Goal: Information Seeking & Learning: Learn about a topic

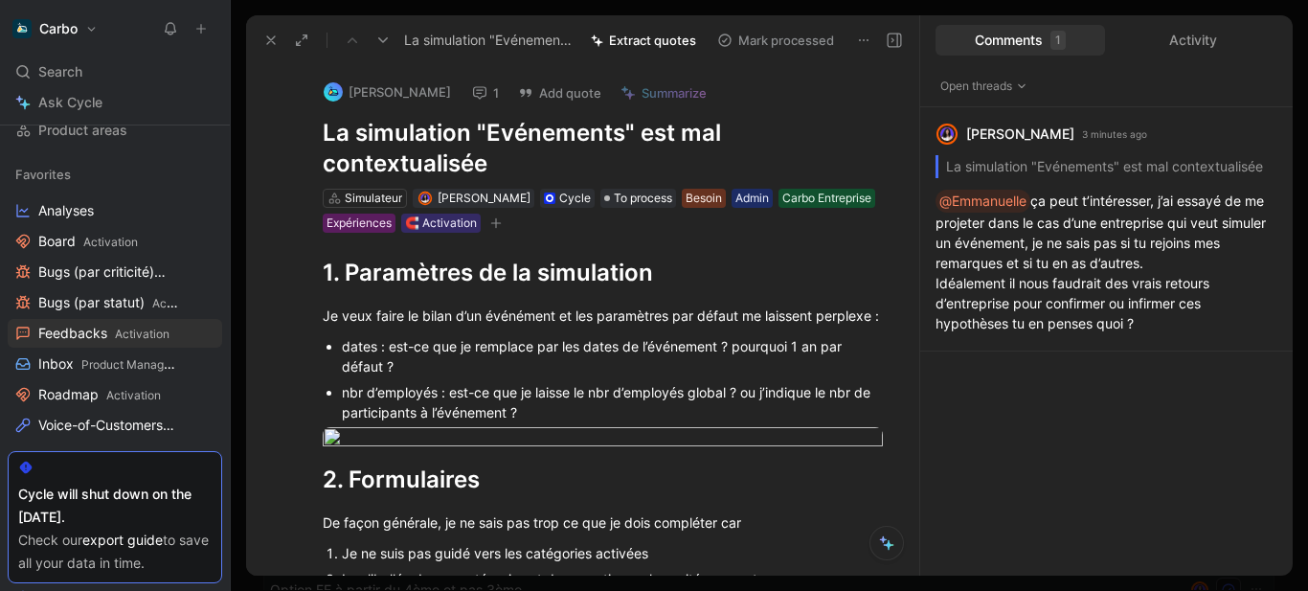
scroll to position [659, 0]
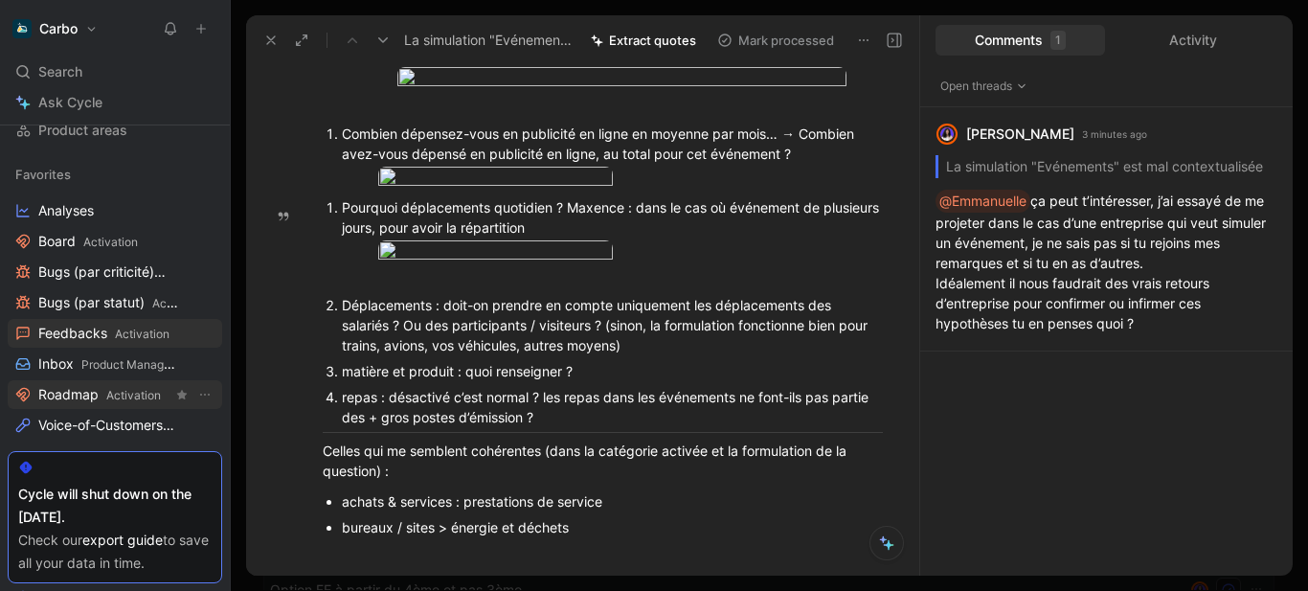
click at [100, 398] on span "Roadmap Activation" at bounding box center [99, 395] width 123 height 20
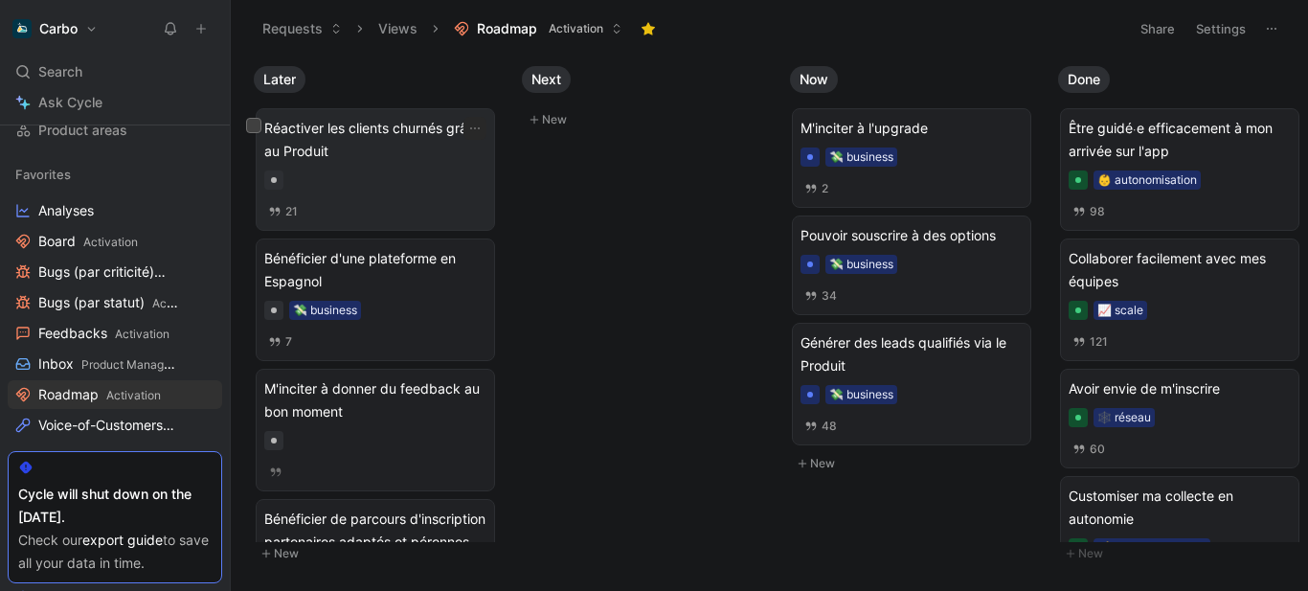
click at [326, 200] on div "Réactiver les clients churnés grâce au Produit 21" at bounding box center [375, 169] width 222 height 105
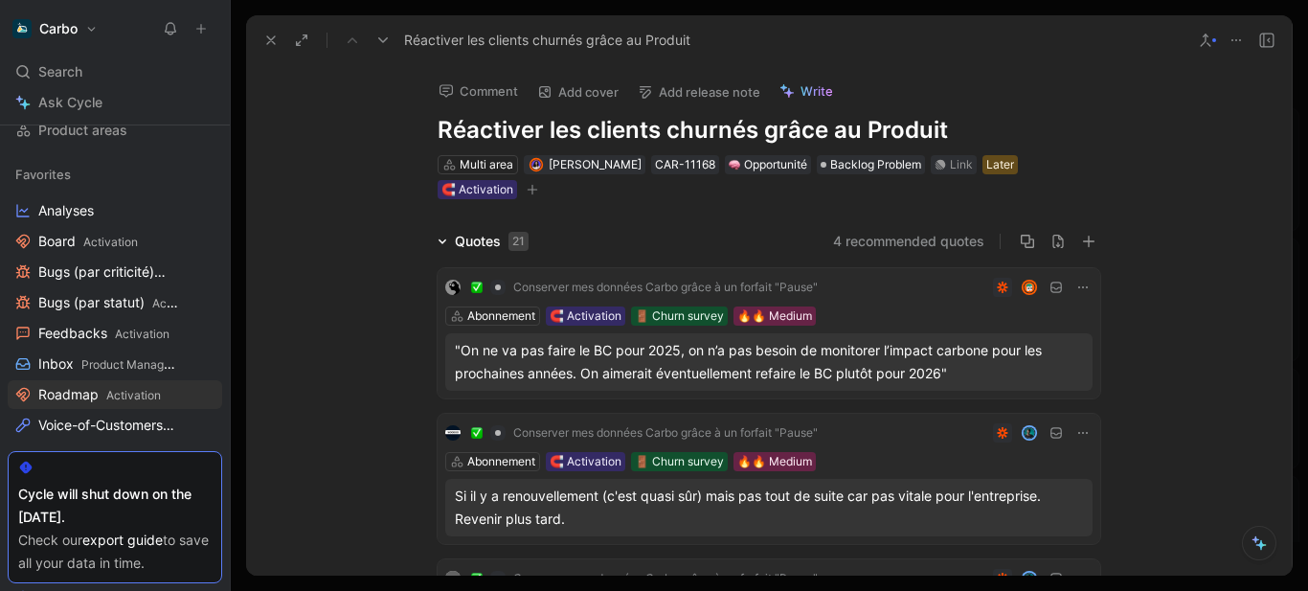
click at [269, 43] on icon at bounding box center [270, 40] width 15 height 15
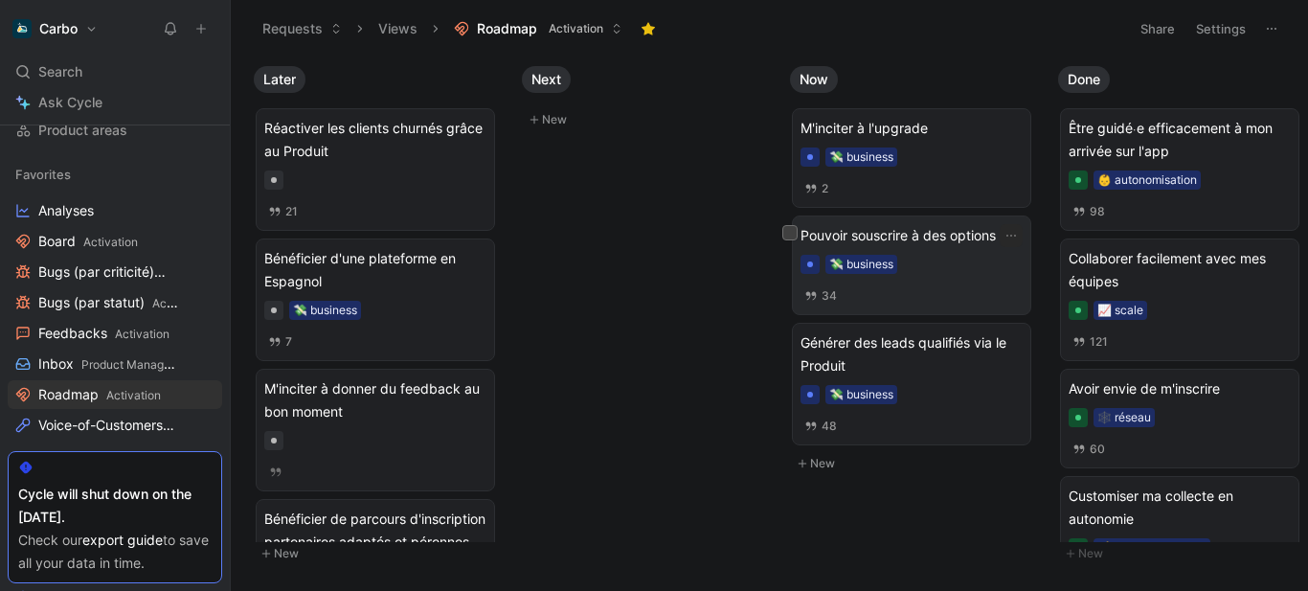
click at [951, 257] on div "💸 business" at bounding box center [911, 264] width 222 height 19
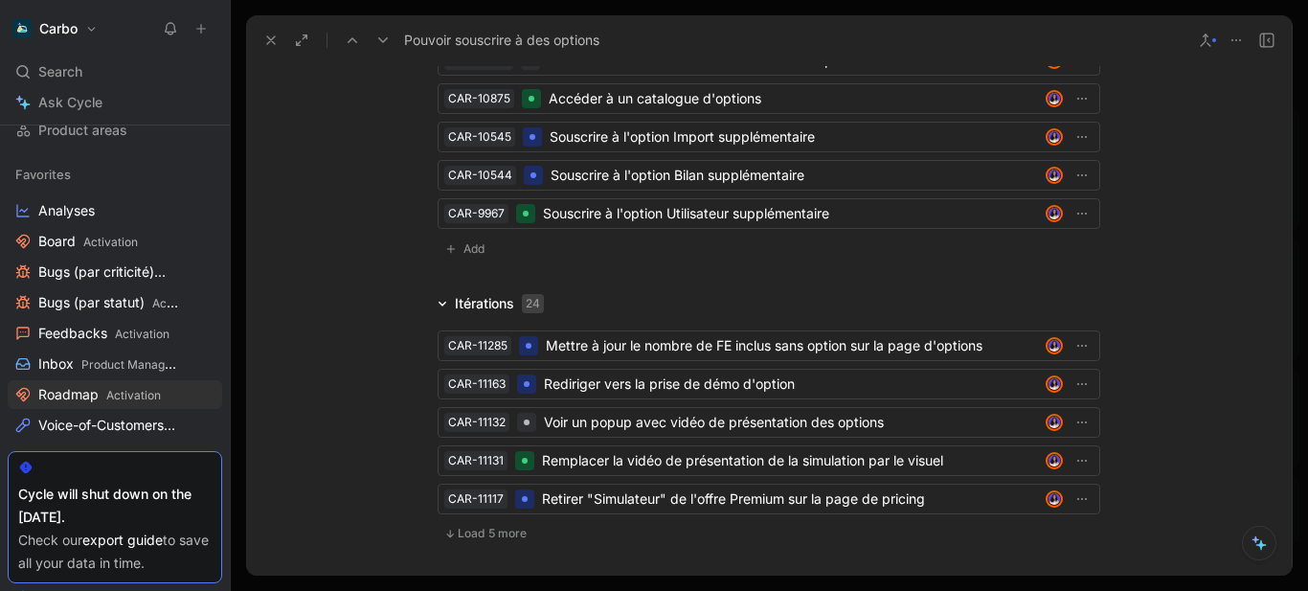
scroll to position [4711, 0]
click at [265, 44] on icon at bounding box center [270, 40] width 15 height 15
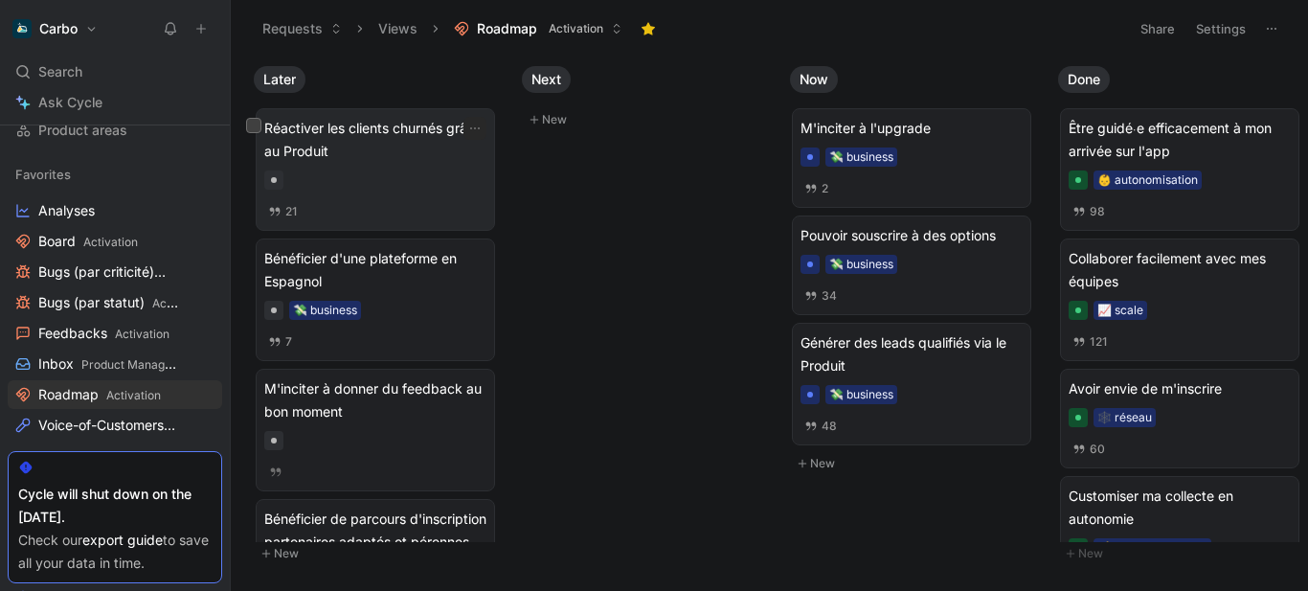
click at [347, 163] on div "Réactiver les clients churnés grâce au Produit 21" at bounding box center [375, 169] width 222 height 105
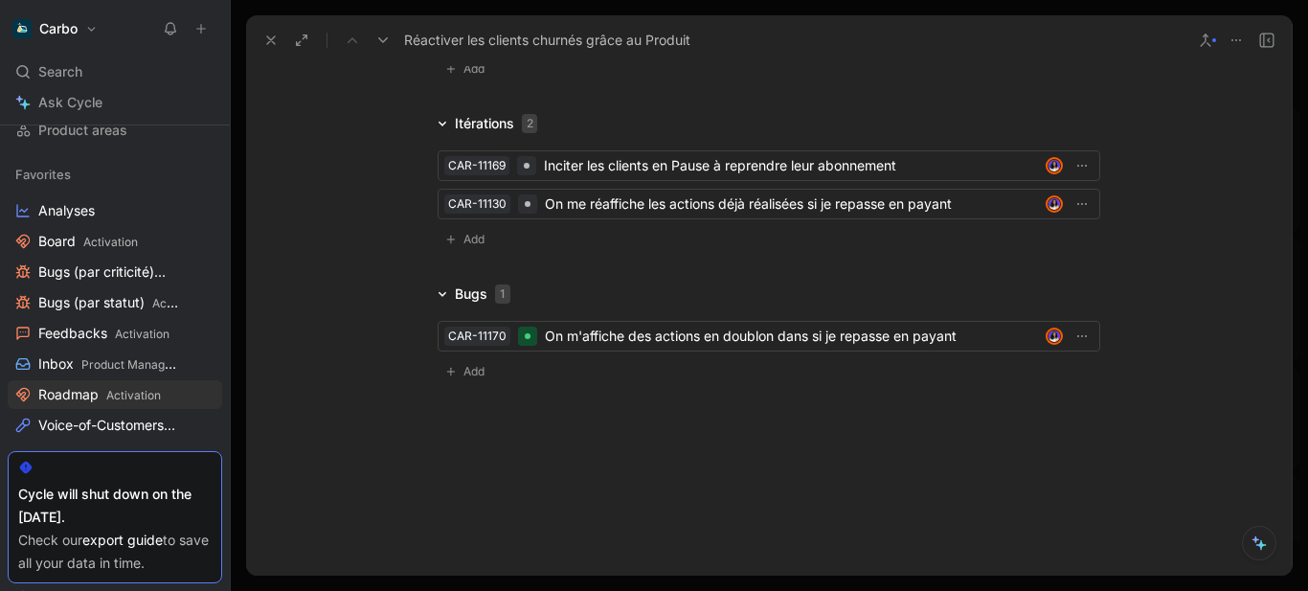
scroll to position [3951, 0]
click at [94, 235] on span "Activation" at bounding box center [110, 242] width 55 height 14
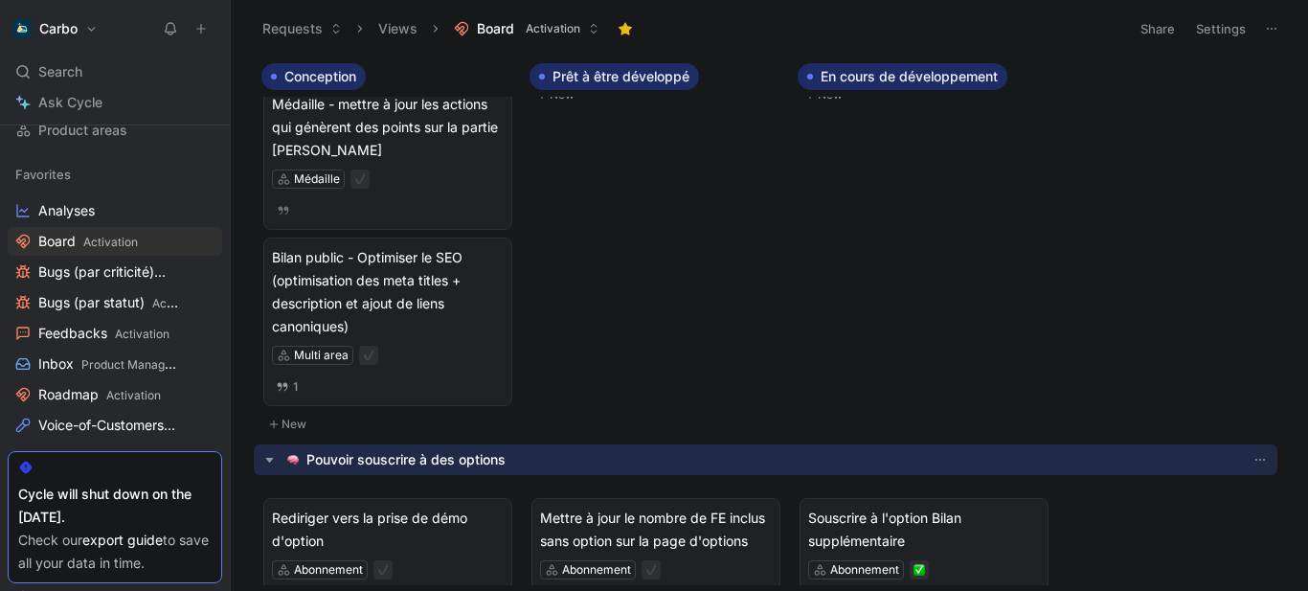
scroll to position [175, 0]
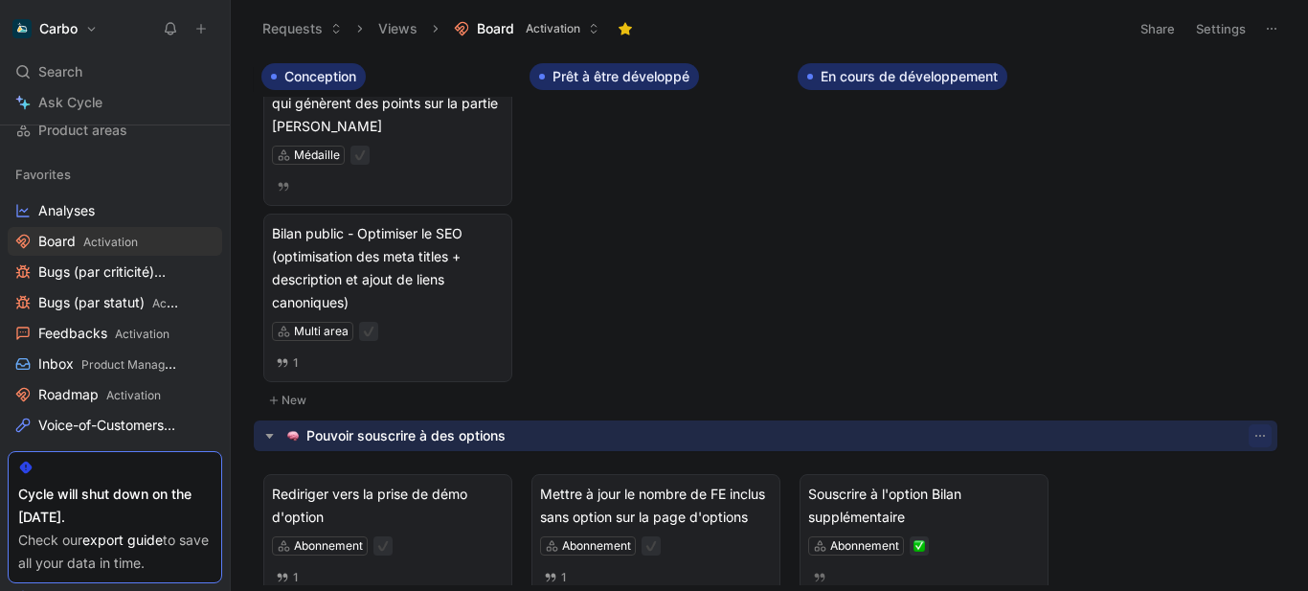
click at [1252, 433] on icon "button" at bounding box center [1259, 435] width 15 height 15
click at [266, 436] on icon "button" at bounding box center [269, 436] width 20 height 20
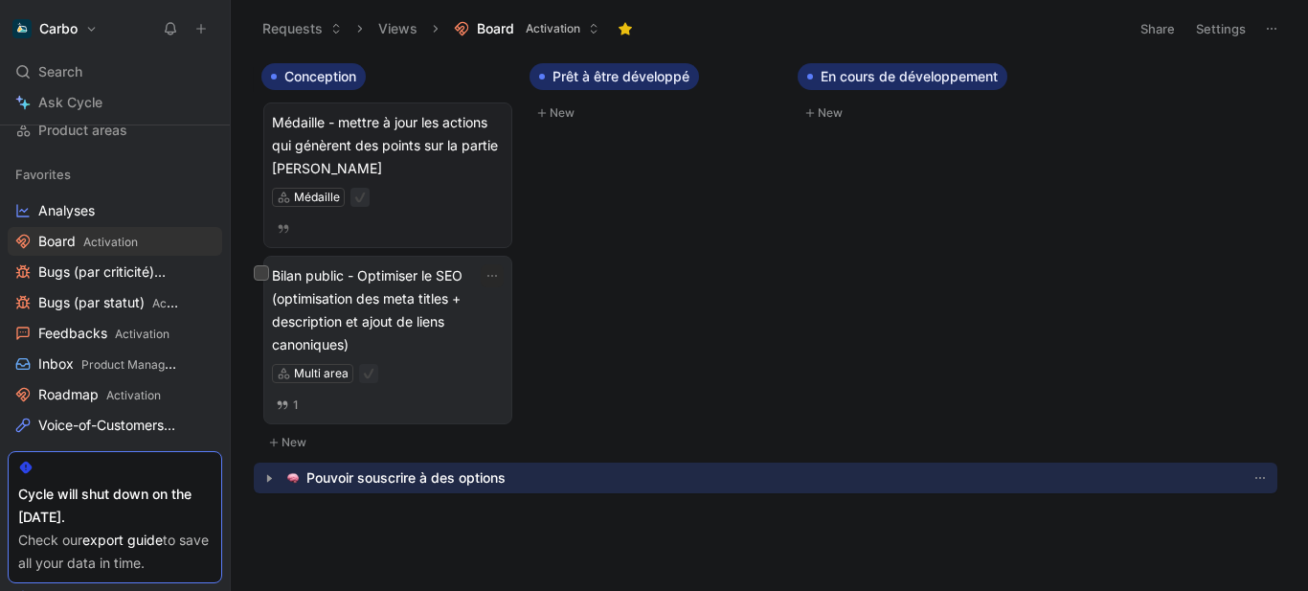
scroll to position [0, 0]
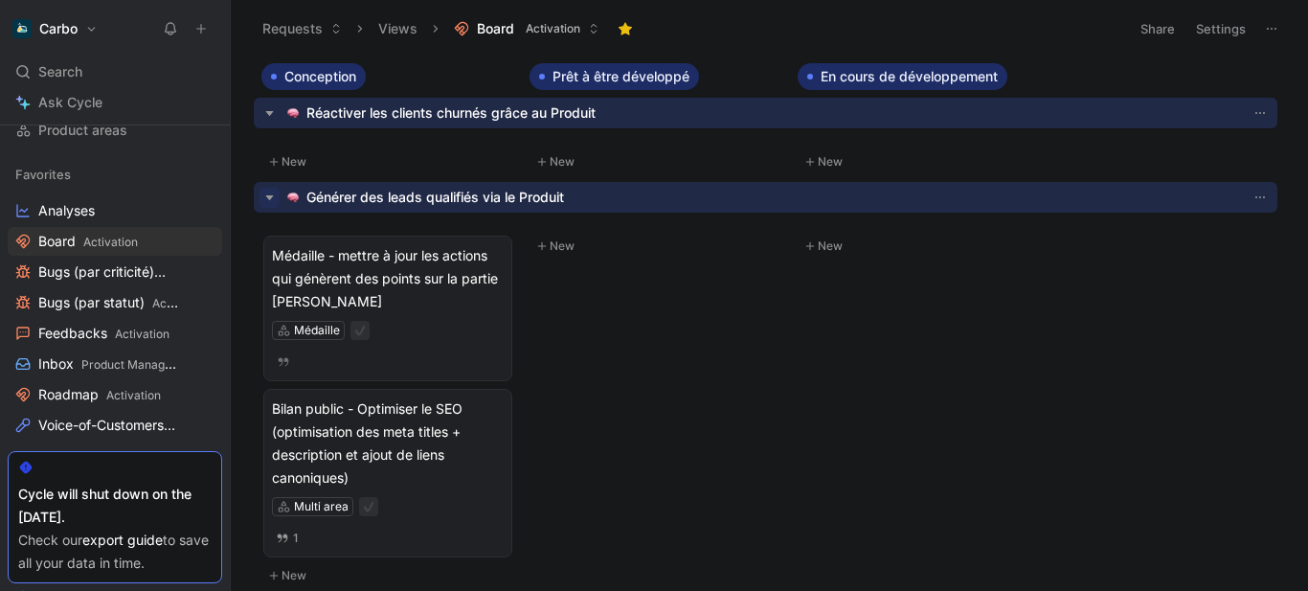
click at [262, 189] on icon "button" at bounding box center [269, 198] width 20 height 20
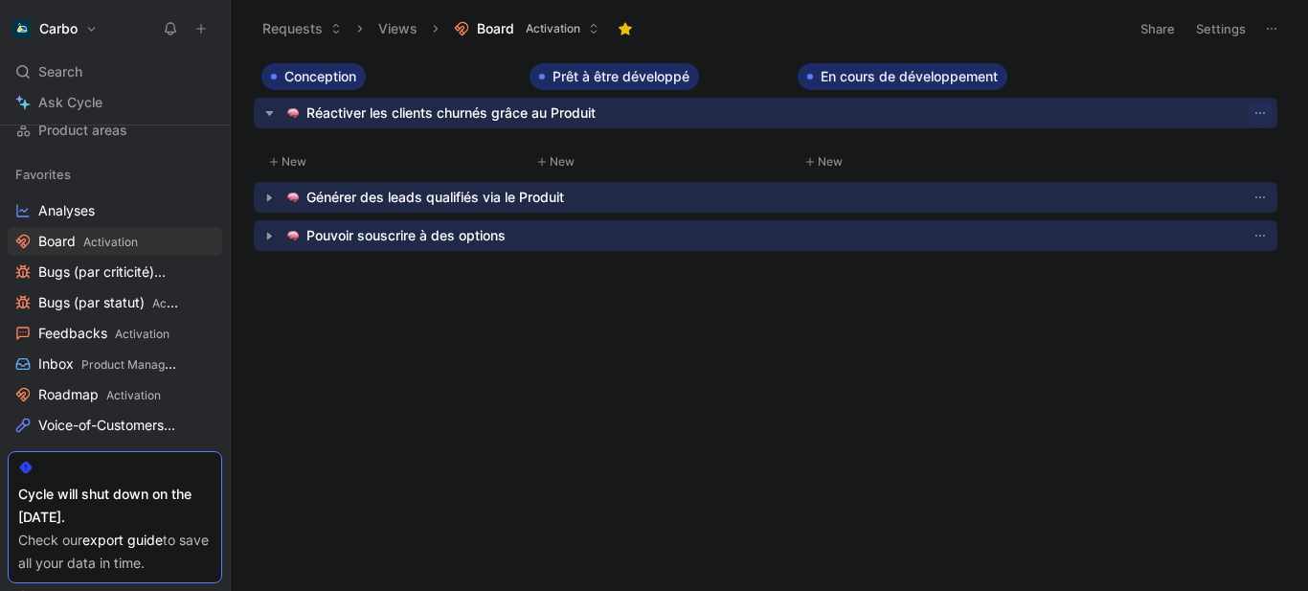
click at [1255, 113] on use "button" at bounding box center [1260, 113] width 10 height 2
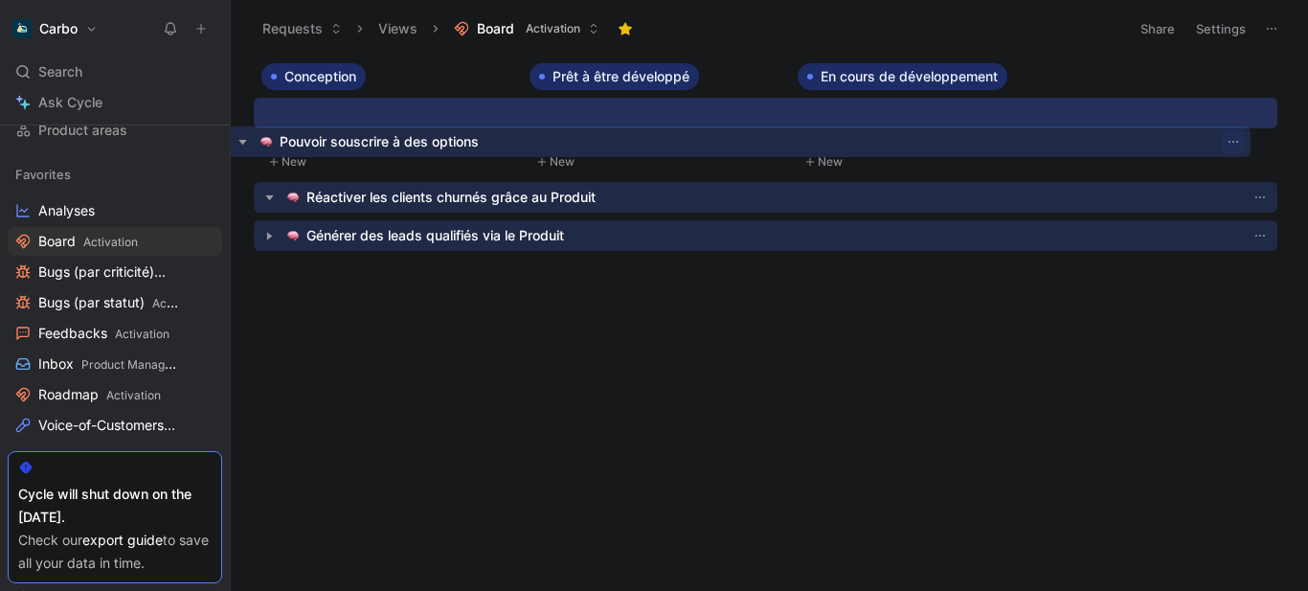
drag, startPoint x: 1264, startPoint y: 235, endPoint x: 1237, endPoint y: 142, distance: 97.6
click at [1237, 142] on div "Conception Prêt à être développé En cours de développement To pick up a draggab…" at bounding box center [769, 324] width 1077 height 522
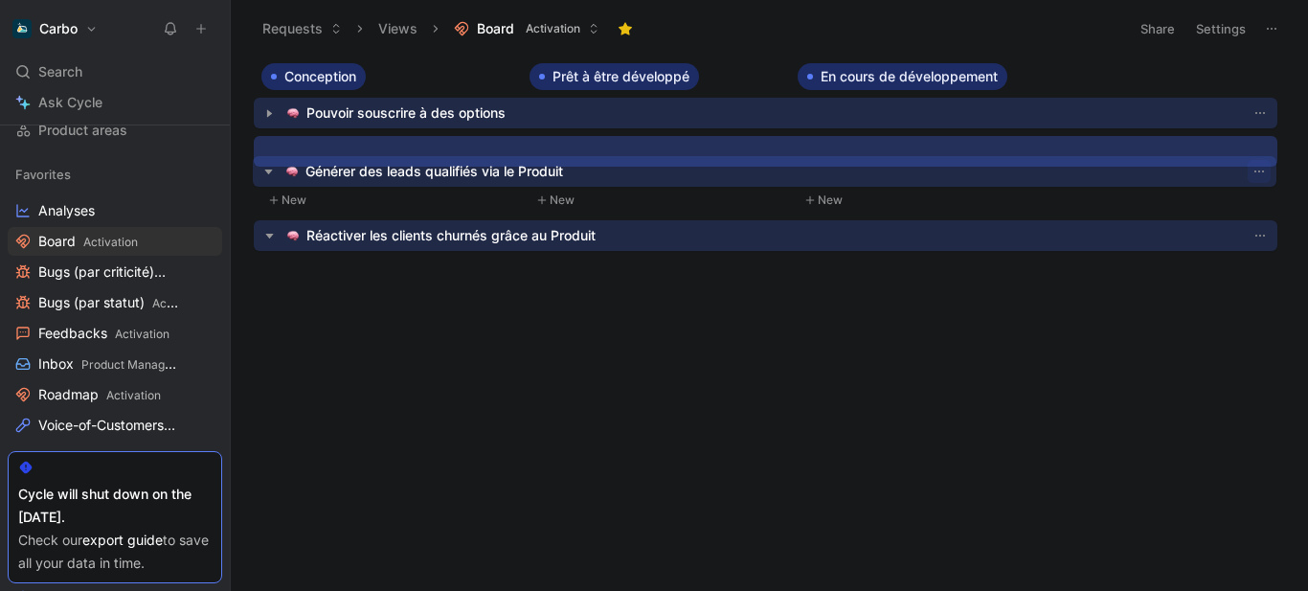
drag, startPoint x: 1264, startPoint y: 235, endPoint x: 1263, endPoint y: 169, distance: 65.1
click at [1263, 169] on div "Conception Prêt à être développé En cours de développement To pick up a draggab…" at bounding box center [769, 324] width 1077 height 522
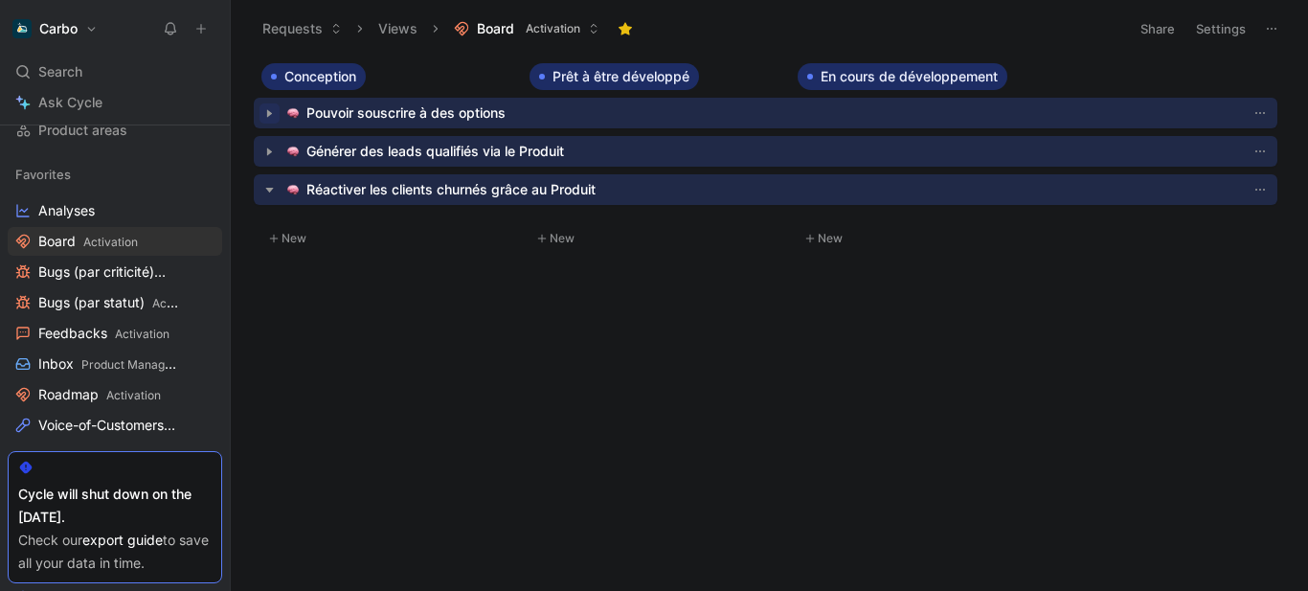
click at [268, 107] on icon "button" at bounding box center [269, 113] width 20 height 20
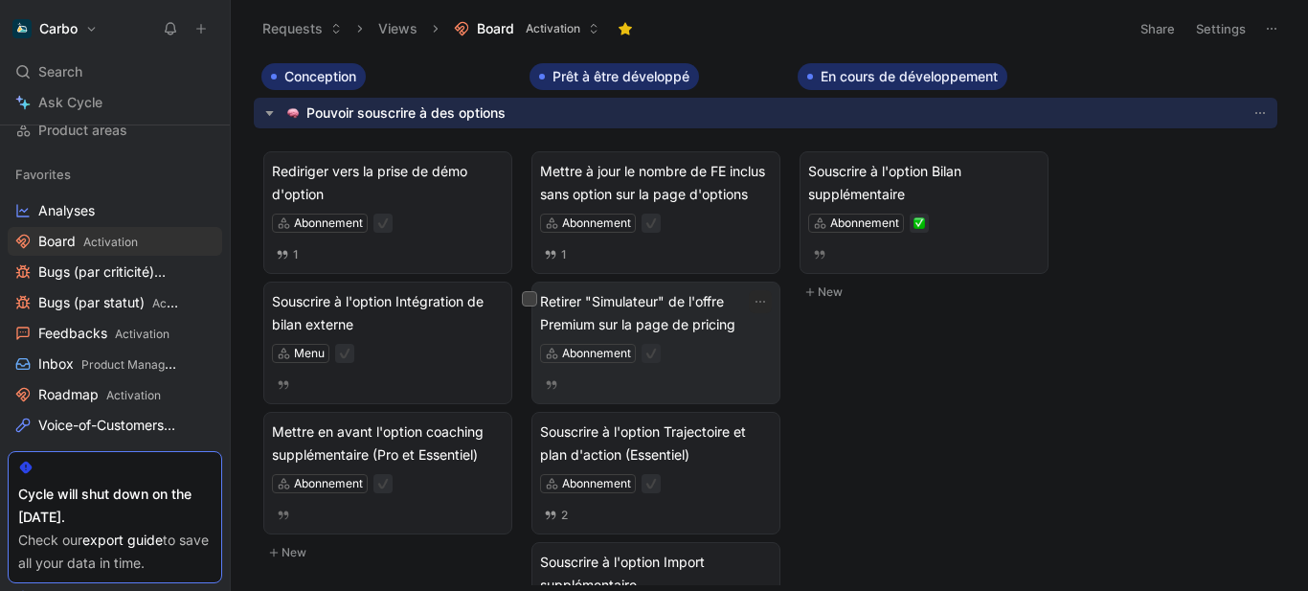
click at [689, 347] on div "Abonnement" at bounding box center [656, 353] width 232 height 19
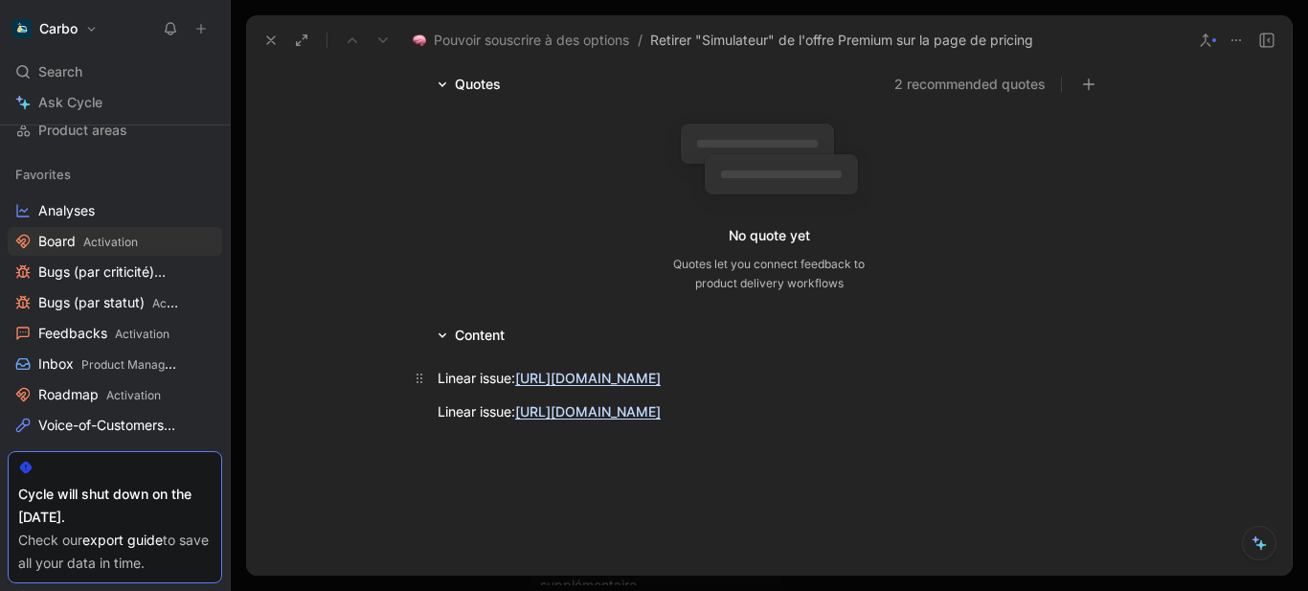
scroll to position [190, 0]
click at [600, 374] on link "[URL][DOMAIN_NAME]" at bounding box center [587, 375] width 145 height 16
click at [635, 416] on link "[URL][DOMAIN_NAME]" at bounding box center [587, 408] width 145 height 16
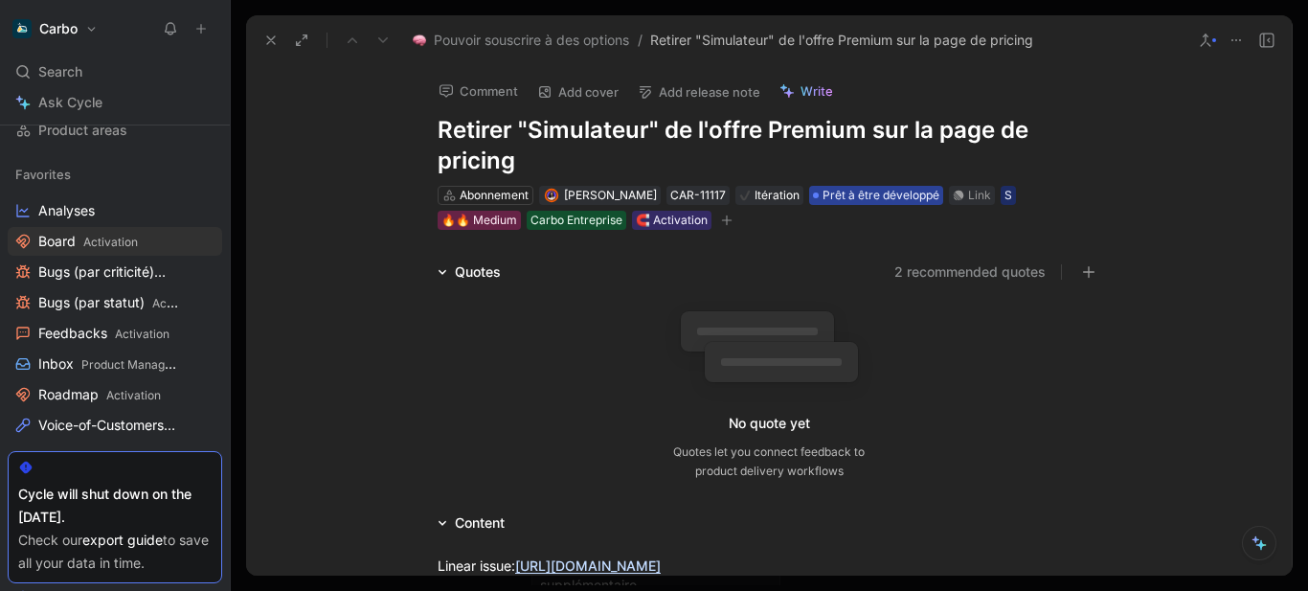
click at [862, 195] on span "Prêt à être développé" at bounding box center [880, 195] width 117 height 19
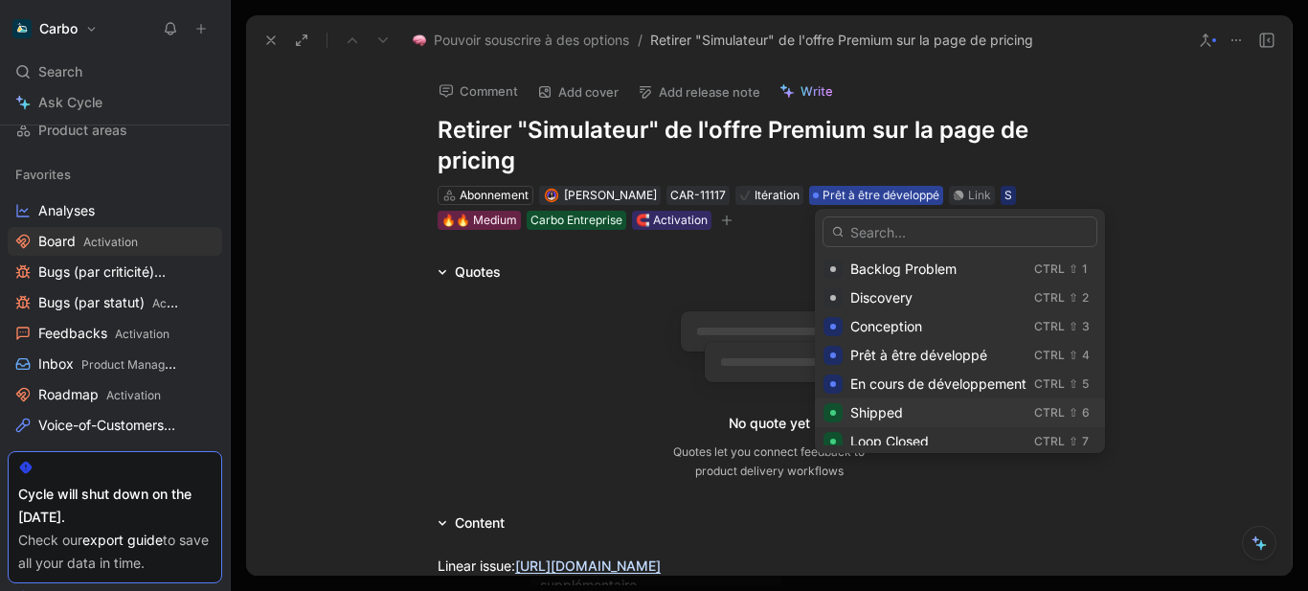
click at [907, 413] on div "Shipped" at bounding box center [938, 412] width 176 height 23
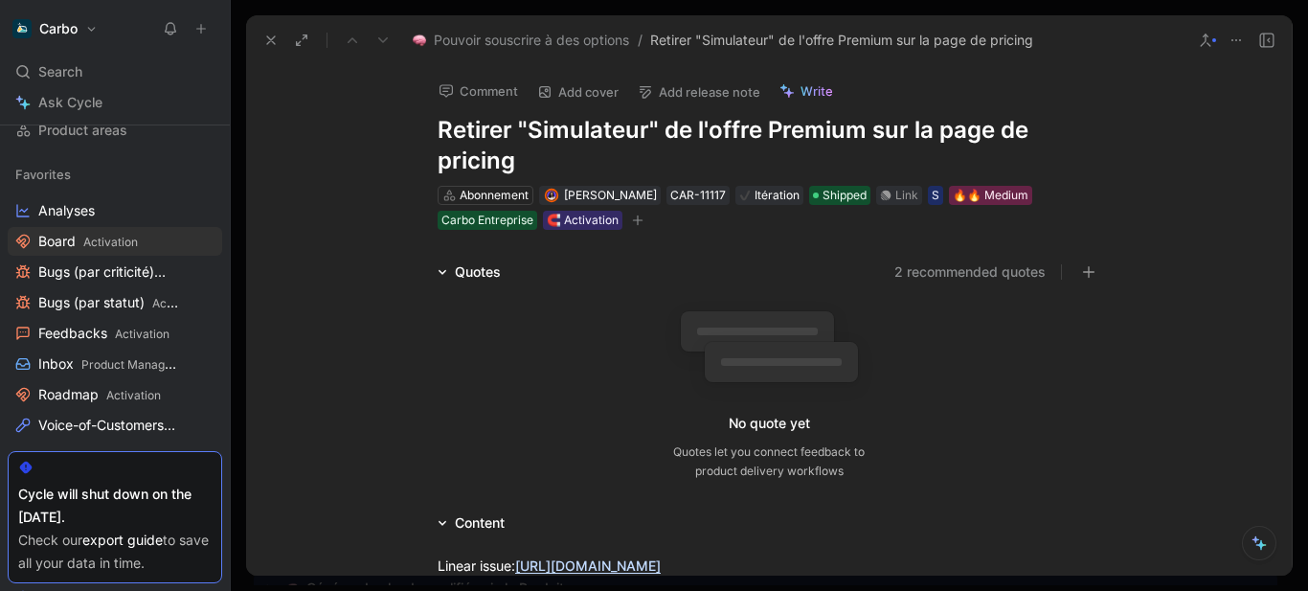
click at [632, 221] on icon "button" at bounding box center [637, 219] width 11 height 11
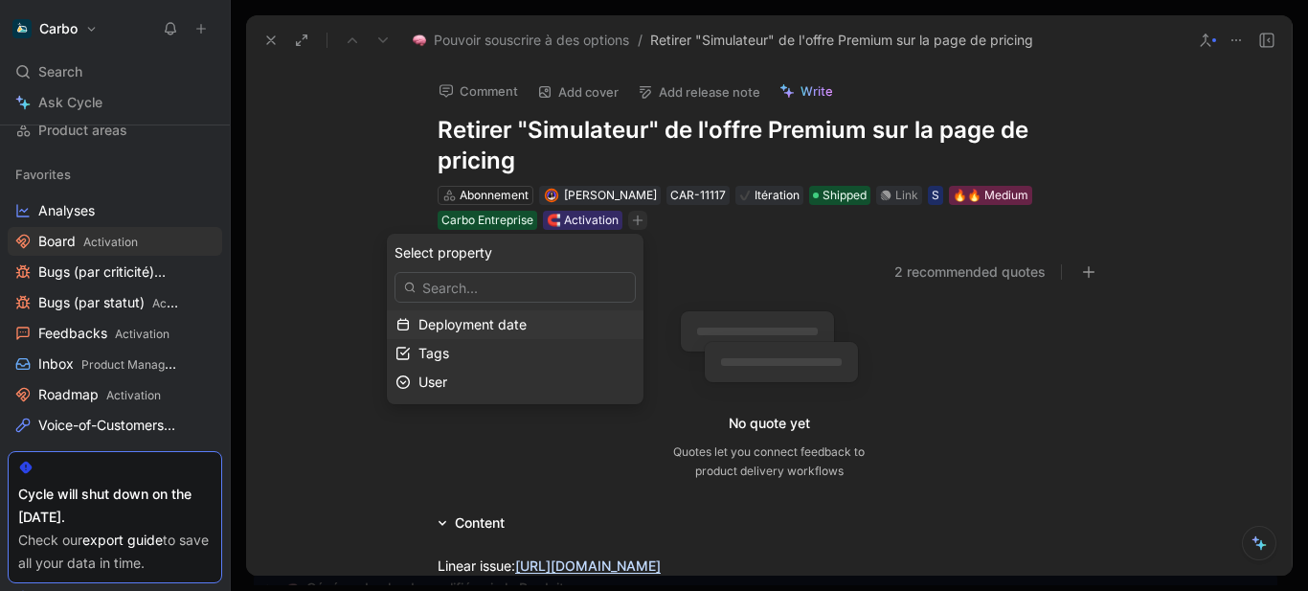
click at [462, 333] on div "Deployment date" at bounding box center [526, 324] width 216 height 23
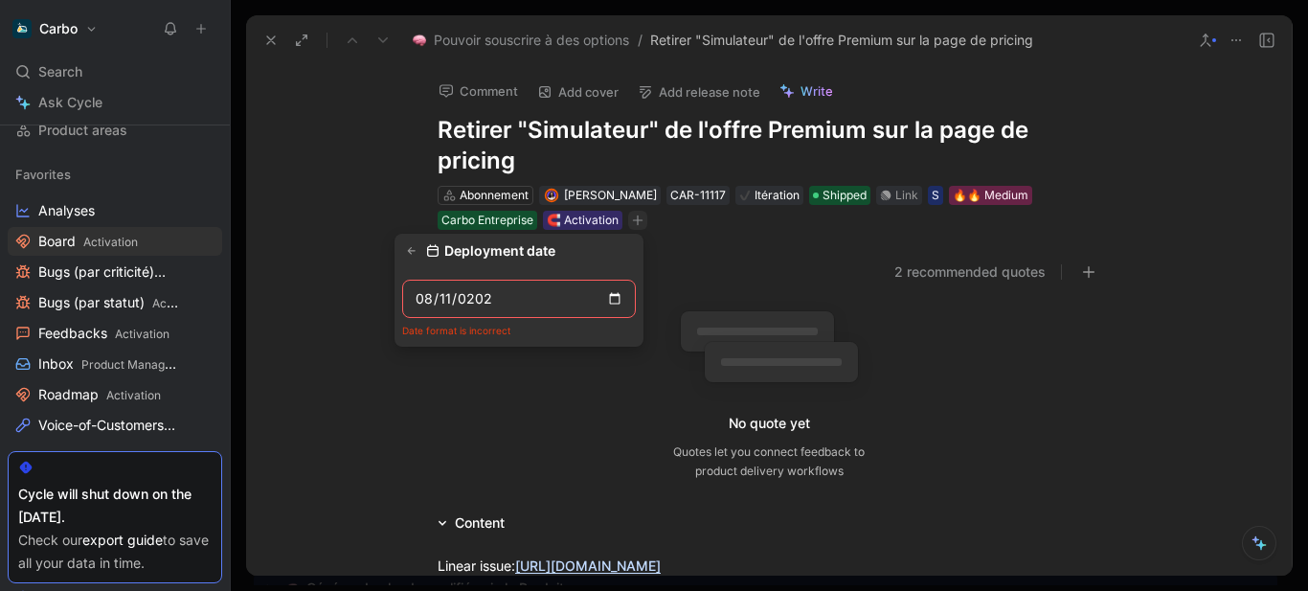
type input "[DATE]"
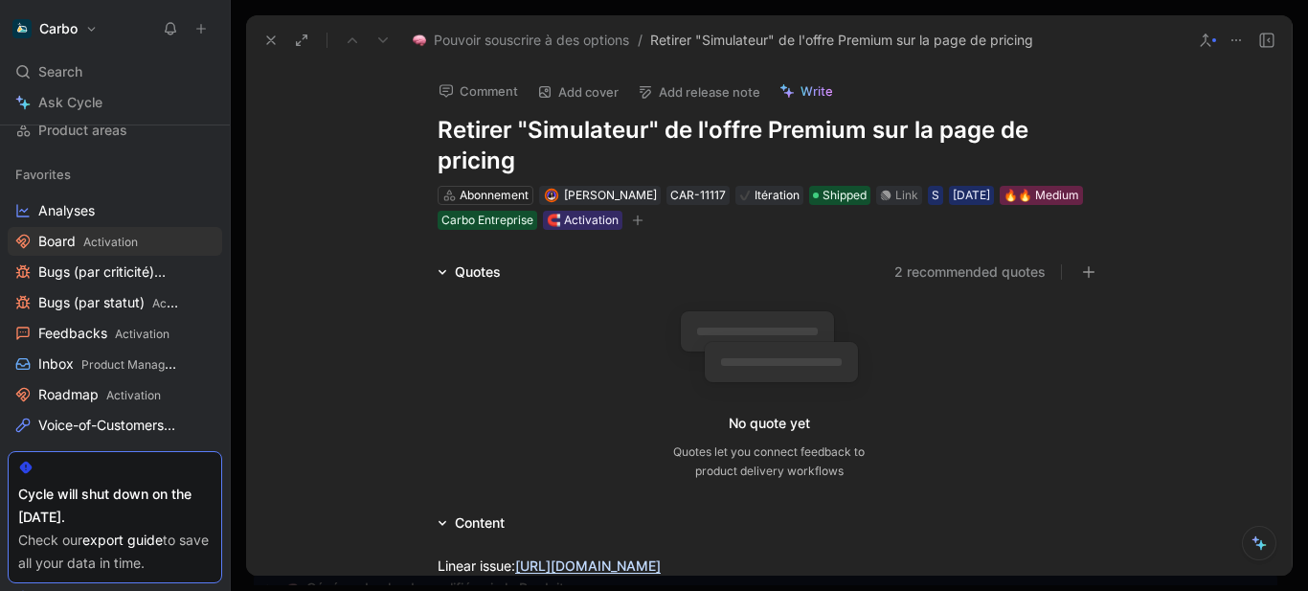
click at [647, 214] on button "button" at bounding box center [637, 220] width 19 height 19
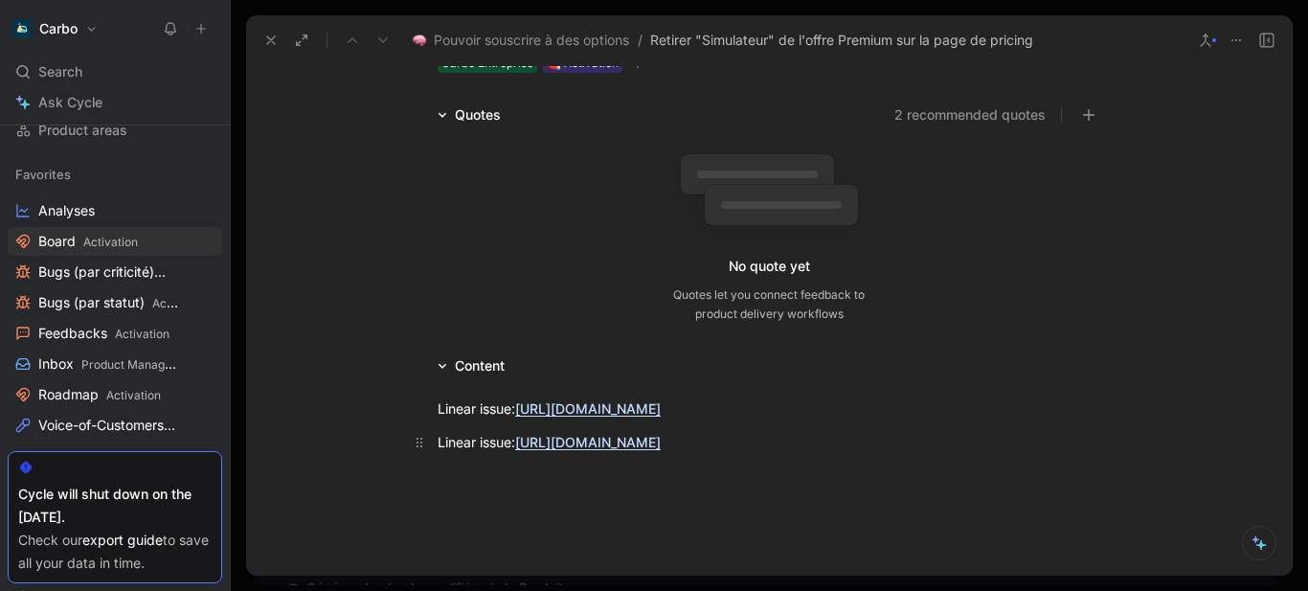
click at [576, 458] on p "Linear issue: [URL][DOMAIN_NAME]" at bounding box center [768, 442] width 735 height 32
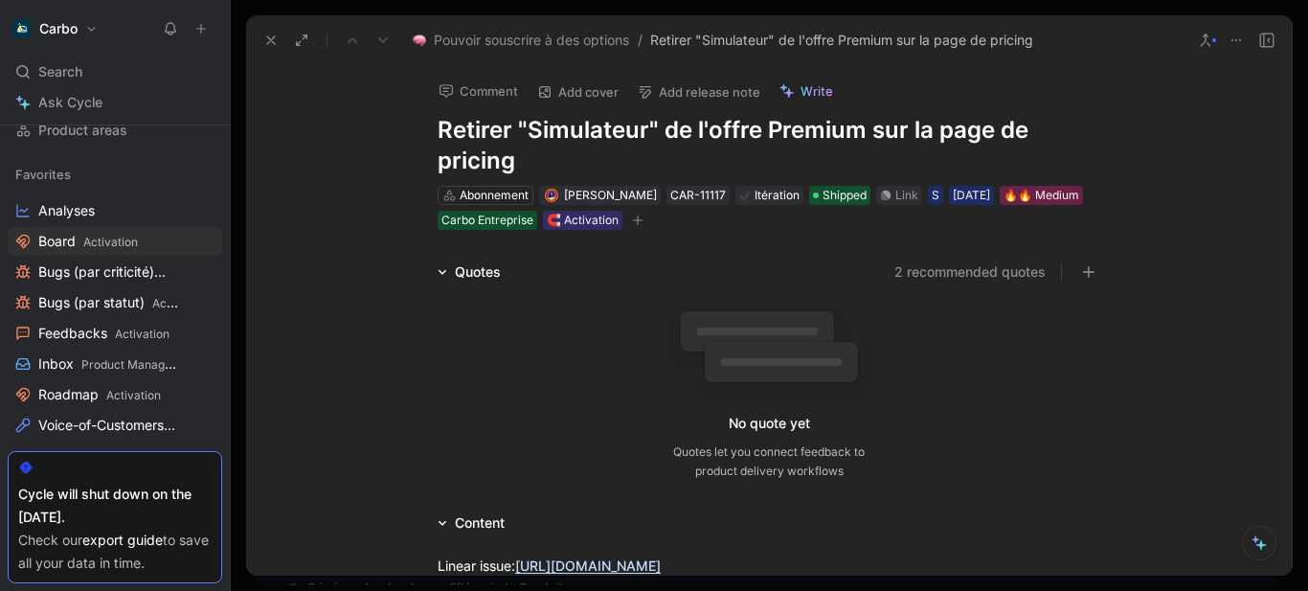
click at [263, 44] on icon at bounding box center [270, 40] width 15 height 15
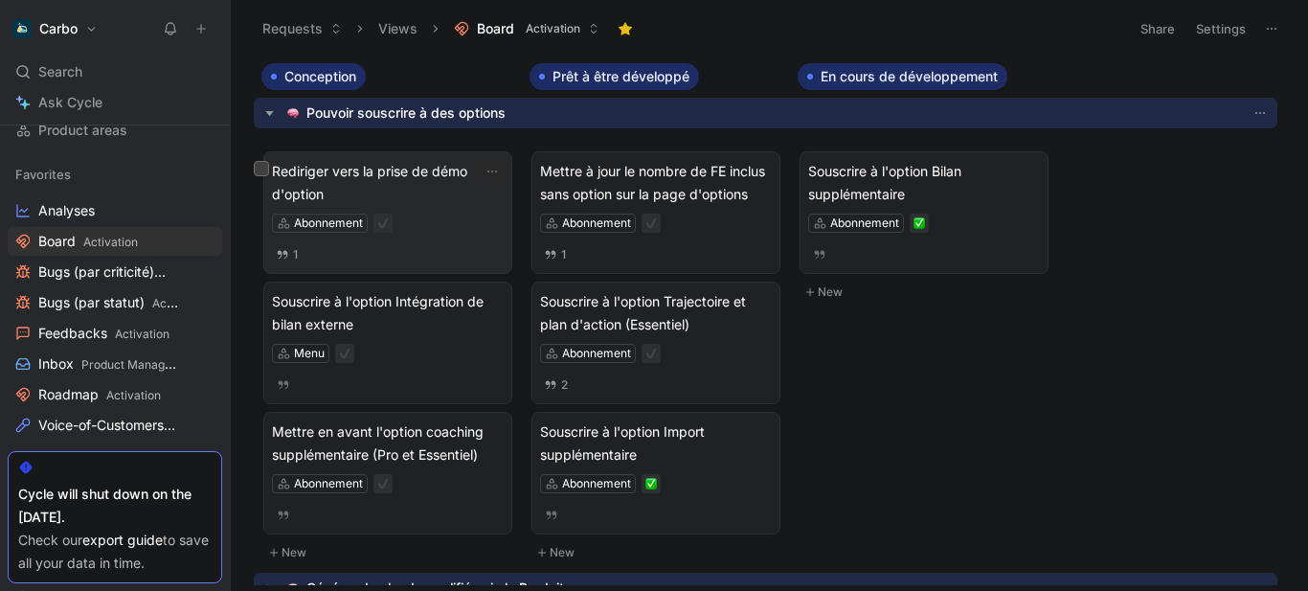
click at [339, 182] on span "Rediriger vers la prise de démo d'option" at bounding box center [388, 183] width 232 height 46
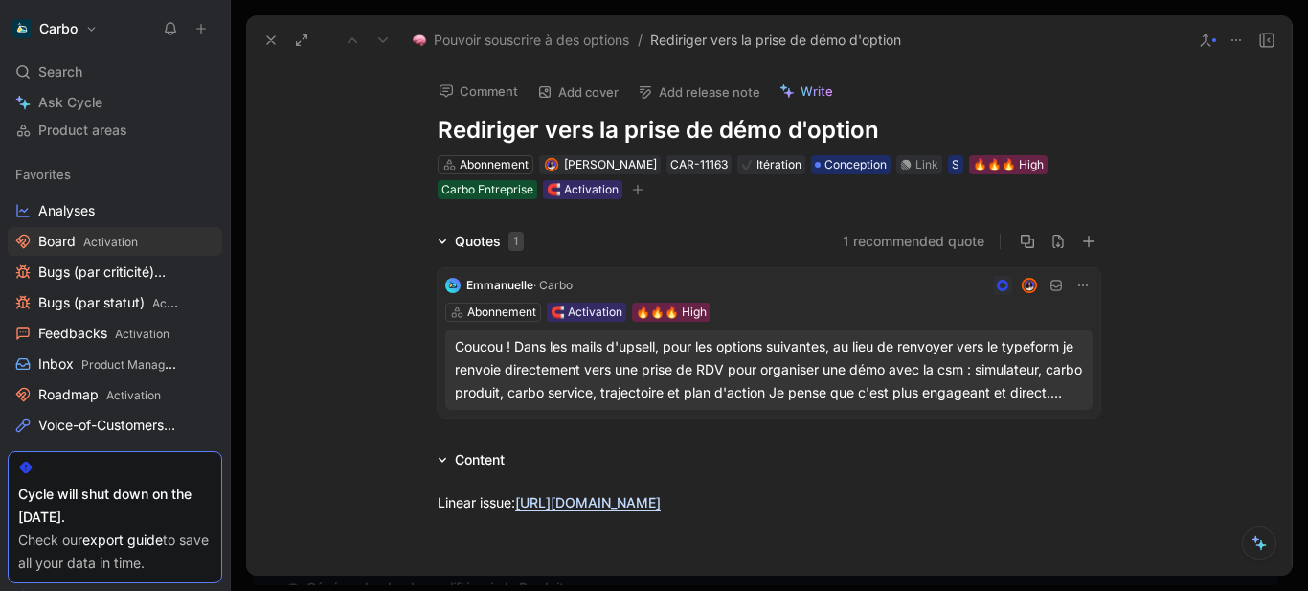
scroll to position [1, 0]
click at [869, 161] on span "Conception" at bounding box center [855, 163] width 62 height 19
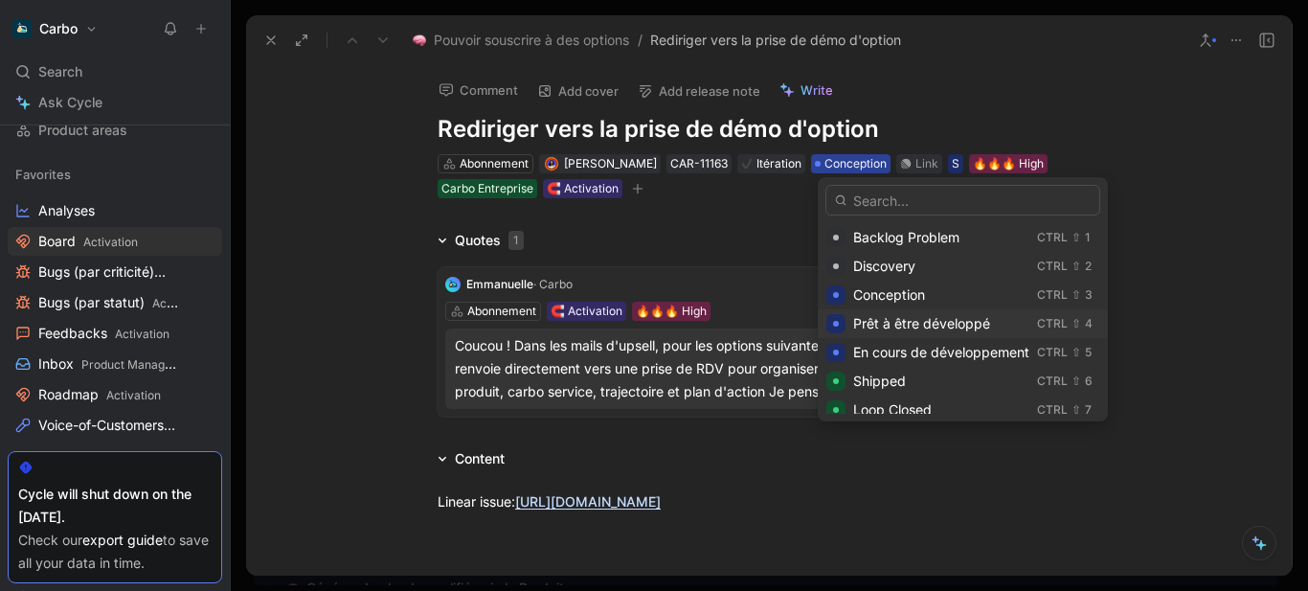
click at [925, 327] on span "Prêt à être développé" at bounding box center [921, 323] width 137 height 16
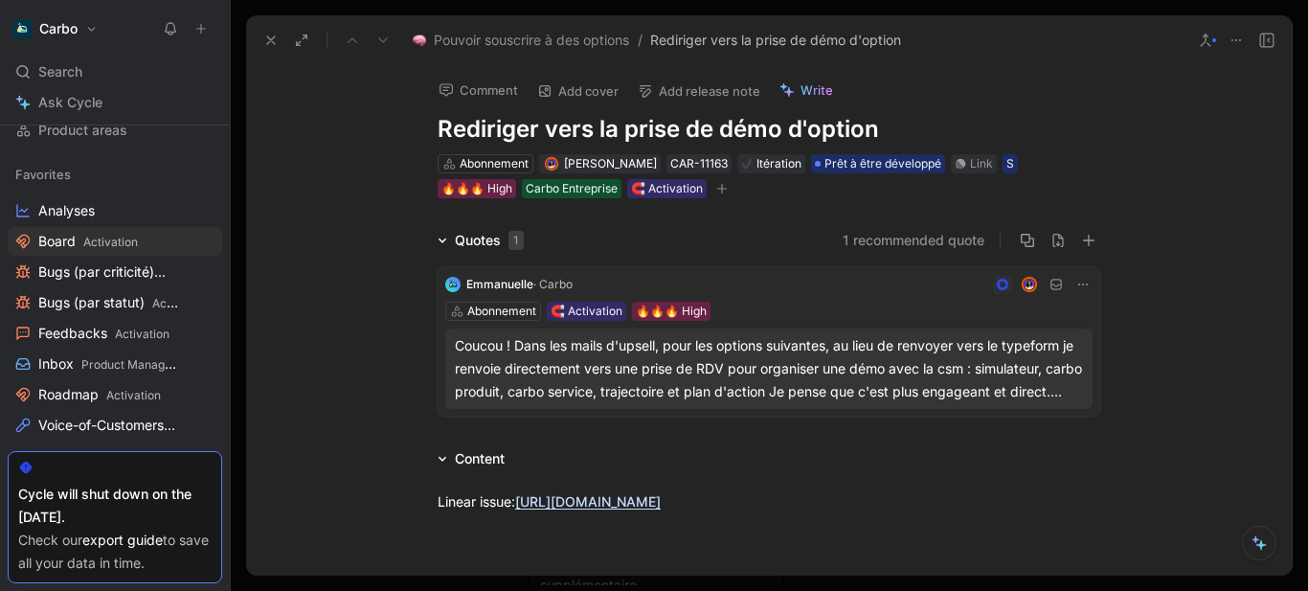
click at [271, 33] on icon at bounding box center [270, 40] width 15 height 15
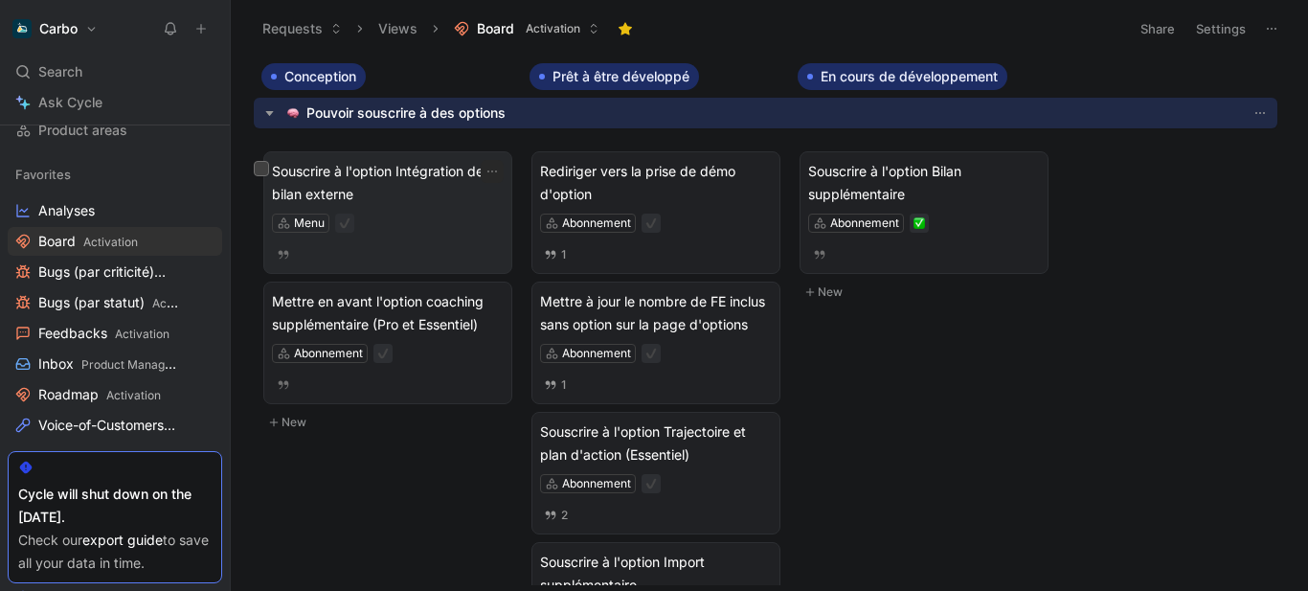
click at [405, 191] on span "Souscrire à l'option Intégration de bilan externe" at bounding box center [388, 183] width 232 height 46
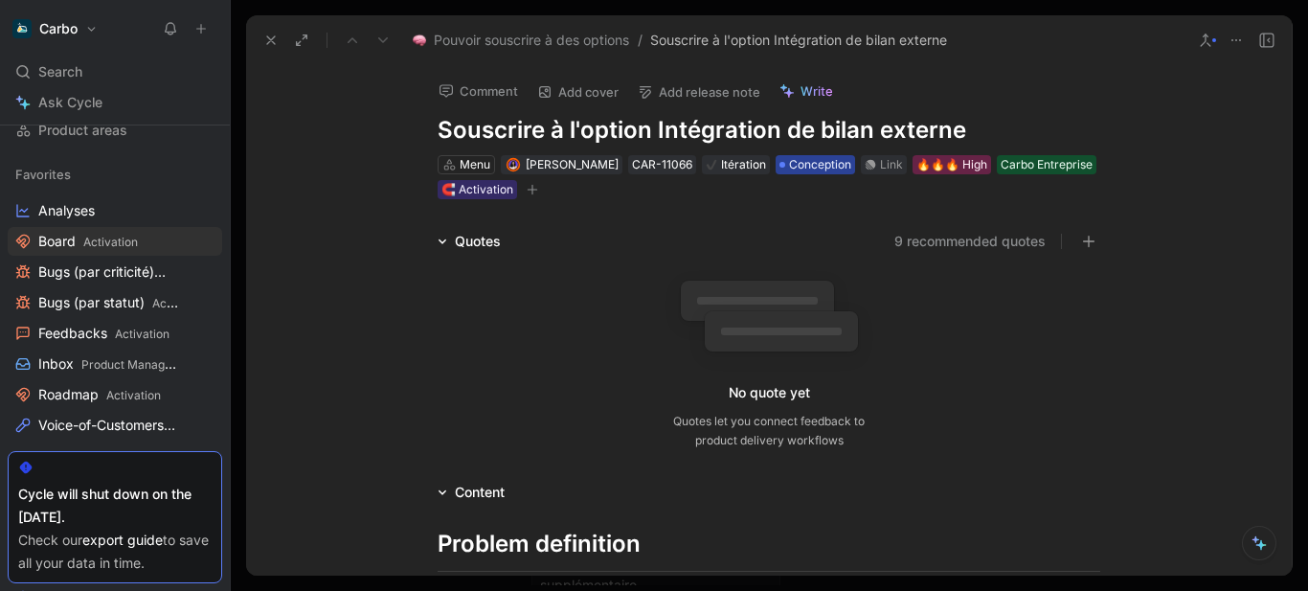
click at [802, 160] on span "Conception" at bounding box center [820, 164] width 62 height 19
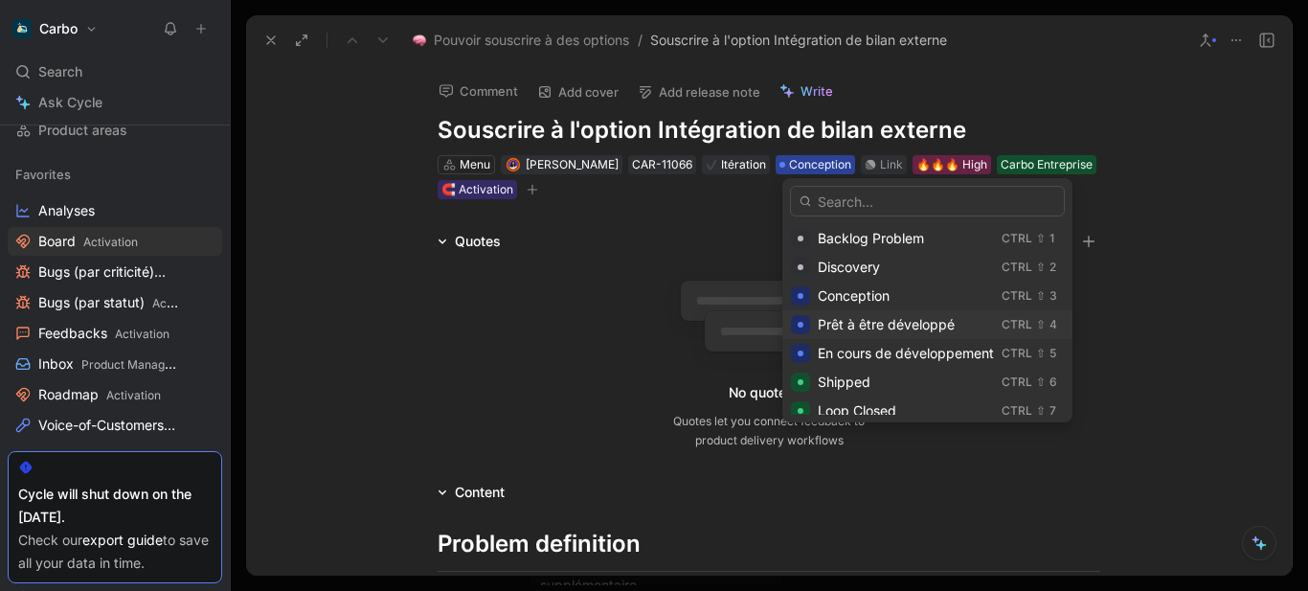
click at [873, 331] on span "Prêt à être développé" at bounding box center [885, 324] width 137 height 16
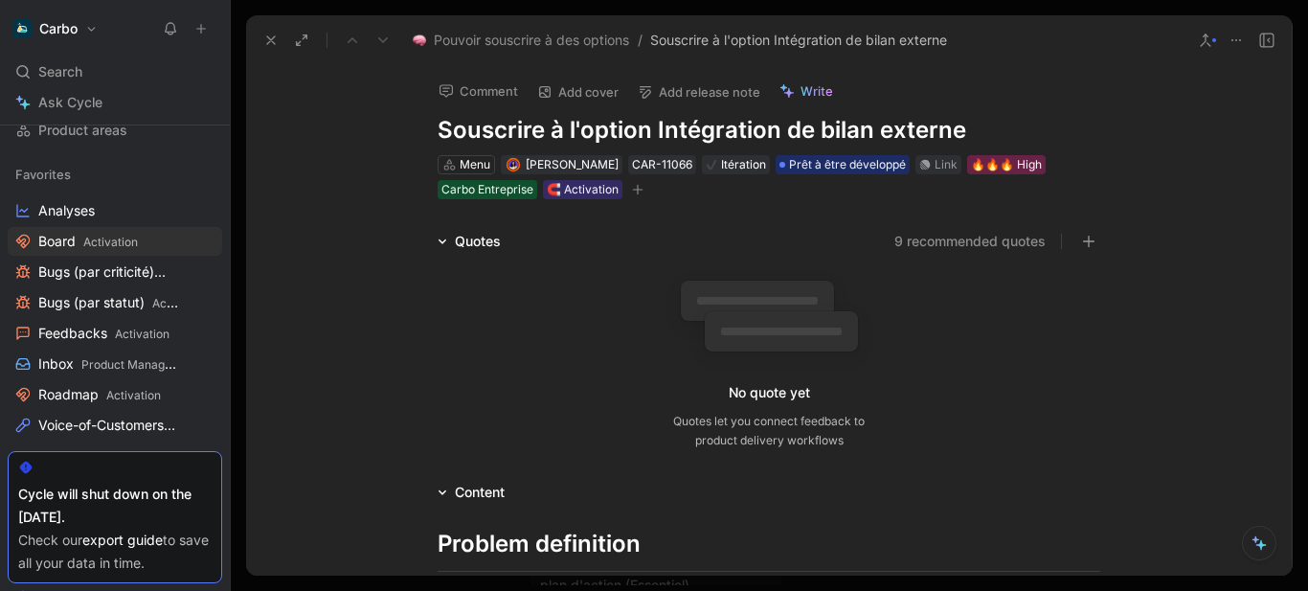
click at [268, 33] on icon at bounding box center [270, 40] width 15 height 15
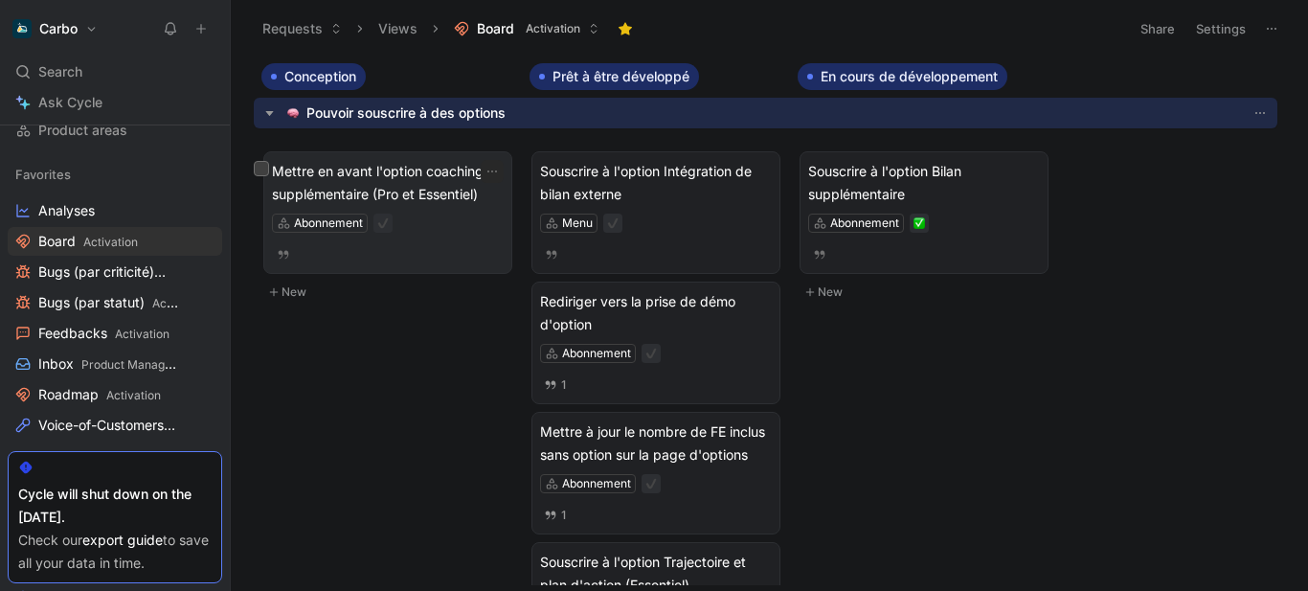
click at [440, 240] on div "Mettre en avant l'option coaching supplémentaire (Pro et Essentiel) Abonnement" at bounding box center [388, 212] width 232 height 105
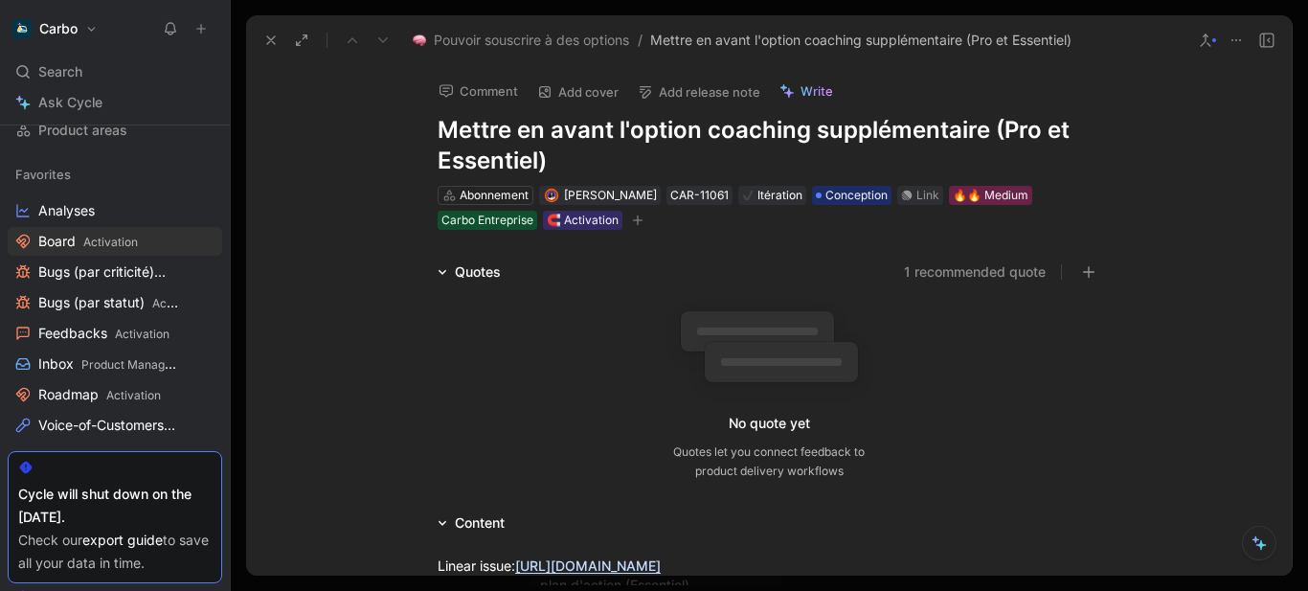
click at [267, 43] on icon at bounding box center [270, 40] width 15 height 15
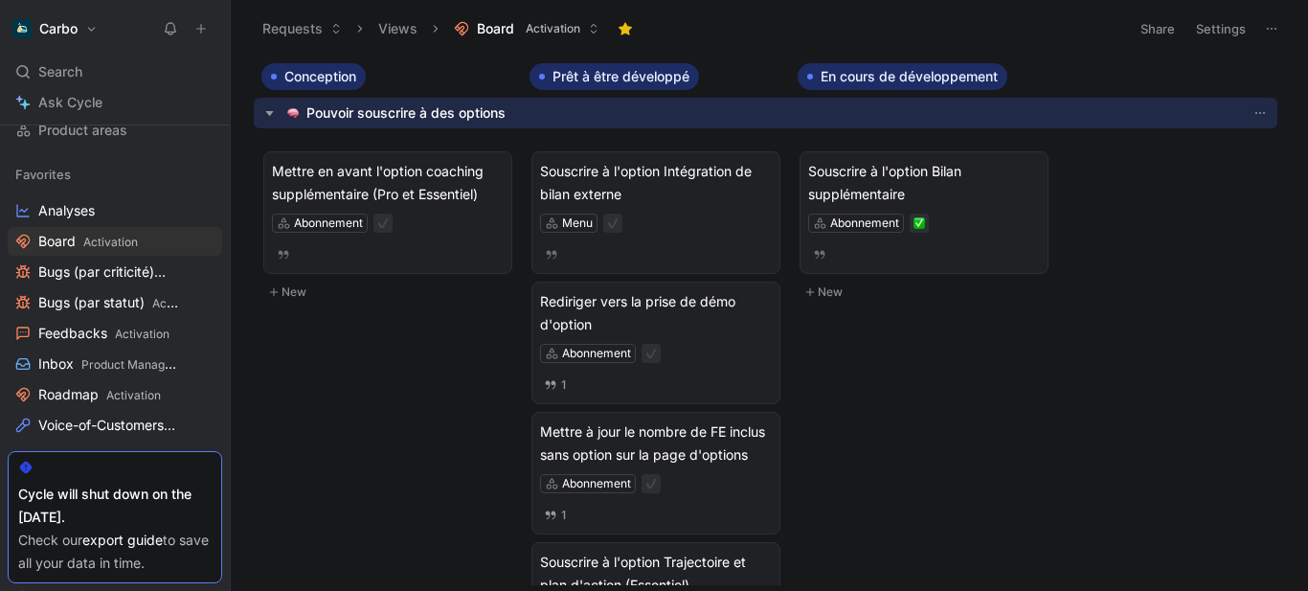
drag, startPoint x: 535, startPoint y: 11, endPoint x: 482, endPoint y: 25, distance: 54.6
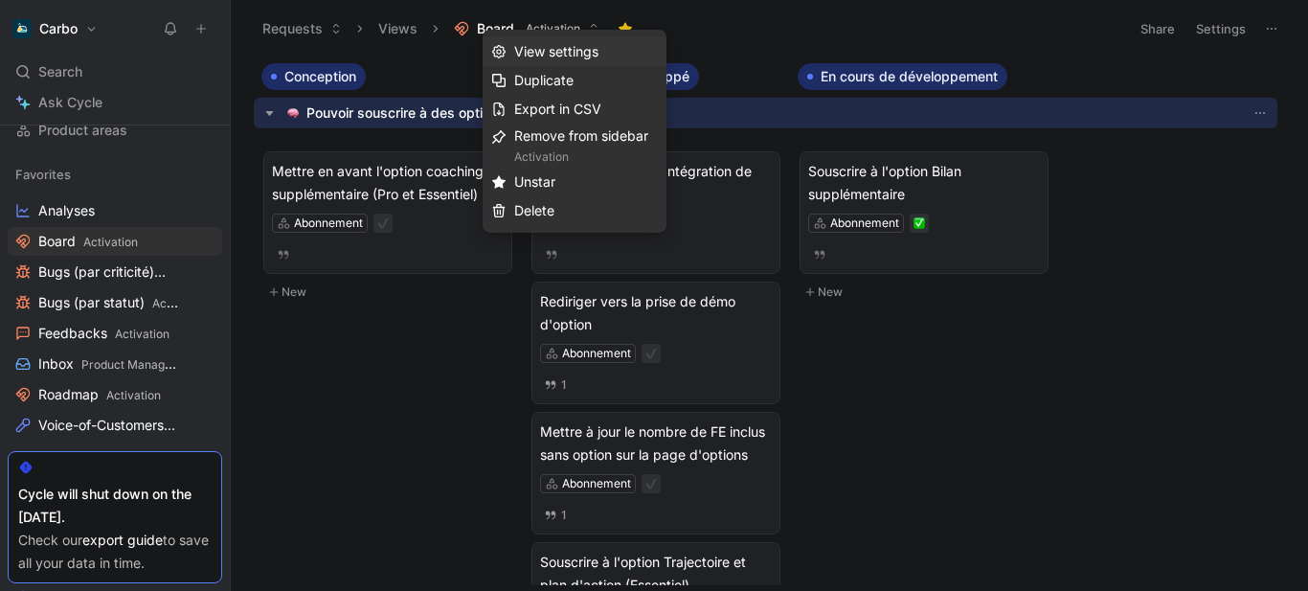
click at [571, 50] on span "View settings" at bounding box center [556, 51] width 84 height 16
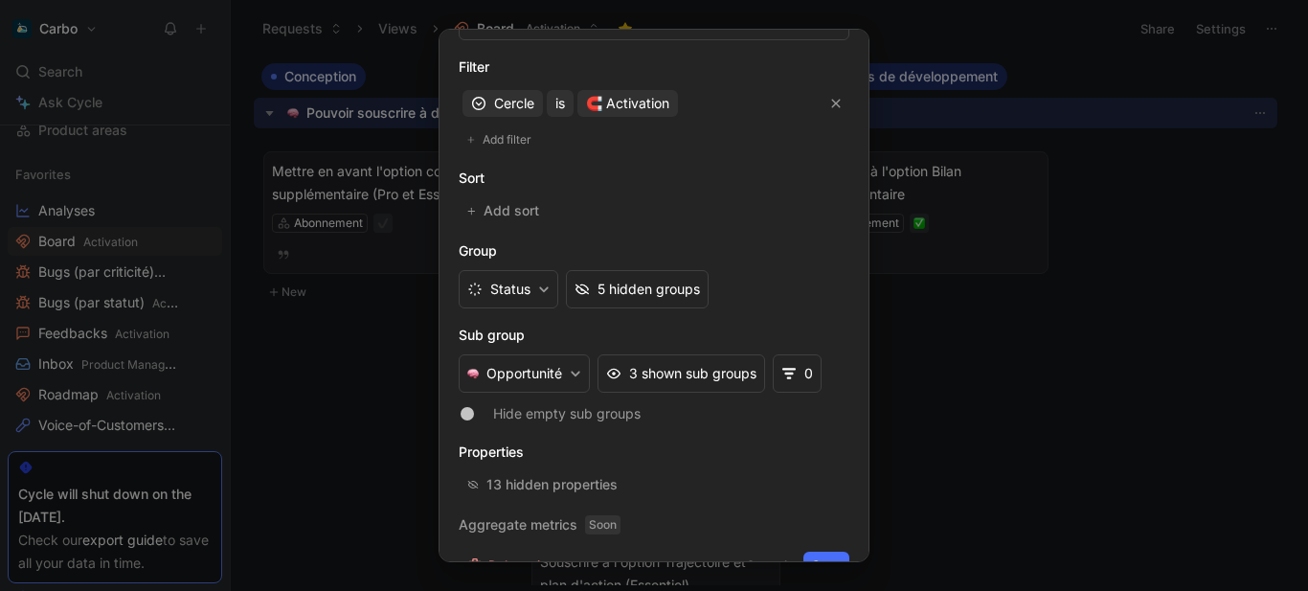
scroll to position [452, 0]
click at [773, 384] on button "0" at bounding box center [796, 372] width 49 height 38
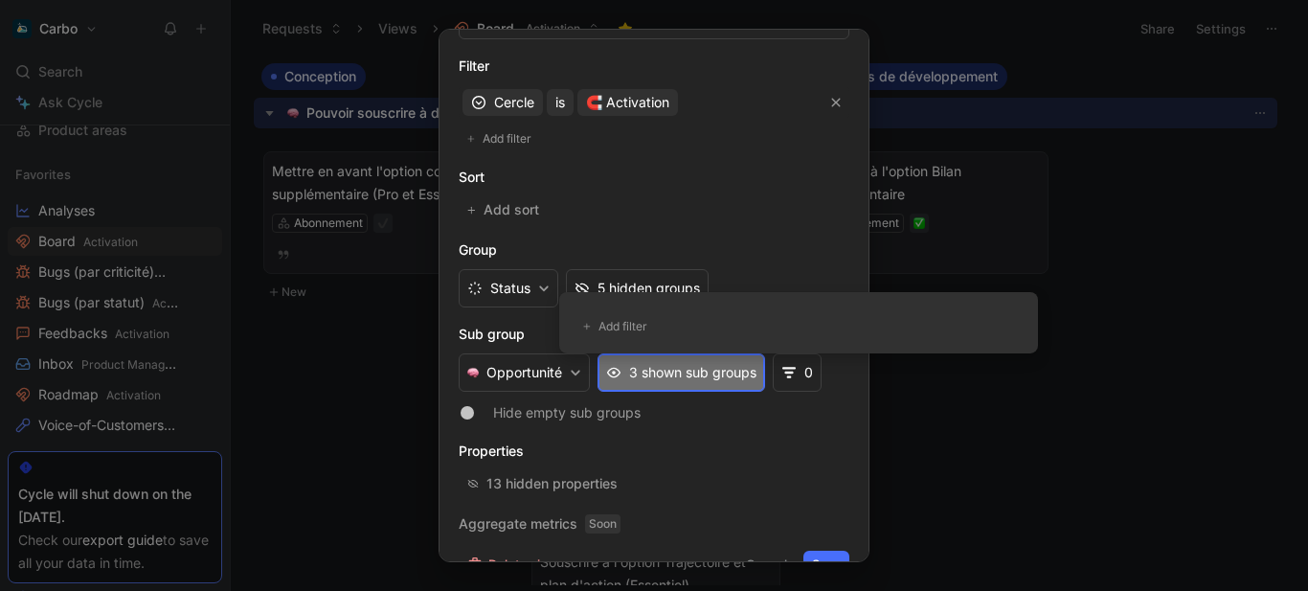
click at [677, 366] on span "3 shown sub groups" at bounding box center [692, 372] width 127 height 23
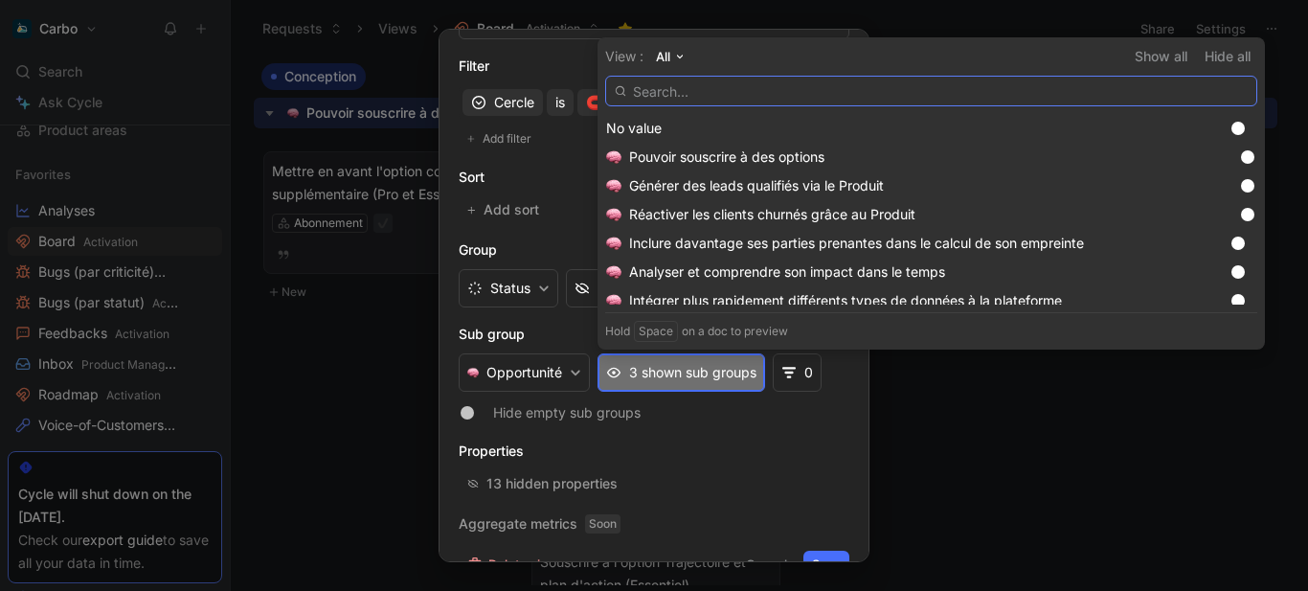
click at [707, 92] on input "text" at bounding box center [931, 91] width 652 height 31
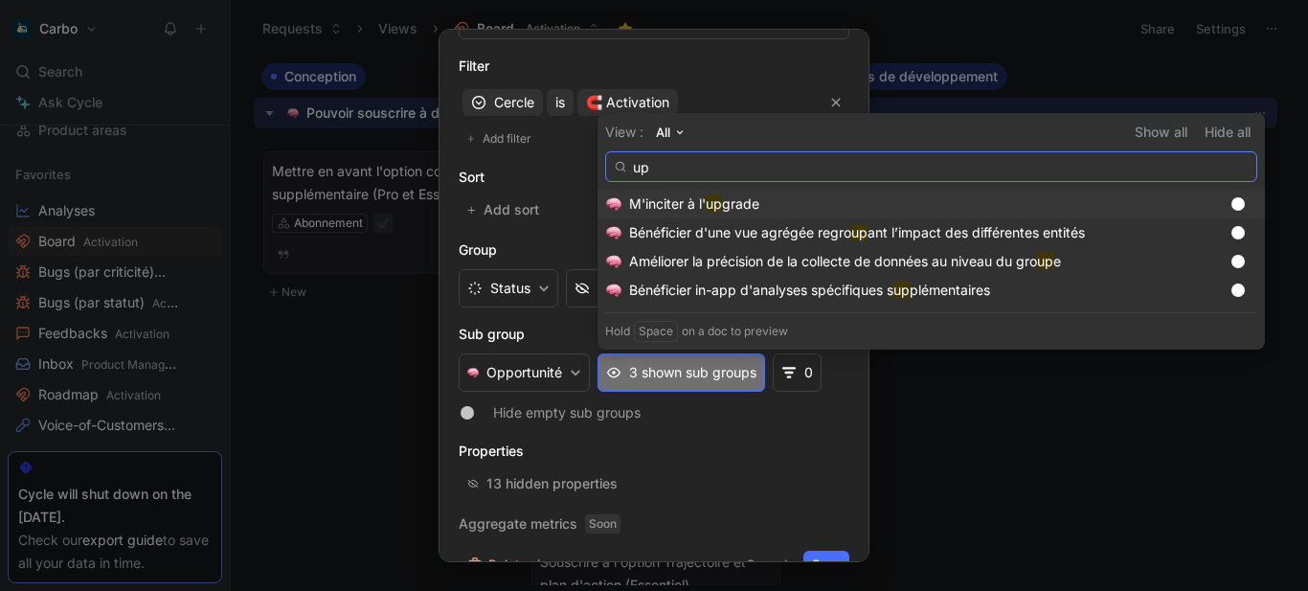
type input "up"
click at [1247, 202] on div at bounding box center [1242, 203] width 27 height 17
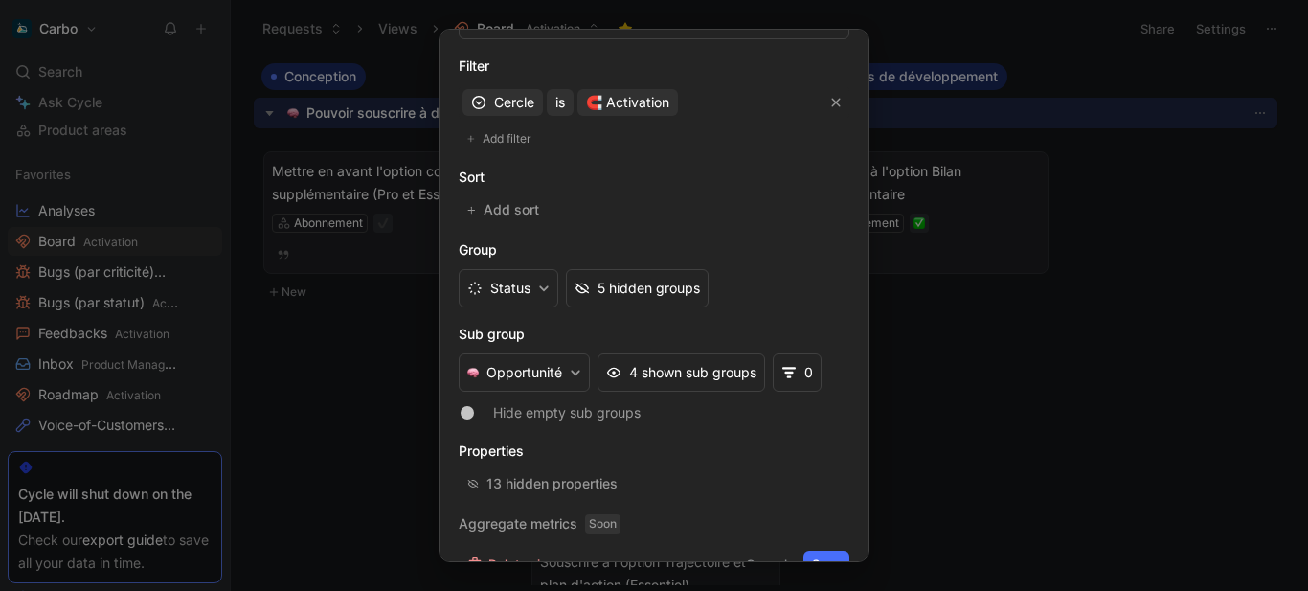
click at [332, 403] on div at bounding box center [654, 295] width 1308 height 591
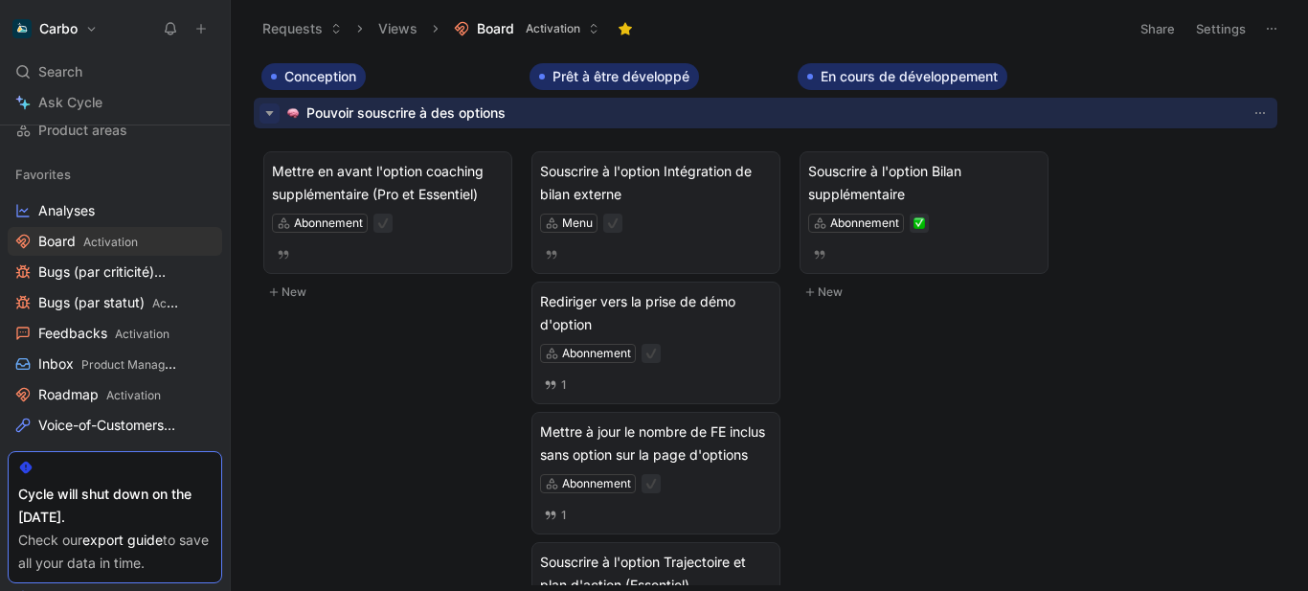
click at [264, 114] on icon "button" at bounding box center [269, 113] width 20 height 20
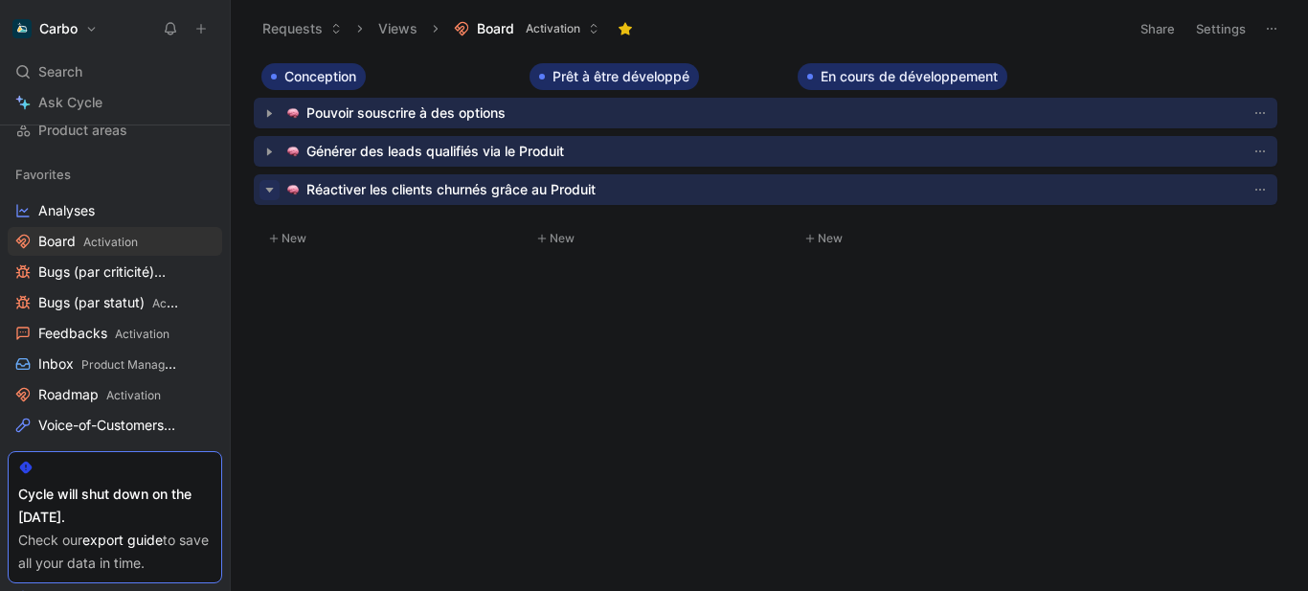
click at [265, 190] on icon "button" at bounding box center [269, 190] width 20 height 20
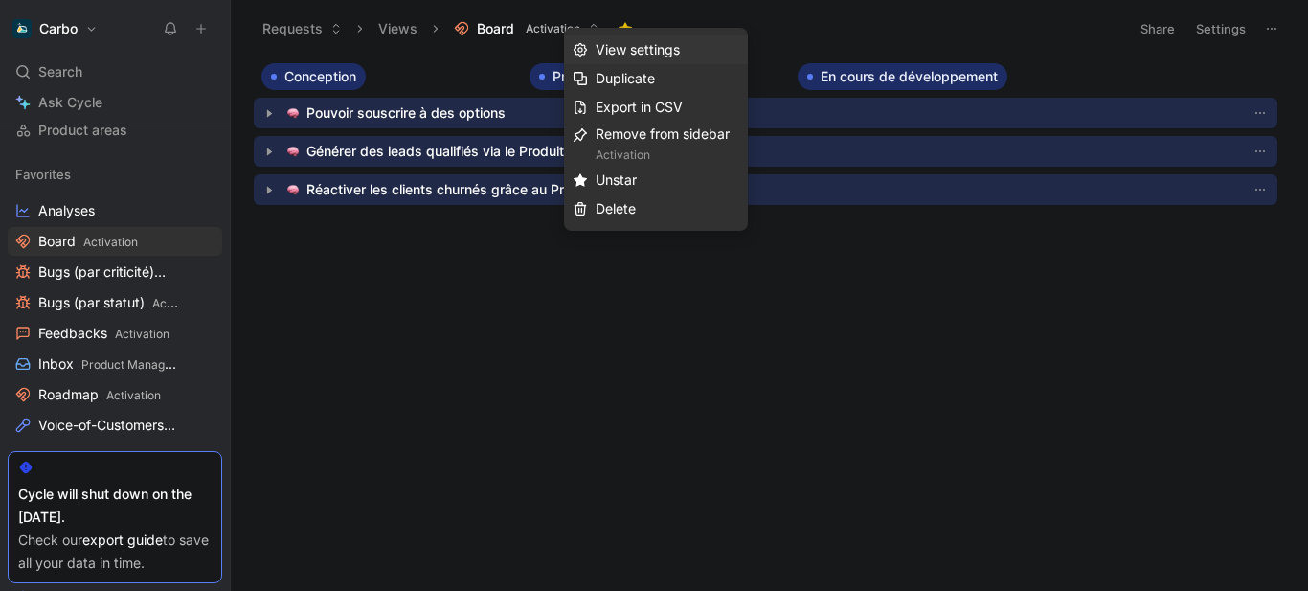
click at [651, 54] on span "View settings" at bounding box center [637, 49] width 84 height 16
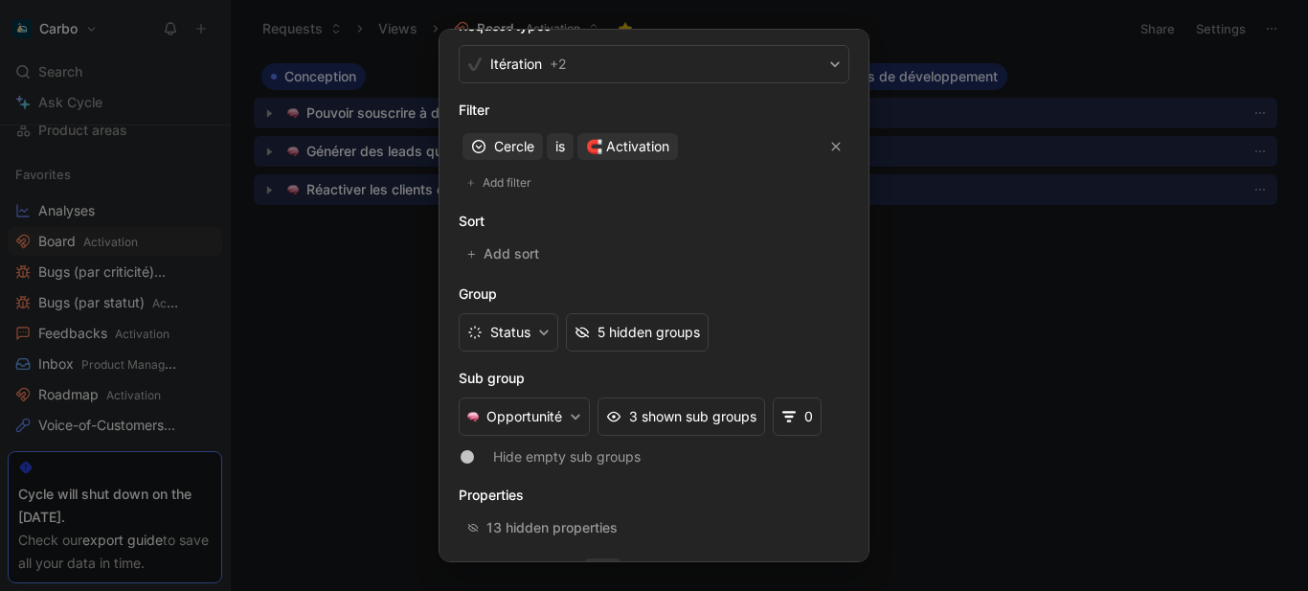
scroll to position [409, 0]
click at [651, 419] on span "3 shown sub groups" at bounding box center [692, 415] width 127 height 23
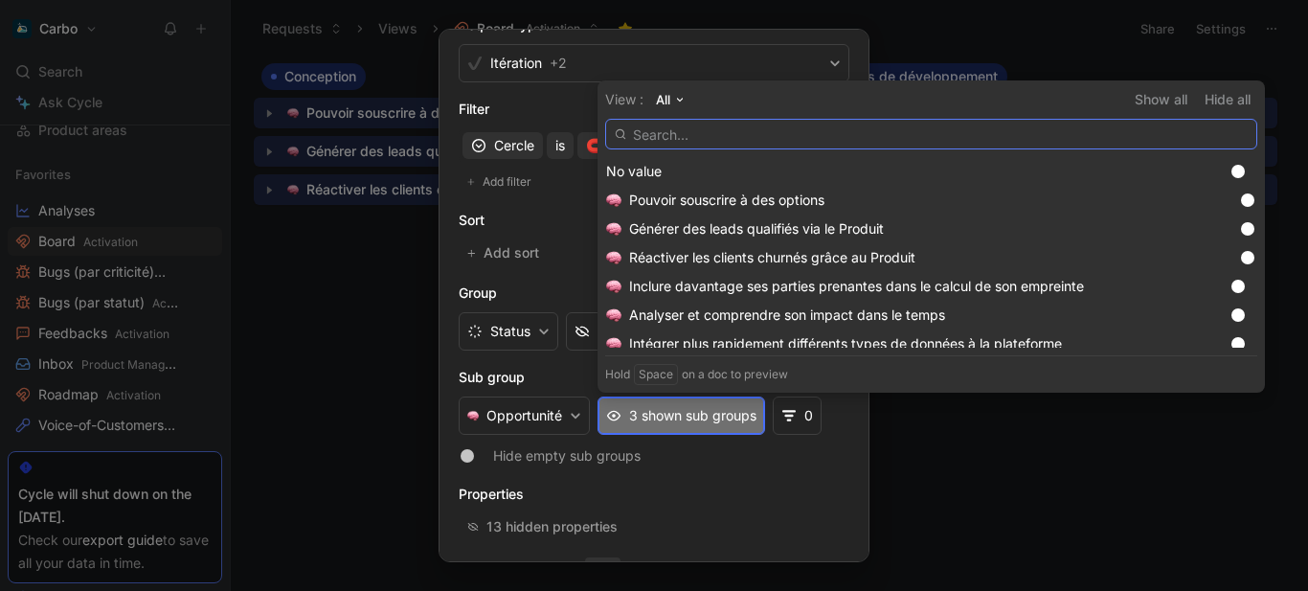
click at [740, 140] on input "text" at bounding box center [931, 134] width 652 height 31
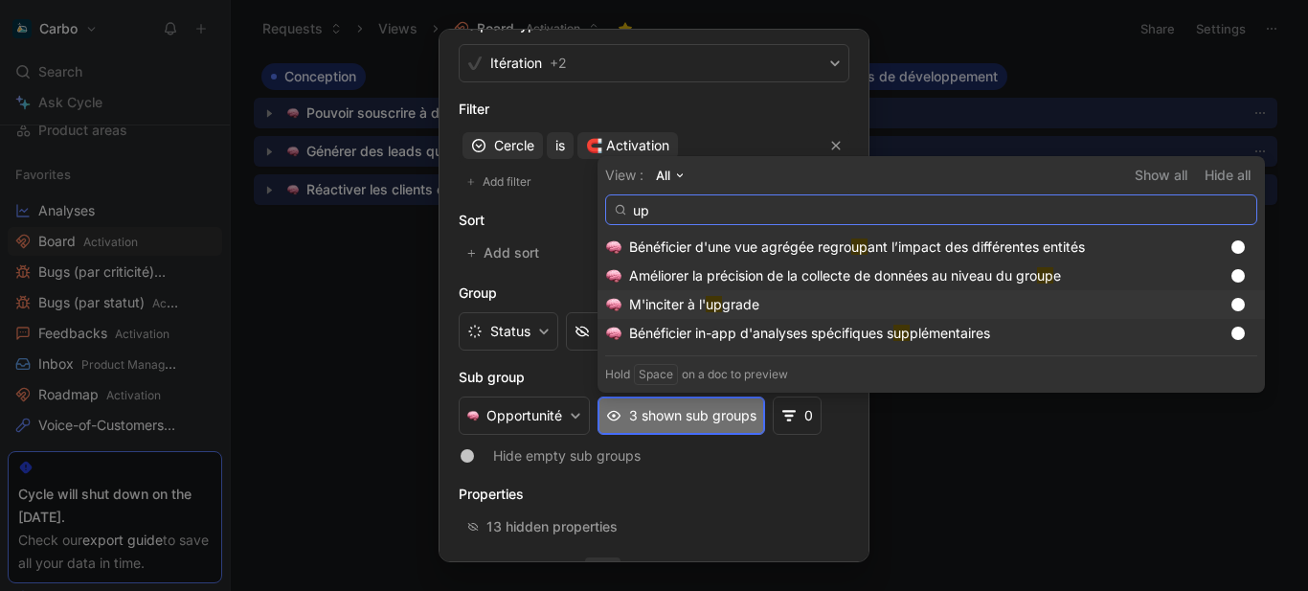
type input "up"
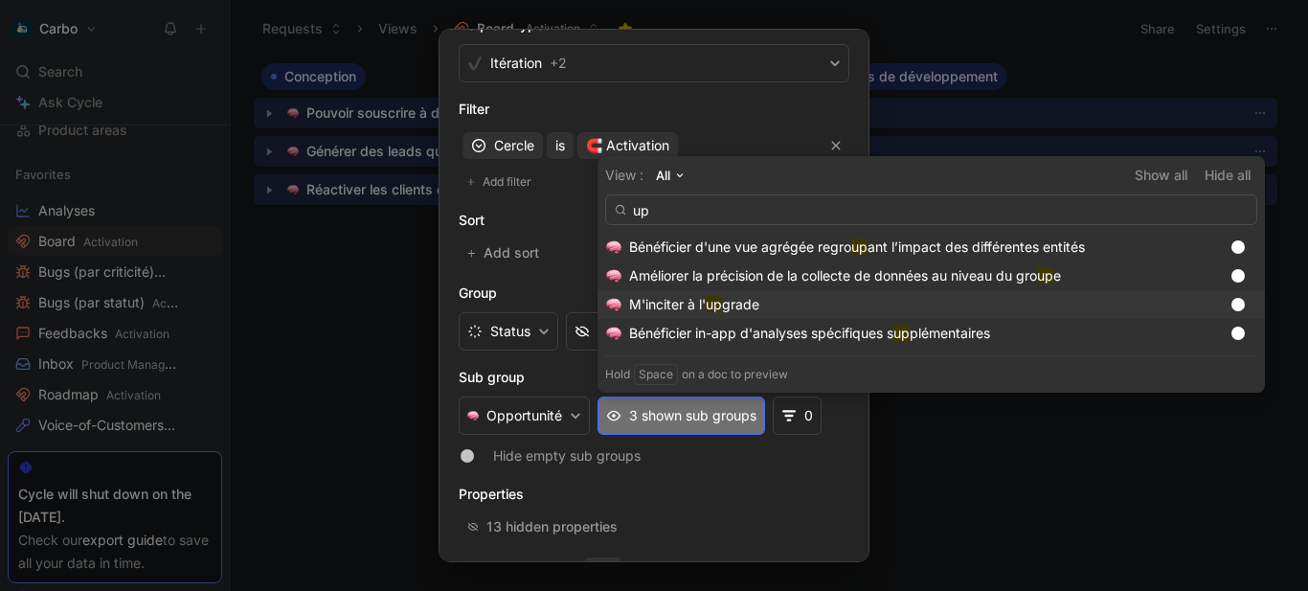
click at [1242, 306] on div at bounding box center [1237, 304] width 13 height 13
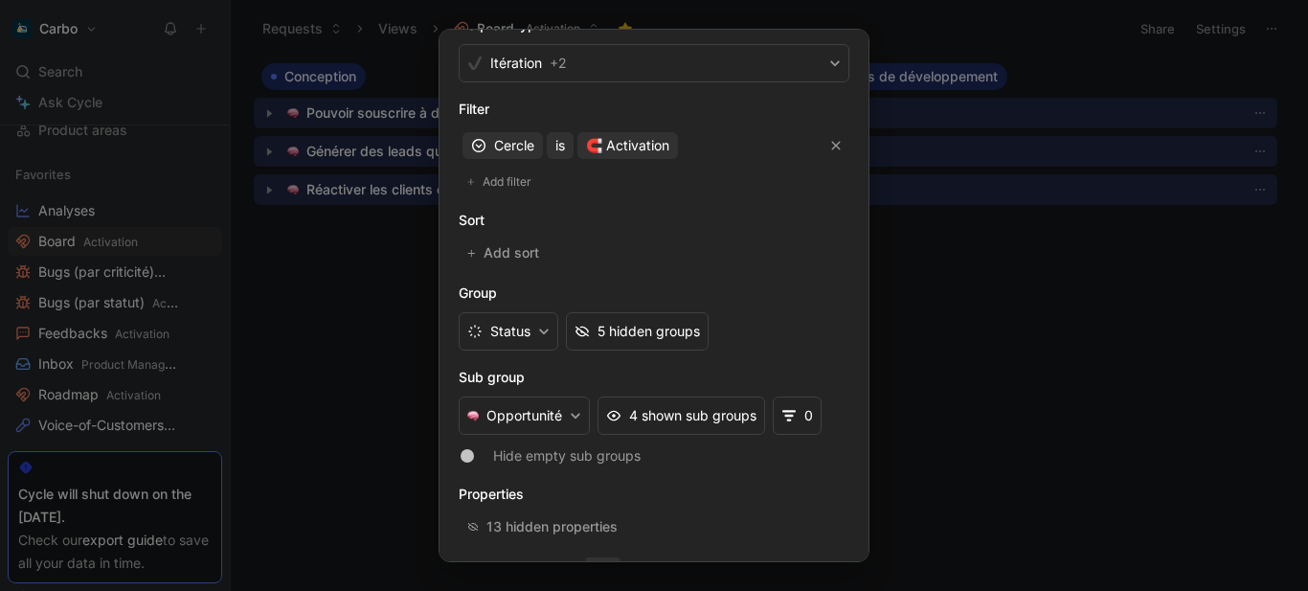
scroll to position [487, 0]
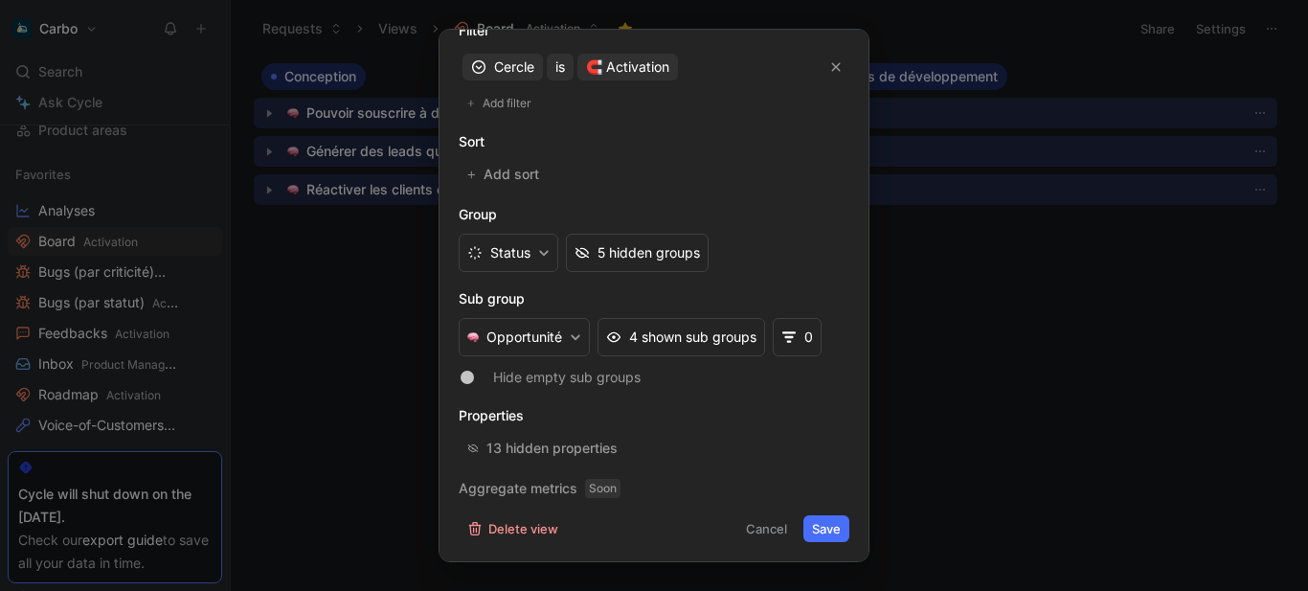
click at [828, 525] on button "Save" at bounding box center [826, 528] width 46 height 27
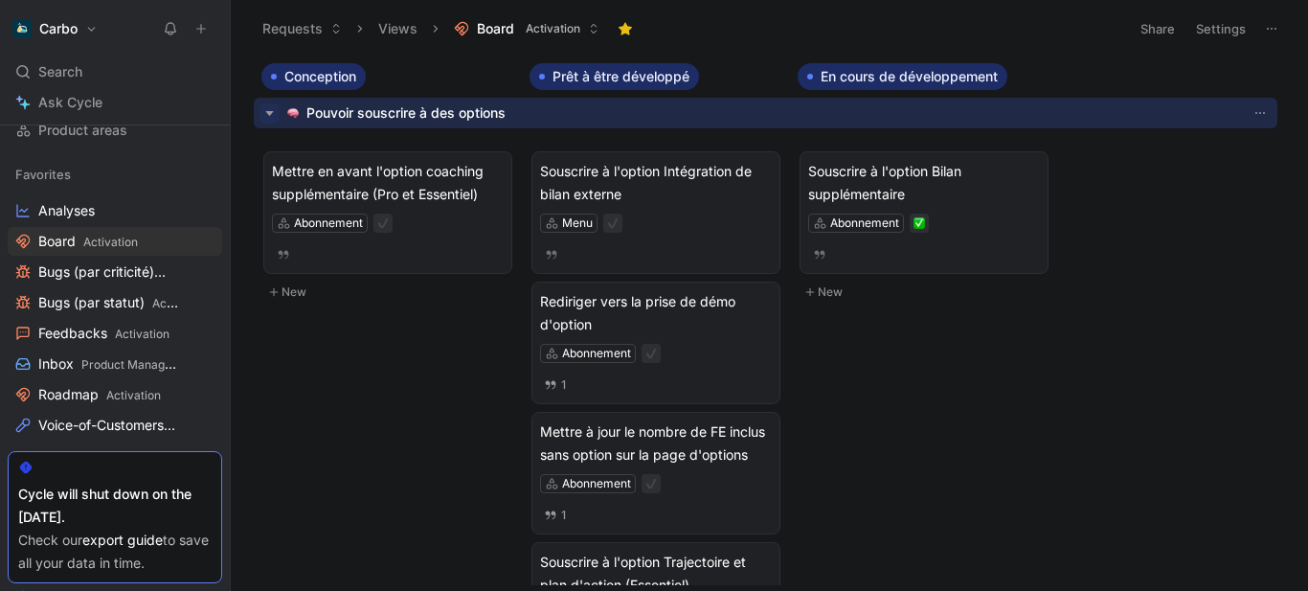
click at [264, 113] on icon "button" at bounding box center [269, 113] width 20 height 20
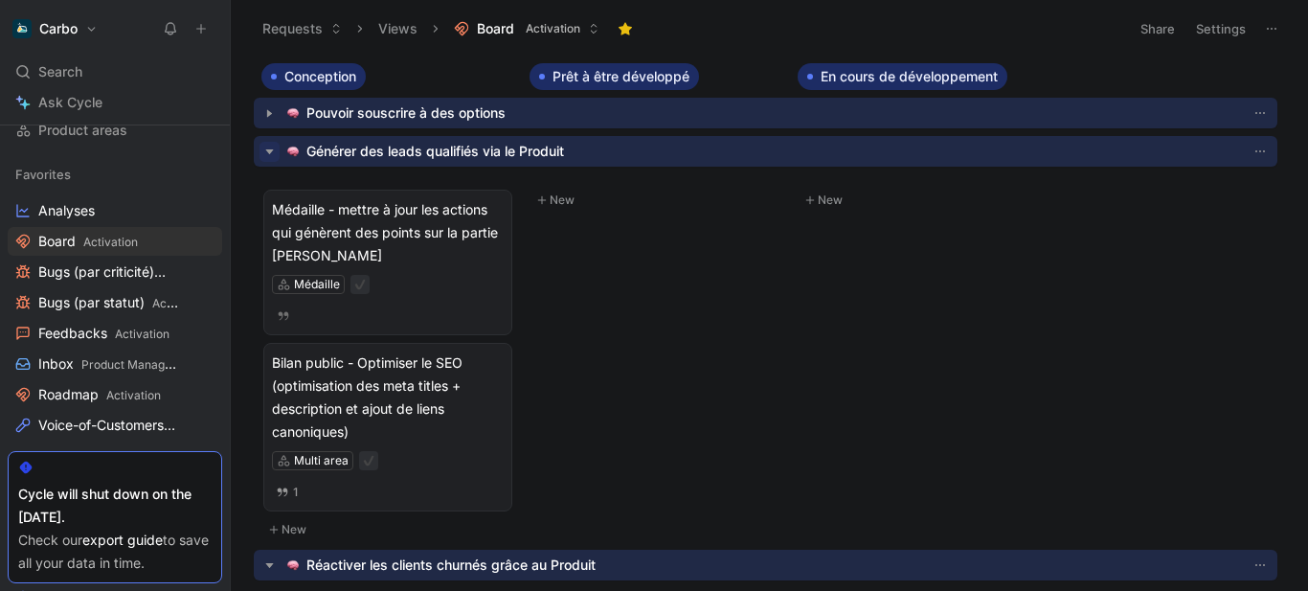
click at [271, 153] on icon "button" at bounding box center [269, 152] width 20 height 20
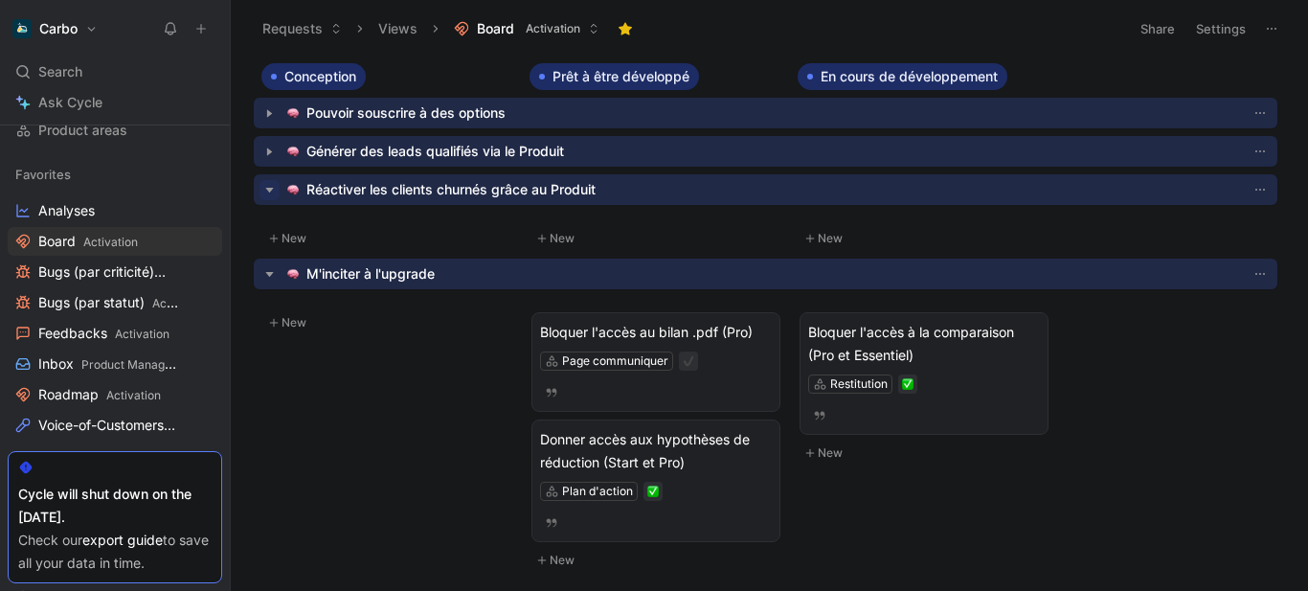
click at [265, 194] on icon "button" at bounding box center [269, 190] width 20 height 20
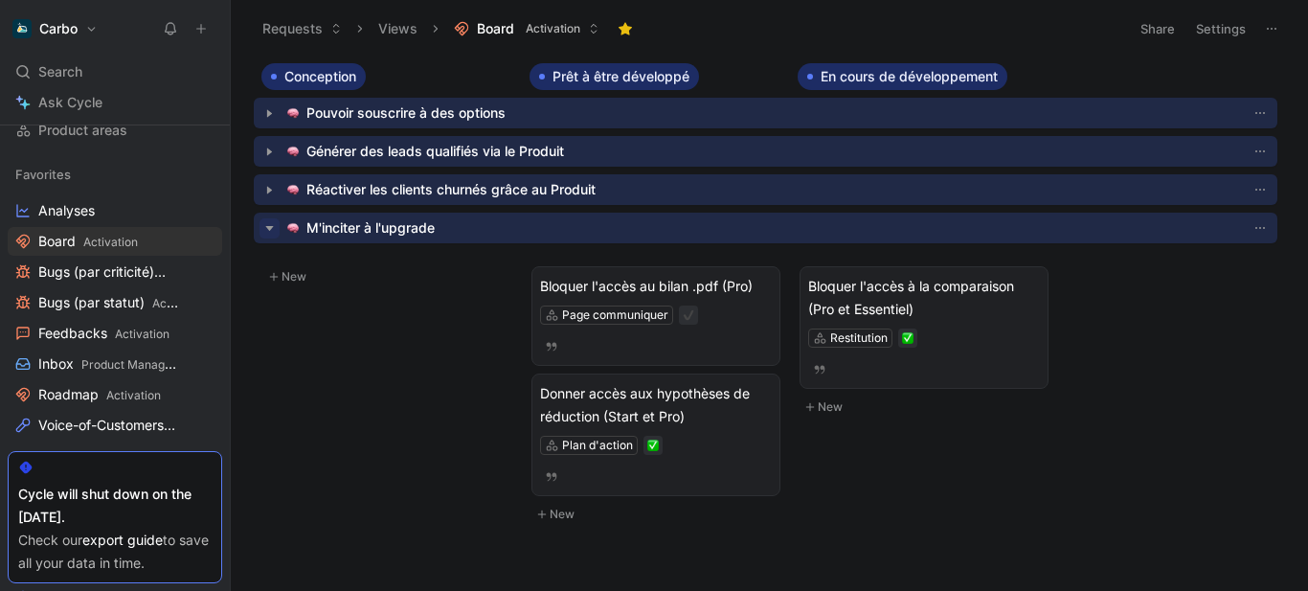
click at [263, 229] on icon "button" at bounding box center [269, 228] width 20 height 20
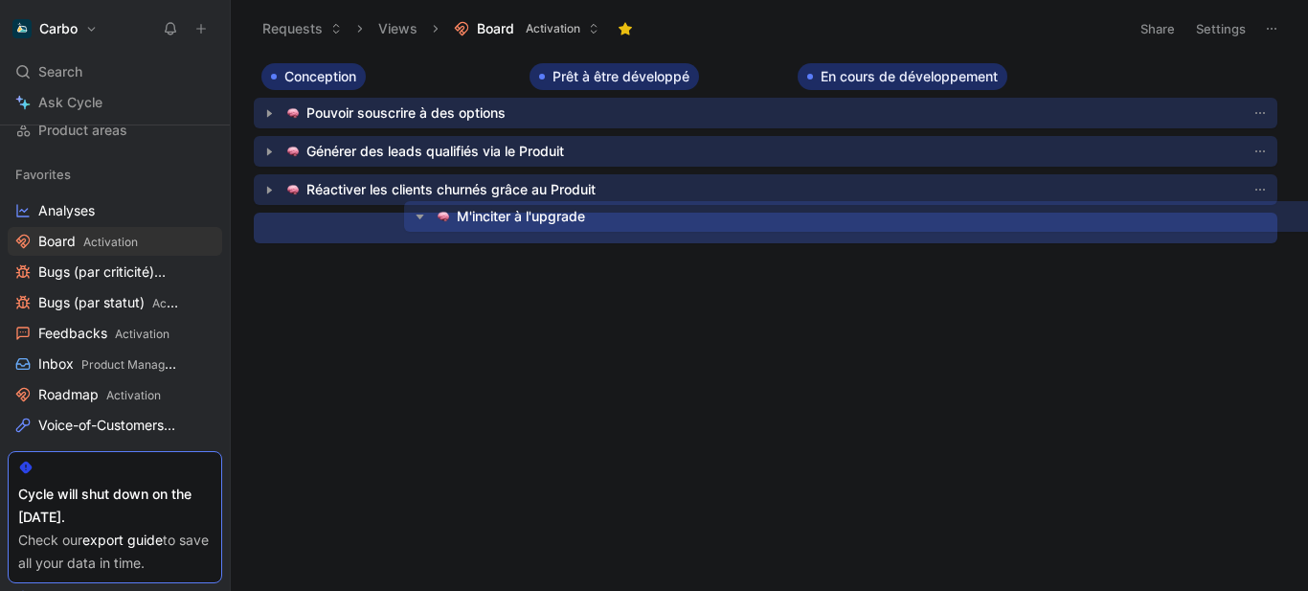
drag, startPoint x: 355, startPoint y: 232, endPoint x: 496, endPoint y: 220, distance: 141.2
click at [496, 220] on div "Conception Prêt à être développé En cours de développement To pick up a draggab…" at bounding box center [769, 324] width 1077 height 522
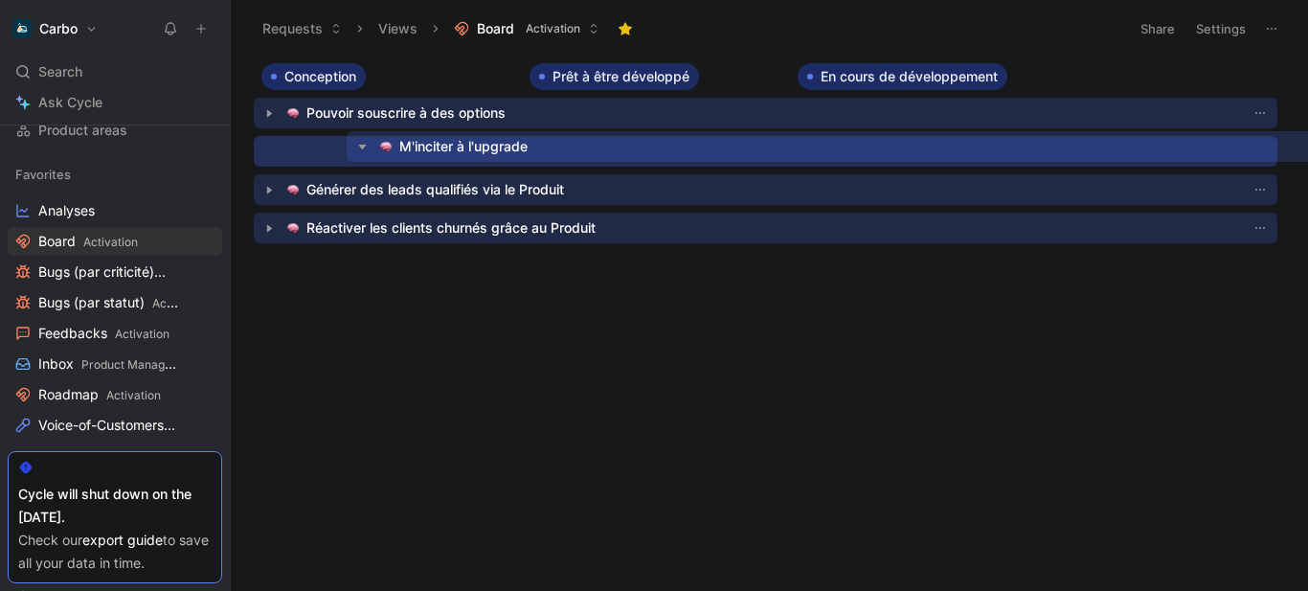
drag, startPoint x: 349, startPoint y: 227, endPoint x: 442, endPoint y: 145, distance: 123.5
click at [442, 145] on div "Conception Prêt à être développé En cours de développement To pick up a draggab…" at bounding box center [769, 324] width 1077 height 522
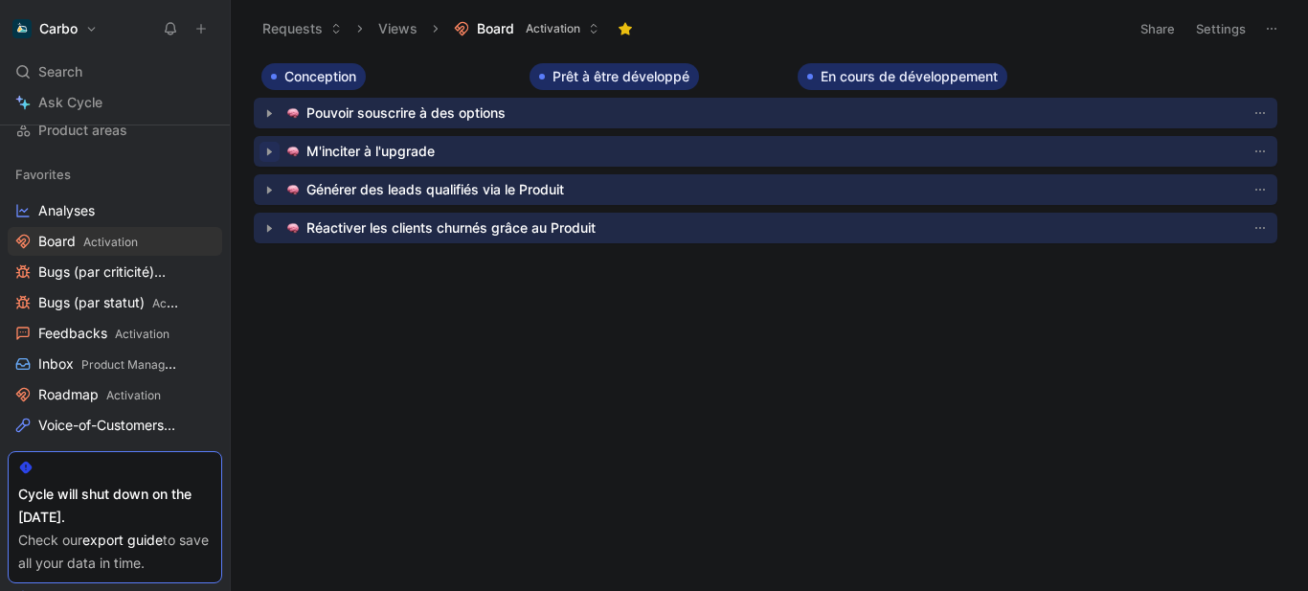
click at [272, 147] on icon "button" at bounding box center [269, 152] width 20 height 20
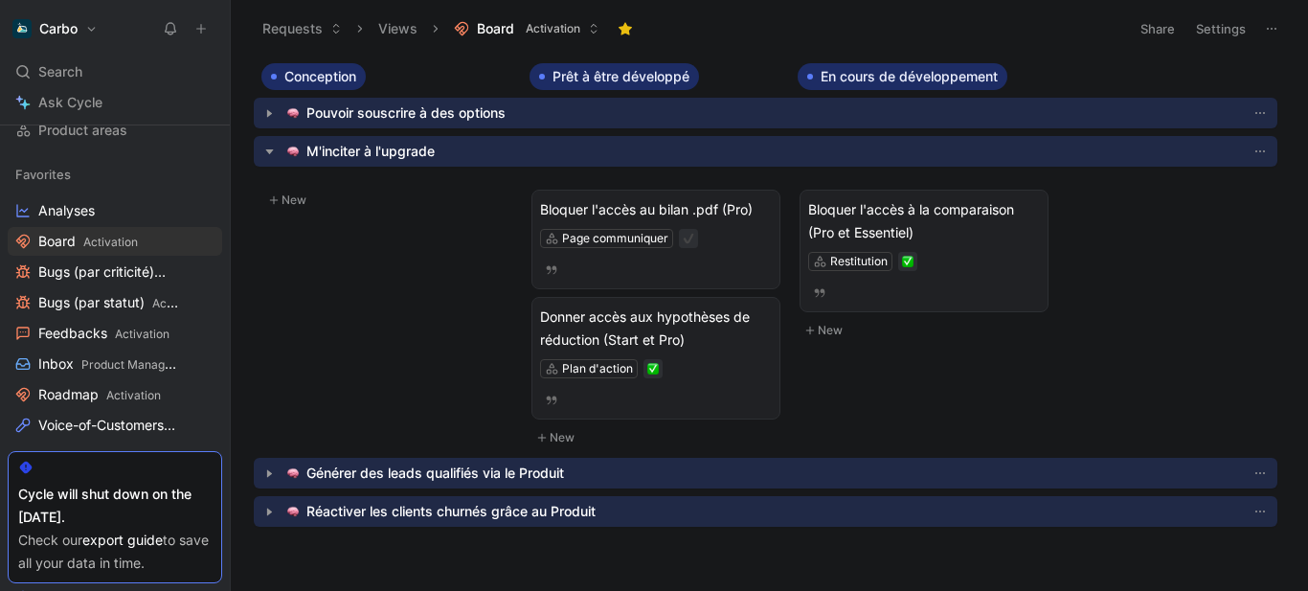
scroll to position [5, 0]
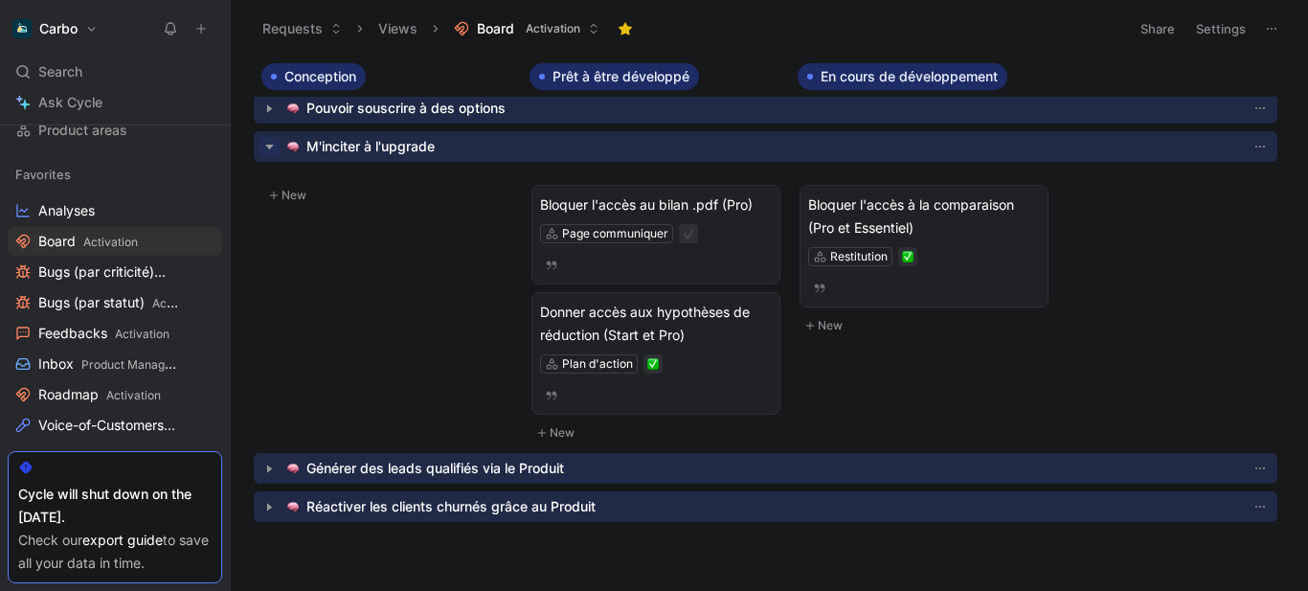
click at [268, 149] on icon "button" at bounding box center [269, 147] width 20 height 20
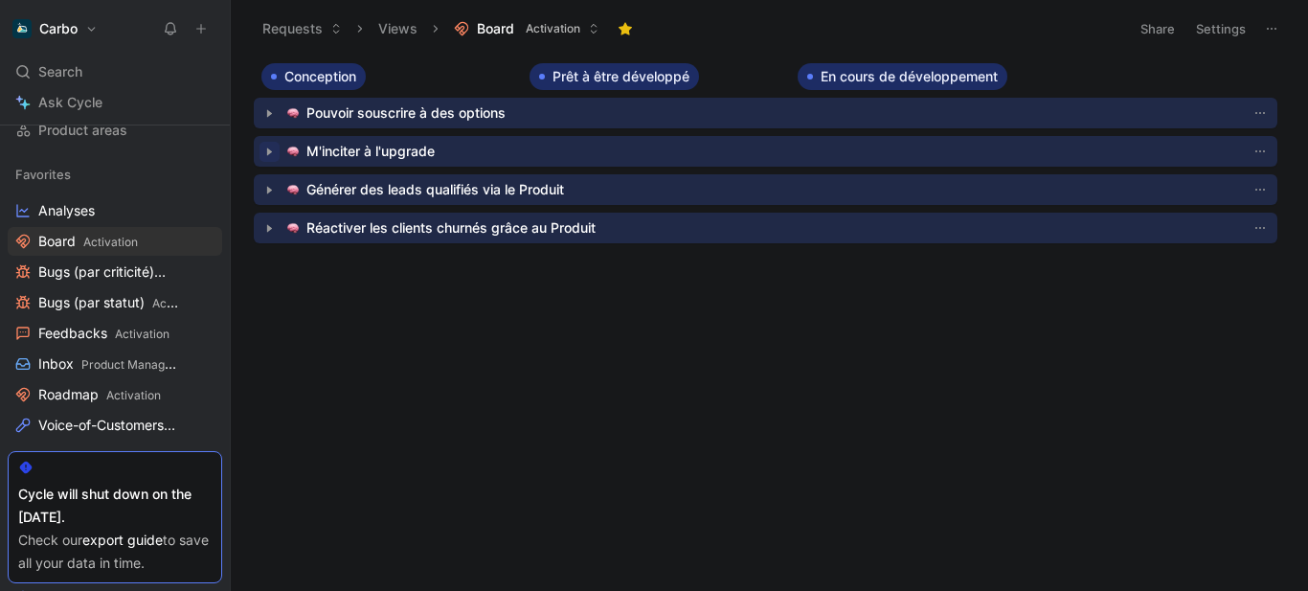
scroll to position [0, 0]
click at [268, 149] on icon "button" at bounding box center [269, 151] width 5 height 8
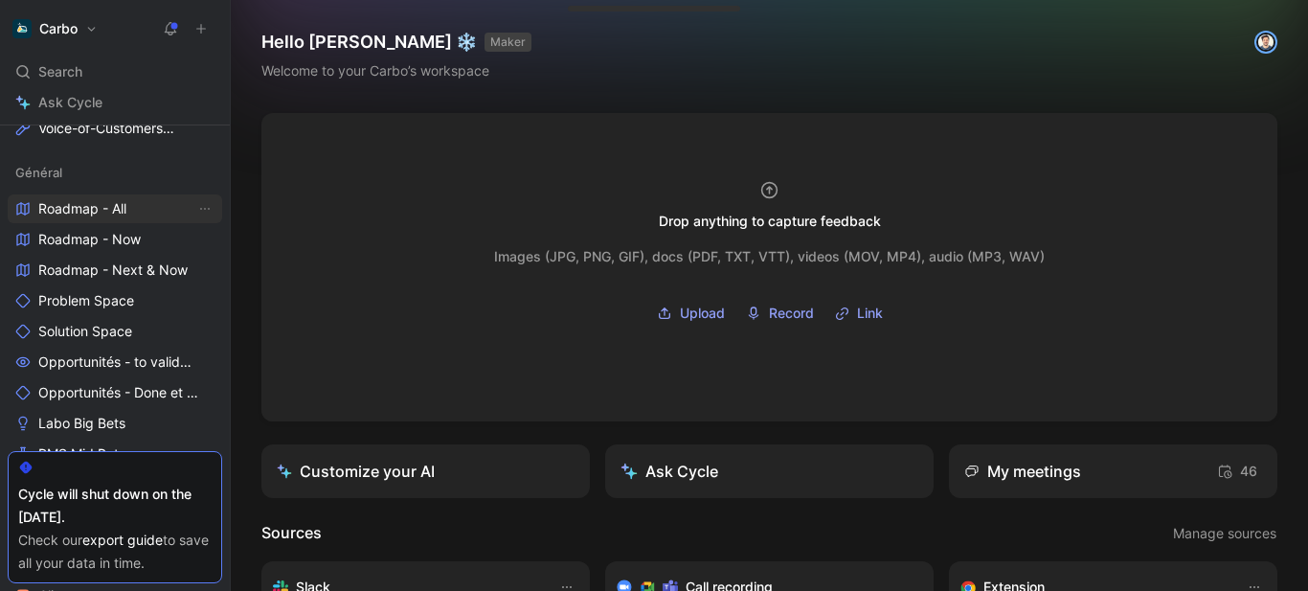
scroll to position [499, 0]
click at [105, 324] on span "Solution Space" at bounding box center [85, 330] width 94 height 19
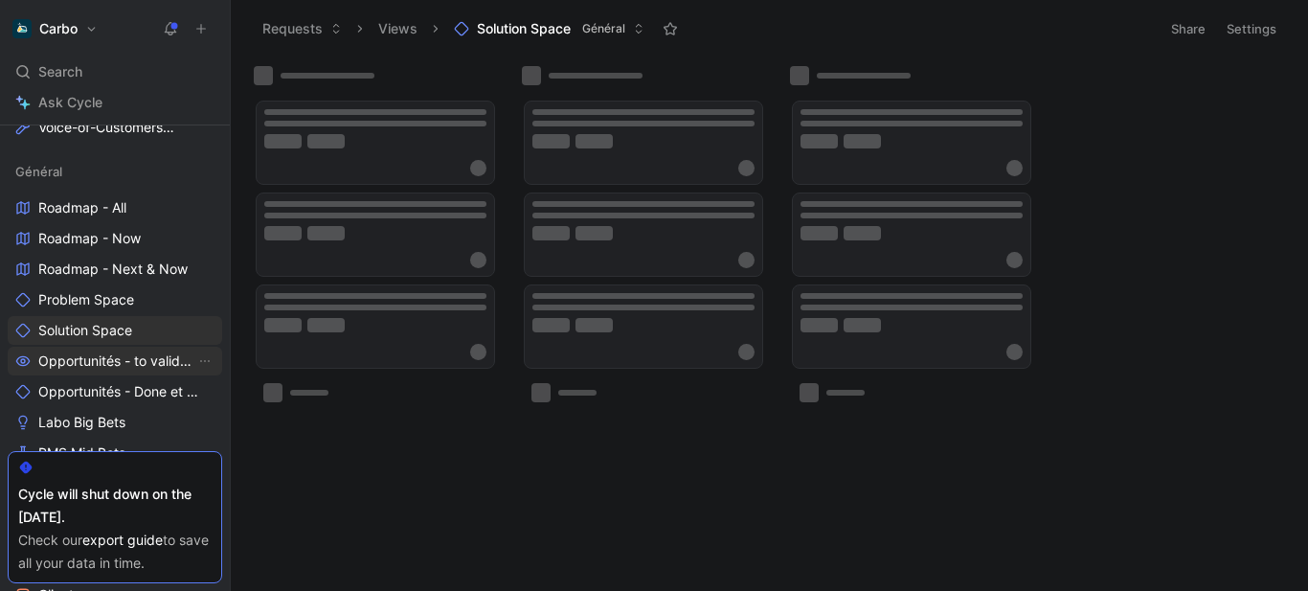
click at [129, 367] on span "Opportunités - to validate" at bounding box center [116, 360] width 157 height 19
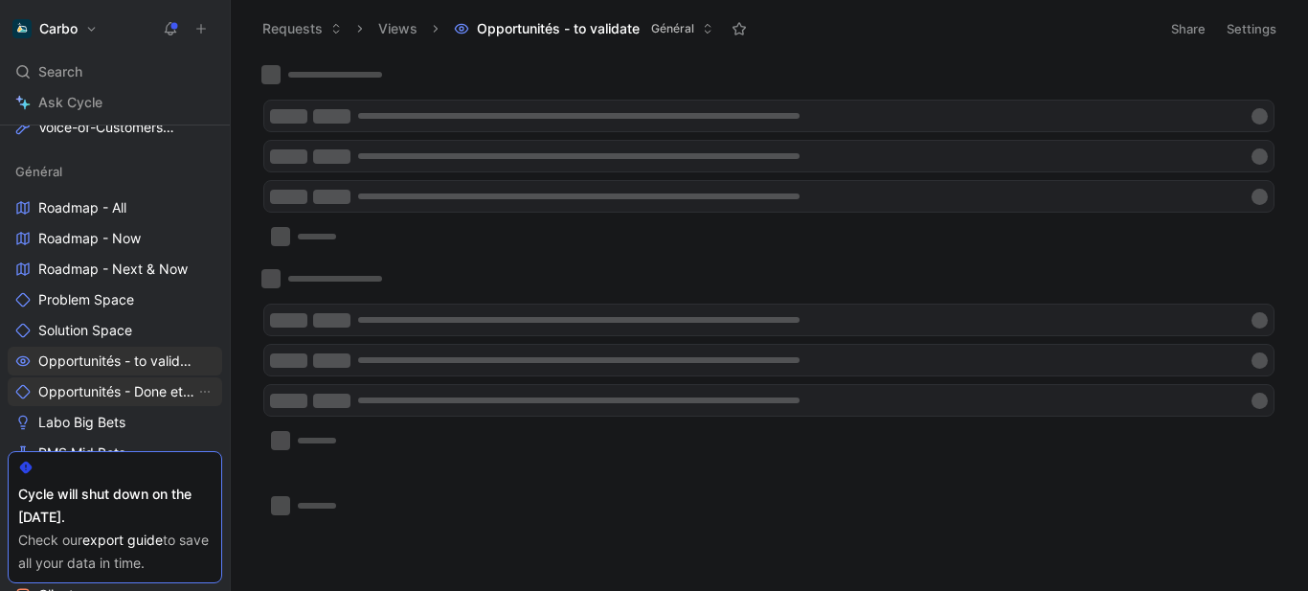
click at [130, 392] on span "Opportunités - Done et cancelled" at bounding box center [116, 391] width 157 height 19
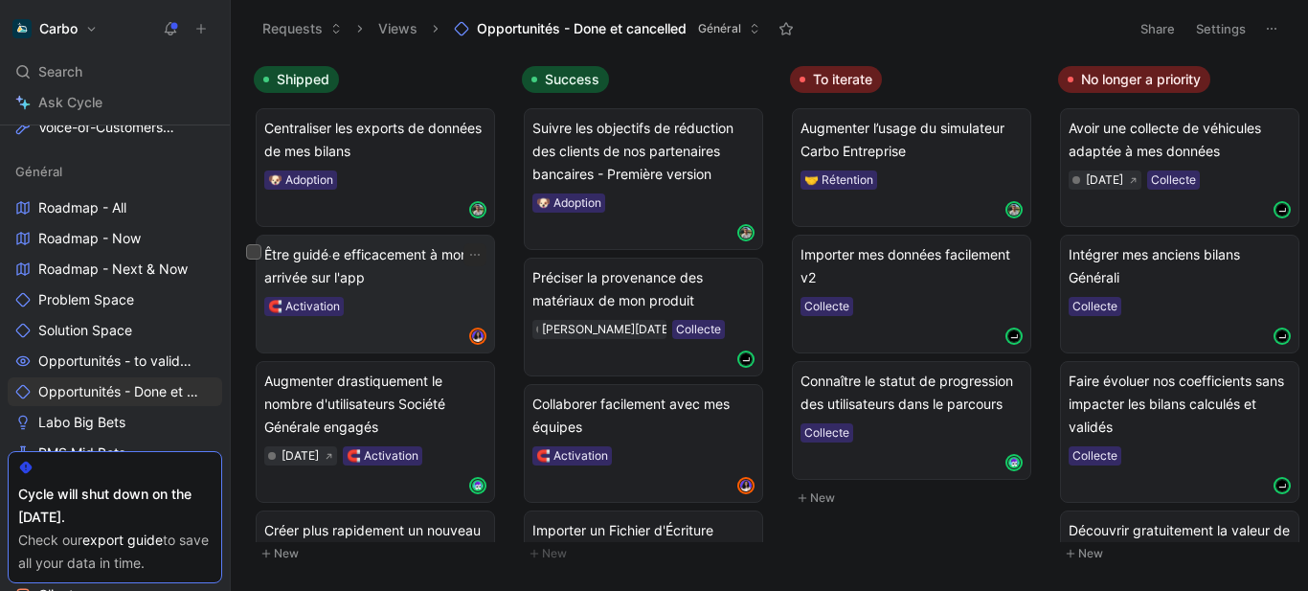
click at [378, 276] on span "Être guidé⸱e efficacement à mon arrivée sur l'app" at bounding box center [375, 266] width 222 height 46
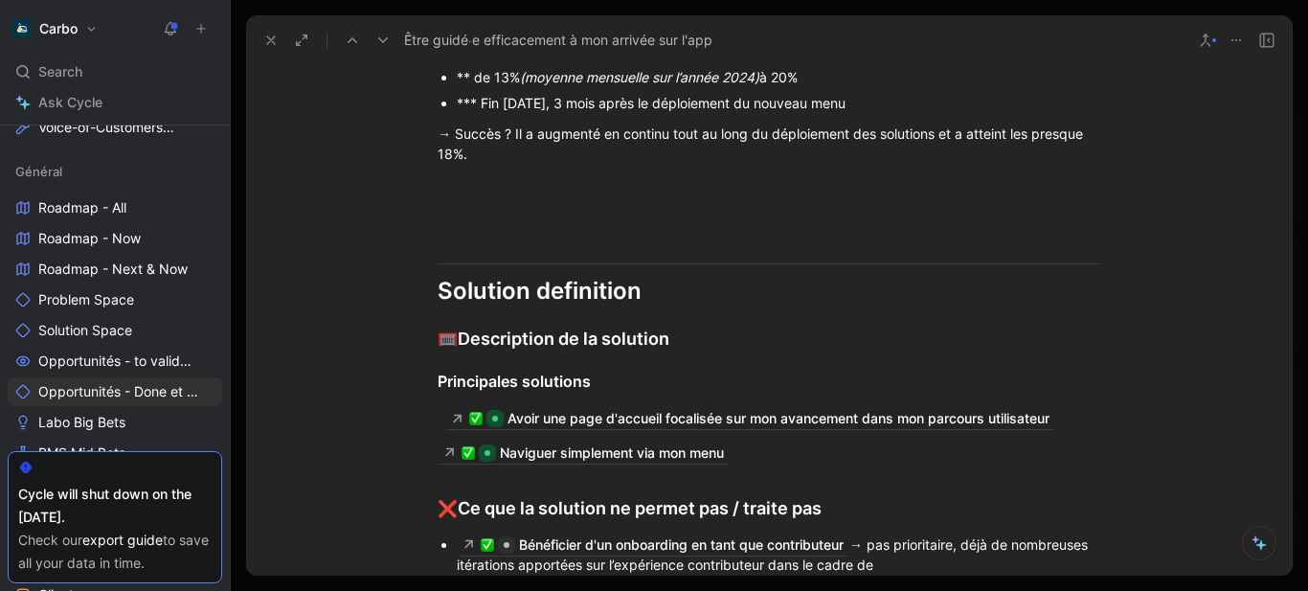
scroll to position [2622, 0]
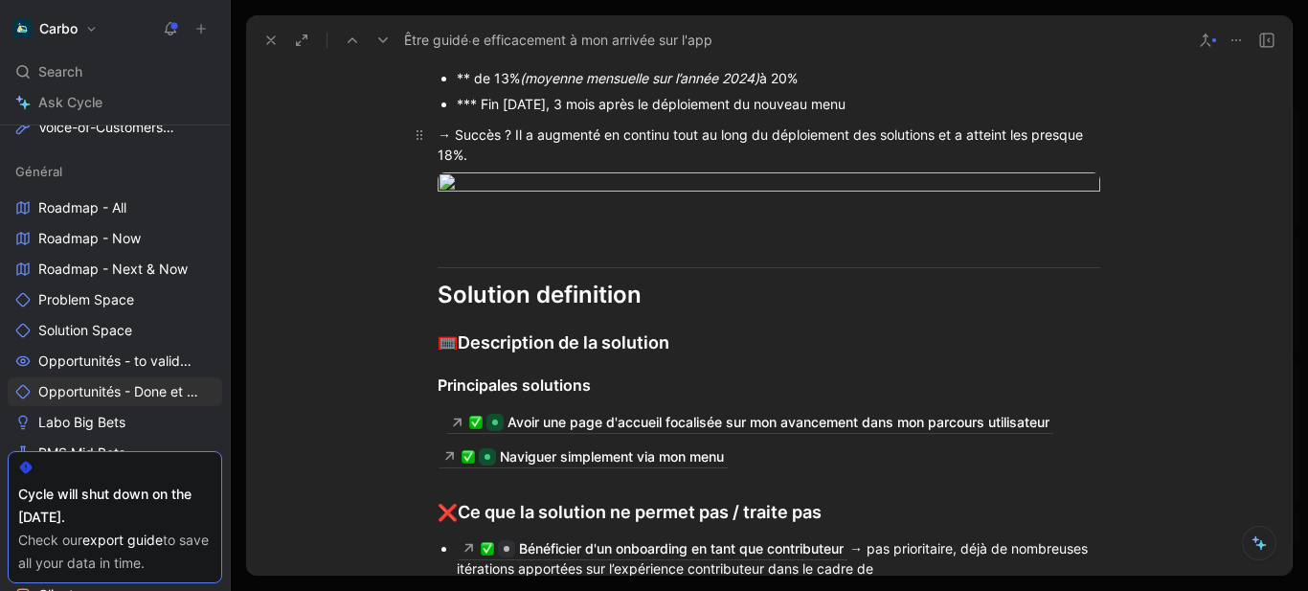
click at [503, 165] on div "→ Succès ? Il a augmenté en continu tout au long du déploiement des solutions e…" at bounding box center [768, 144] width 662 height 40
click at [897, 114] on div "*** Fin août 2025, 3 mois après le déploiement du nouveau menu" at bounding box center [778, 104] width 643 height 20
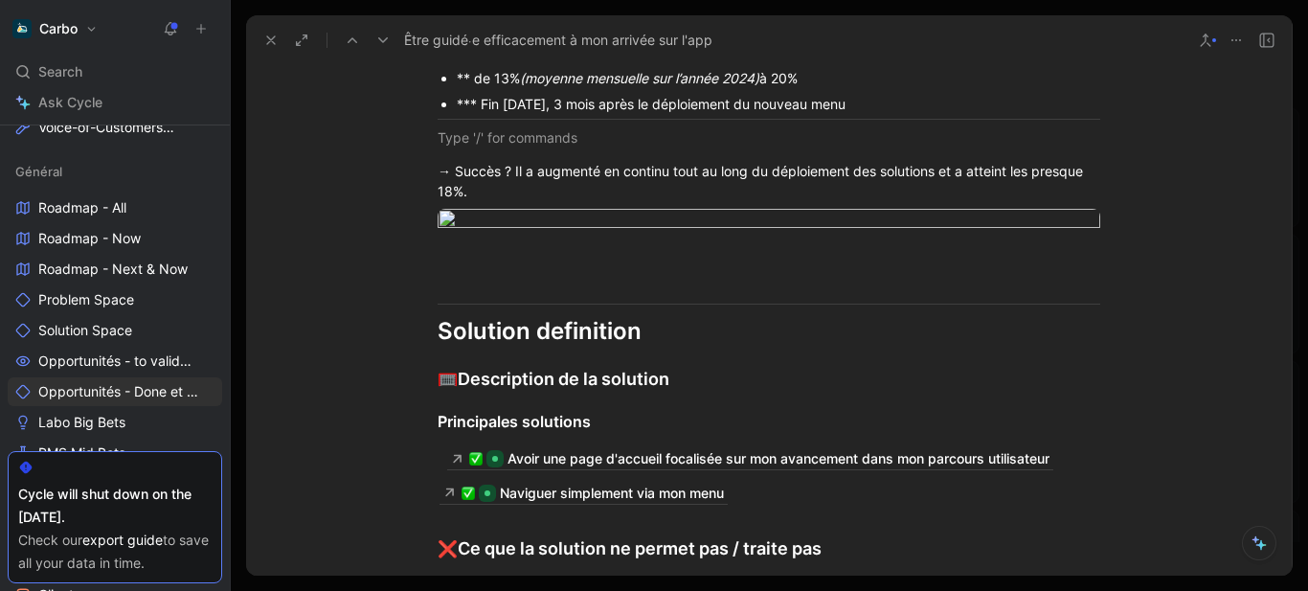
scroll to position [2507, 0]
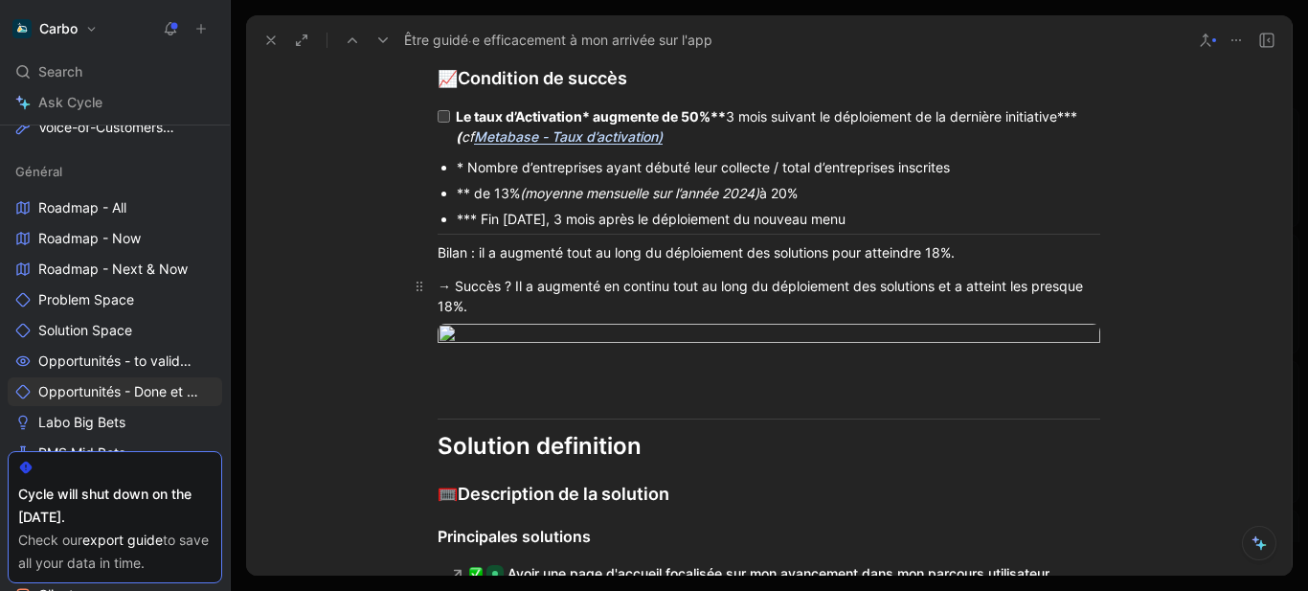
click at [738, 315] on div "→ Succès ? Il a augmenté en continu tout au long du déploiement des solutions e…" at bounding box center [768, 296] width 662 height 40
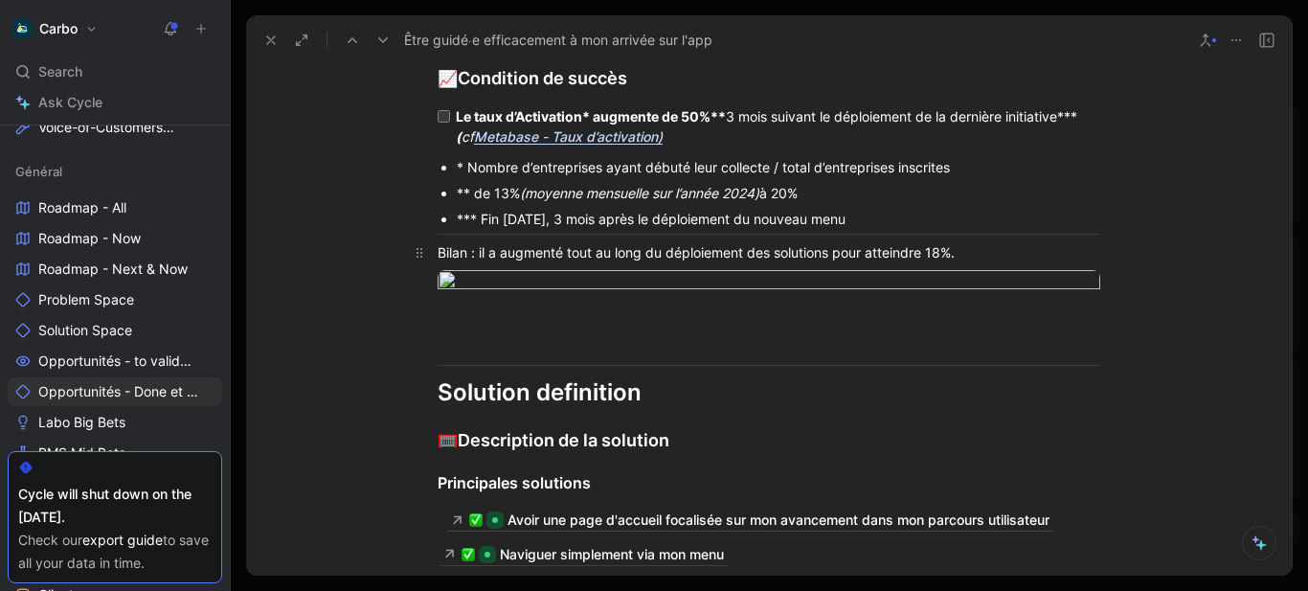
click at [478, 262] on div "Bilan : il a augmenté tout au long du déploiement des solutions pour atteindre …" at bounding box center [768, 252] width 662 height 20
click at [518, 124] on strong "Le taux d’Activation* augmente de 50%**" at bounding box center [591, 116] width 270 height 16
click at [1039, 262] on div "Bilan : le taux d’activation a augmenté tout au long du déploiement des solutio…" at bounding box center [768, 252] width 662 height 20
click at [1070, 262] on div "Bilan : le taux d’activation a augmenté tout au long du déploiement des solutio…" at bounding box center [768, 252] width 662 height 20
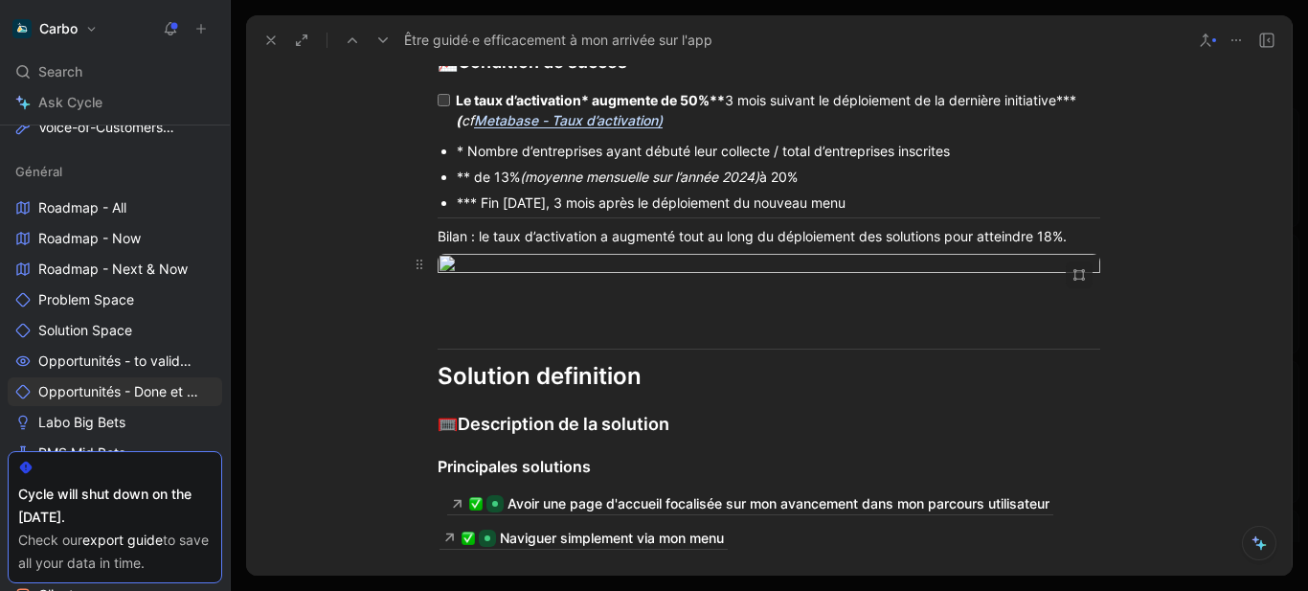
scroll to position [2533, 0]
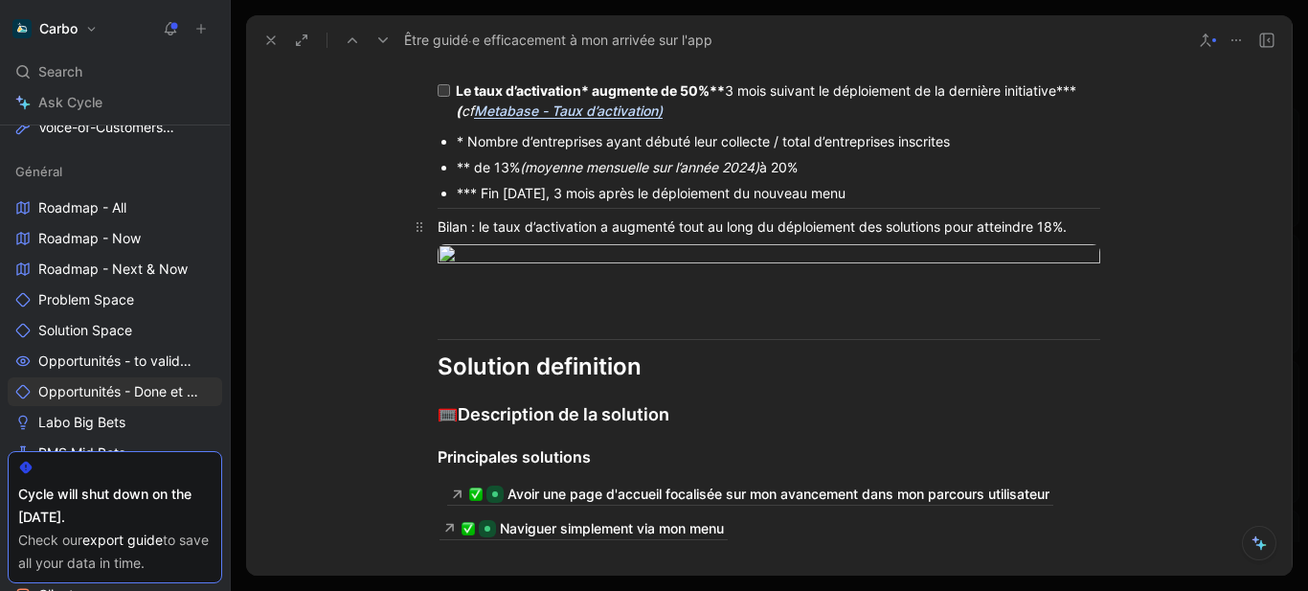
click at [451, 236] on div "Bilan : le taux d’activation a augmenté tout au long du déploiement des solutio…" at bounding box center [768, 226] width 662 height 20
click at [853, 236] on div "Bilan : le taux d’activation a augmenté tout au long du déploiement des solutio…" at bounding box center [768, 226] width 662 height 20
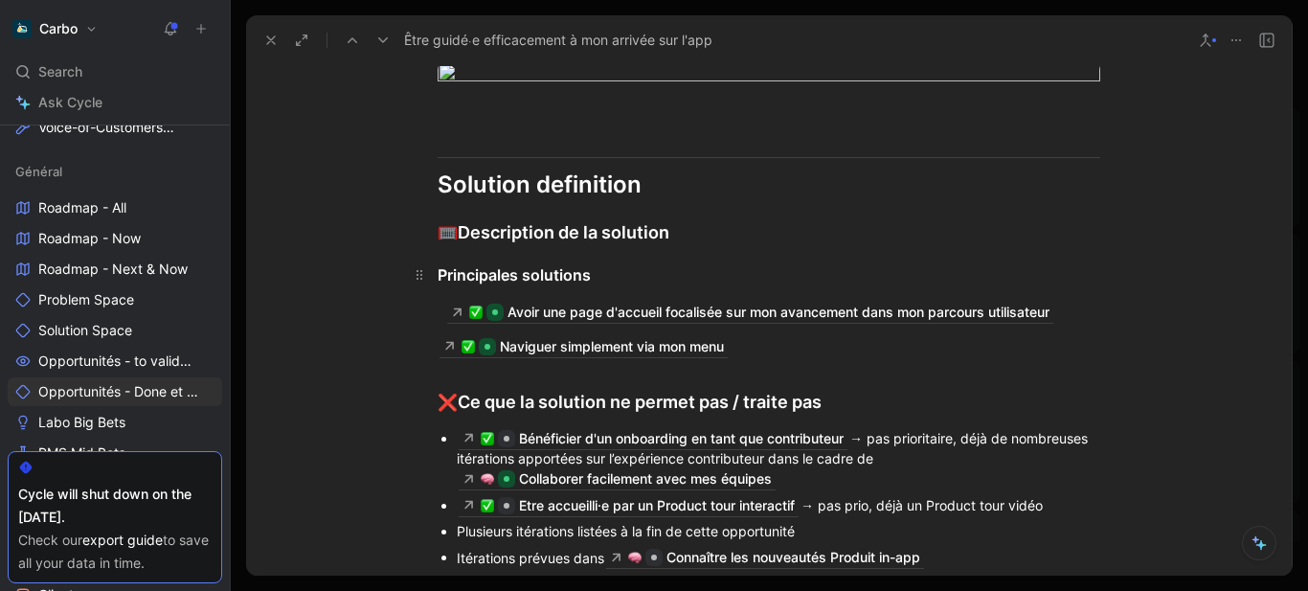
scroll to position [2516, 0]
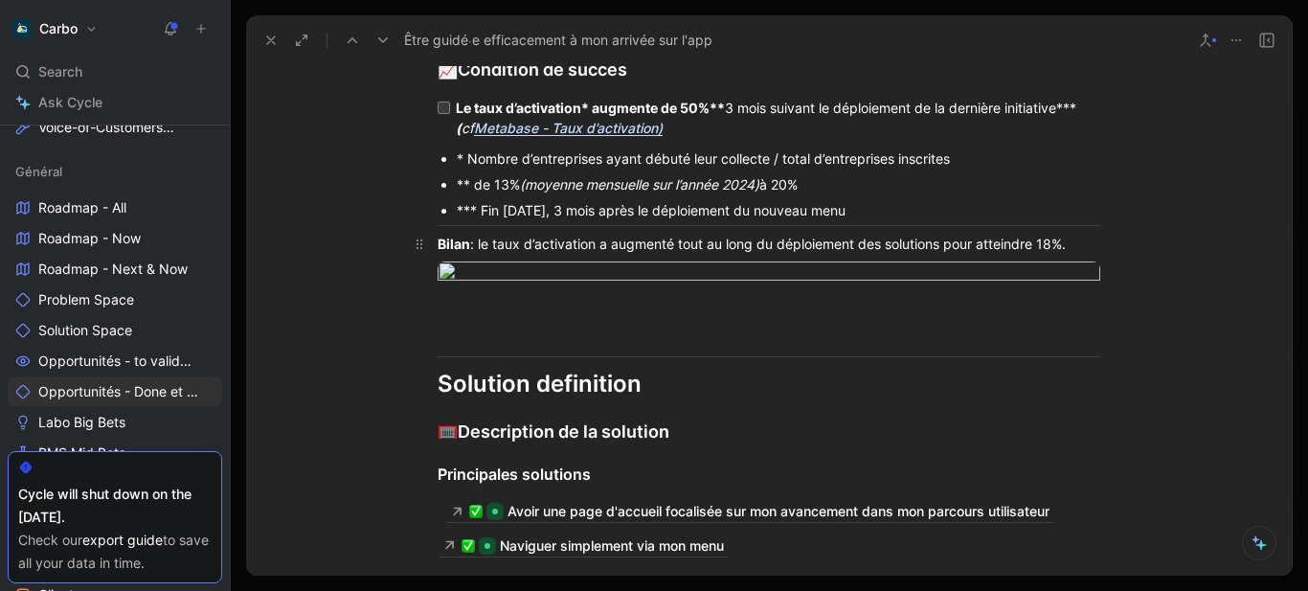
click at [1071, 254] on div "Bilan : le taux d’activation a augmenté tout au long du déploiement des solutio…" at bounding box center [768, 244] width 662 height 20
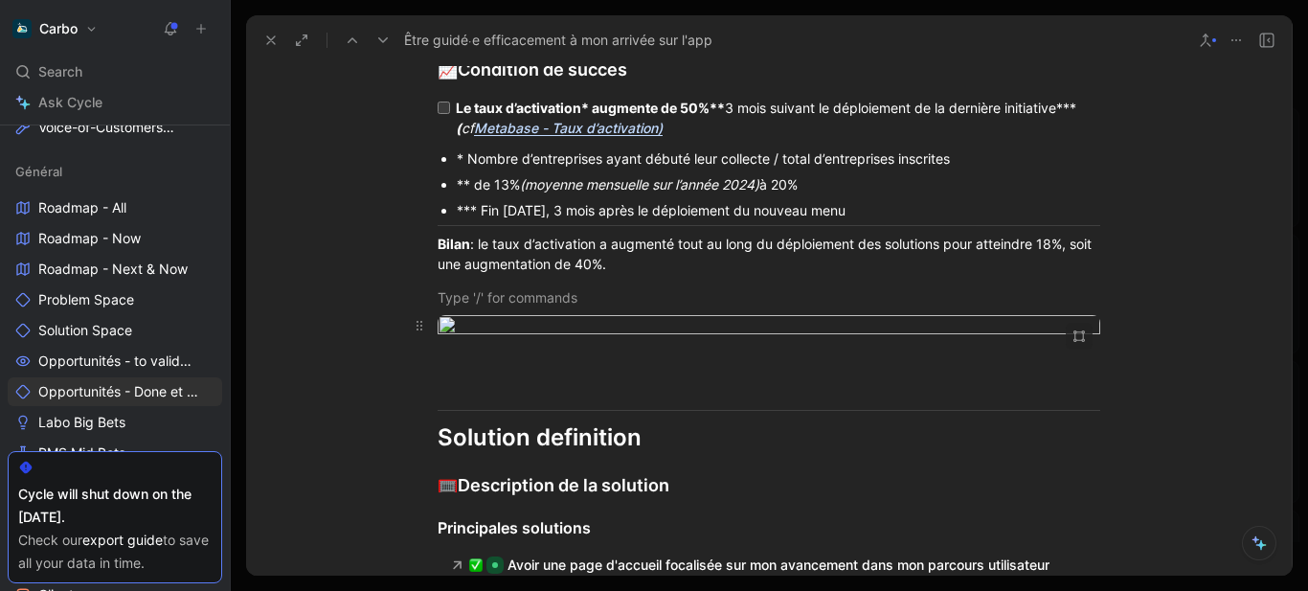
scroll to position [2633, 0]
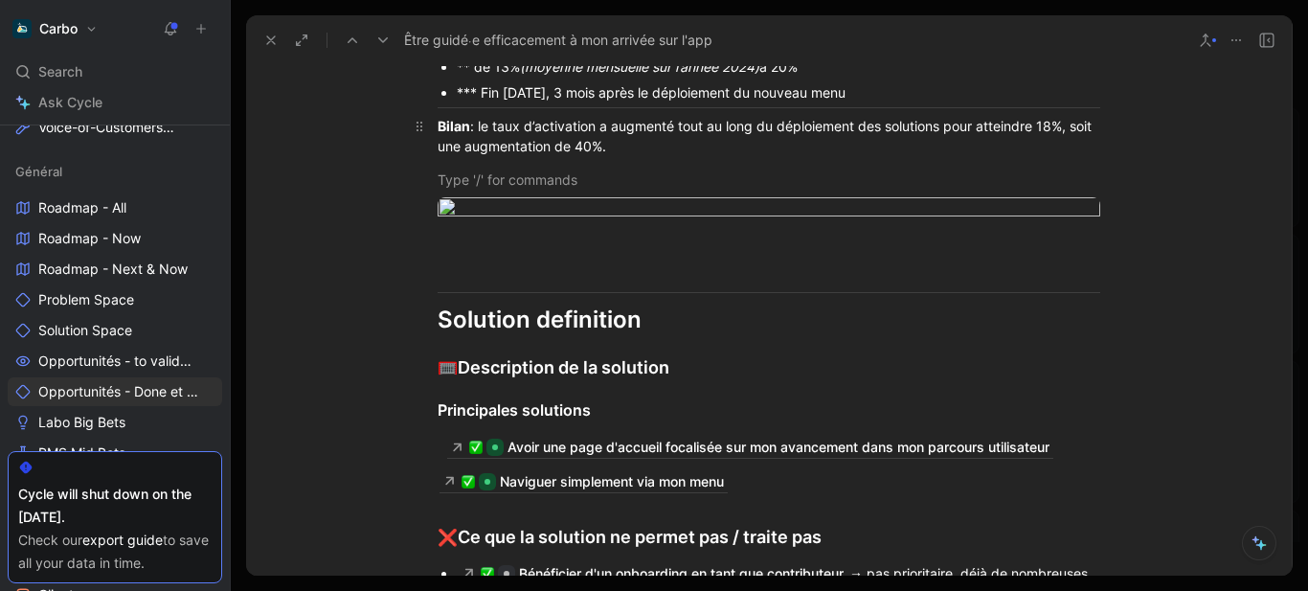
click at [651, 156] on div "Bilan : le taux d’activation a augmenté tout au long du déploiement des solutio…" at bounding box center [768, 136] width 662 height 40
click at [515, 190] on div at bounding box center [768, 179] width 662 height 20
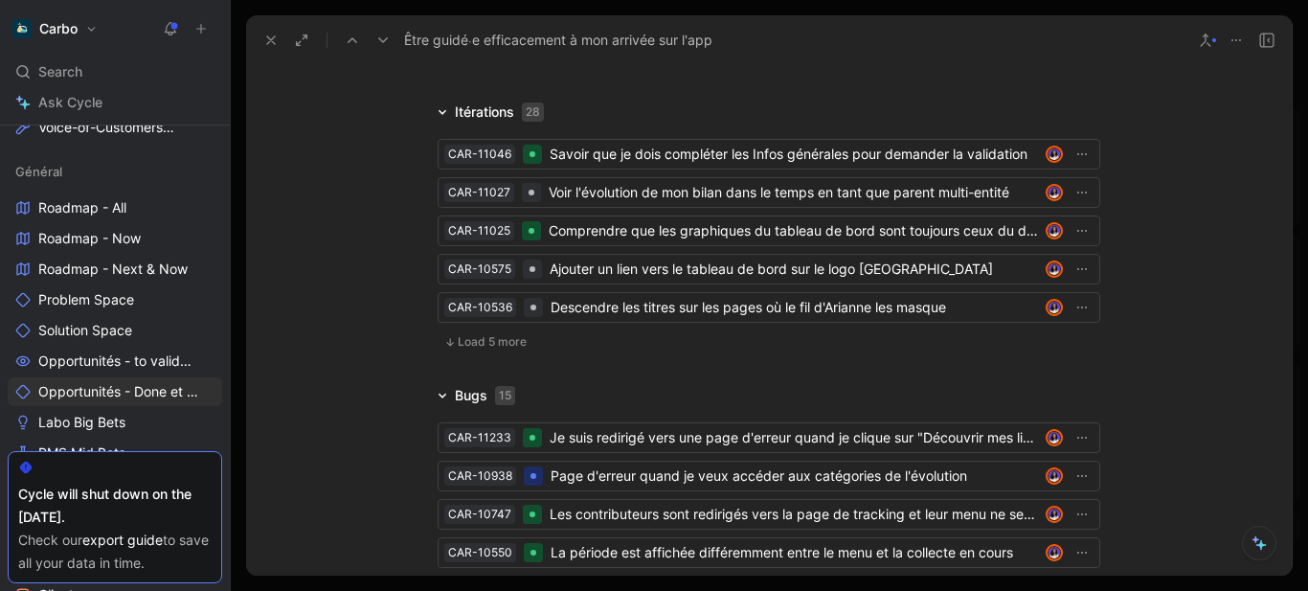
scroll to position [4218, 0]
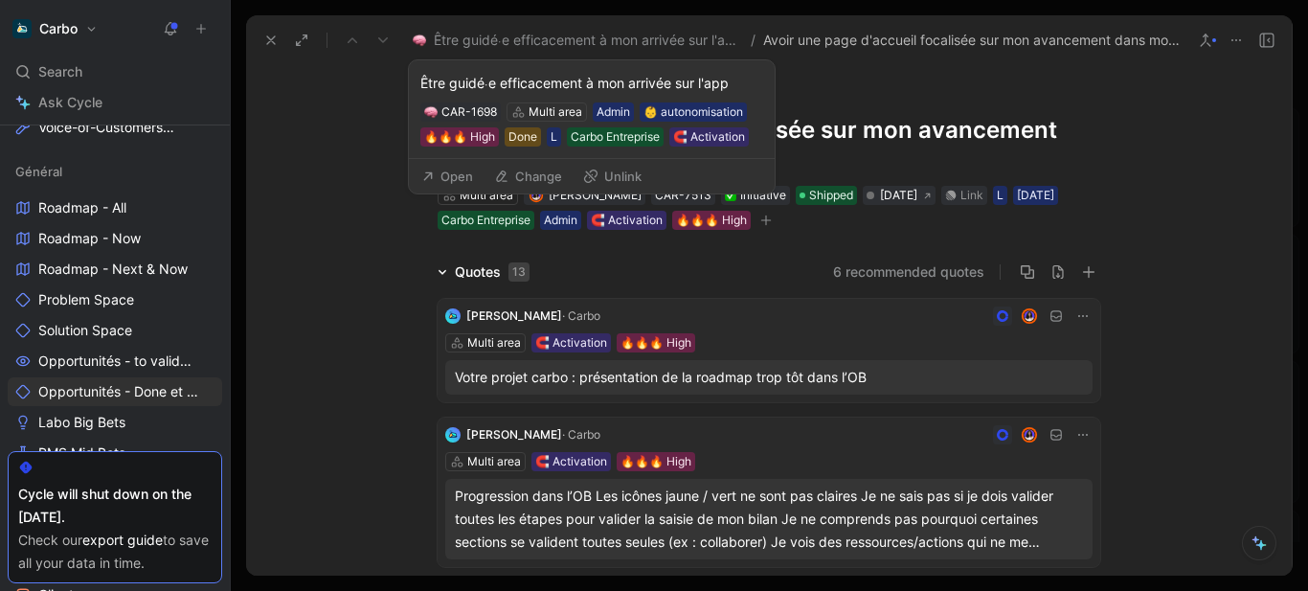
click at [467, 172] on button "Open" at bounding box center [447, 176] width 69 height 27
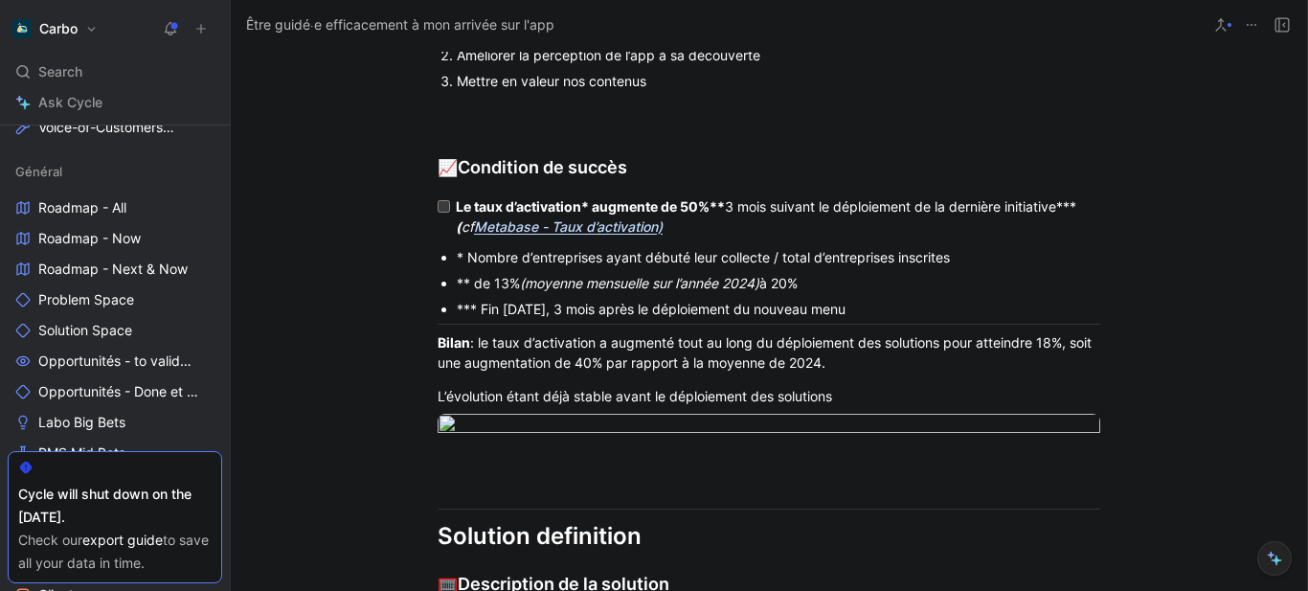
scroll to position [2626, 0]
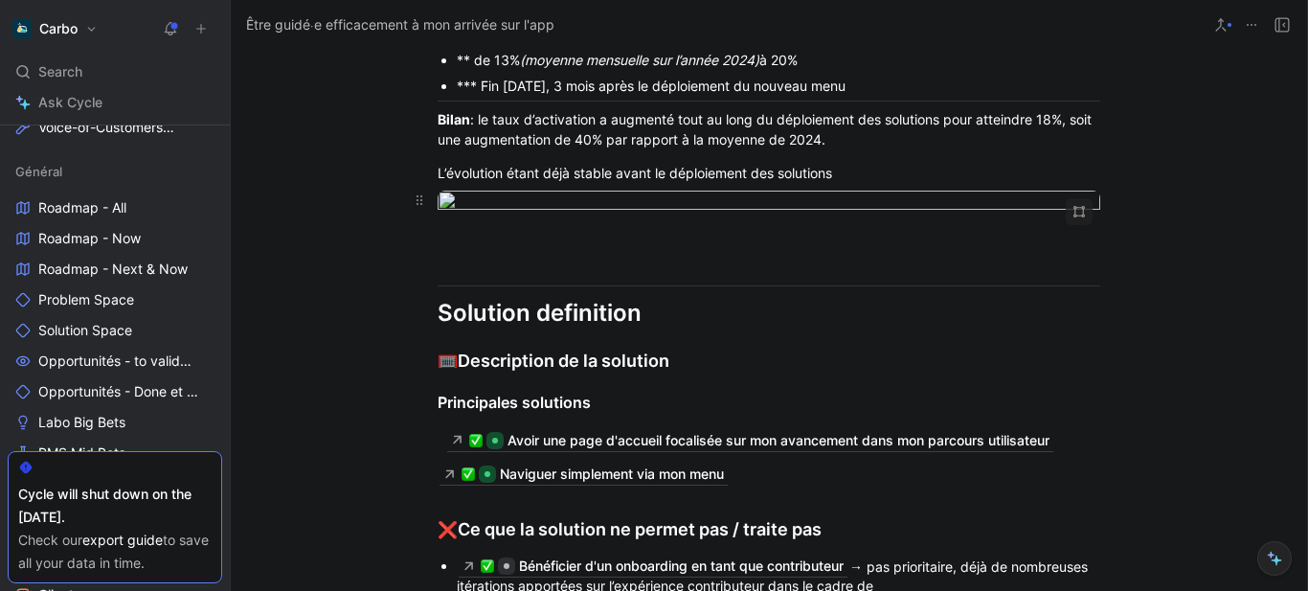
click at [761, 295] on body "Carbo Search Ctrl K Ask Cycle Workspace Home G then H Feedback G then F Request…" at bounding box center [654, 295] width 1308 height 591
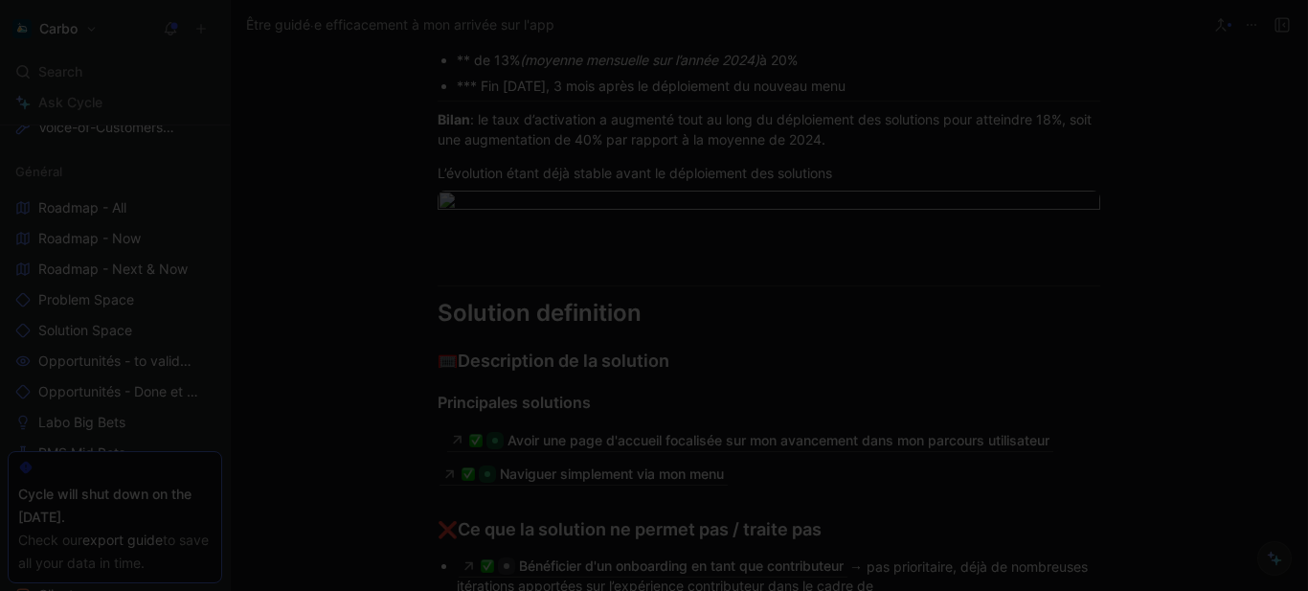
click at [732, 242] on img at bounding box center [654, 295] width 1308 height 591
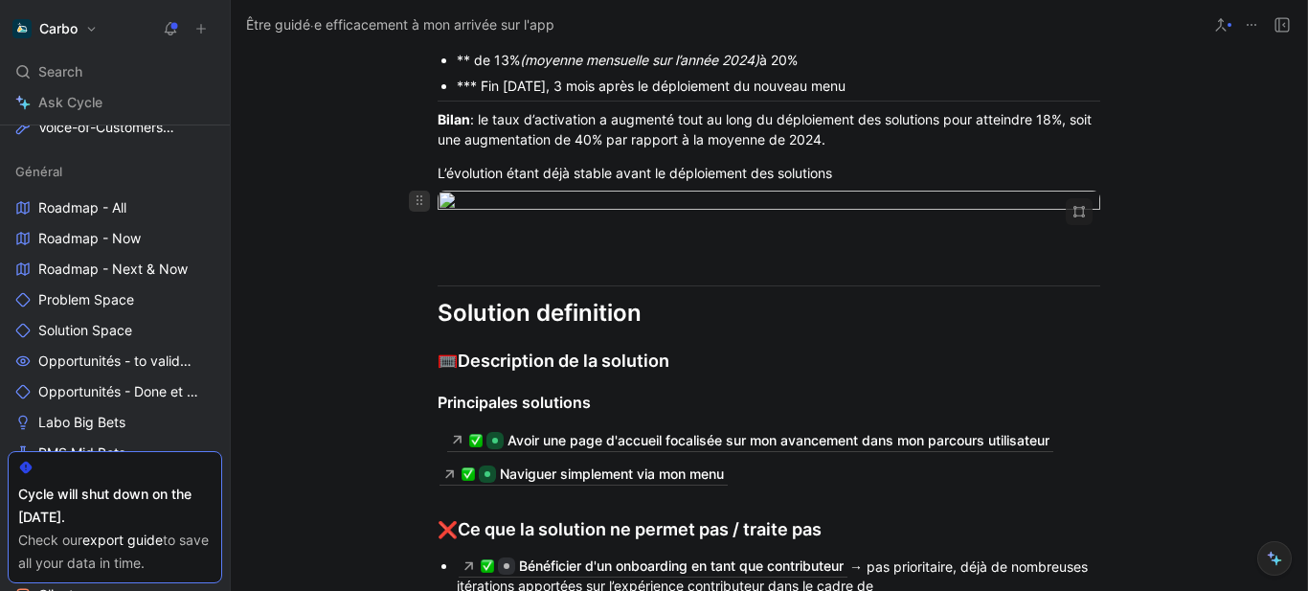
click at [414, 208] on icon at bounding box center [419, 199] width 15 height 15
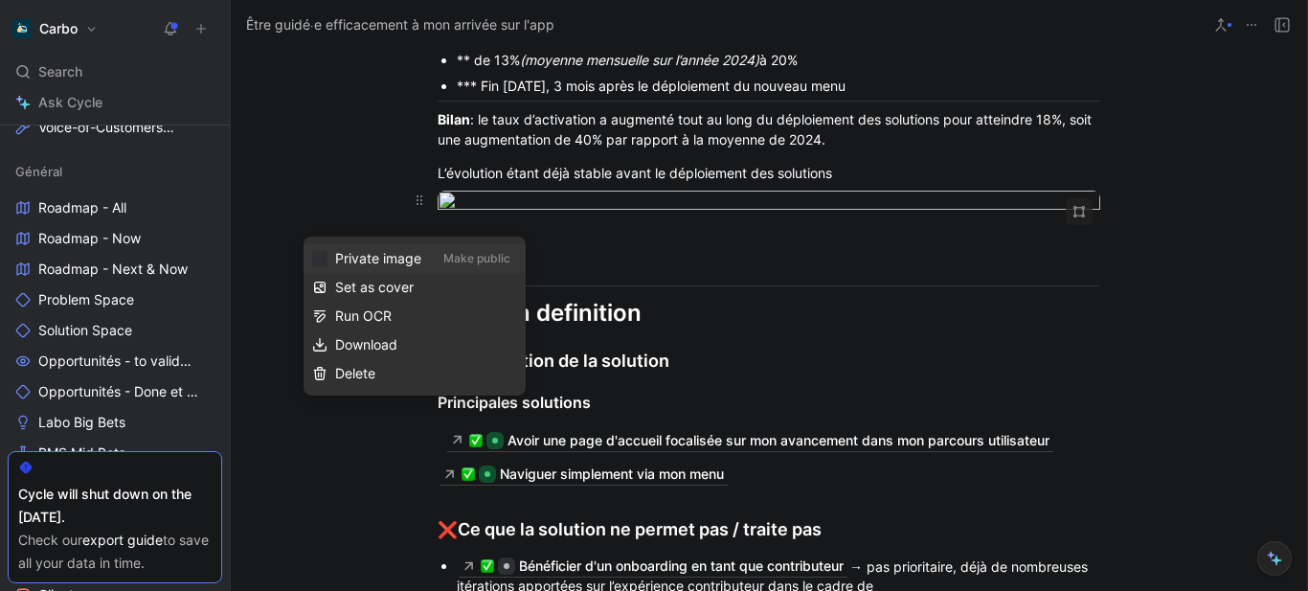
click at [839, 298] on body "Carbo Search Ctrl K Ask Cycle Workspace Home G then H Feedback G then F Request…" at bounding box center [654, 295] width 1308 height 591
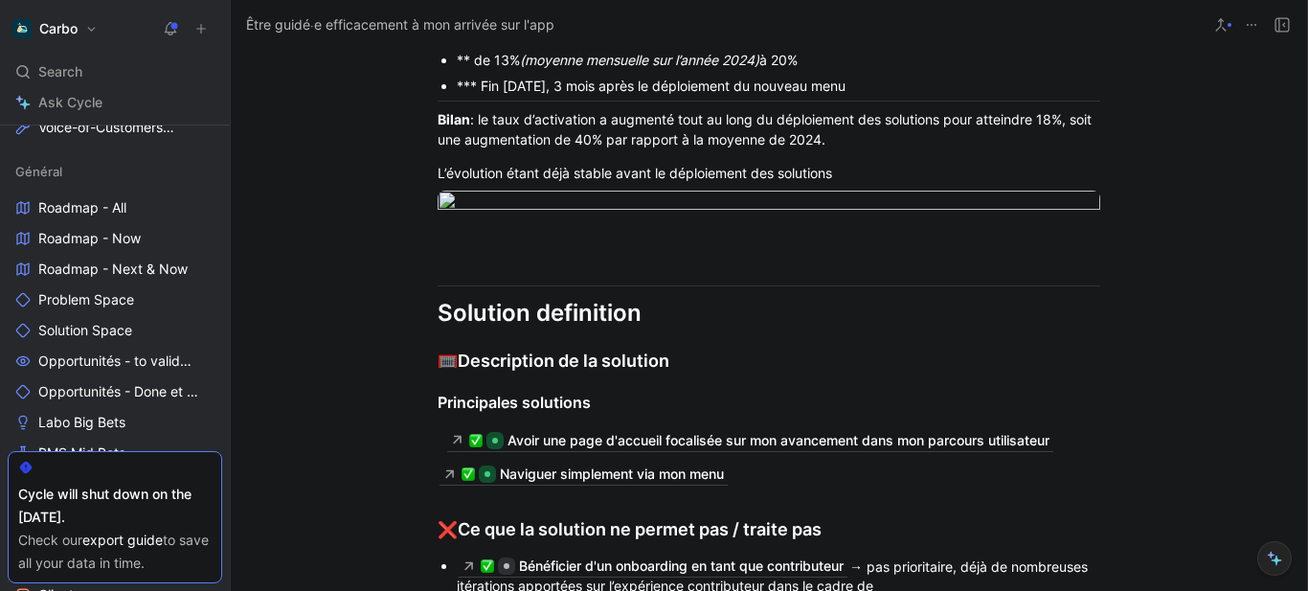
click at [1006, 288] on img at bounding box center [654, 295] width 1308 height 591
click at [937, 183] on div "L’évolution étant déjà stable avant le déploiement des solutions" at bounding box center [768, 173] width 662 height 20
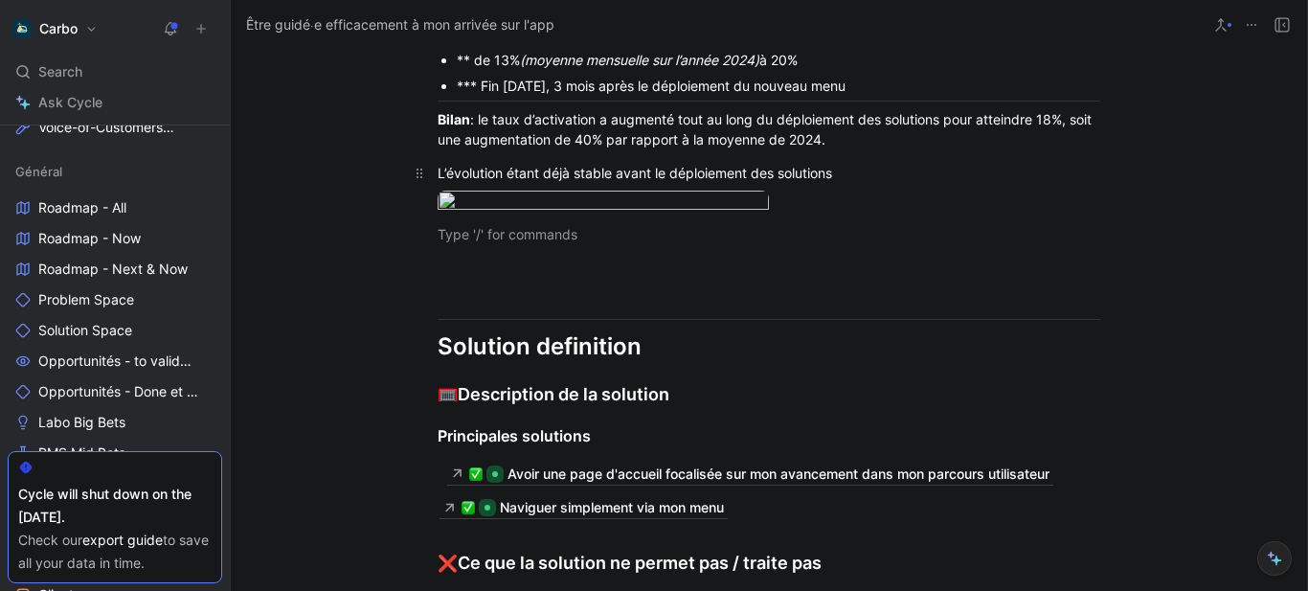
click at [779, 183] on div "L’évolution étant déjà stable avant le déploiement des solutions" at bounding box center [768, 173] width 662 height 20
click at [742, 217] on icon "button" at bounding box center [747, 211] width 11 height 11
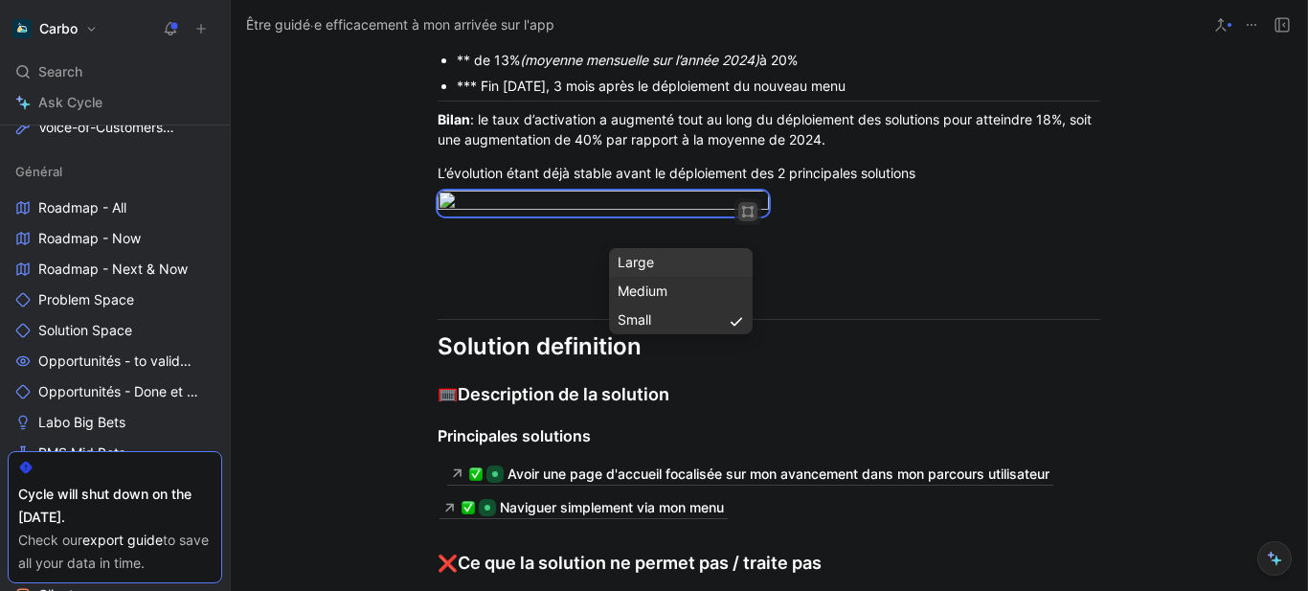
click at [696, 266] on div "Large" at bounding box center [680, 262] width 126 height 23
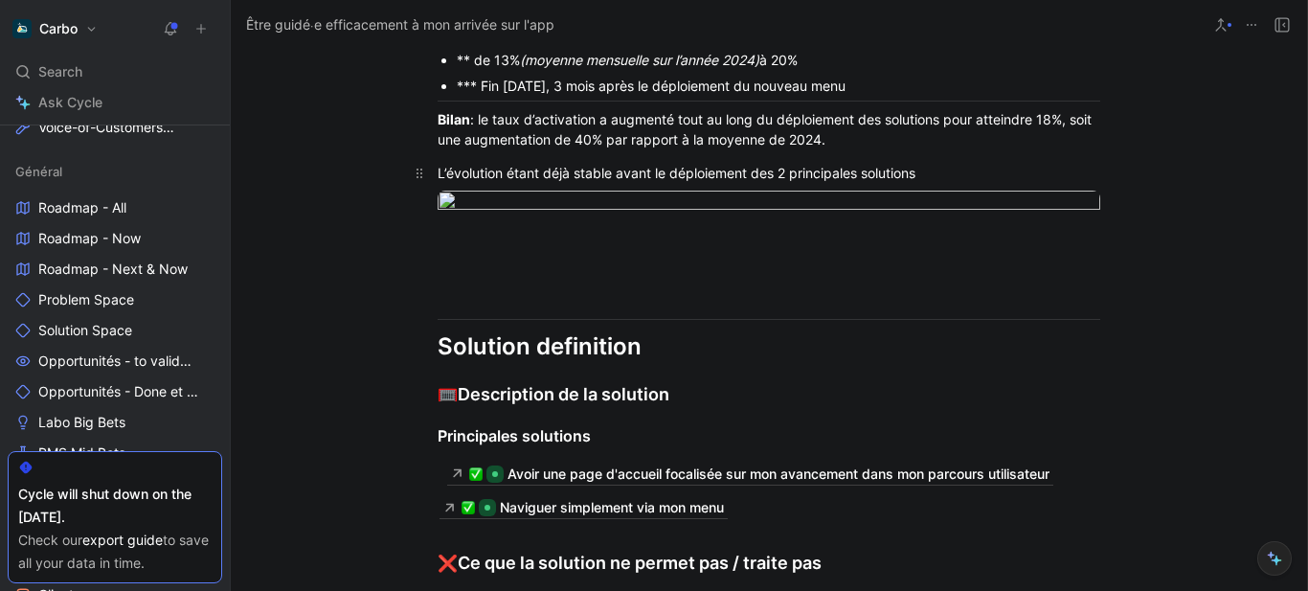
click at [981, 183] on div "L’évolution étant déjà stable avant le déploiement des 2 principales solutions" at bounding box center [768, 173] width 662 height 20
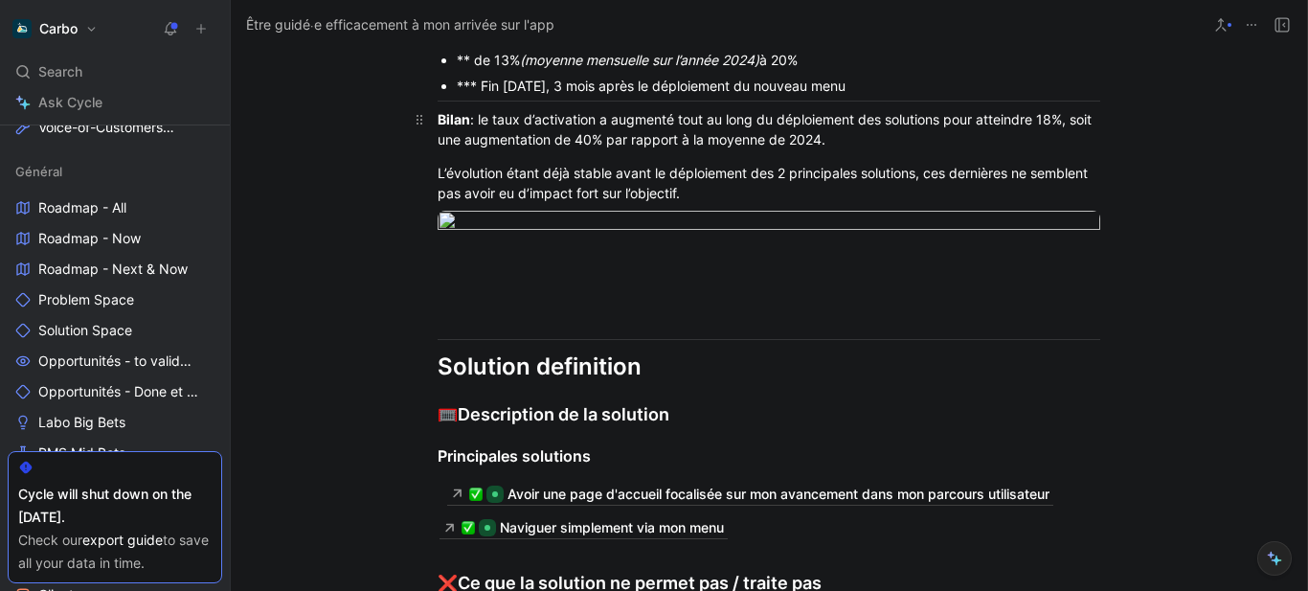
click at [474, 137] on div "Bilan : le taux d’activation a augmenté tout au long du déploiement des solutio…" at bounding box center [768, 129] width 662 height 40
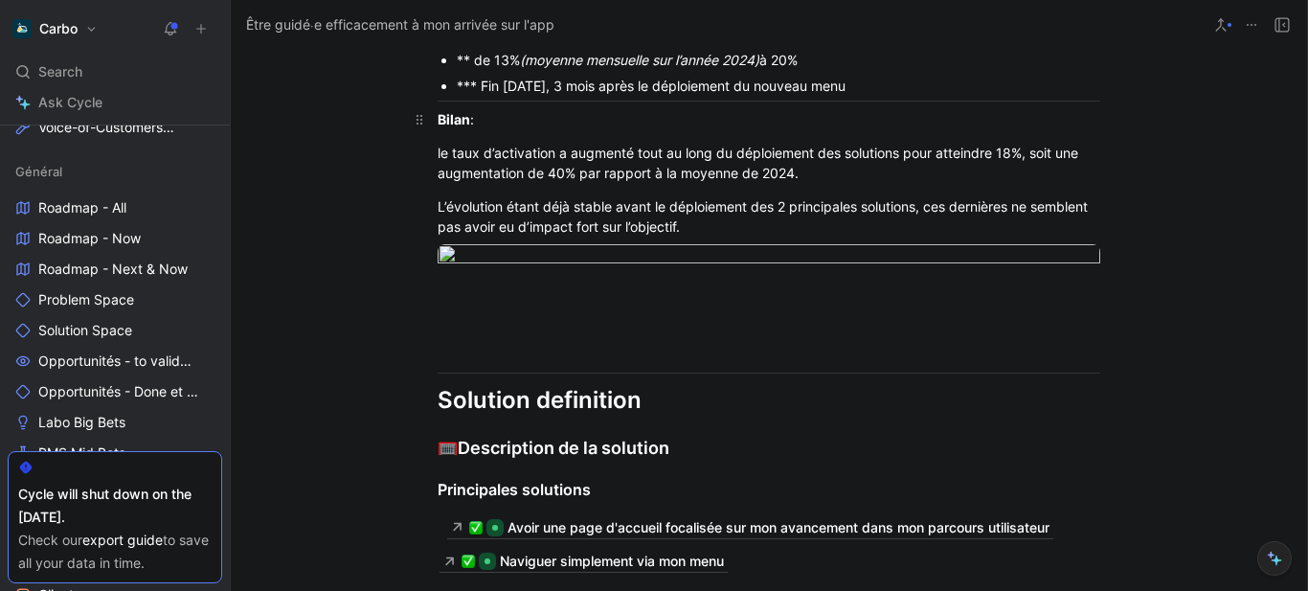
click at [474, 129] on div "Bilan :" at bounding box center [768, 119] width 662 height 20
click at [437, 127] on strong "Bilan" at bounding box center [453, 119] width 33 height 16
click at [529, 129] on div "Bilan : échec" at bounding box center [768, 119] width 662 height 20
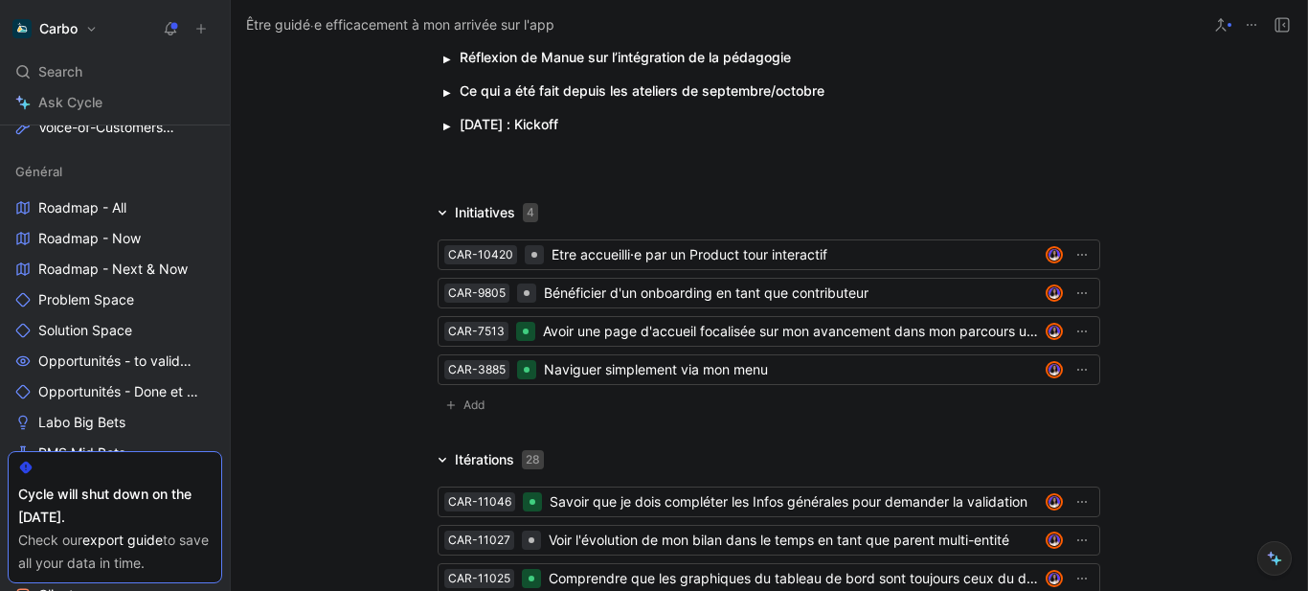
scroll to position [4398, 0]
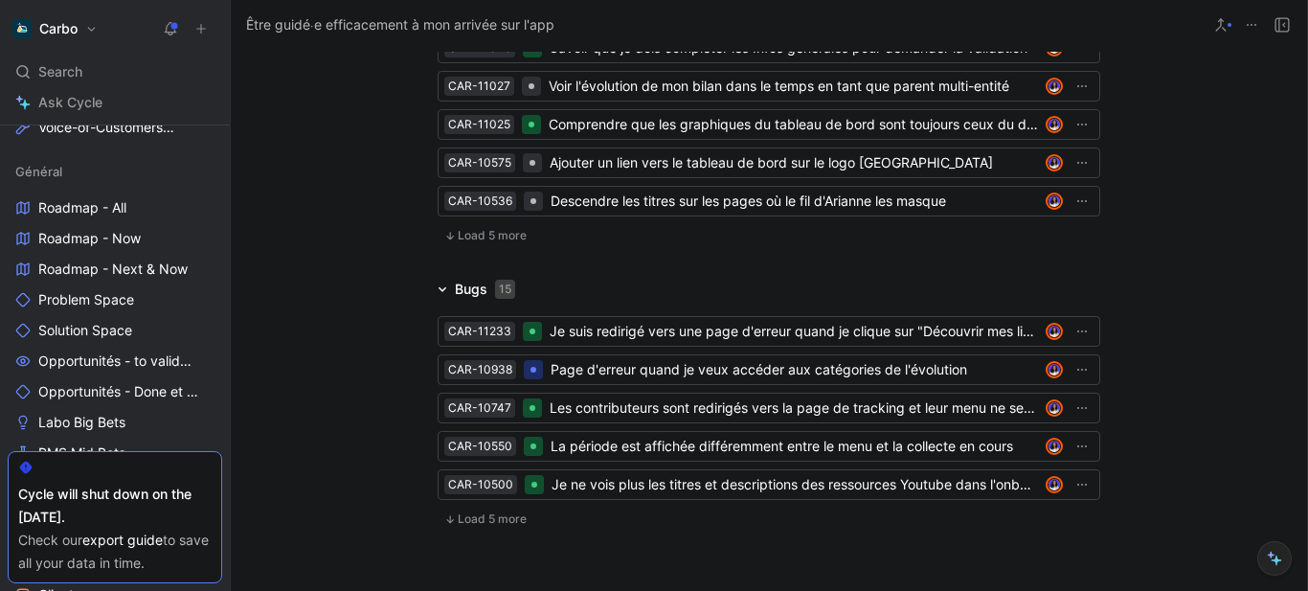
click at [469, 243] on span "Load 5 more" at bounding box center [492, 235] width 69 height 15
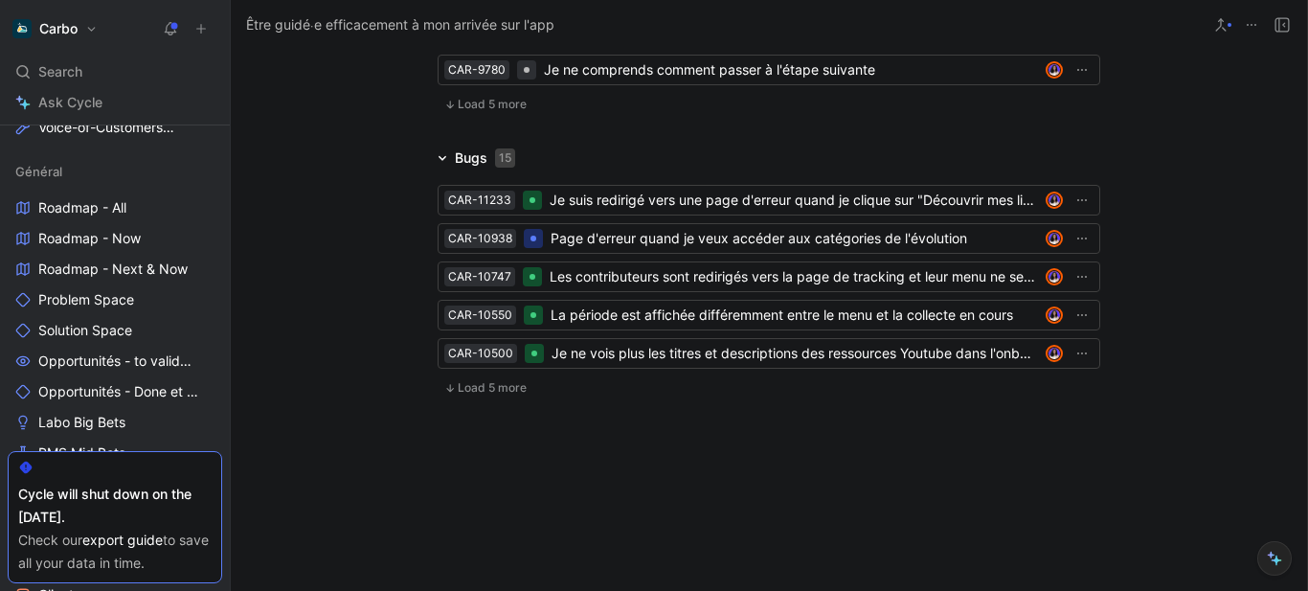
scroll to position [4733, 0]
click at [489, 112] on span "Load 5 more" at bounding box center [492, 104] width 69 height 15
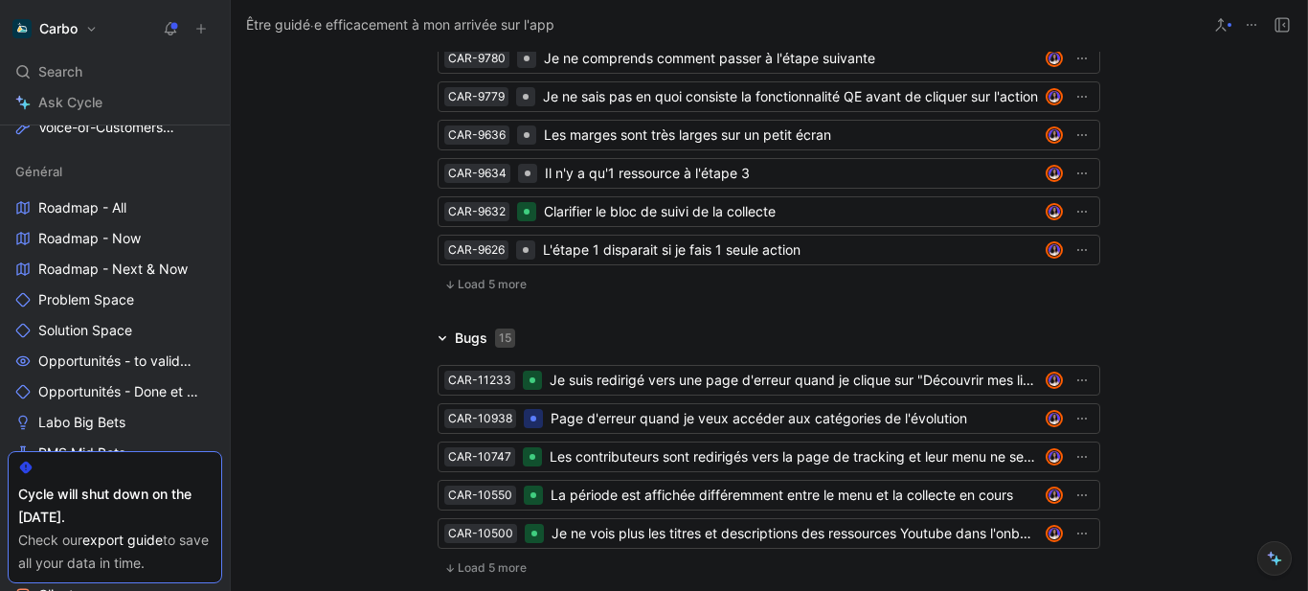
scroll to position [4879, 0]
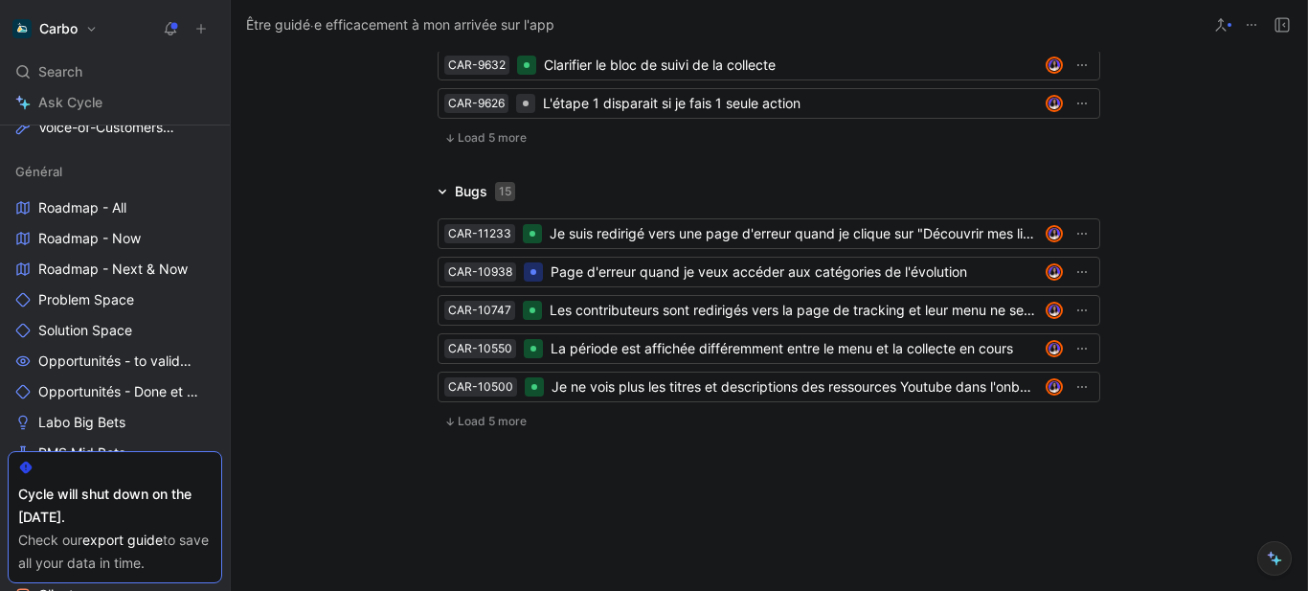
click at [490, 145] on span "Load 5 more" at bounding box center [492, 137] width 69 height 15
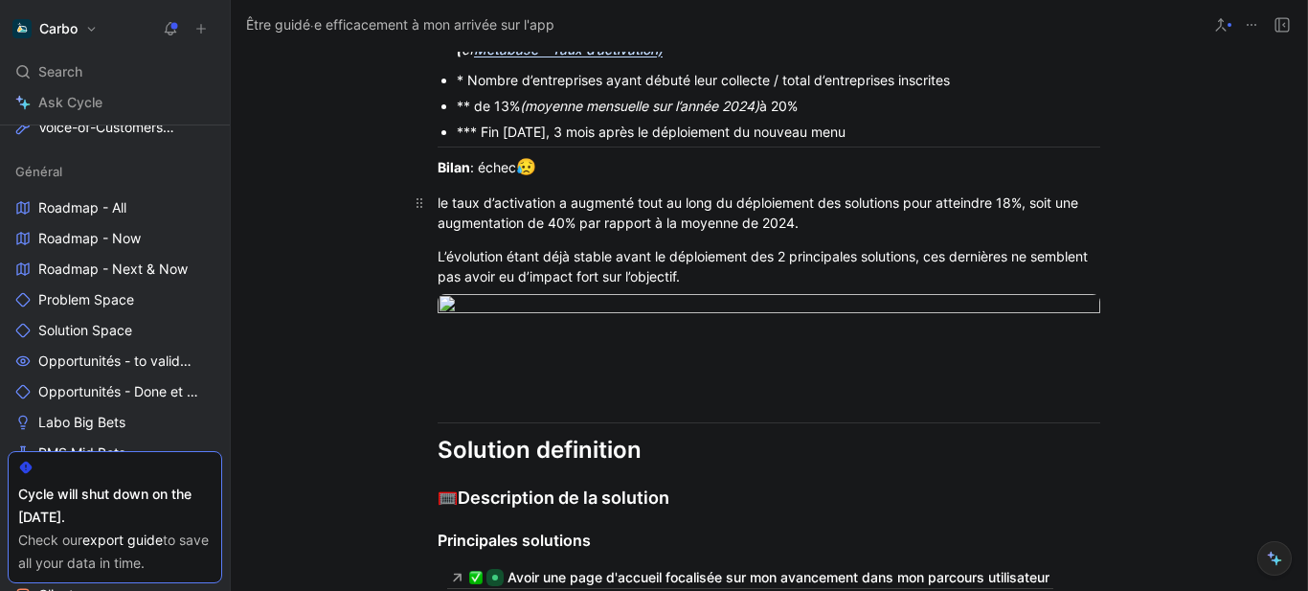
scroll to position [2559, 0]
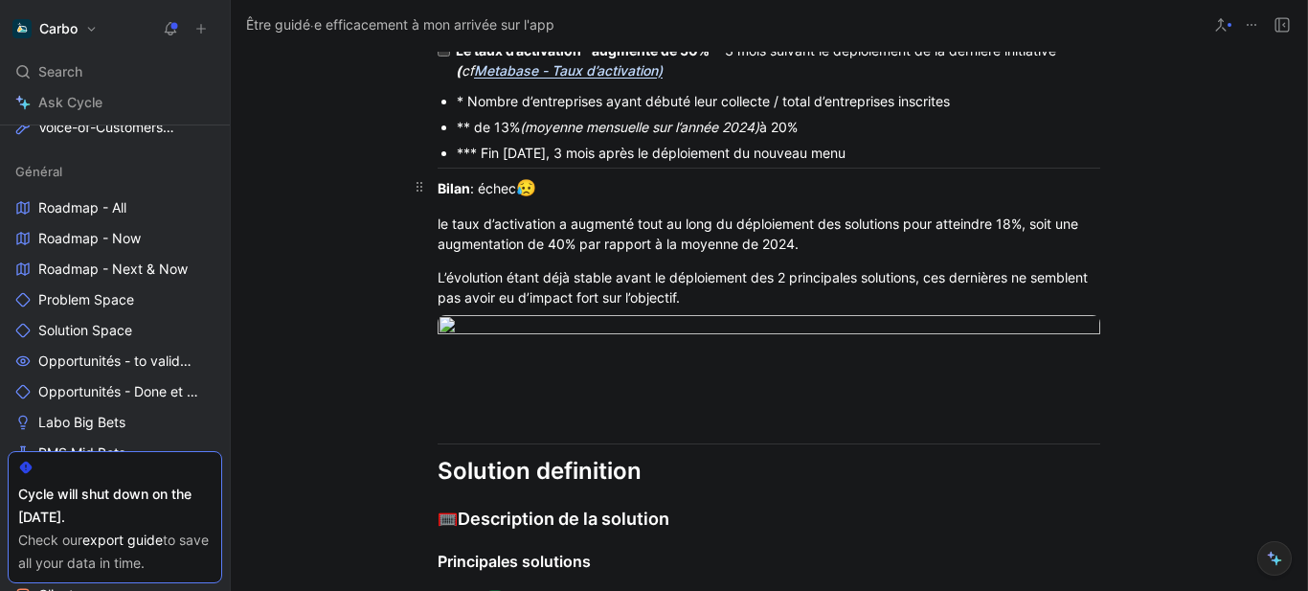
click at [462, 196] on strong "Bilan" at bounding box center [453, 188] width 33 height 16
click at [471, 201] on div "Bilan : échec 😥" at bounding box center [768, 188] width 662 height 25
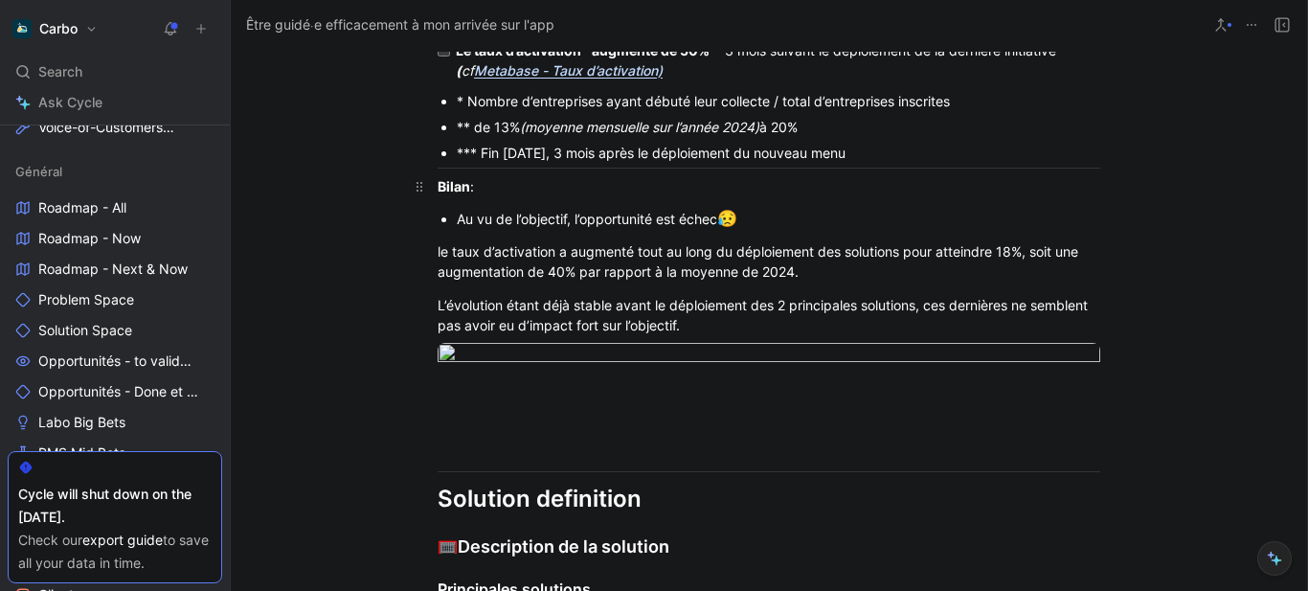
click at [471, 196] on div "Bilan :" at bounding box center [768, 186] width 662 height 20
click at [535, 276] on div "le taux d’activation a augmenté tout au long du déploiement des solutions pour …" at bounding box center [768, 261] width 662 height 40
click at [604, 196] on div "Bilan (9/09/2025)" at bounding box center [768, 186] width 662 height 20
click at [801, 232] on div "Au vu de l’objectif, l’opportunité est échec 😥" at bounding box center [778, 219] width 643 height 25
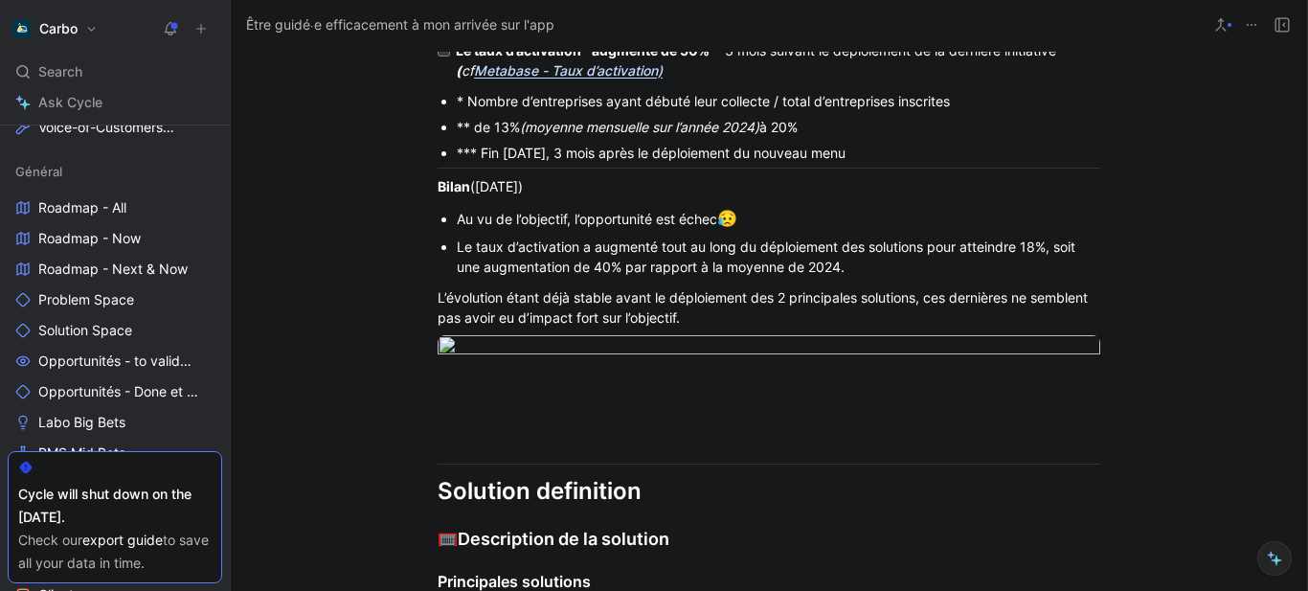
click at [766, 232] on div "Au vu de l’objectif, l’opportunité est échec 😥" at bounding box center [778, 219] width 643 height 25
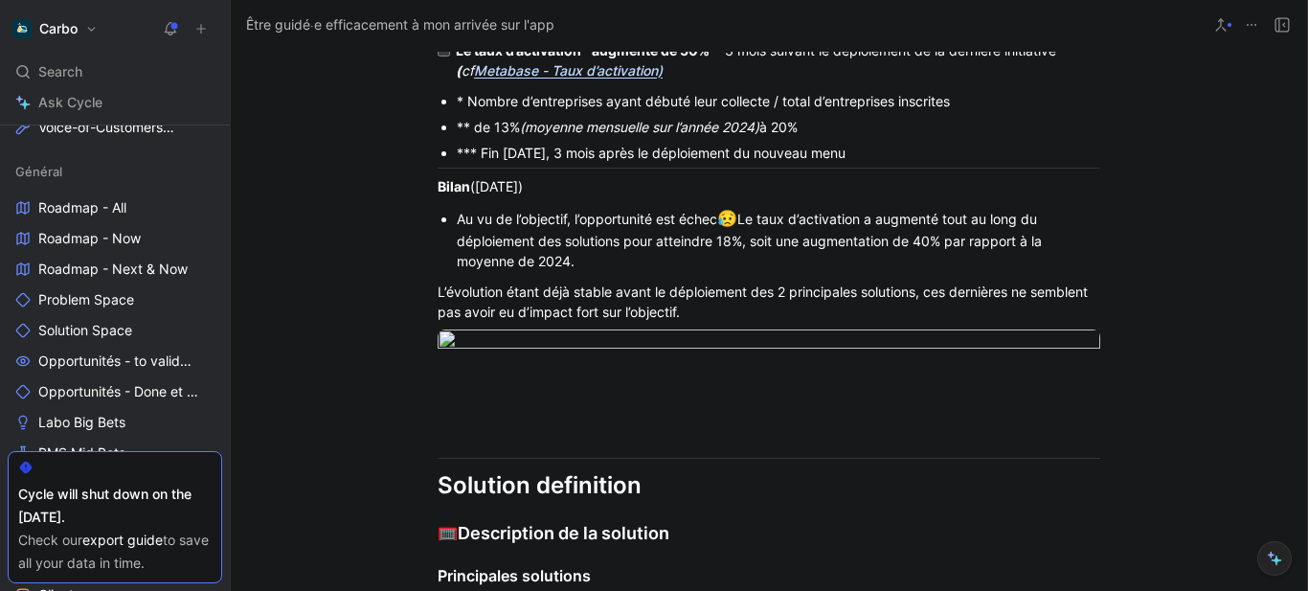
click at [660, 272] on div "Au vu de l’objectif, l’opportunité est échec 😥 Le taux d’activation a augmenté …" at bounding box center [778, 239] width 643 height 65
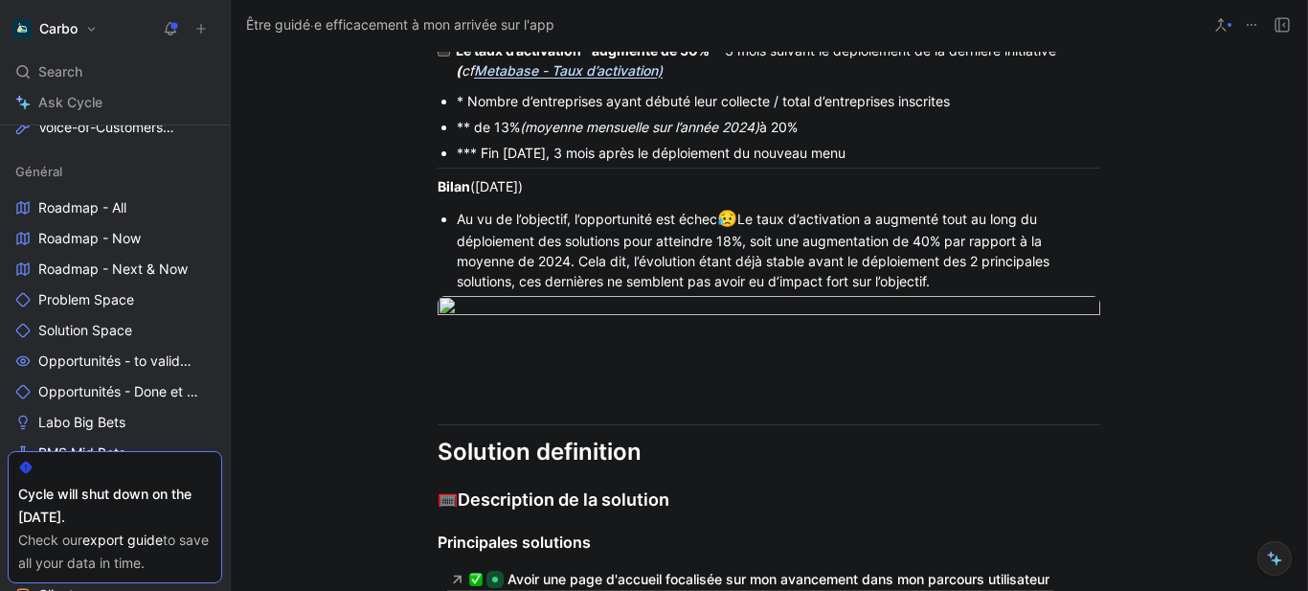
click at [948, 292] on div "Au vu de l’objectif, l’opportunité est échec 😥 Le taux d’activation a augmenté …" at bounding box center [778, 249] width 643 height 85
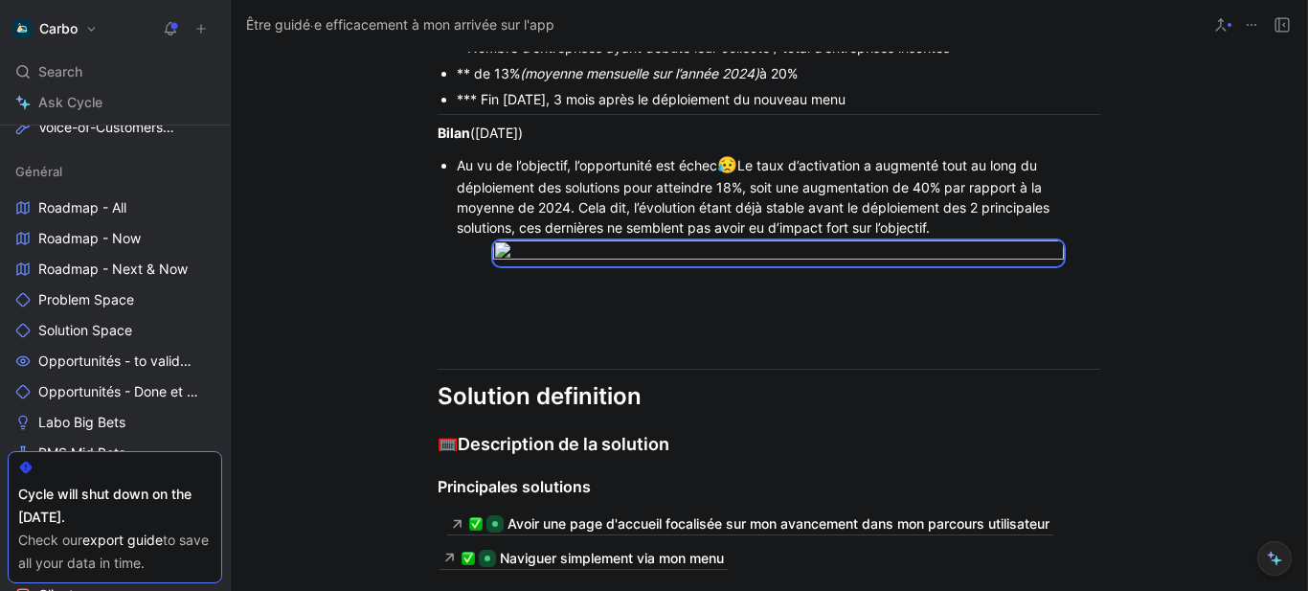
click at [817, 238] on div "Au vu de l’objectif, l’opportunité est échec 😥 Le taux d’activation a augmenté …" at bounding box center [778, 195] width 643 height 85
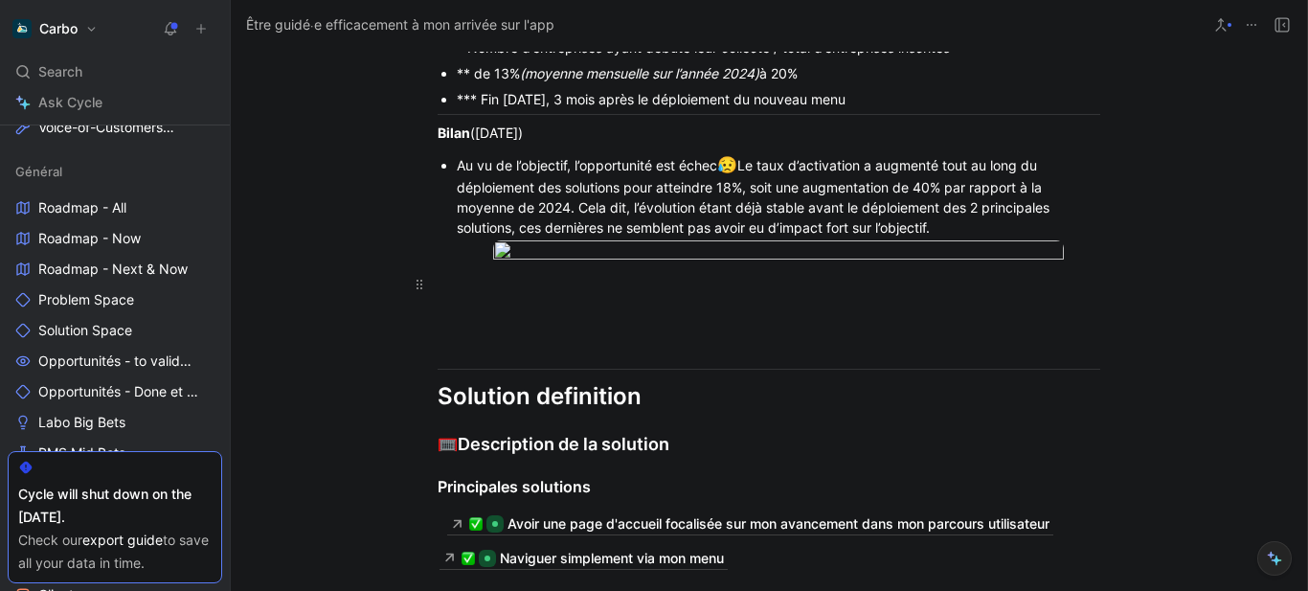
click at [477, 300] on p at bounding box center [768, 284] width 735 height 32
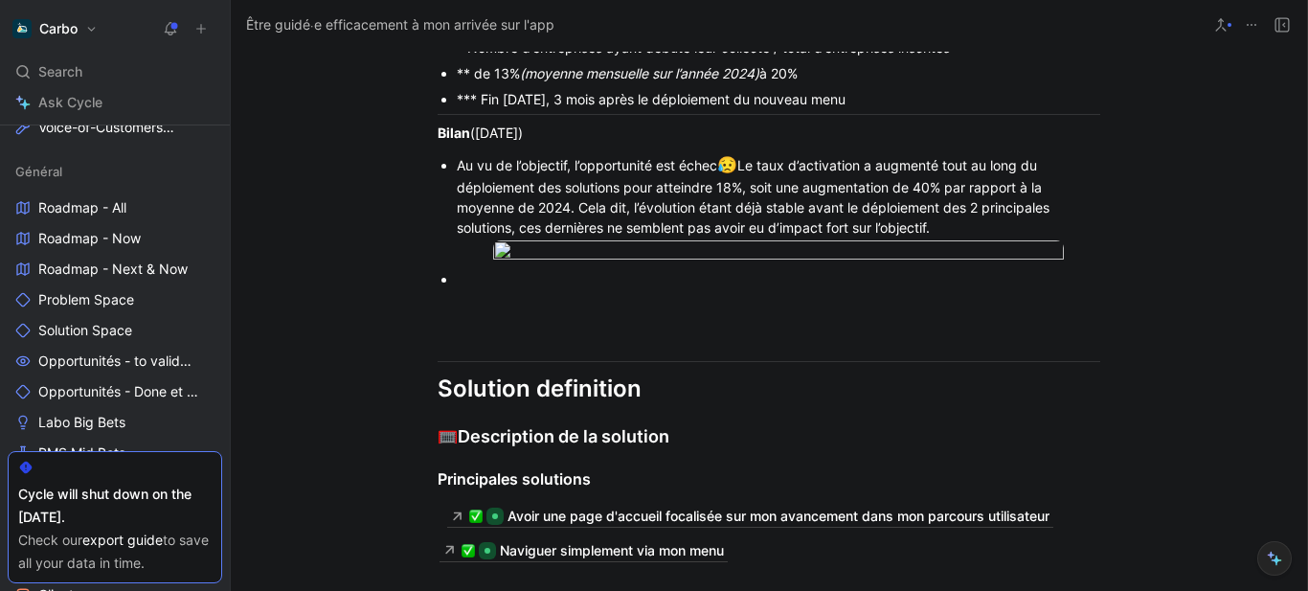
click at [486, 196] on div "Au vu de l’objectif, l’opportunité est échec 😥 Le taux d’activation a augmenté …" at bounding box center [778, 195] width 643 height 85
click at [479, 289] on div at bounding box center [778, 279] width 643 height 20
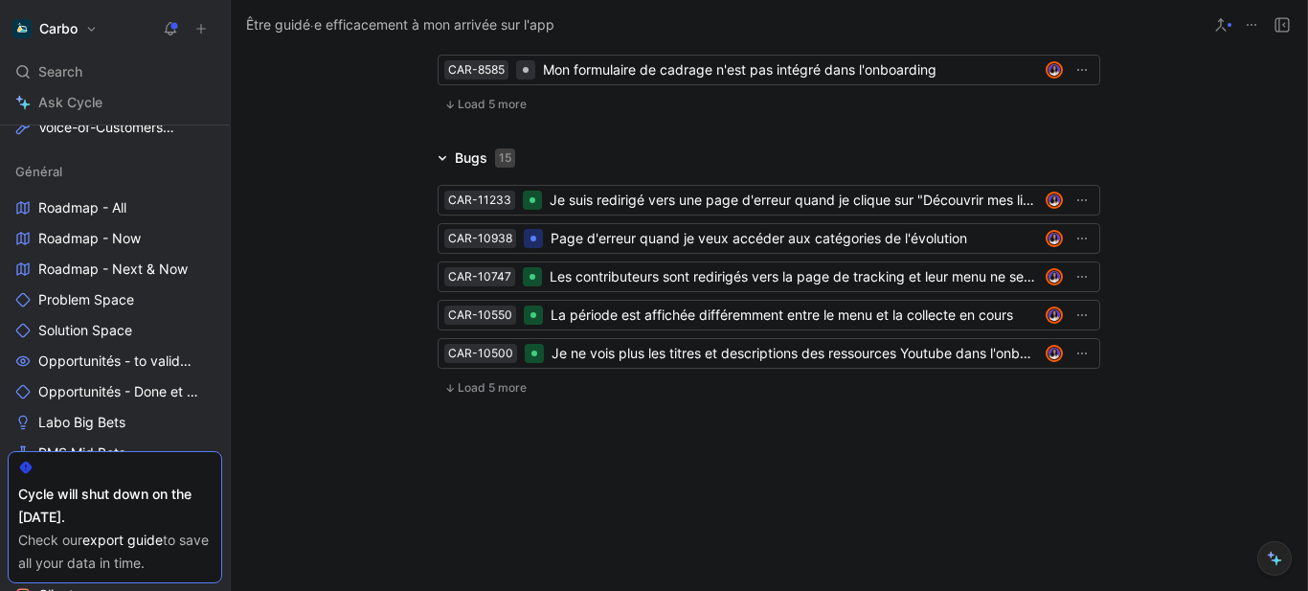
scroll to position [5323, 0]
click at [507, 386] on span "Load 5 more" at bounding box center [492, 387] width 69 height 15
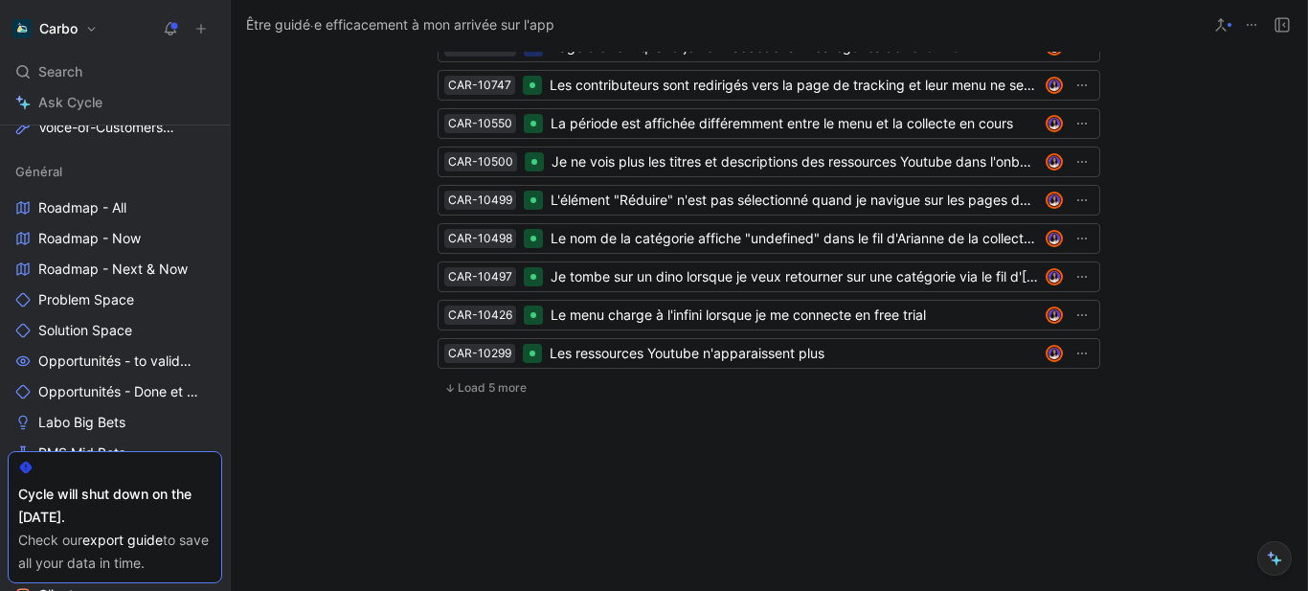
scroll to position [5437, 0]
click at [476, 399] on button "Load 5 more" at bounding box center [485, 387] width 96 height 23
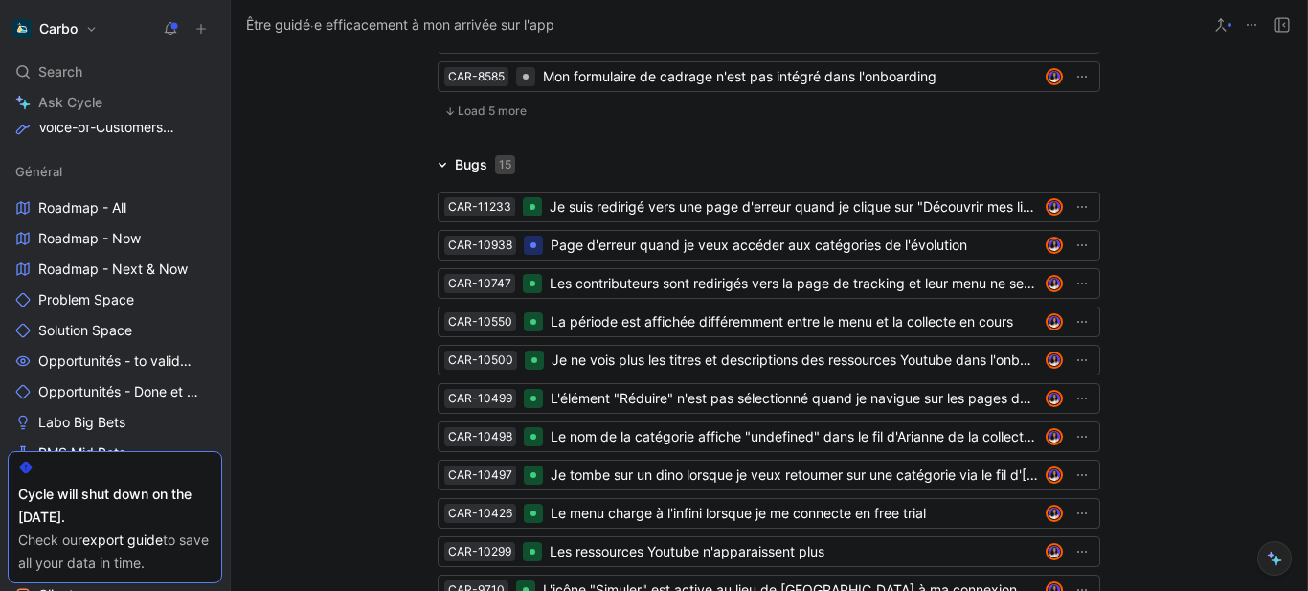
scroll to position [5072, 0]
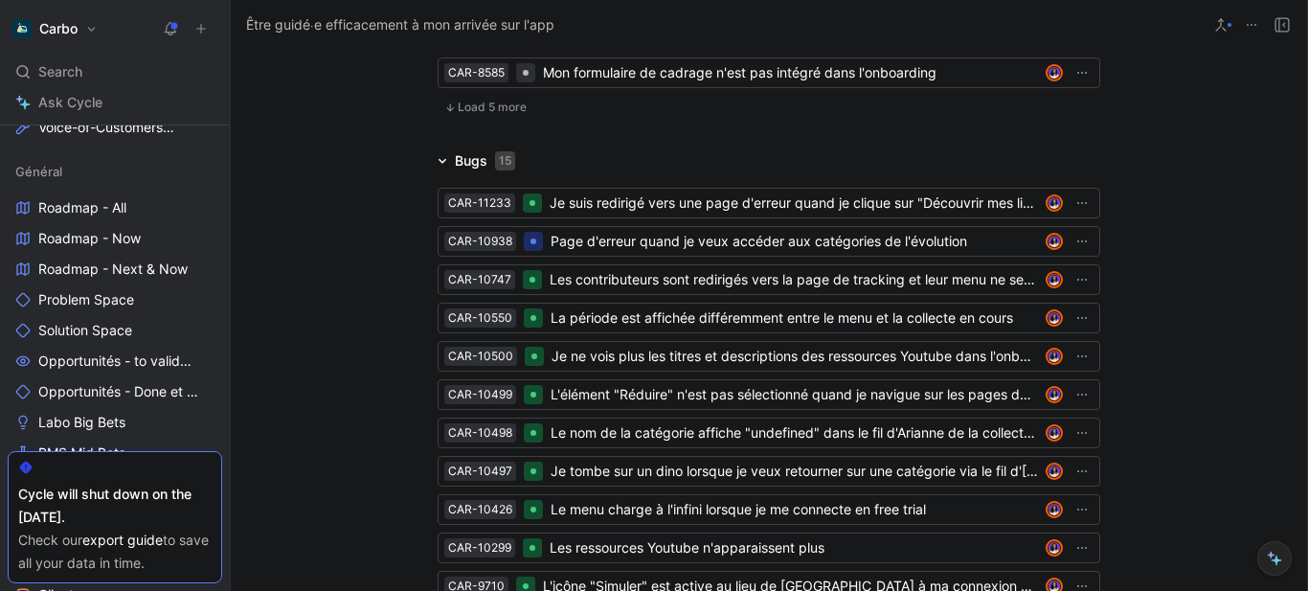
click at [492, 115] on span "Load 5 more" at bounding box center [492, 107] width 69 height 15
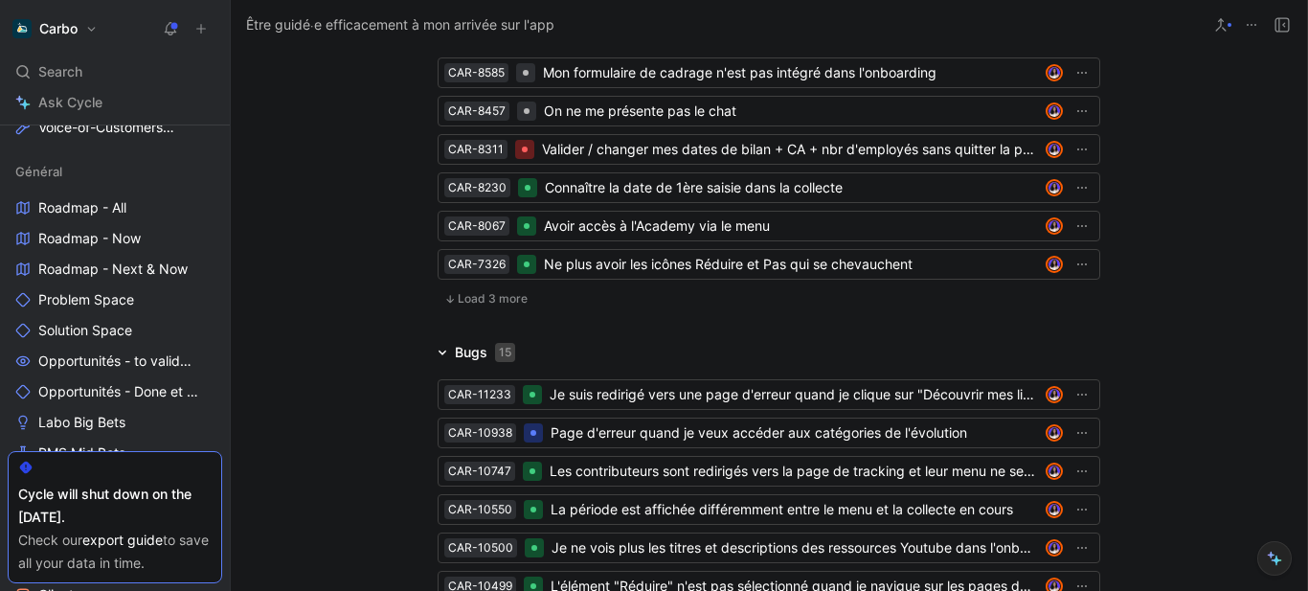
scroll to position [5110, 0]
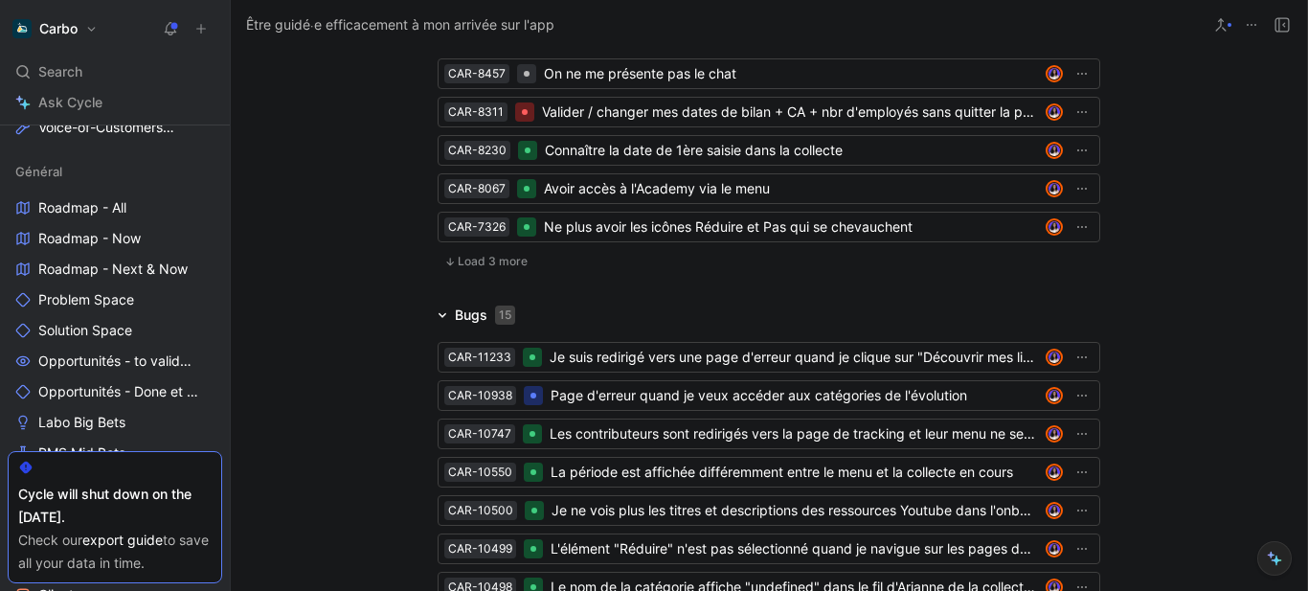
click at [462, 269] on span "Load 3 more" at bounding box center [493, 261] width 70 height 15
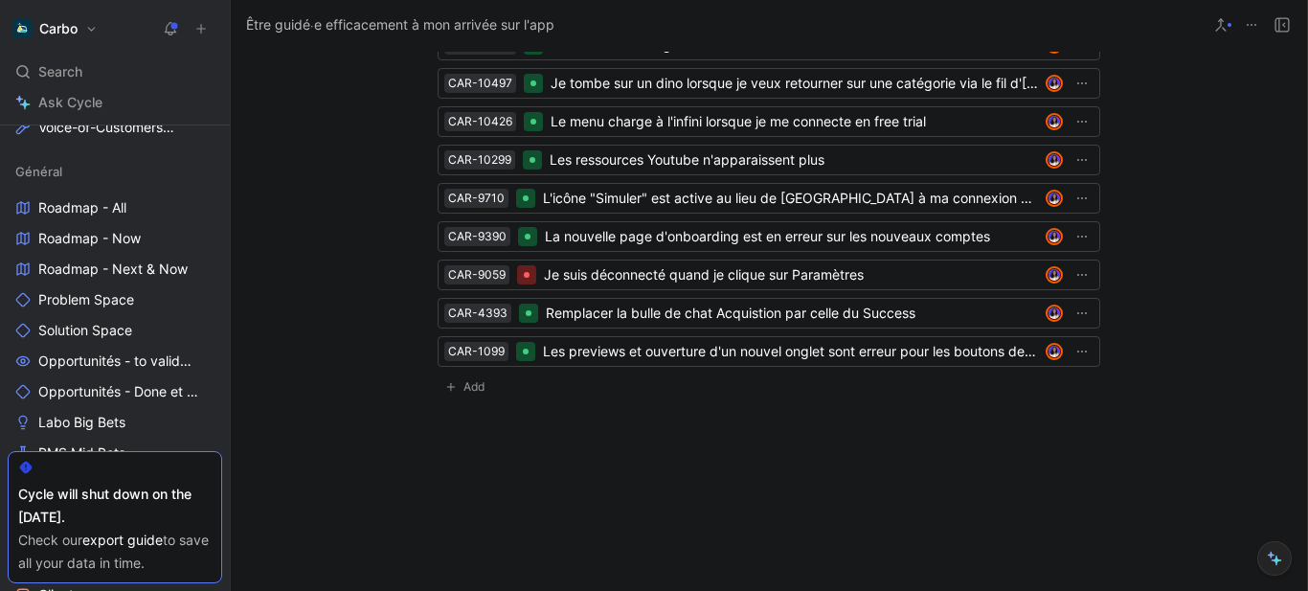
scroll to position [5919, 0]
click at [1252, 33] on button at bounding box center [1251, 24] width 27 height 27
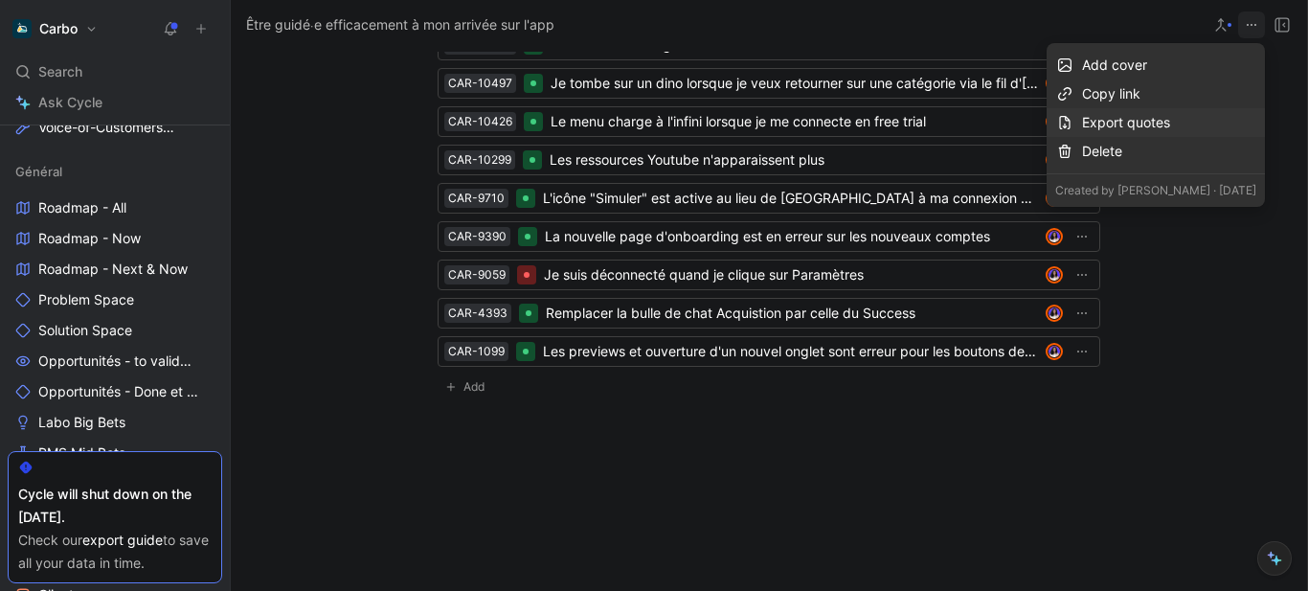
click at [1145, 114] on div "Export quotes" at bounding box center [1169, 122] width 174 height 23
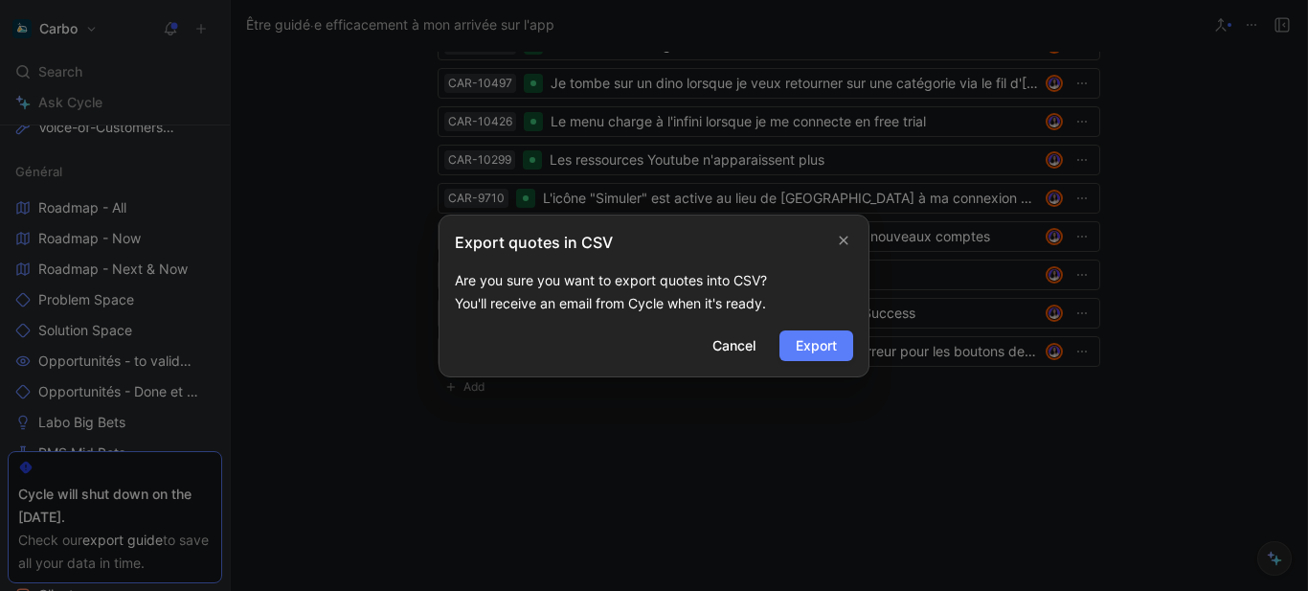
click at [795, 347] on span "Export" at bounding box center [815, 345] width 41 height 23
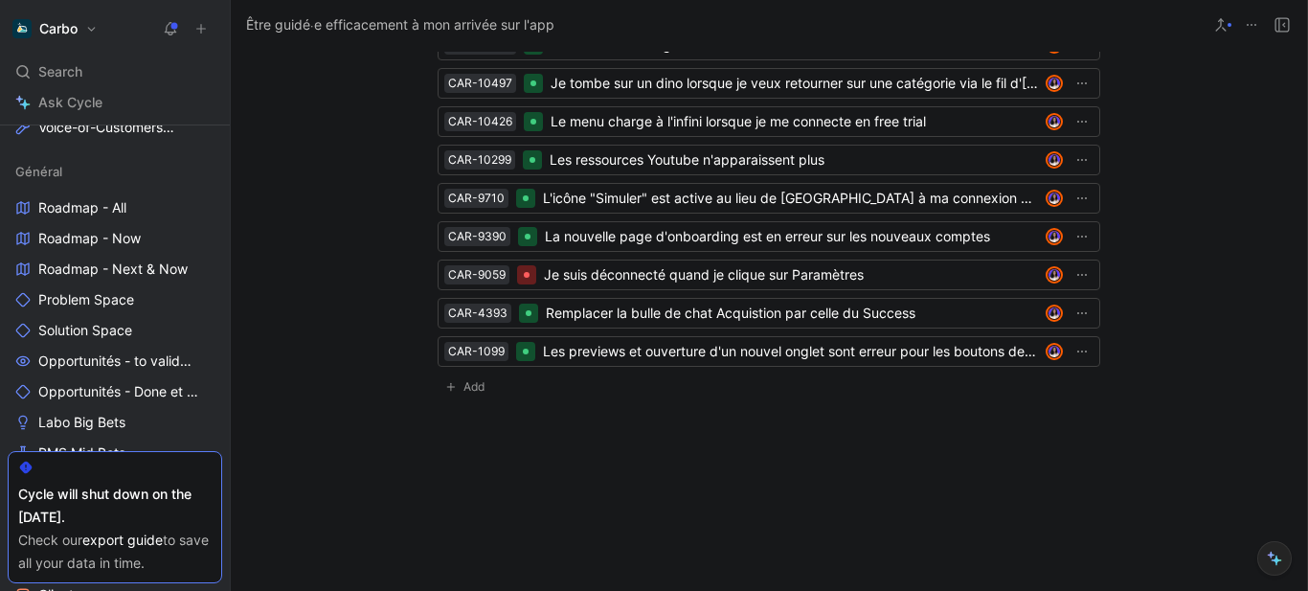
click at [1242, 20] on button at bounding box center [1251, 24] width 27 height 27
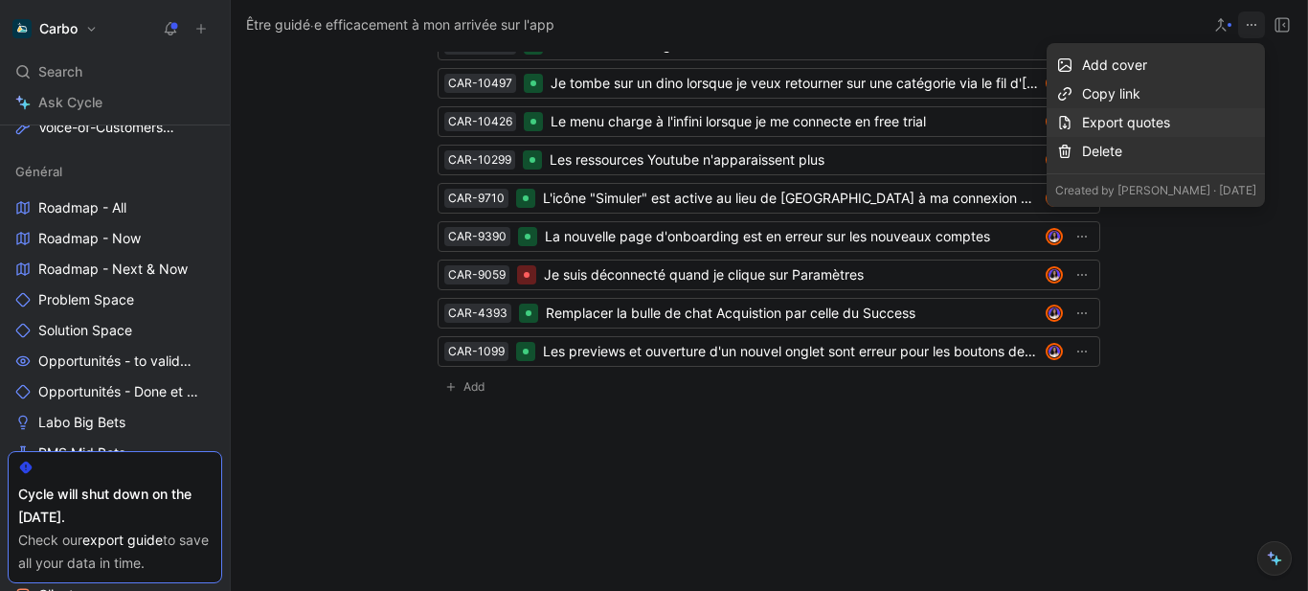
click at [1161, 117] on div "Export quotes" at bounding box center [1169, 122] width 174 height 23
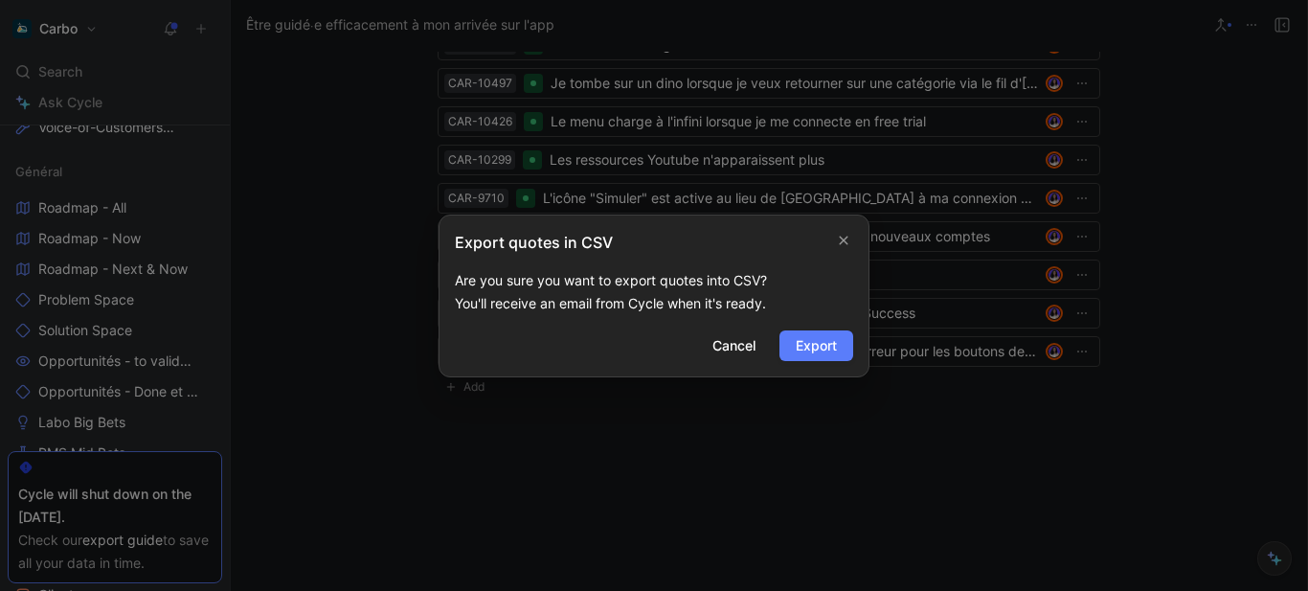
click at [805, 346] on span "Export" at bounding box center [815, 345] width 41 height 23
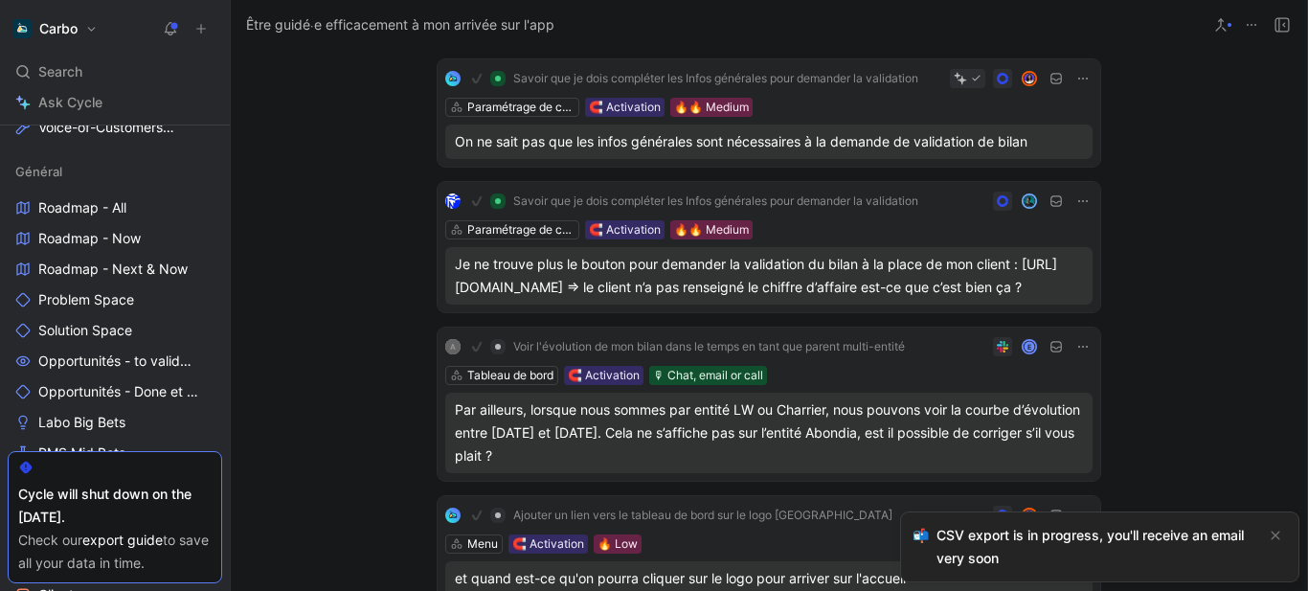
scroll to position [145, 0]
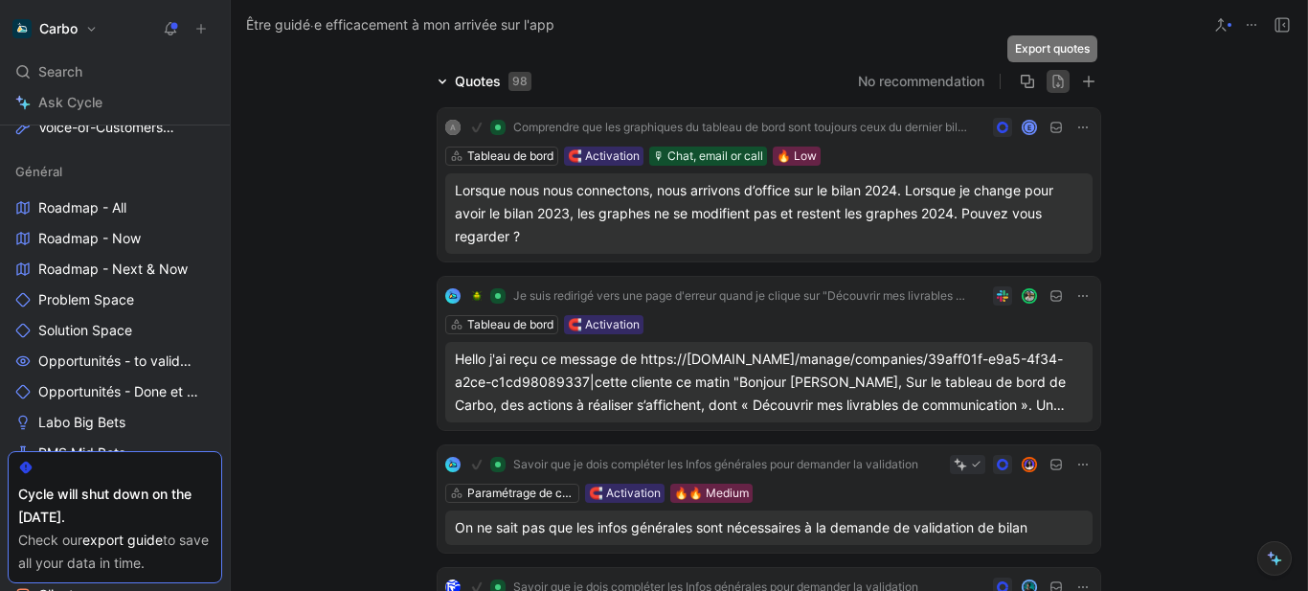
click at [1056, 84] on icon "button" at bounding box center [1057, 81] width 15 height 15
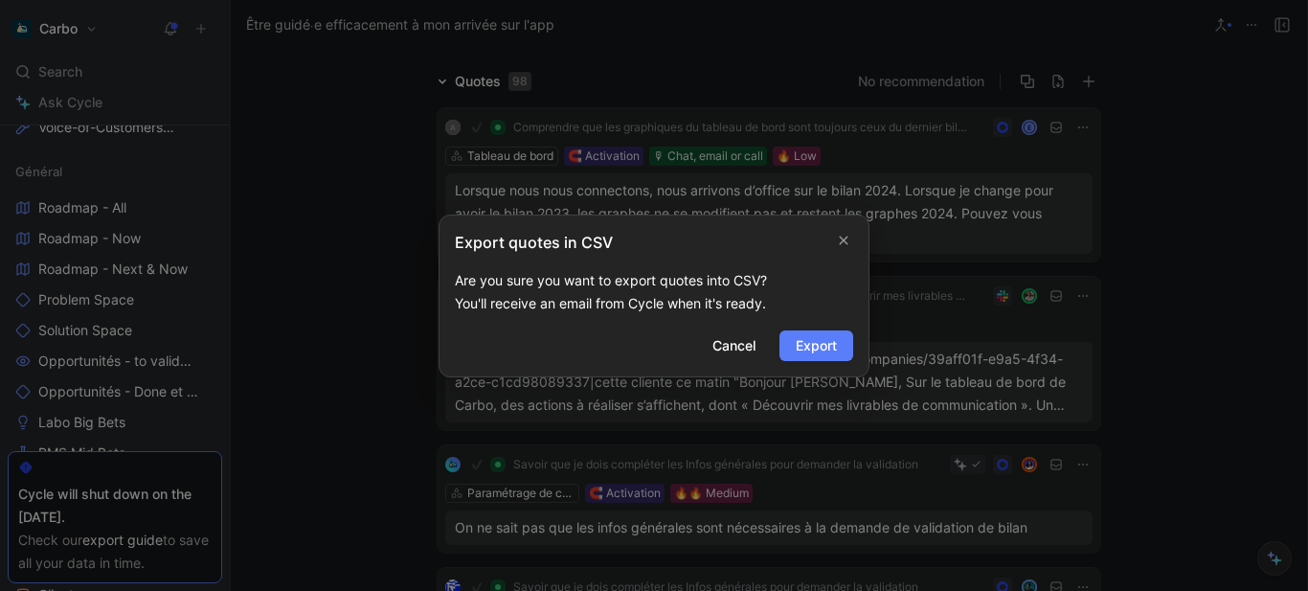
click at [829, 347] on span "Export" at bounding box center [815, 345] width 41 height 23
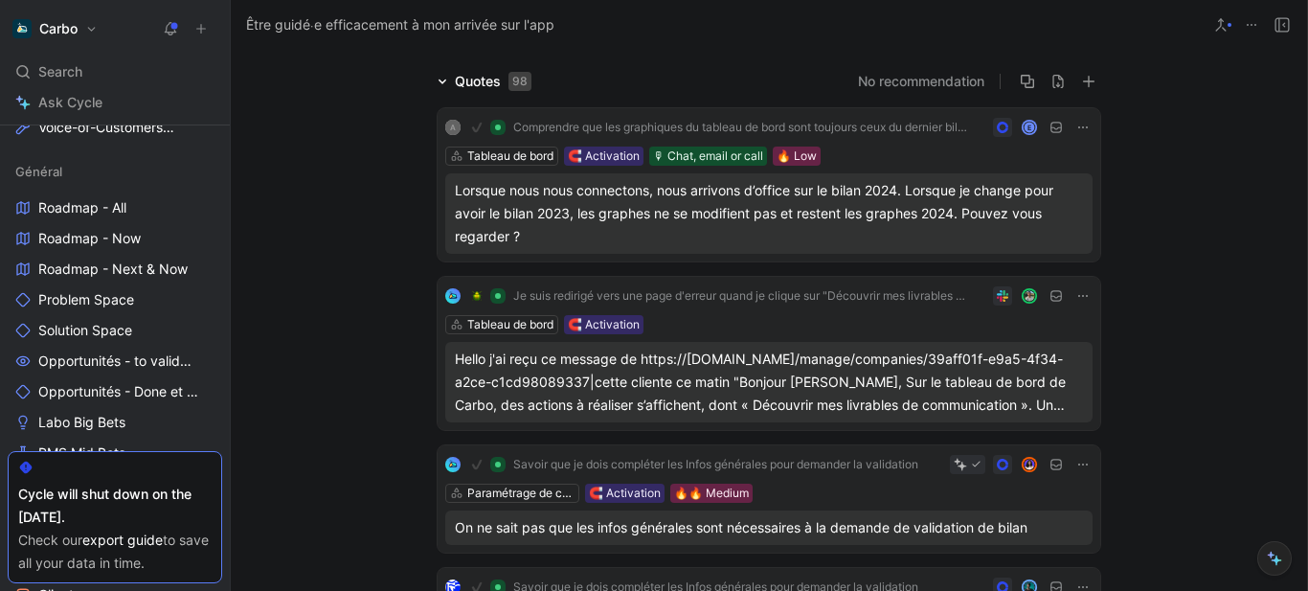
scroll to position [0, 0]
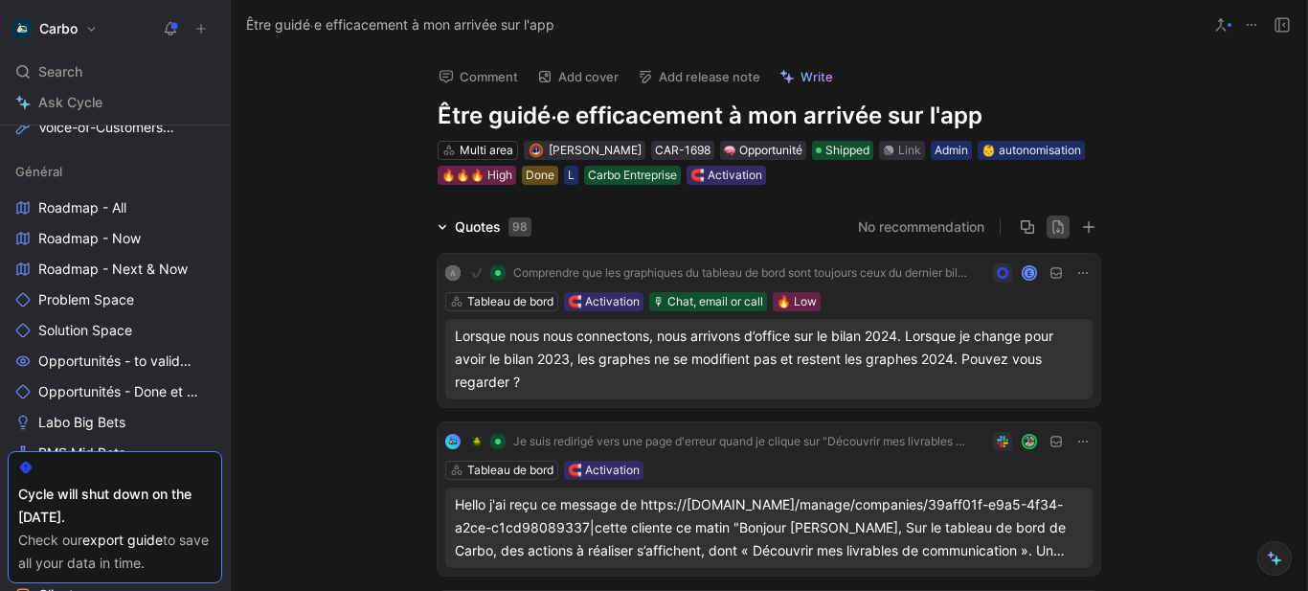
click at [1052, 232] on icon "button" at bounding box center [1057, 226] width 11 height 13
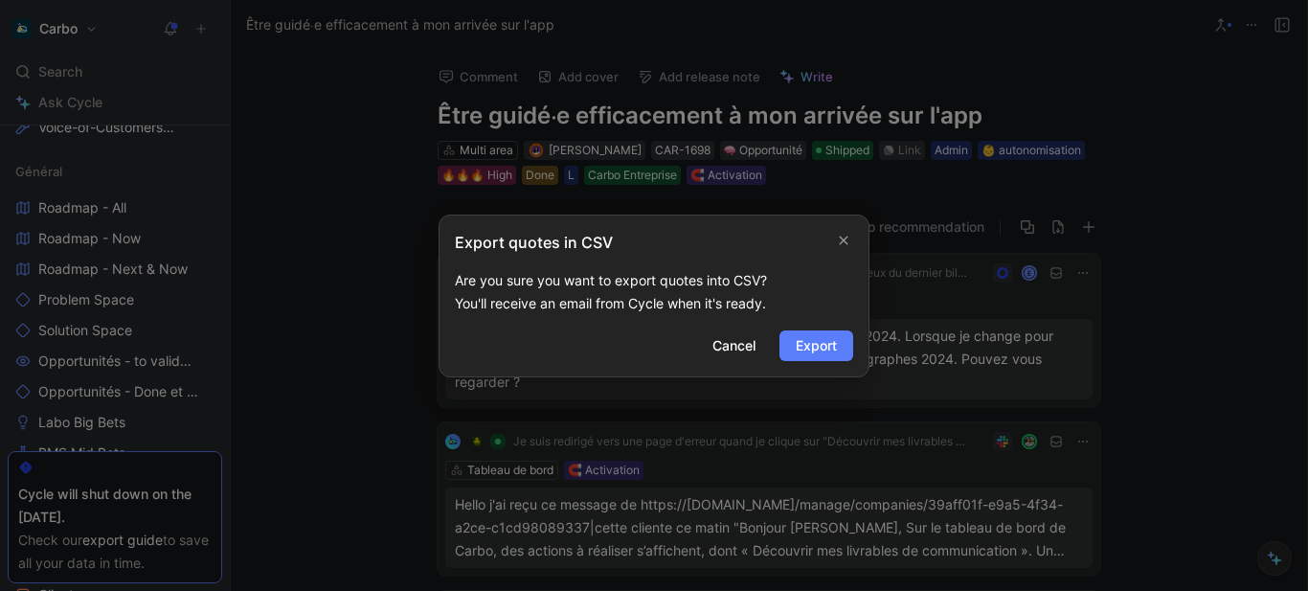
click at [826, 335] on span "Export" at bounding box center [815, 345] width 41 height 23
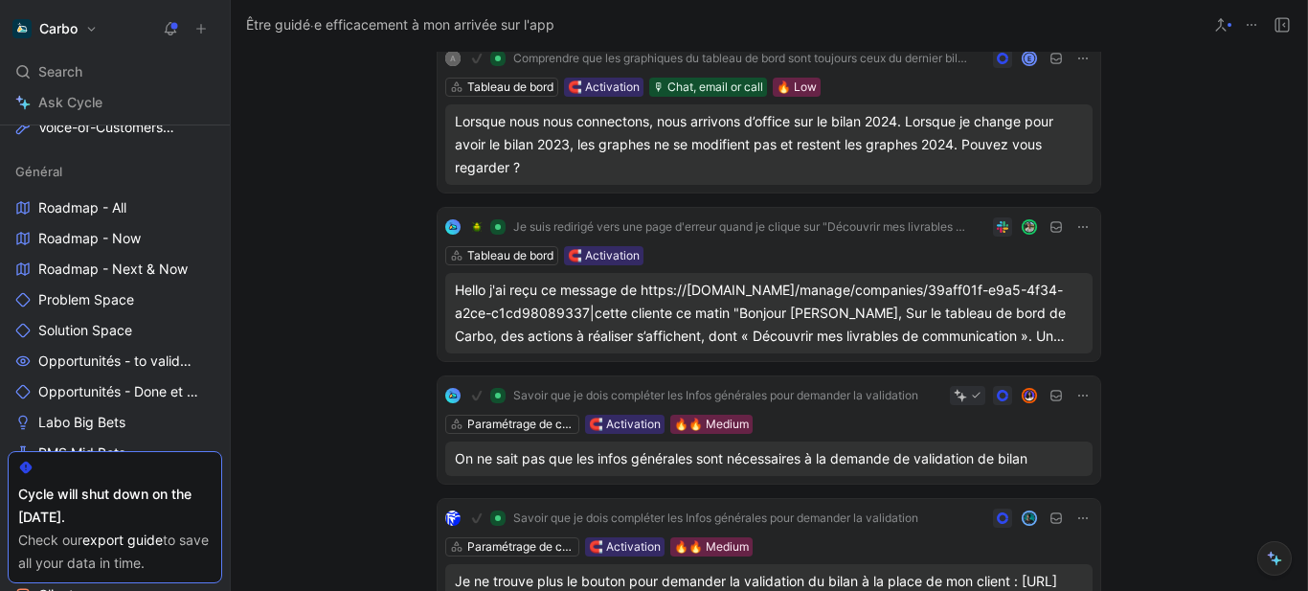
scroll to position [548, 0]
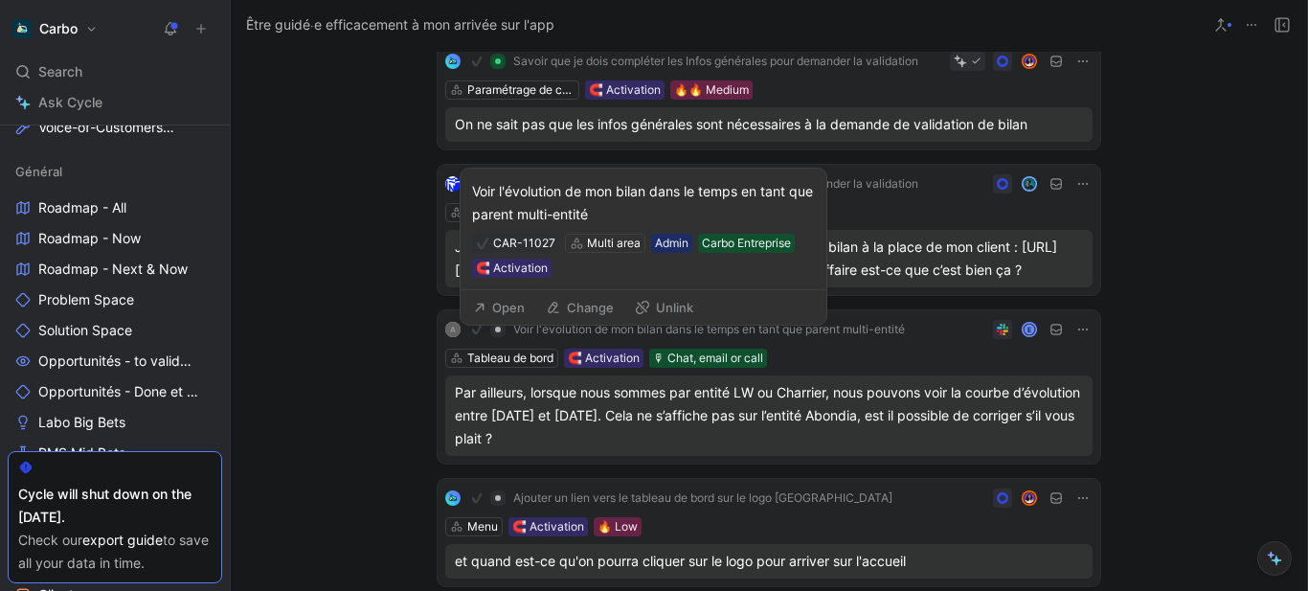
click at [613, 337] on span "Voir l'évolution de mon bilan dans le temps en tant que parent multi-entité" at bounding box center [709, 329] width 392 height 15
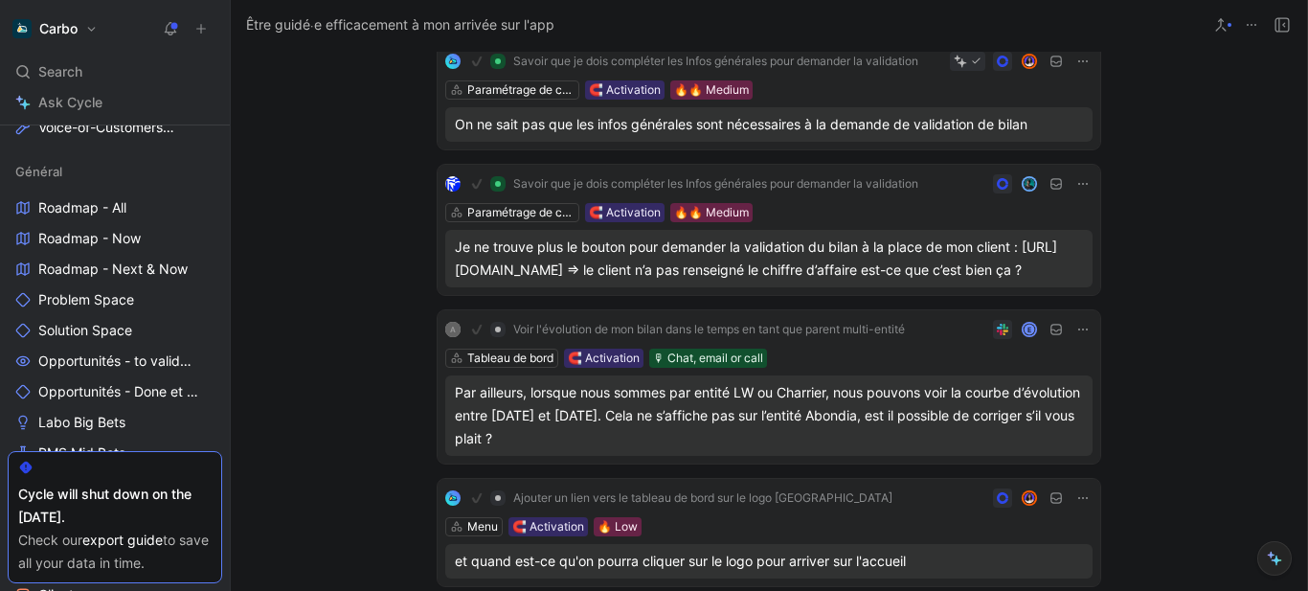
click at [1014, 421] on div "Par ailleurs, lorsque nous sommes par entité LW ou Charrier, nous pouvons voir …" at bounding box center [769, 415] width 628 height 69
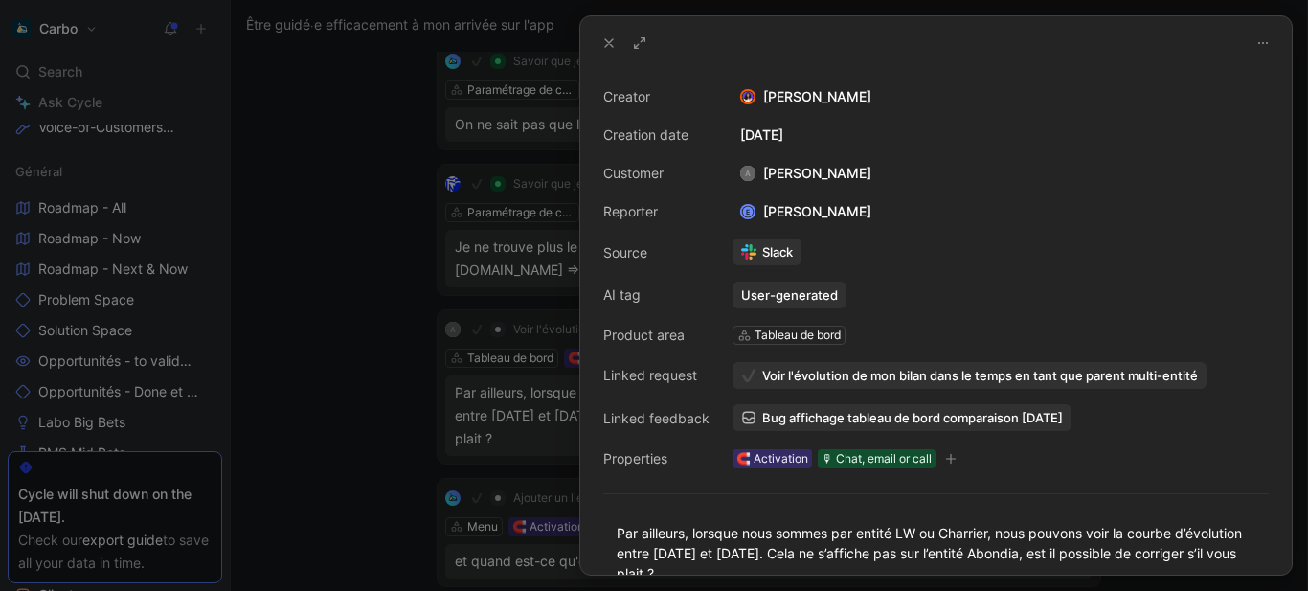
click at [914, 412] on span "Bug affichage tableau de bord comparaison 2 BC" at bounding box center [912, 417] width 301 height 17
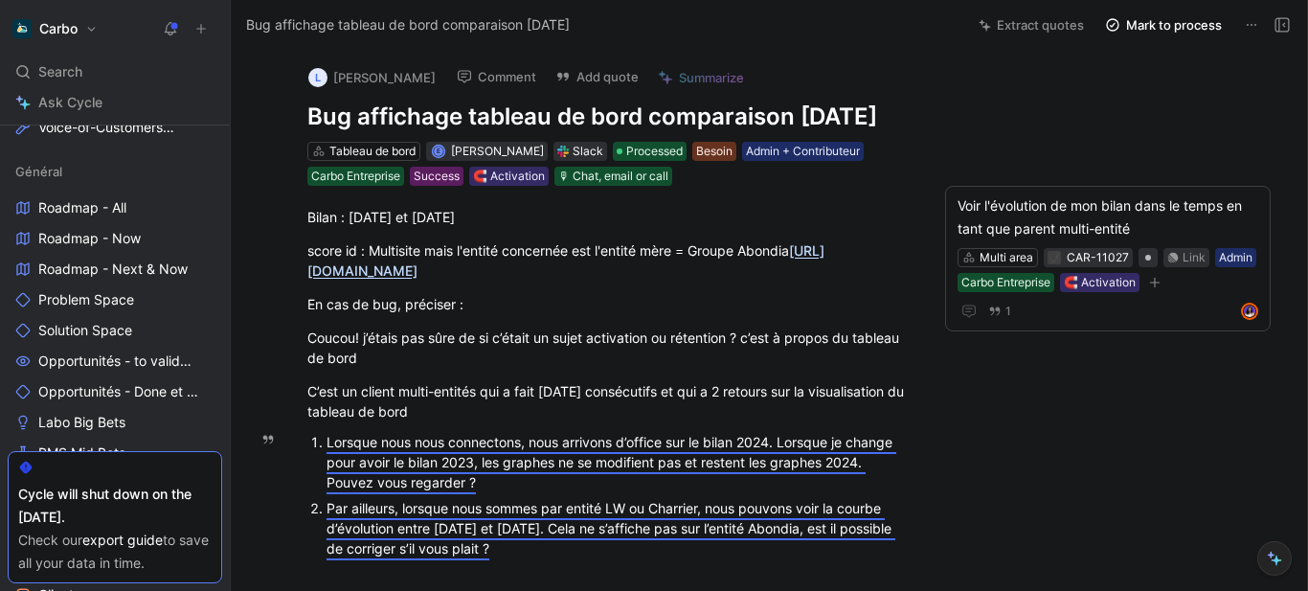
click at [482, 451] on div "Lorsque nous nous connectons, nous arrivons d’office sur le bilan 2024. Lorsque…" at bounding box center [617, 462] width 582 height 60
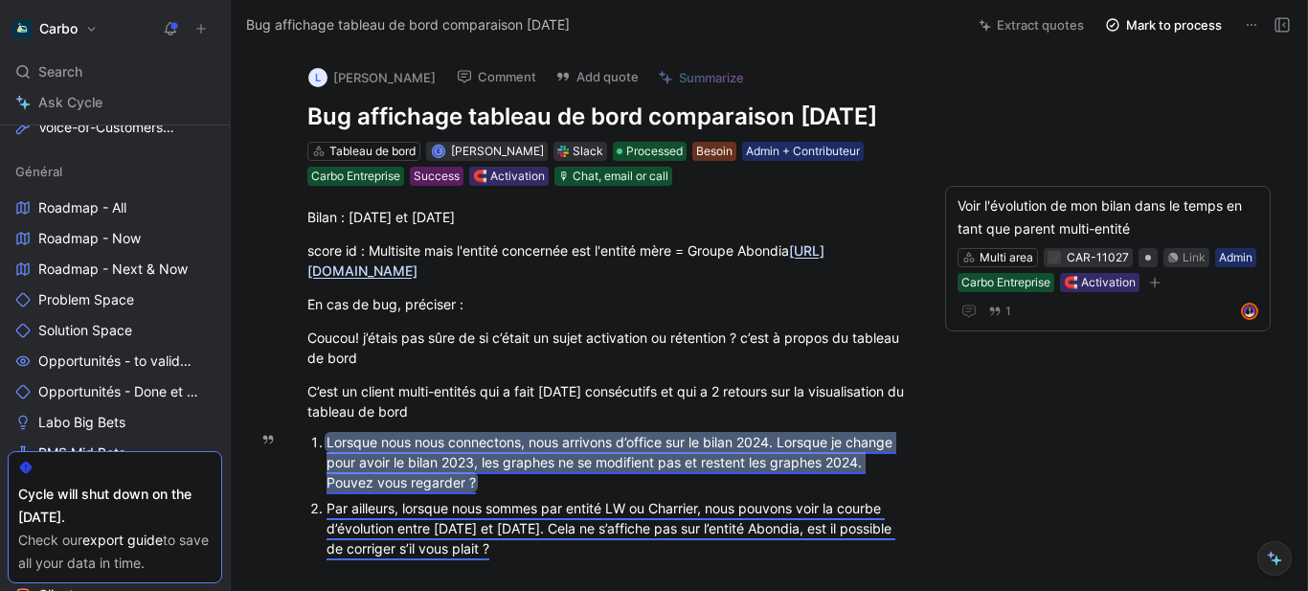
click at [441, 438] on mark "Lorsque nous nous connectons, nous arrivons d’office sur le bilan 2024. Lorsque…" at bounding box center [611, 462] width 570 height 56
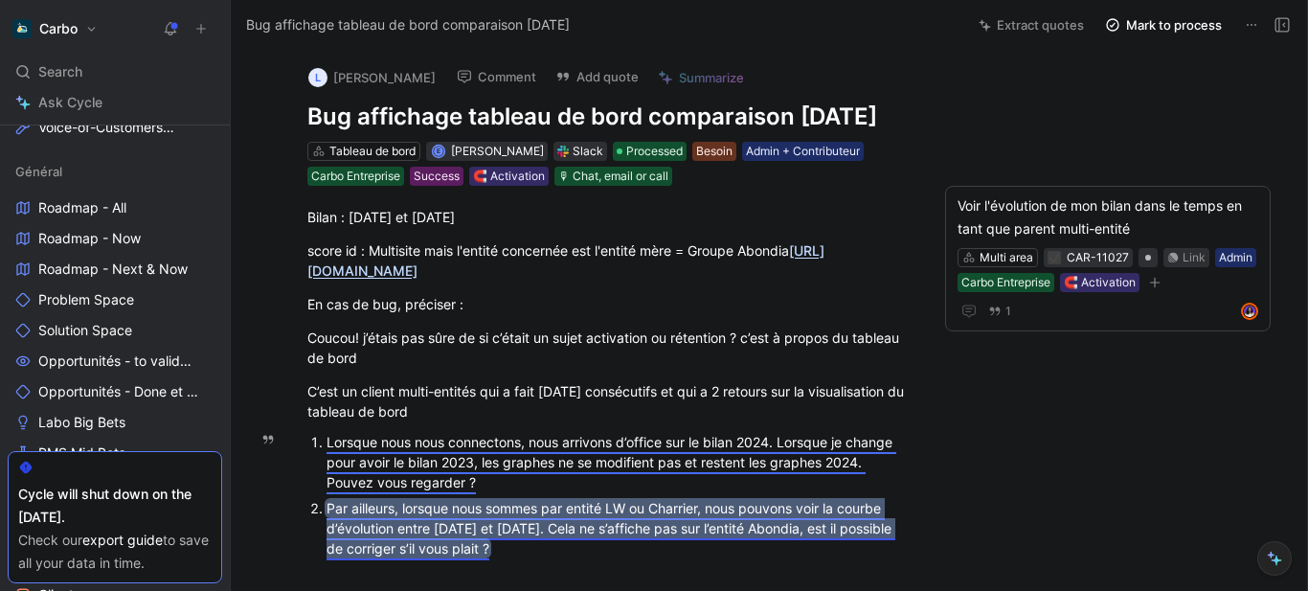
click at [624, 515] on mark "Par ailleurs, lorsque nous sommes par entité LW ou Charrier, nous pouvons voir …" at bounding box center [610, 528] width 569 height 56
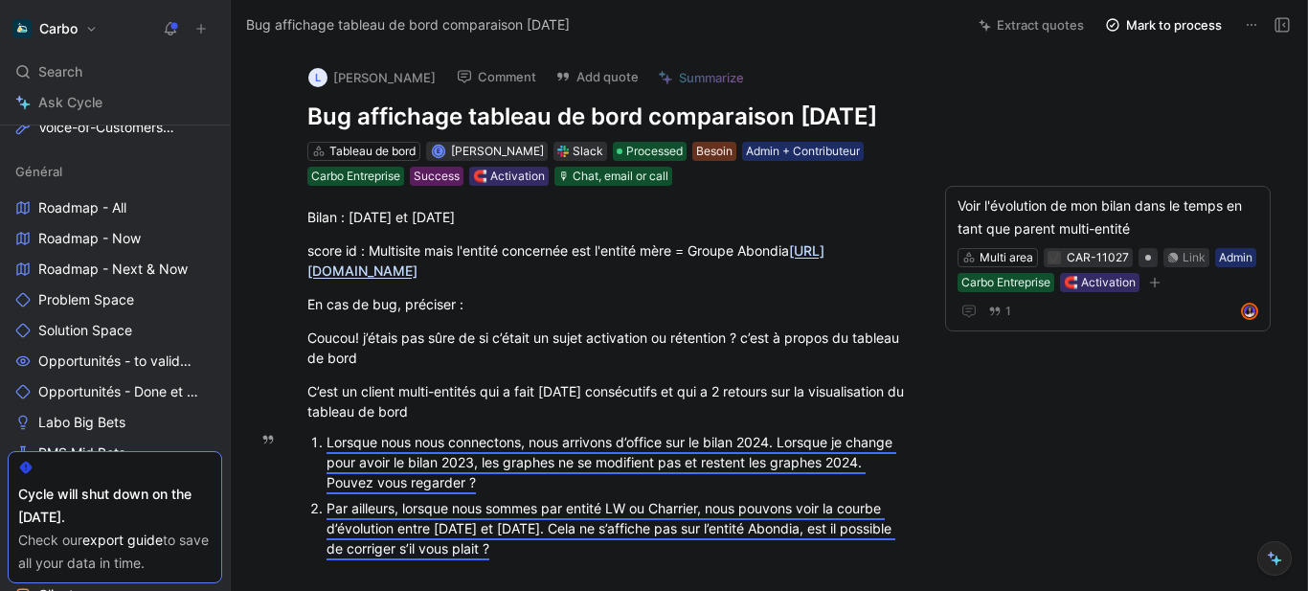
click at [1251, 26] on icon at bounding box center [1250, 24] width 15 height 15
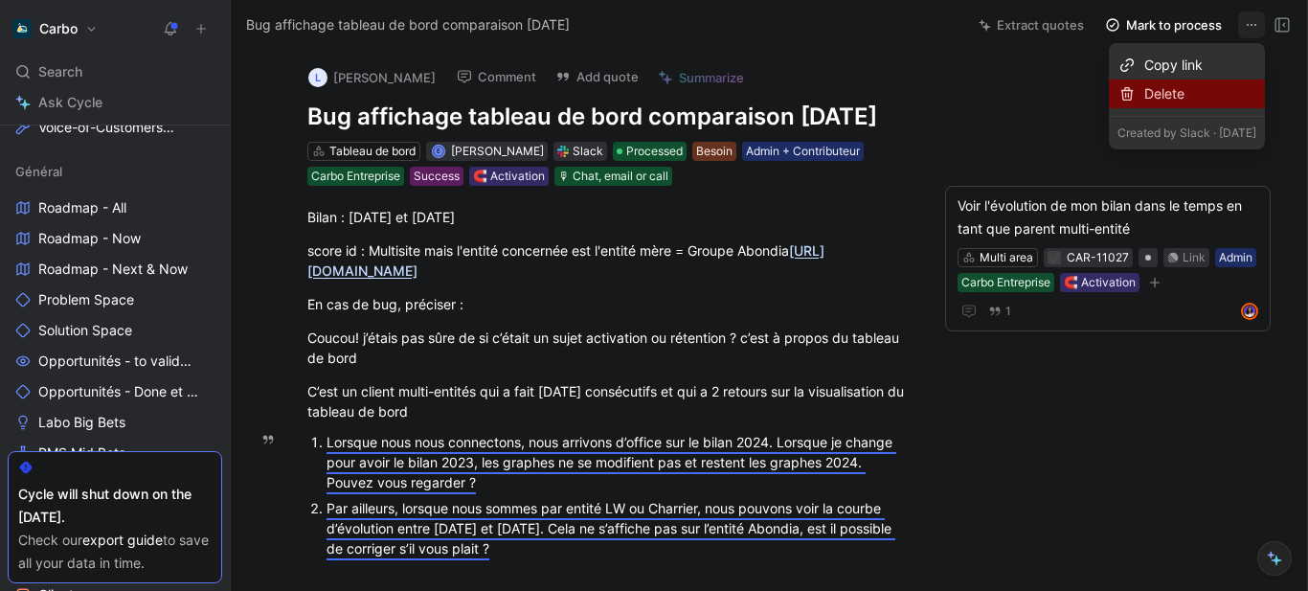
click at [1144, 90] on div "Delete" at bounding box center [1200, 93] width 112 height 23
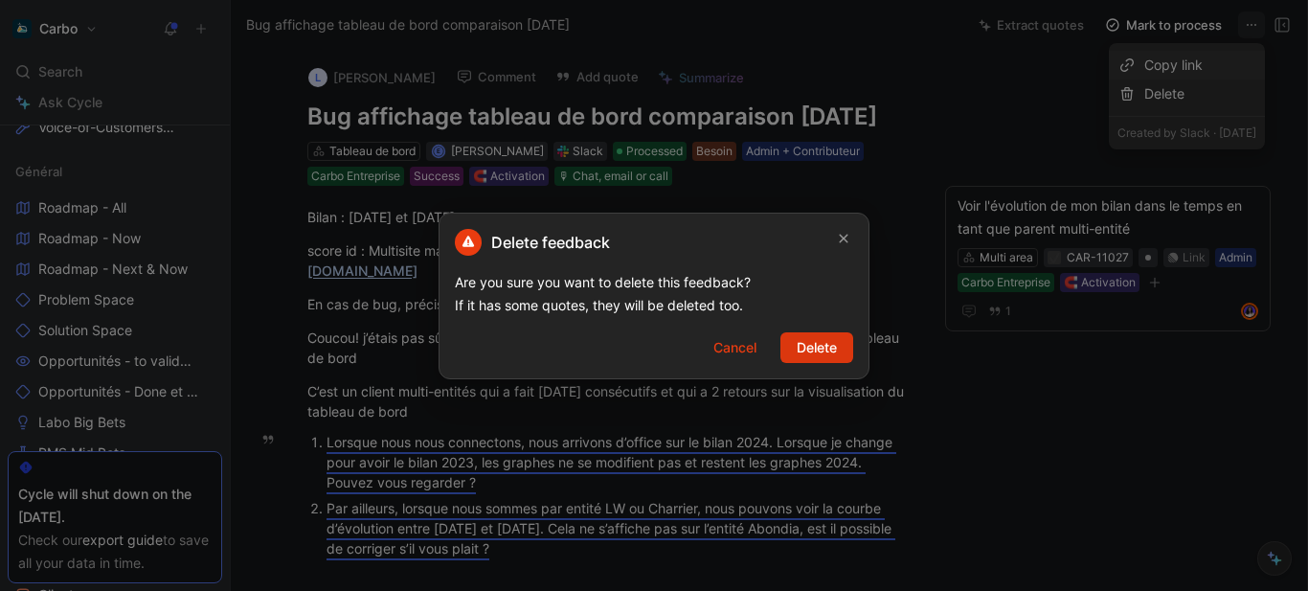
click at [831, 344] on span "Delete" at bounding box center [816, 347] width 40 height 23
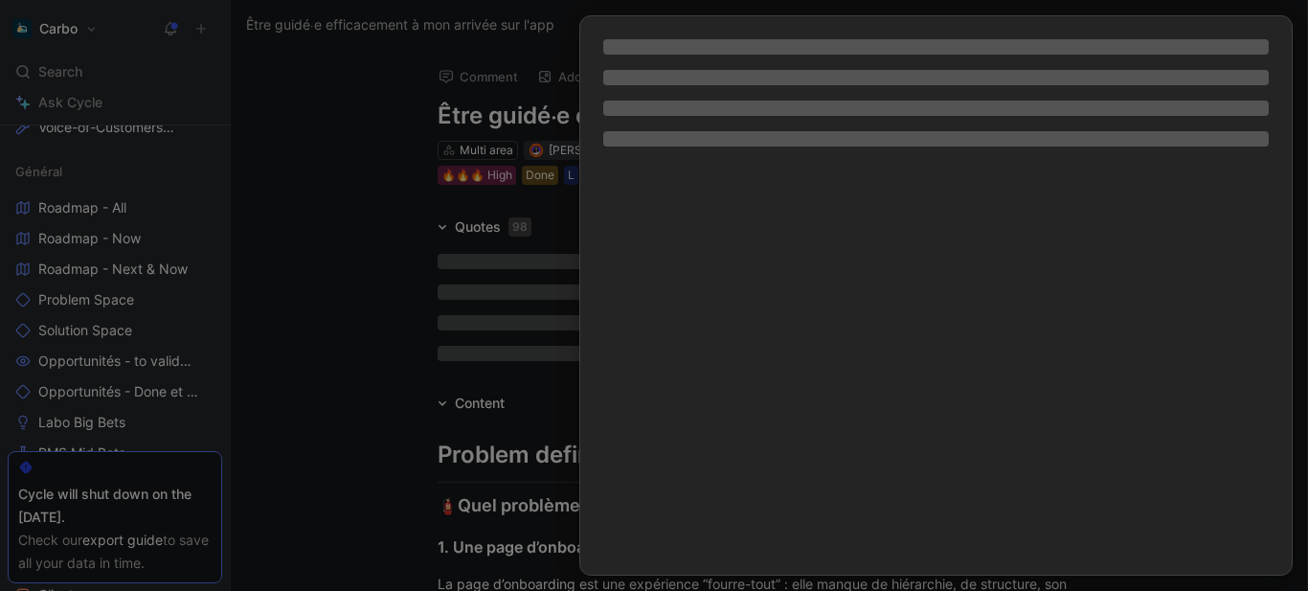
click at [363, 256] on div at bounding box center [654, 295] width 1308 height 591
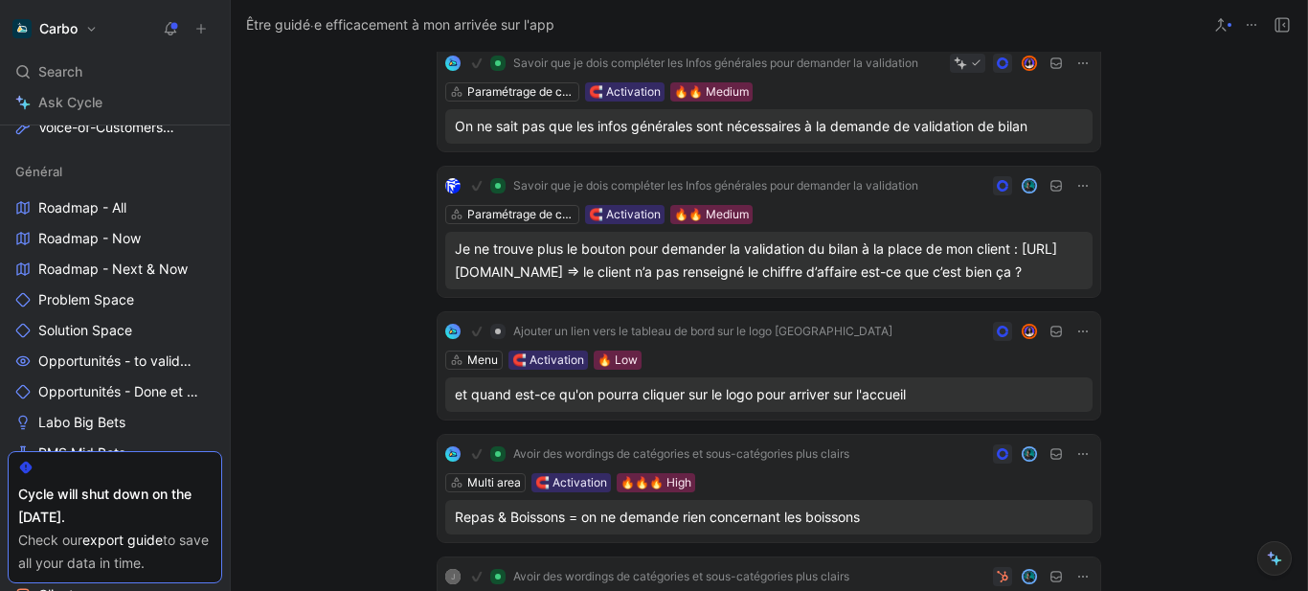
scroll to position [548, 0]
click at [620, 338] on span "Ajouter un lien vers le tableau de bord sur le logo Carbo" at bounding box center [702, 330] width 379 height 15
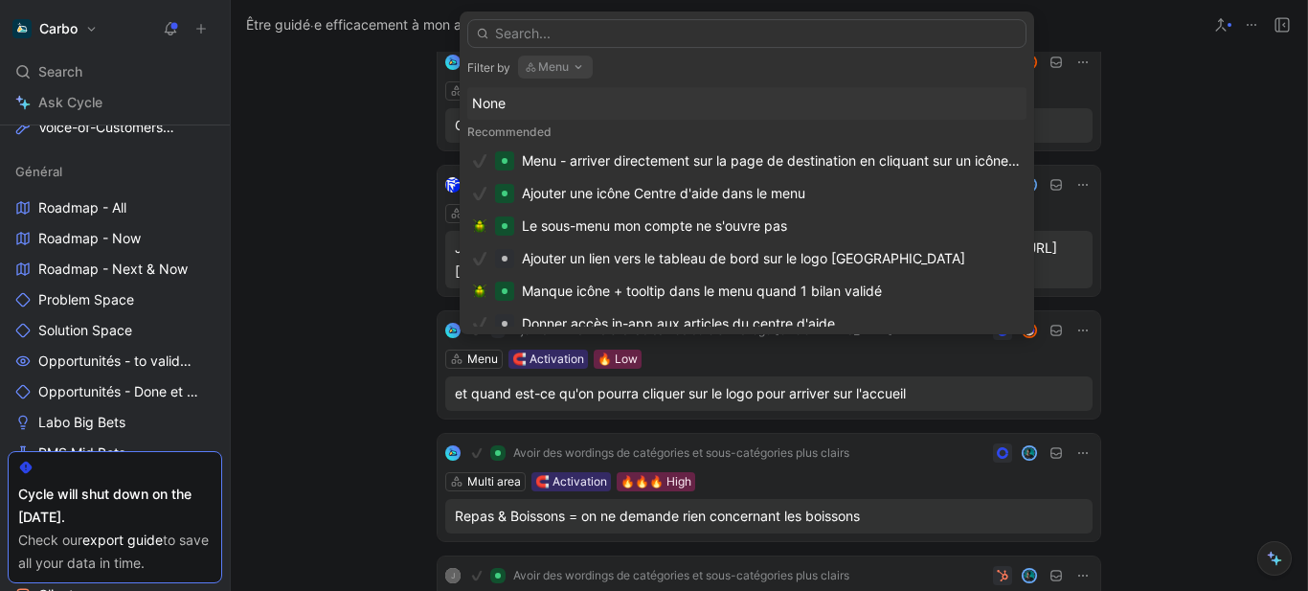
click at [908, 369] on div "Menu 🧲 Activation 🔥 Low" at bounding box center [768, 358] width 647 height 19
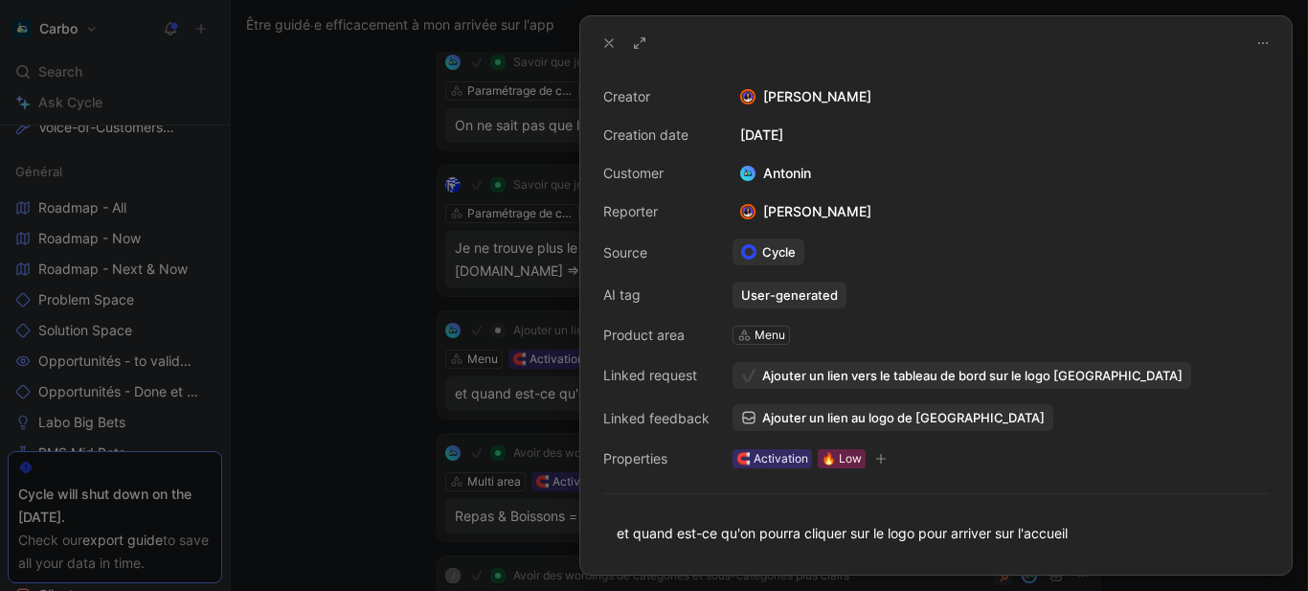
click at [362, 347] on div at bounding box center [654, 295] width 1308 height 591
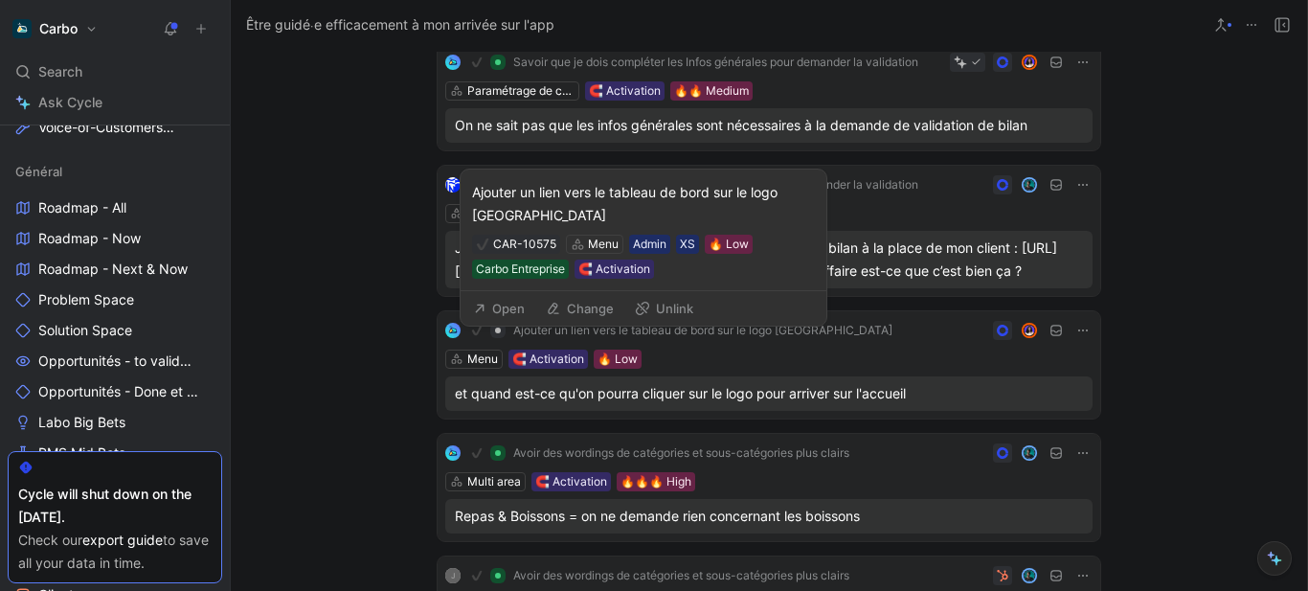
click at [511, 307] on button "Open" at bounding box center [498, 308] width 69 height 27
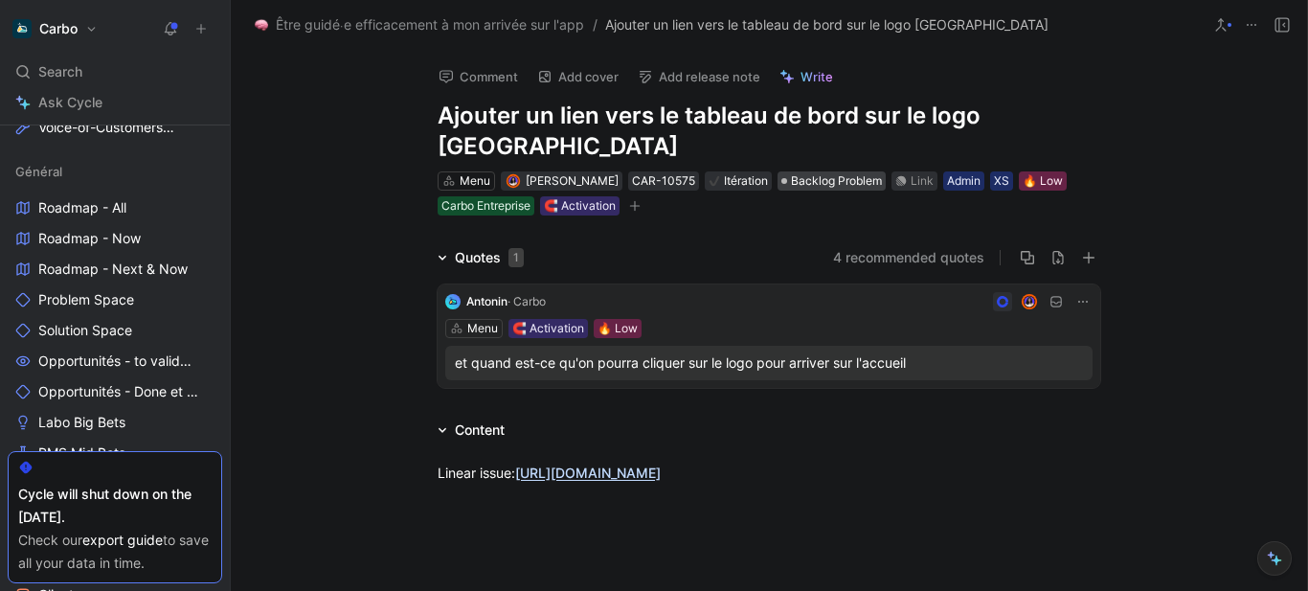
click at [824, 171] on span "Backlog Problem" at bounding box center [836, 180] width 91 height 19
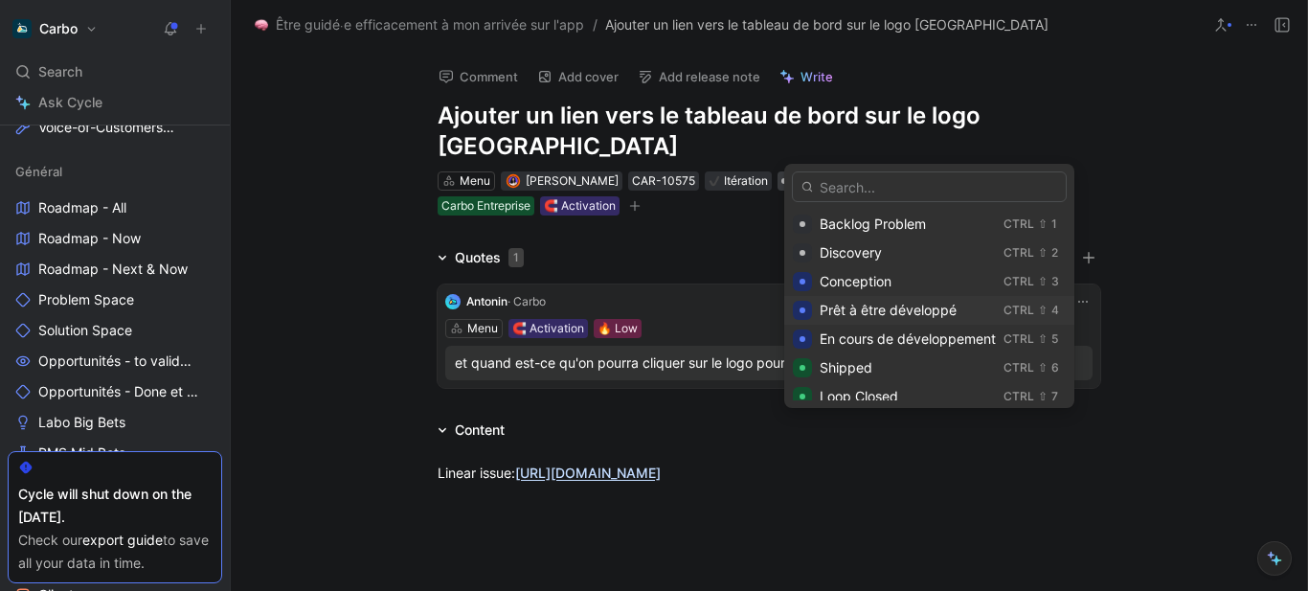
click at [874, 308] on span "Prêt à être développé" at bounding box center [887, 310] width 137 height 16
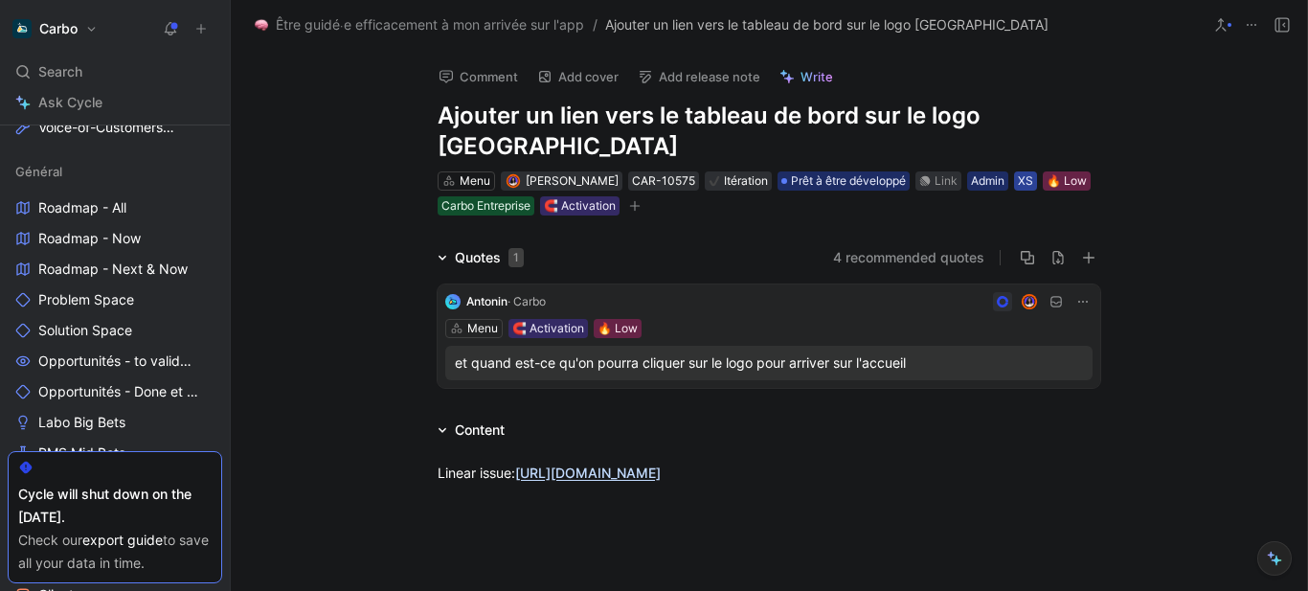
click at [1025, 171] on div "XS" at bounding box center [1025, 180] width 23 height 19
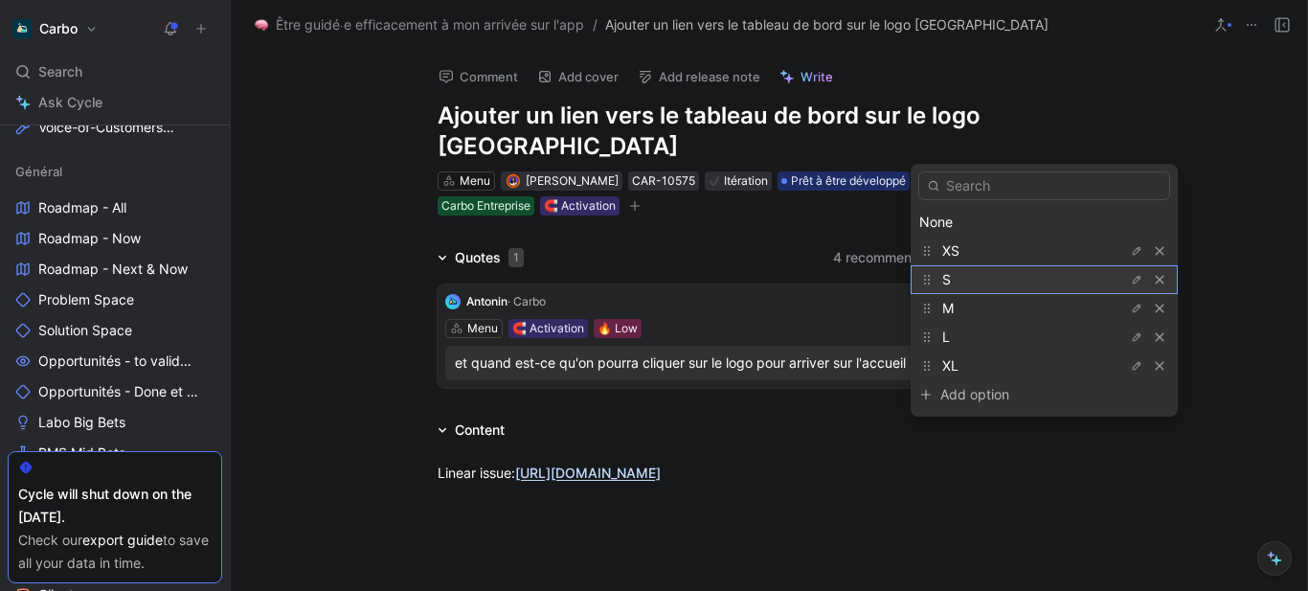
click at [967, 283] on div "S" at bounding box center [1014, 279] width 144 height 23
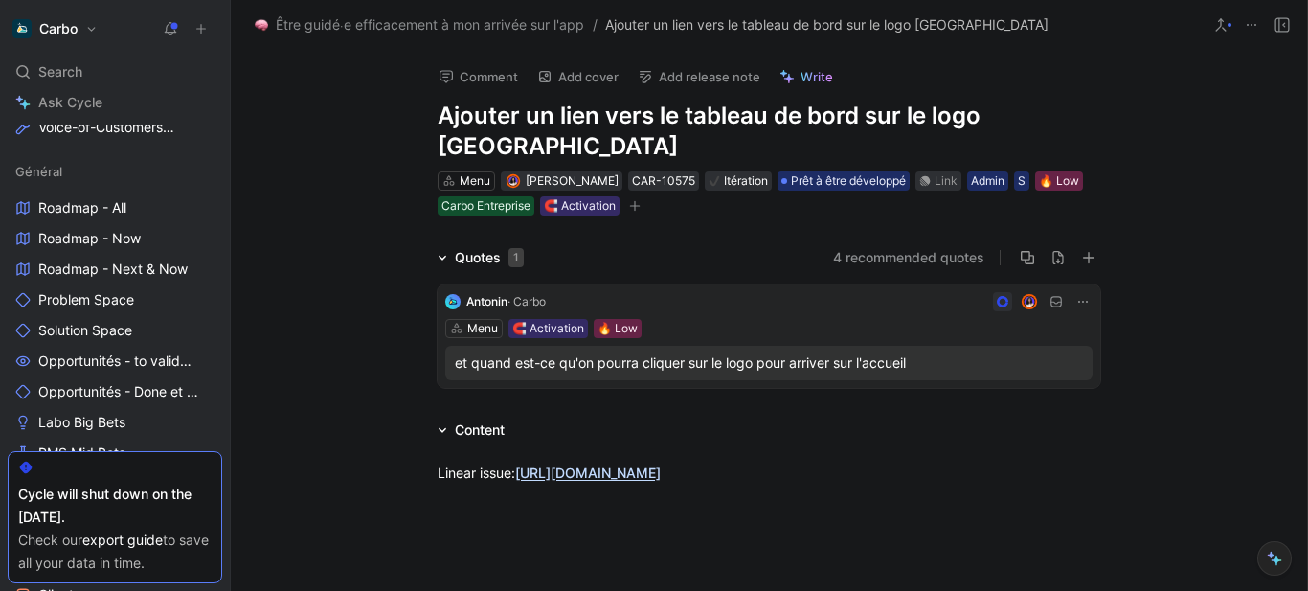
click at [853, 246] on button "4 recommended quotes" at bounding box center [908, 257] width 151 height 23
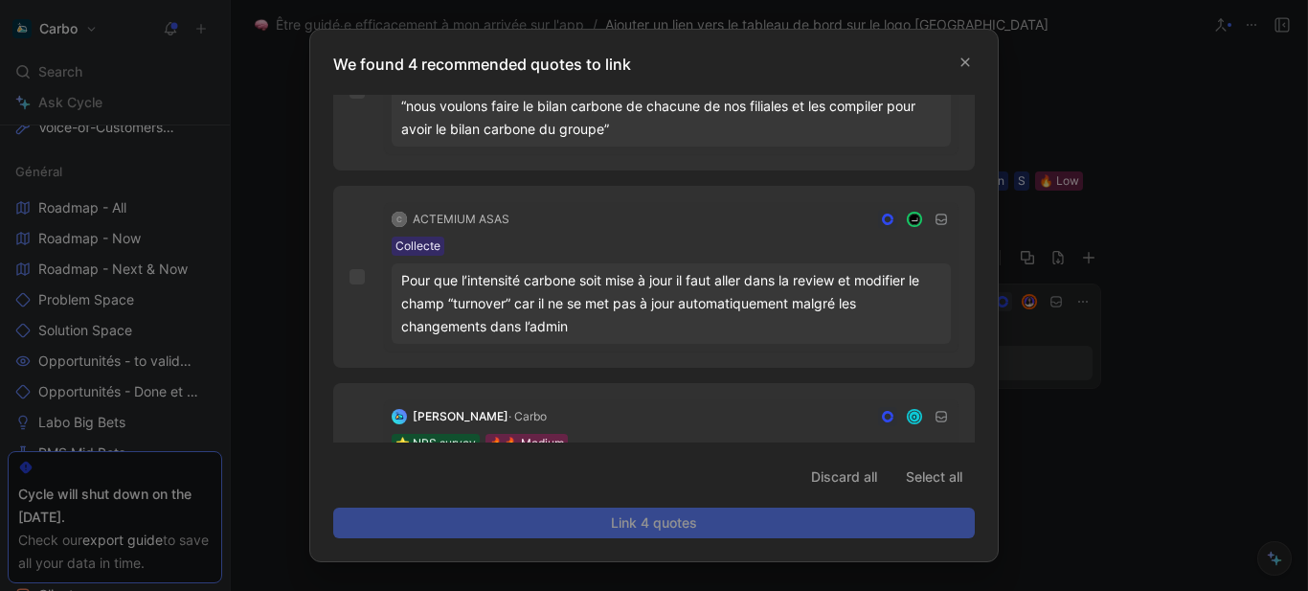
scroll to position [353, 0]
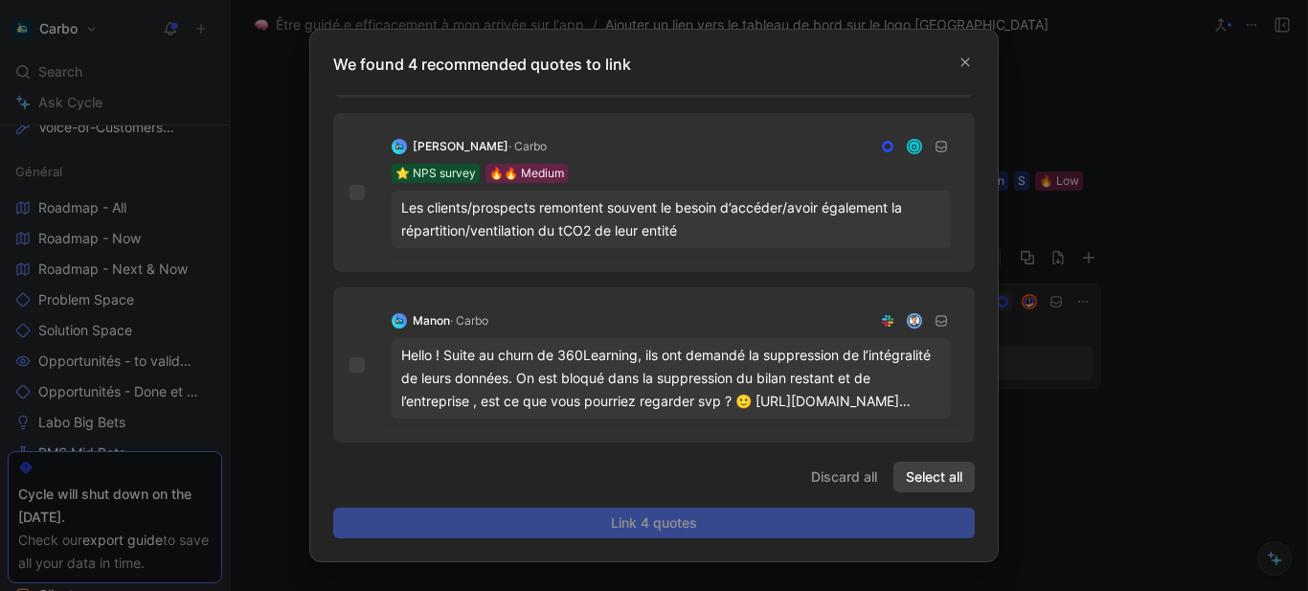
click at [953, 475] on span "Select all" at bounding box center [934, 476] width 56 height 23
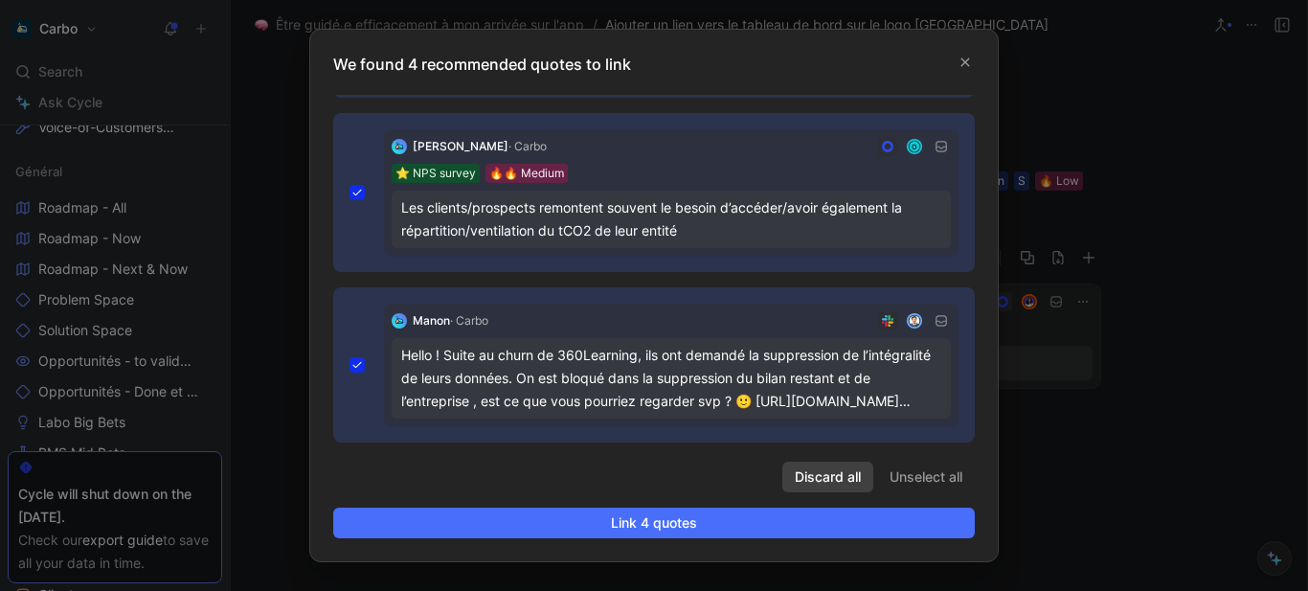
click at [830, 472] on span "Discard all" at bounding box center [827, 476] width 66 height 23
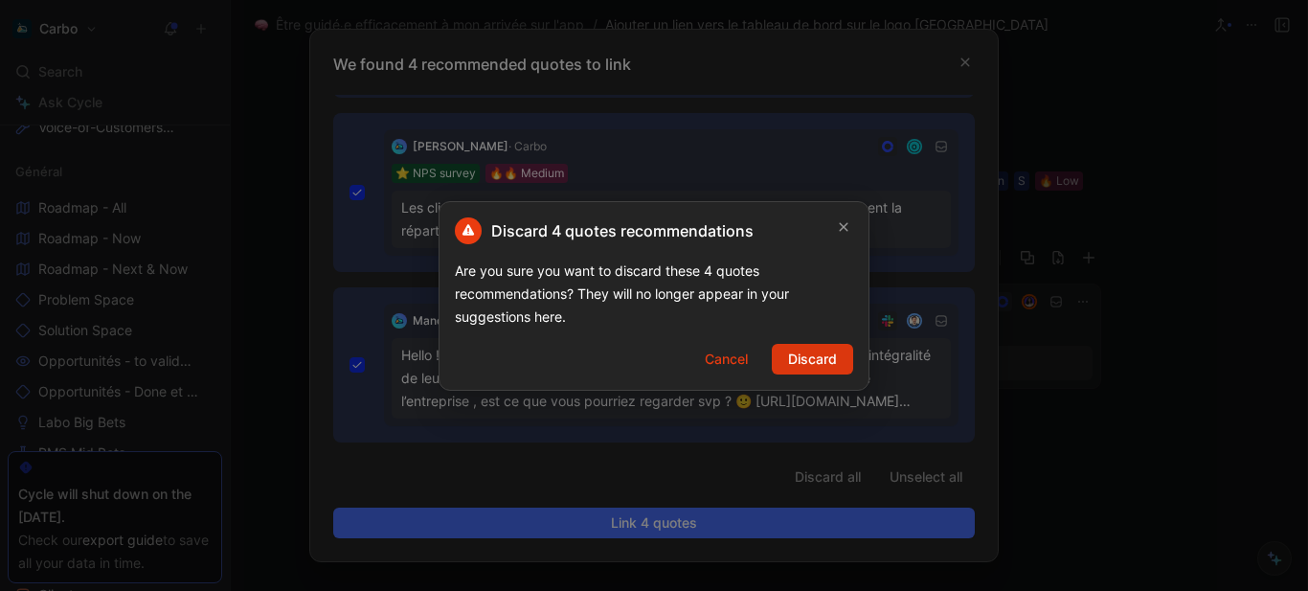
click at [814, 358] on span "Discard" at bounding box center [812, 358] width 49 height 23
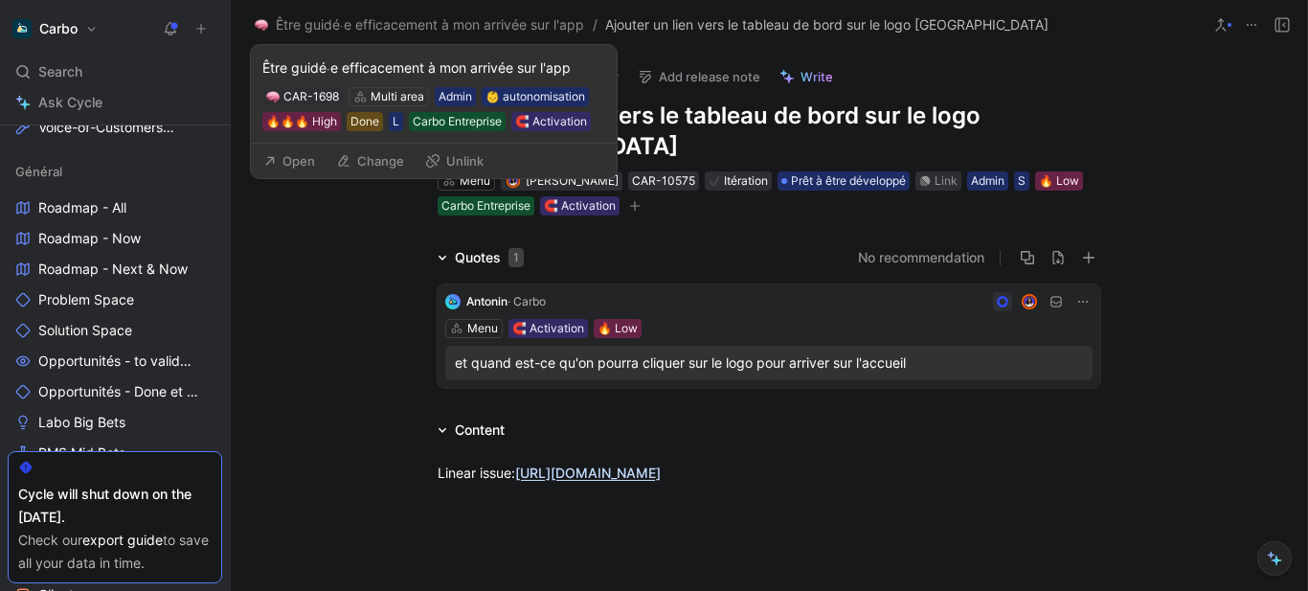
click at [309, 157] on button "Open" at bounding box center [289, 160] width 69 height 27
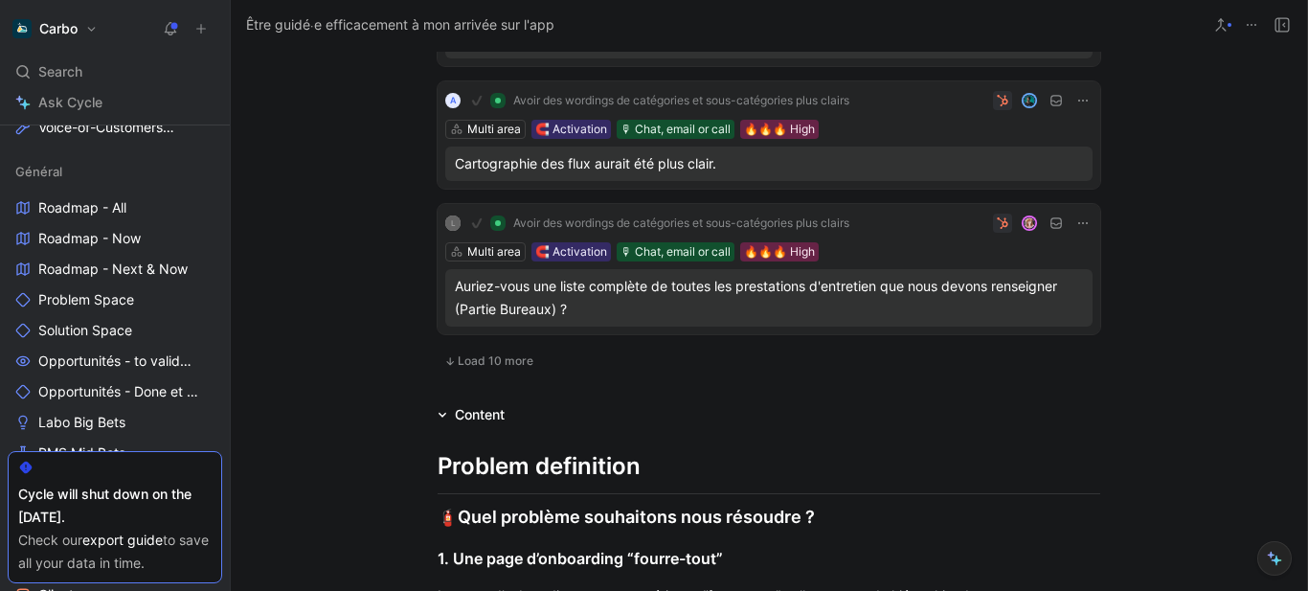
scroll to position [1314, 0]
click at [482, 368] on span "Load 10 more" at bounding box center [496, 359] width 76 height 15
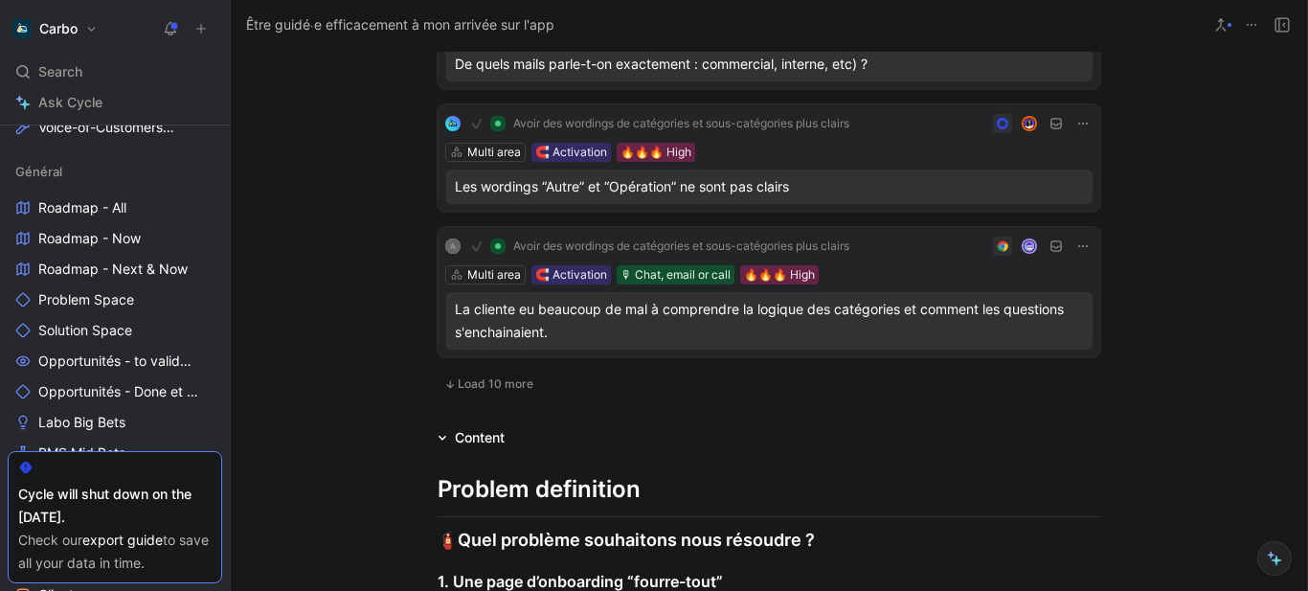
scroll to position [2746, 0]
click at [478, 391] on span "Load 10 more" at bounding box center [496, 382] width 76 height 15
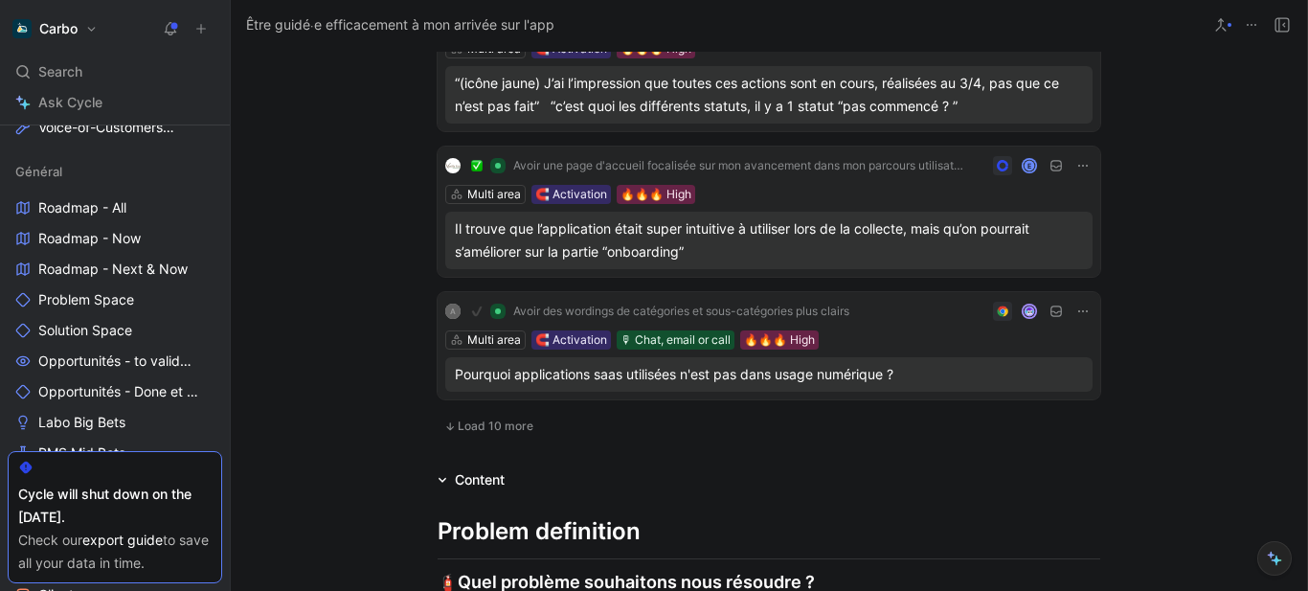
scroll to position [4162, 0]
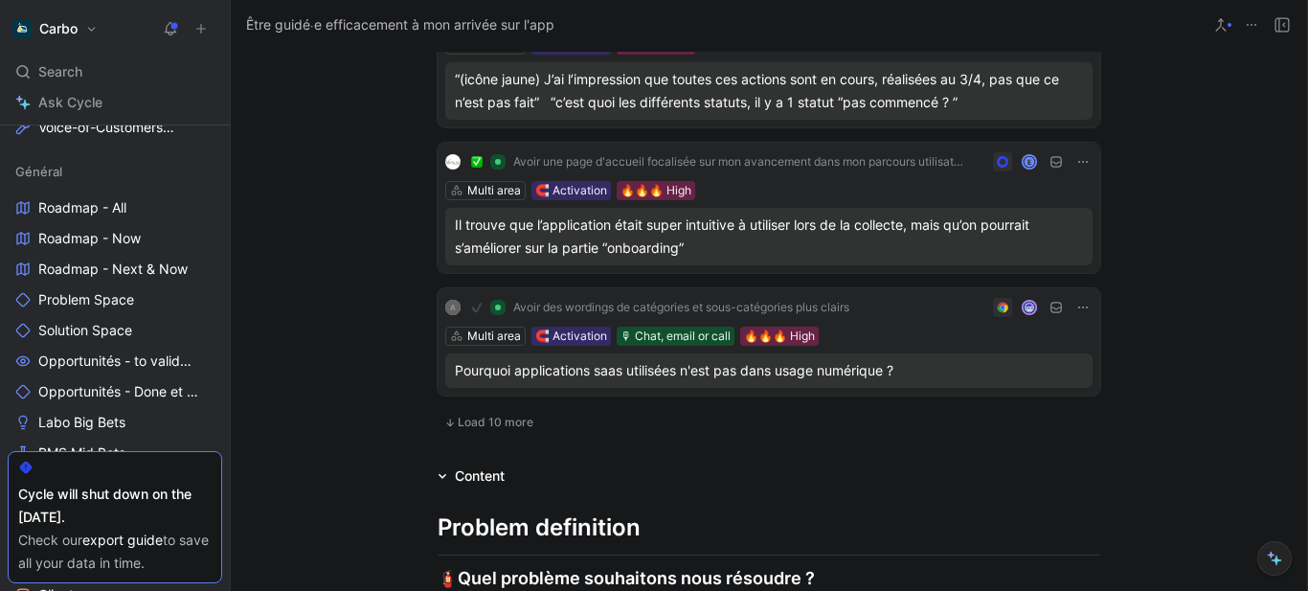
click at [523, 430] on span "Load 10 more" at bounding box center [496, 421] width 76 height 15
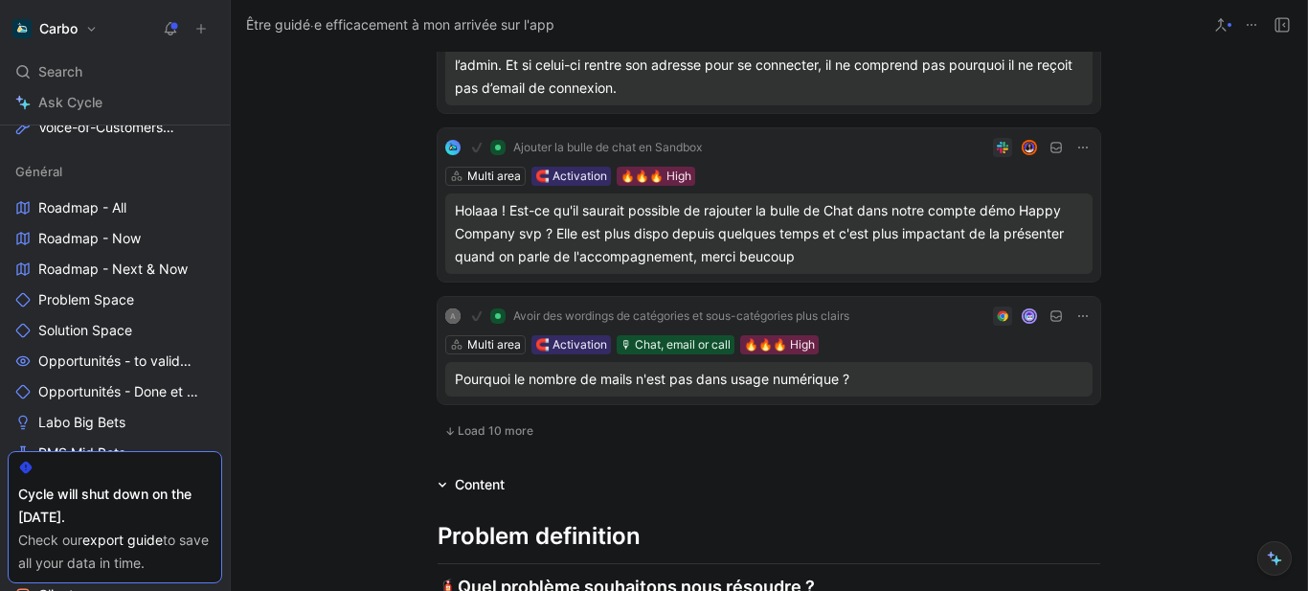
scroll to position [5540, 0]
click at [478, 437] on span "Load 10 more" at bounding box center [496, 429] width 76 height 15
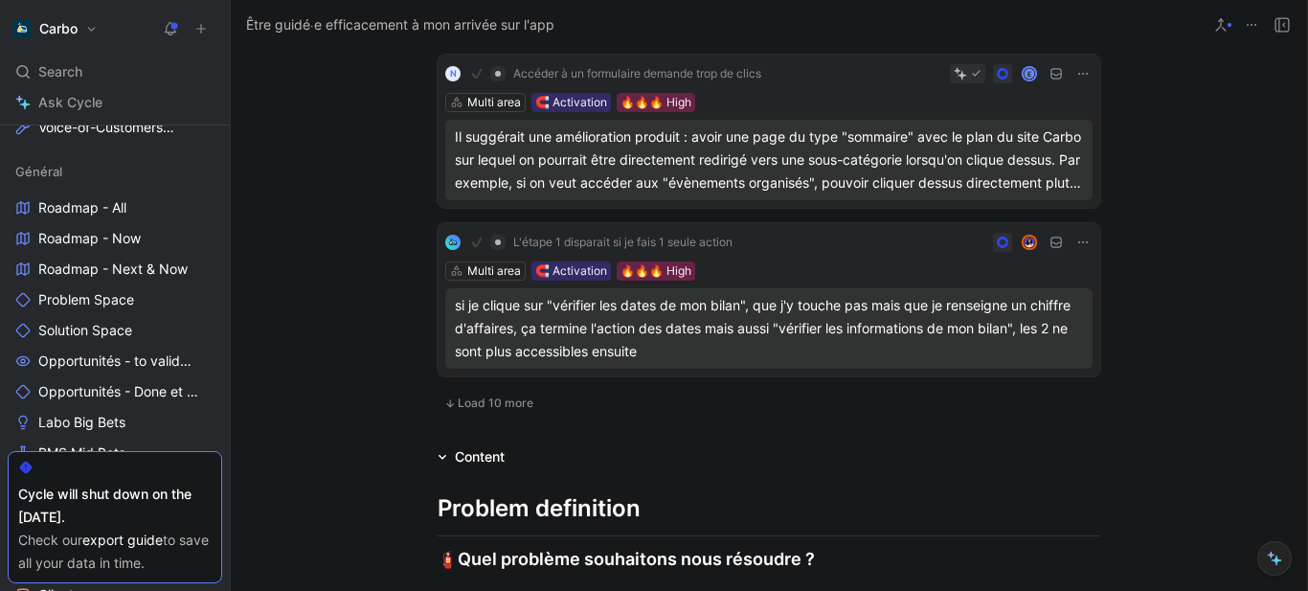
scroll to position [7163, 0]
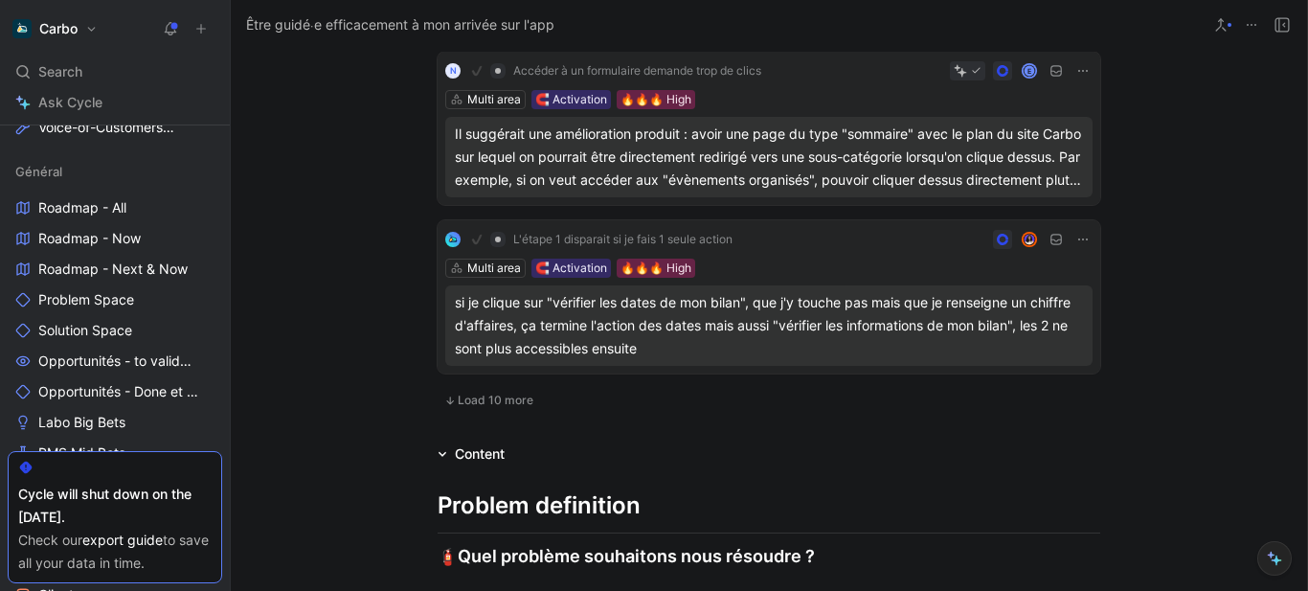
click at [464, 408] on span "Load 10 more" at bounding box center [496, 399] width 76 height 15
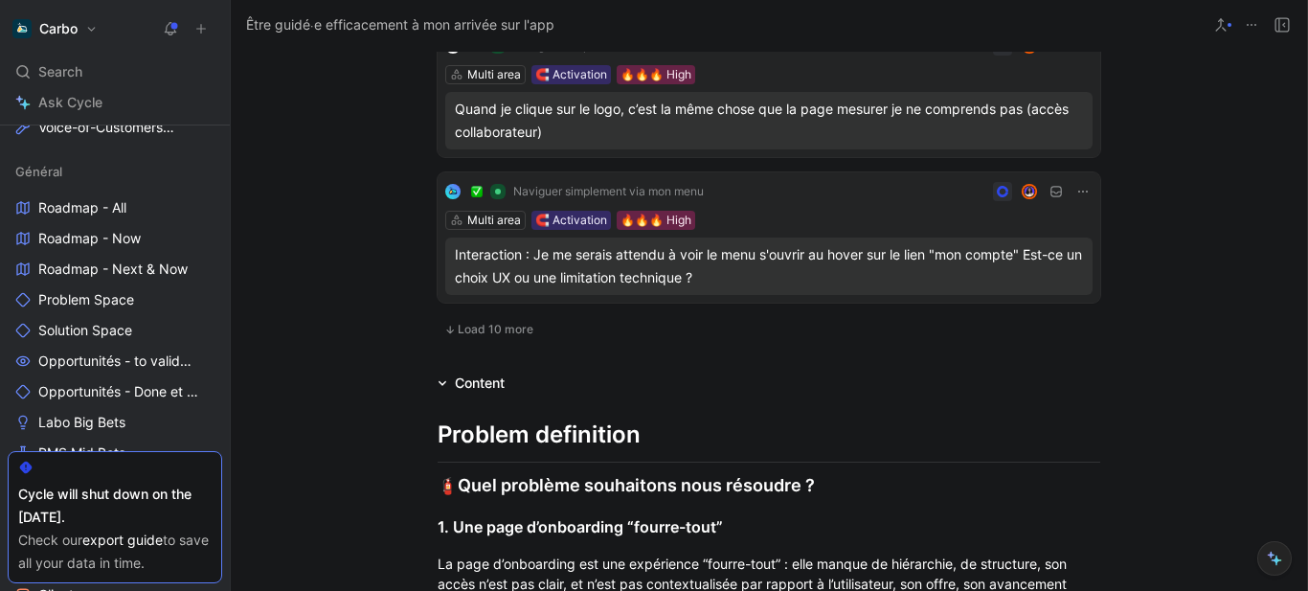
scroll to position [8745, 0]
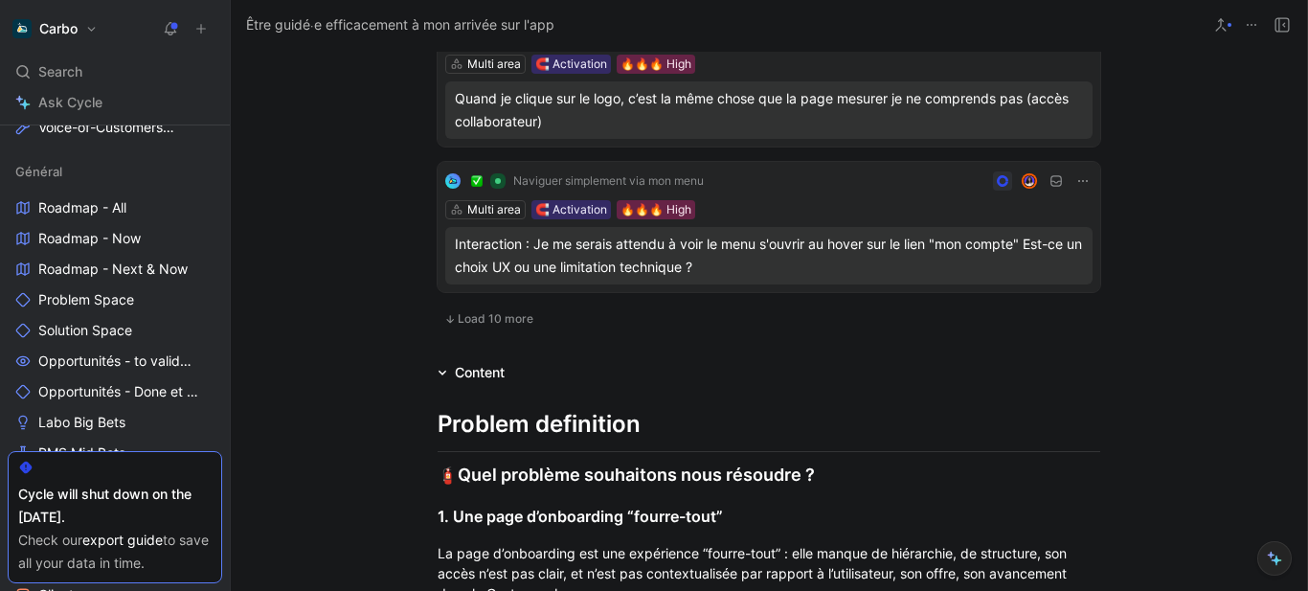
click at [498, 326] on span "Load 10 more" at bounding box center [496, 318] width 76 height 15
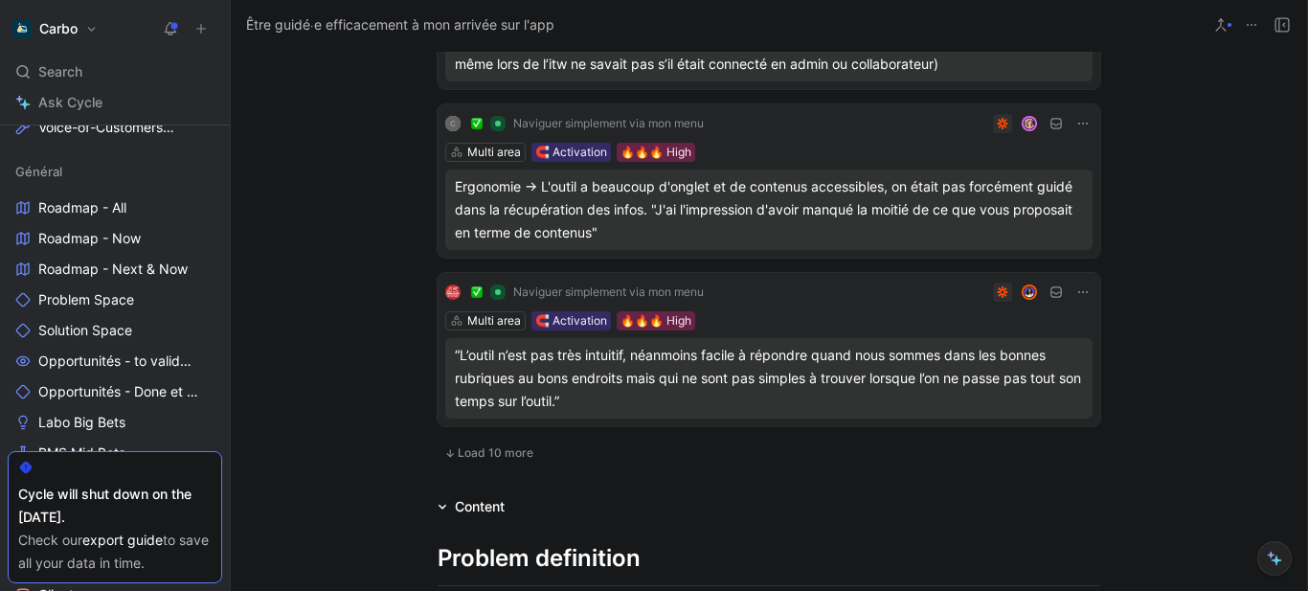
scroll to position [10139, 0]
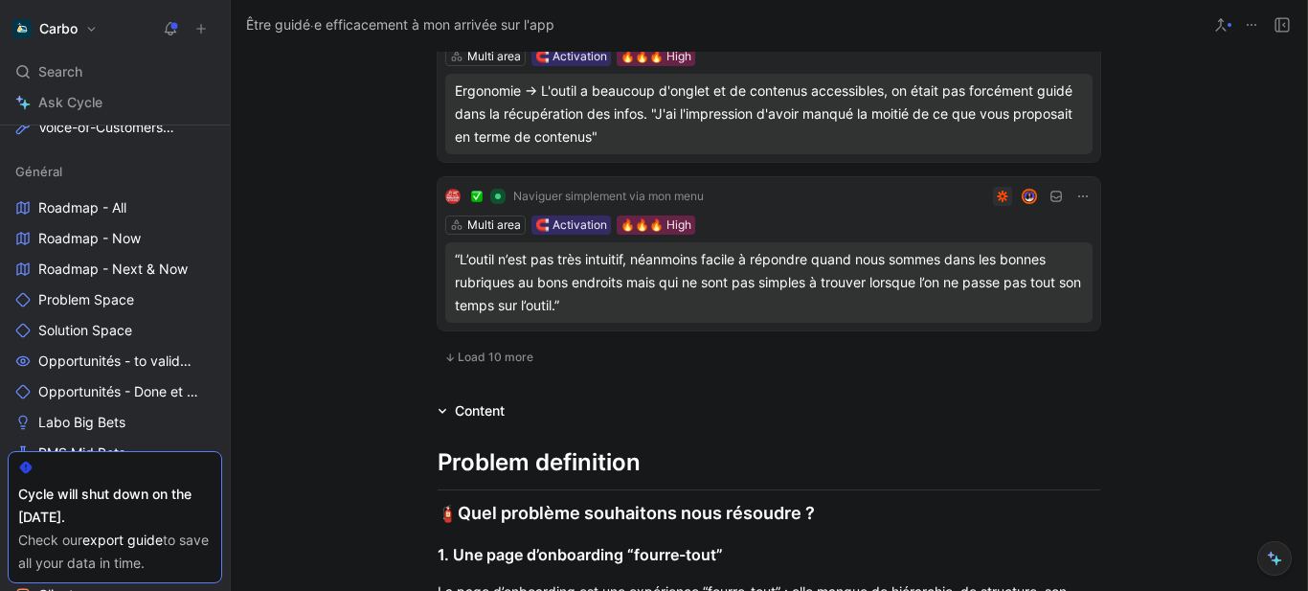
click at [468, 365] on span "Load 10 more" at bounding box center [496, 356] width 76 height 15
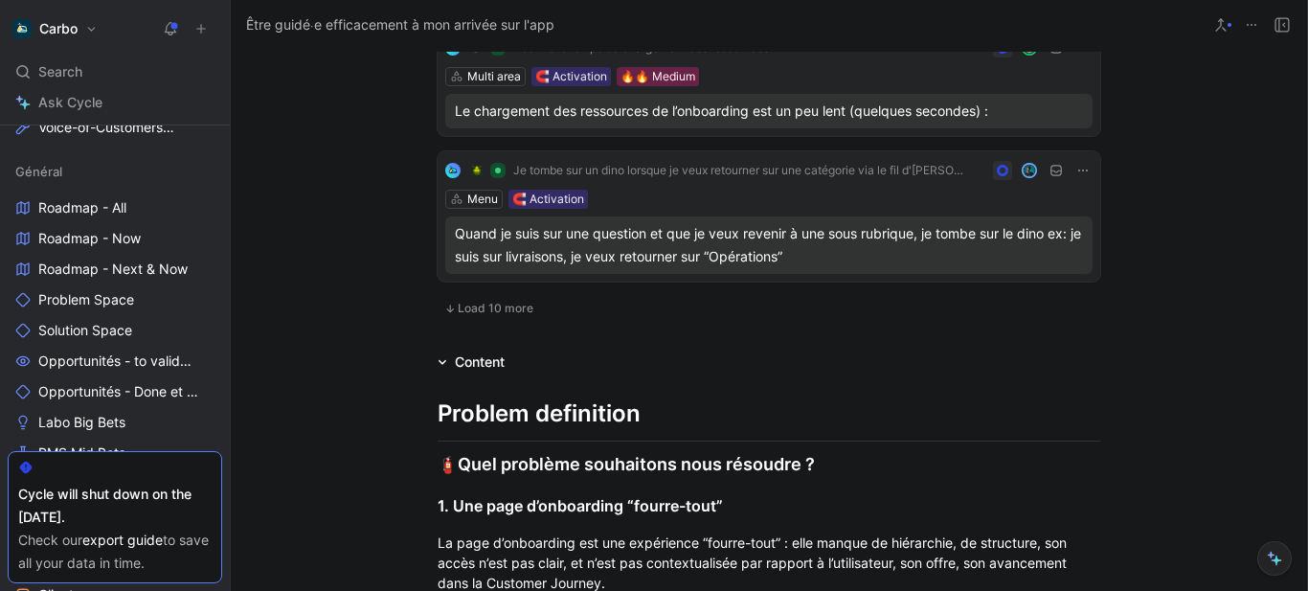
scroll to position [11645, 0]
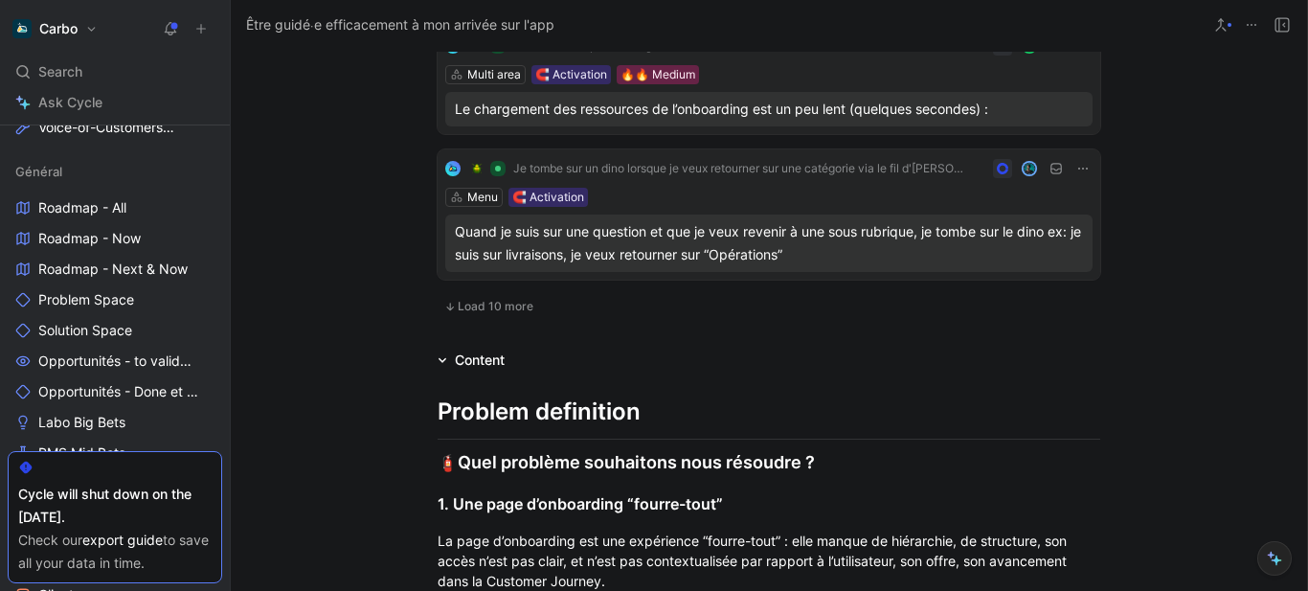
click at [484, 314] on span "Load 10 more" at bounding box center [496, 306] width 76 height 15
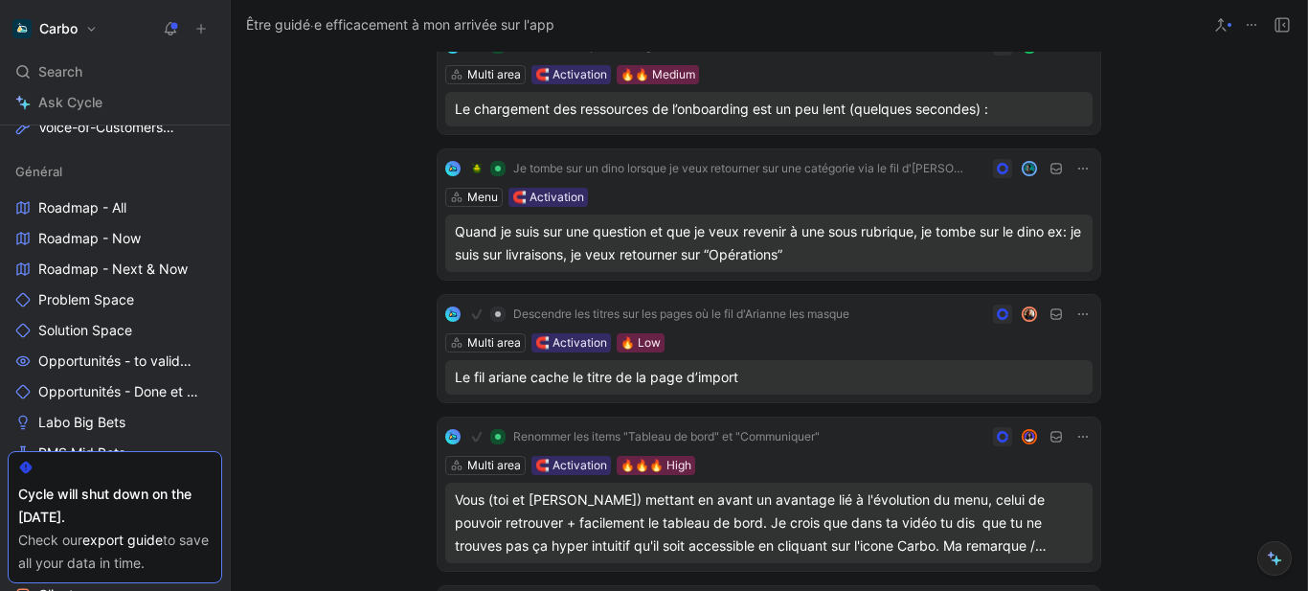
click at [765, 389] on div "Le fil ariane cache le titre de la page d’import" at bounding box center [769, 377] width 628 height 23
drag, startPoint x: 765, startPoint y: 404, endPoint x: 834, endPoint y: 379, distance: 73.3
click at [319, 407] on div at bounding box center [654, 295] width 1308 height 591
click at [720, 389] on div "Le fil ariane cache le titre de la page d’import" at bounding box center [769, 377] width 628 height 23
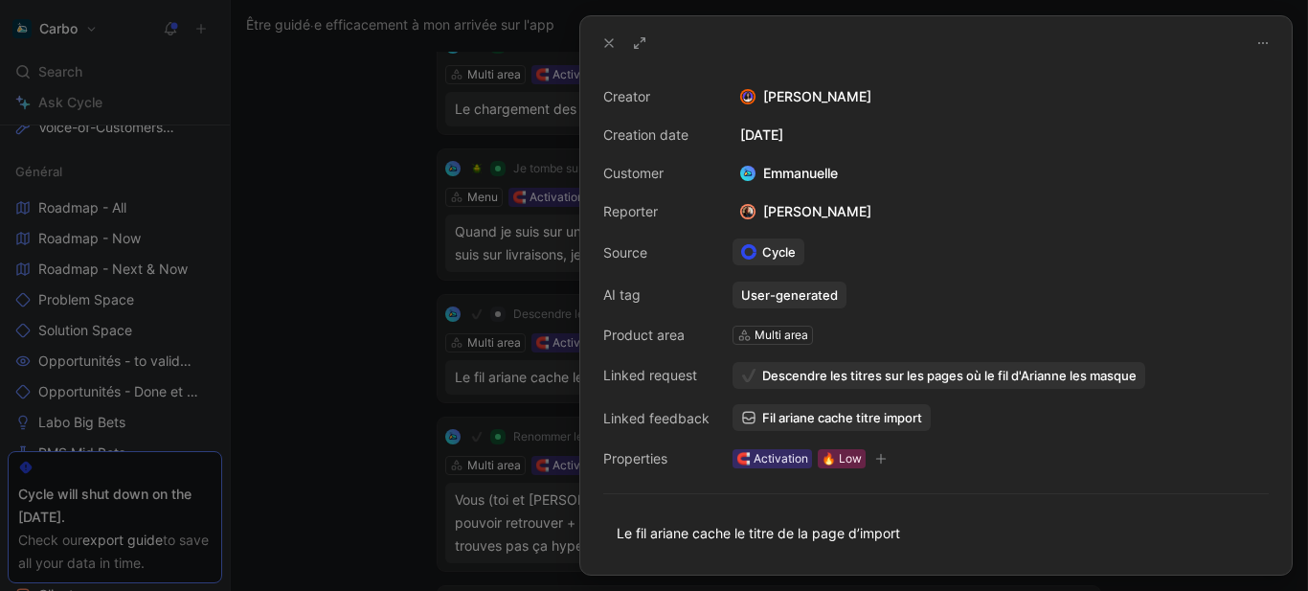
drag, startPoint x: 842, startPoint y: 374, endPoint x: 780, endPoint y: 380, distance: 62.5
click at [780, 380] on span "Descendre les titres sur les pages où le fil d'Arianne les masque" at bounding box center [949, 375] width 374 height 17
click at [341, 315] on div at bounding box center [654, 295] width 1308 height 591
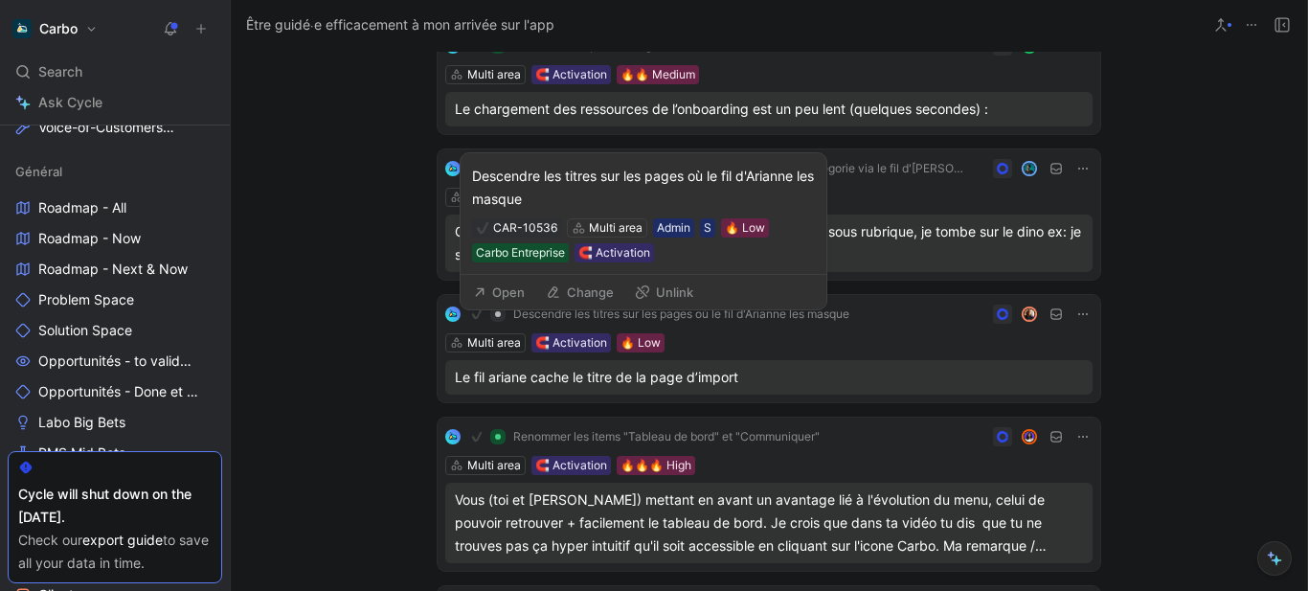
click at [494, 294] on button "Open" at bounding box center [498, 292] width 69 height 27
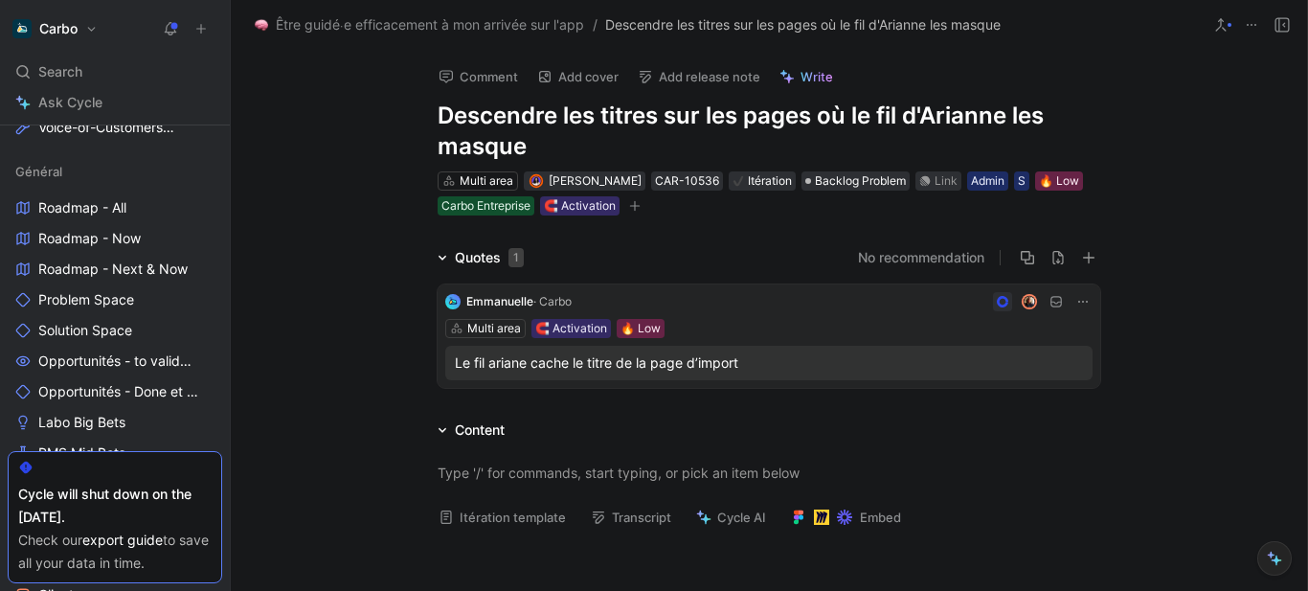
click at [650, 364] on div "Le fil ariane cache le titre de la page d’import" at bounding box center [769, 362] width 628 height 23
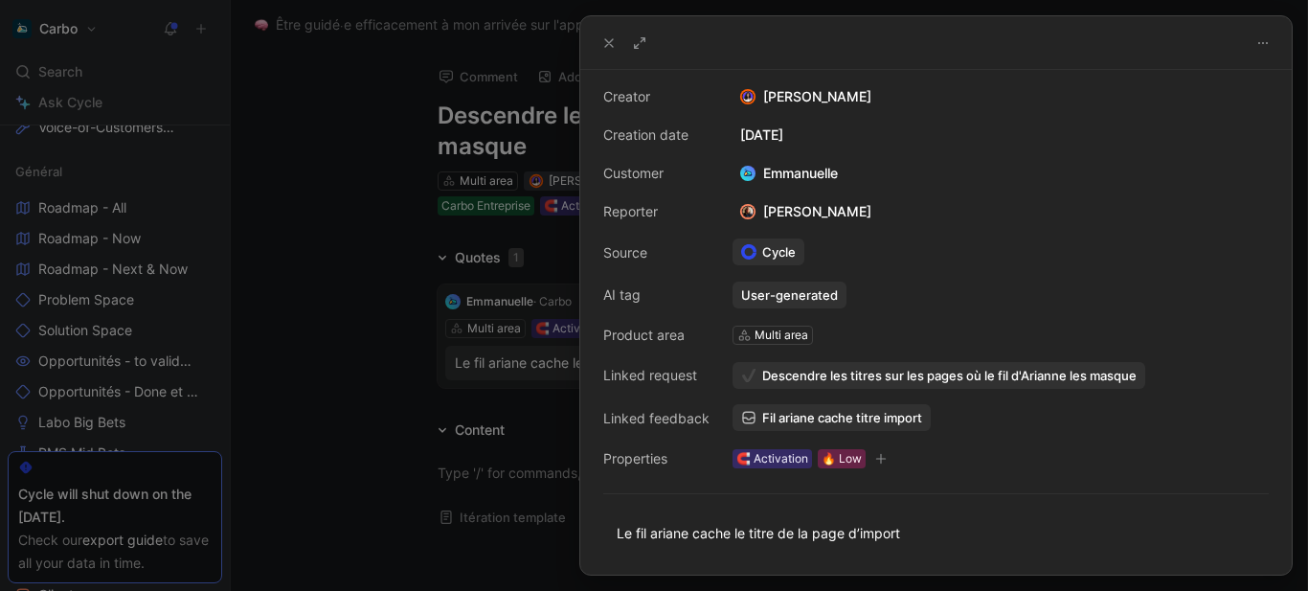
scroll to position [112, 0]
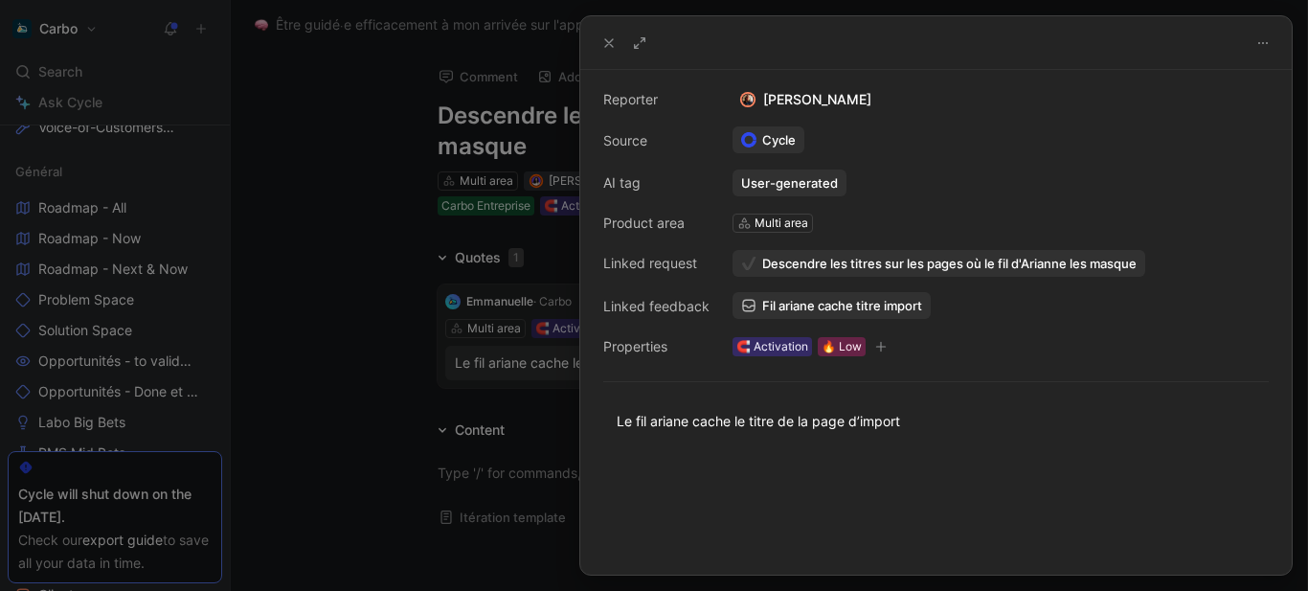
click at [795, 307] on span "Fil ariane cache titre import" at bounding box center [842, 305] width 160 height 17
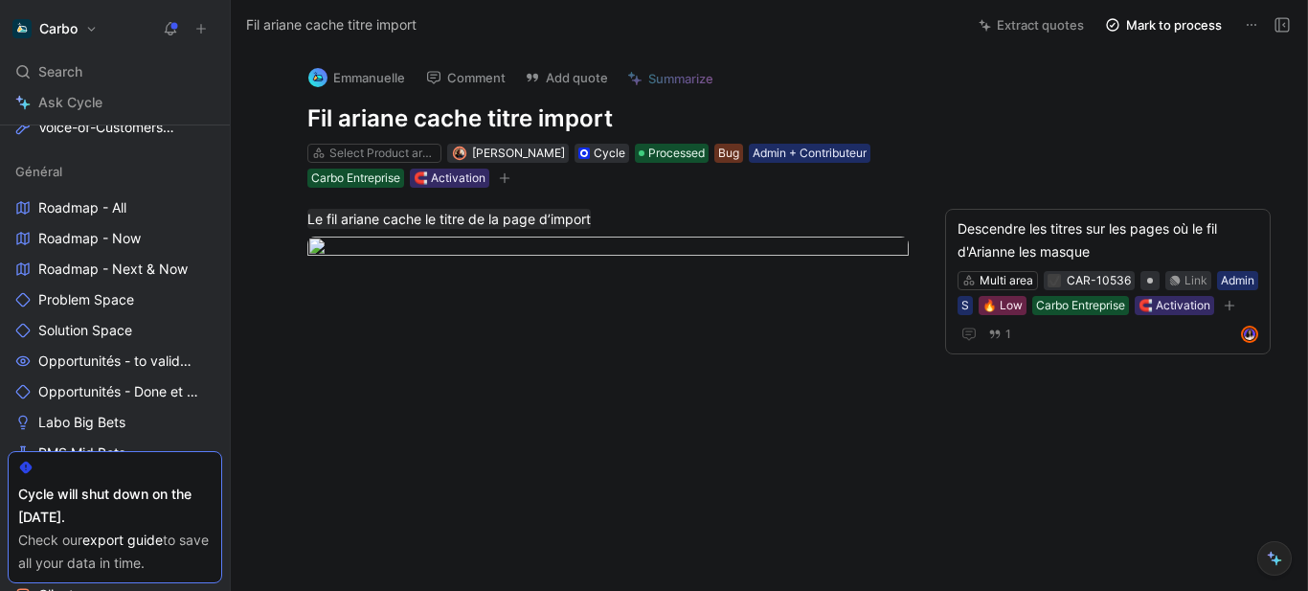
scroll to position [10, 0]
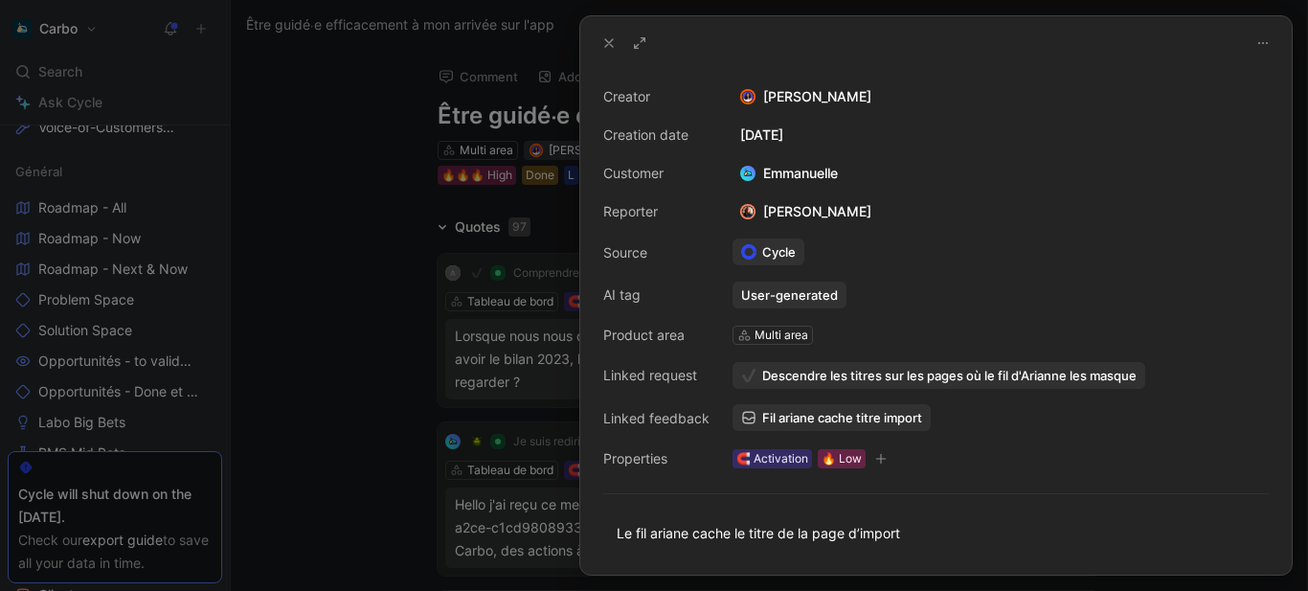
click at [610, 42] on use at bounding box center [609, 43] width 8 height 8
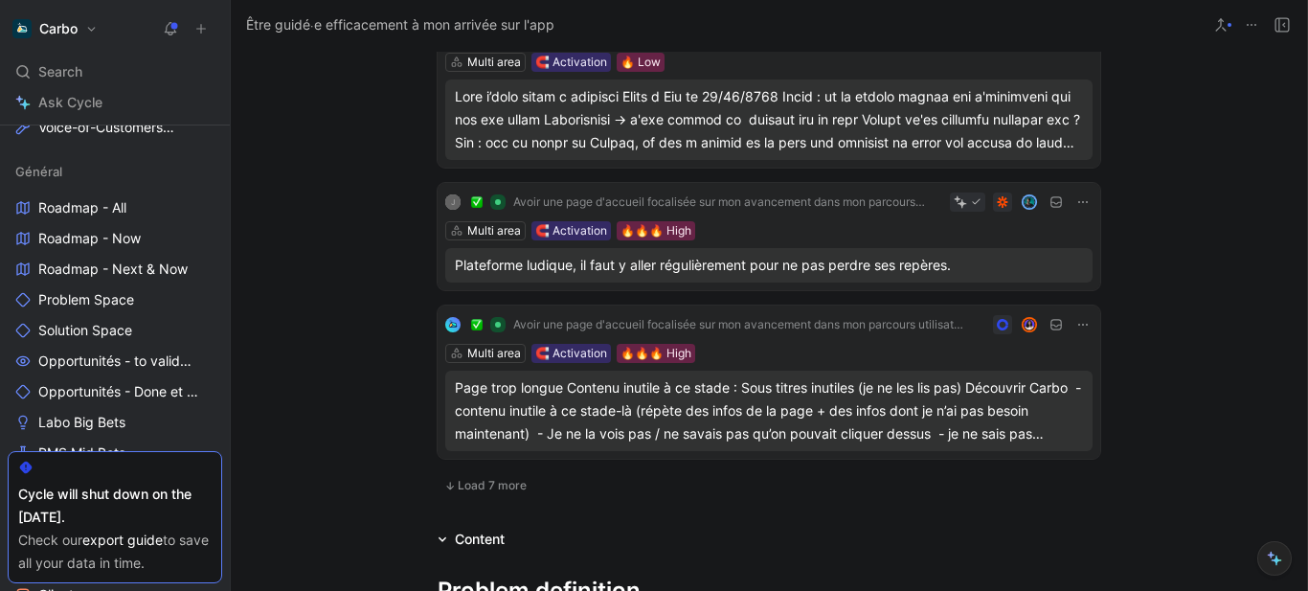
scroll to position [13088, 0]
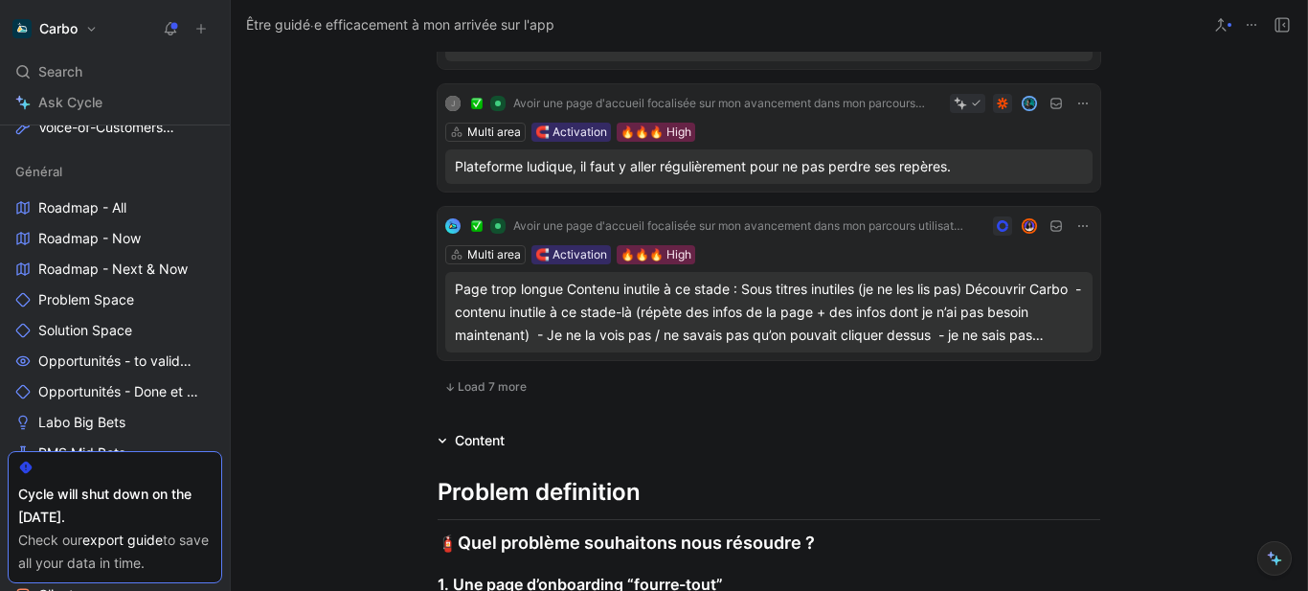
click at [476, 394] on span "Load 7 more" at bounding box center [492, 386] width 69 height 15
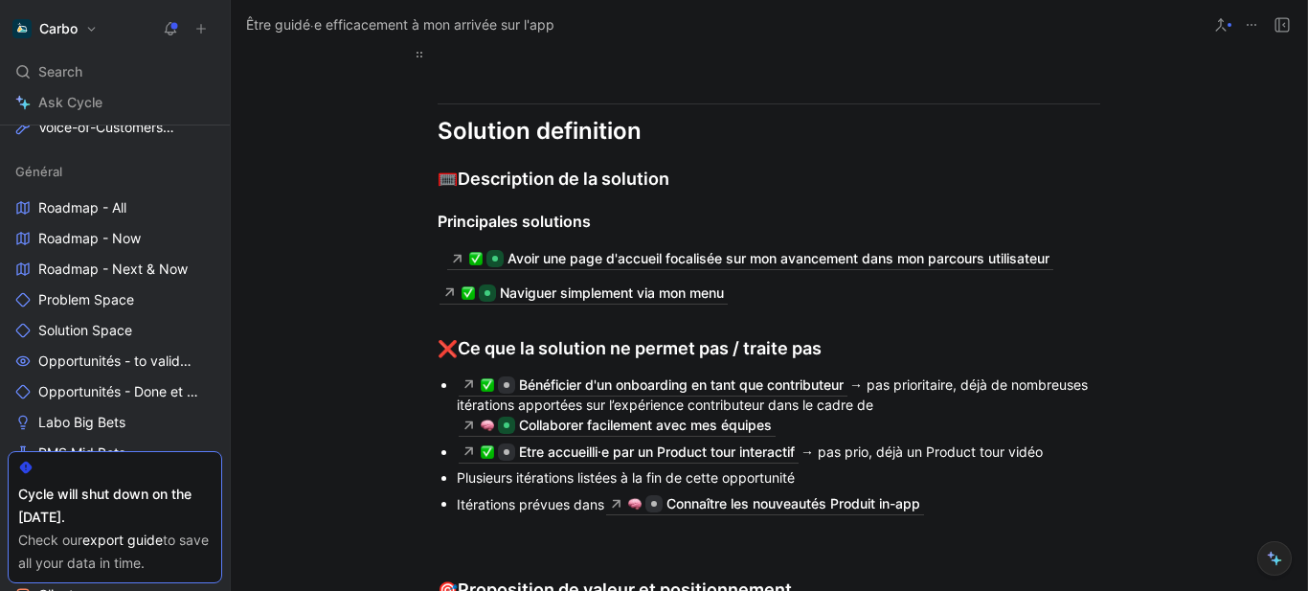
scroll to position [14876, 0]
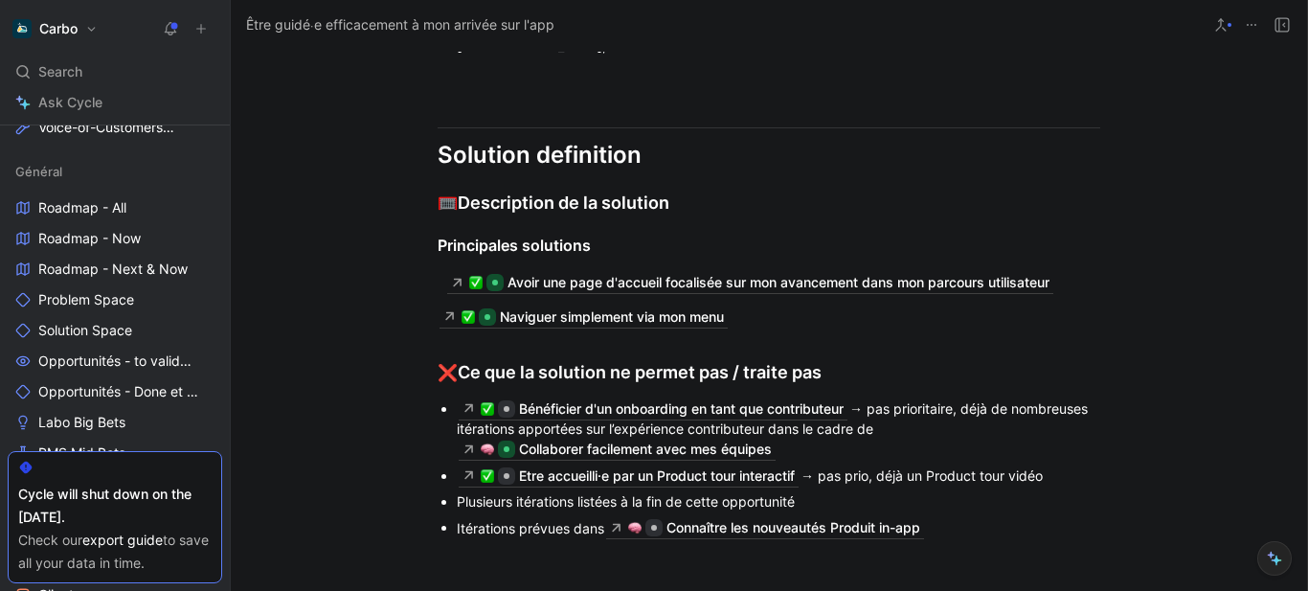
click at [591, 56] on div "Néanmoins," at bounding box center [778, 45] width 643 height 20
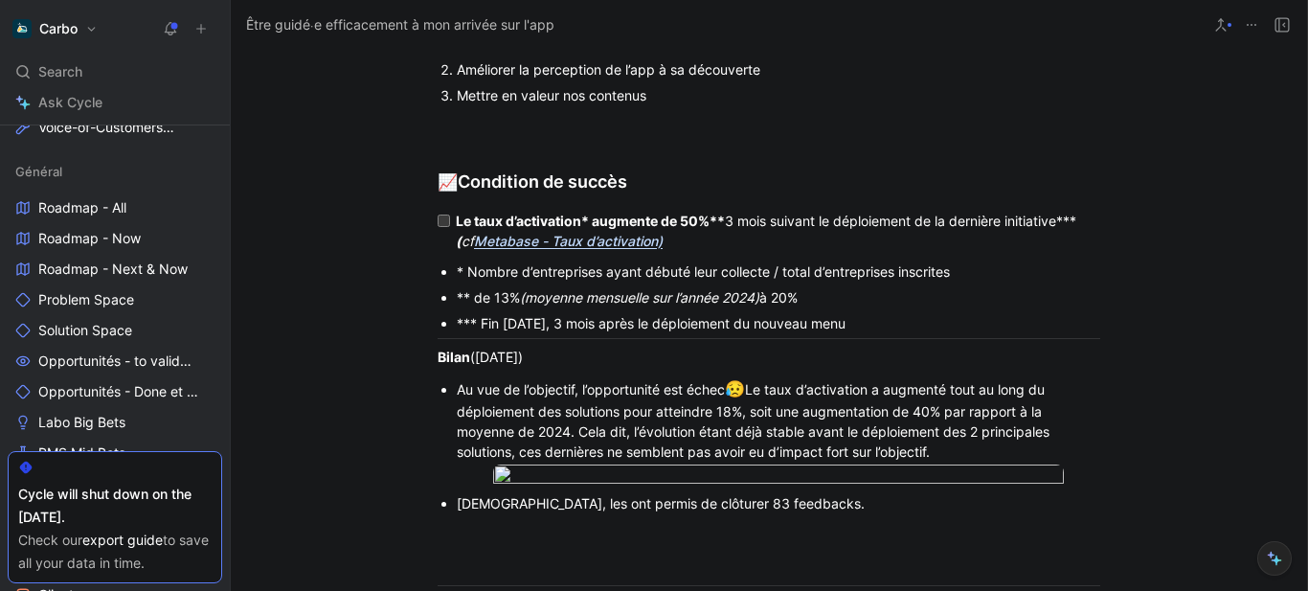
scroll to position [14415, 0]
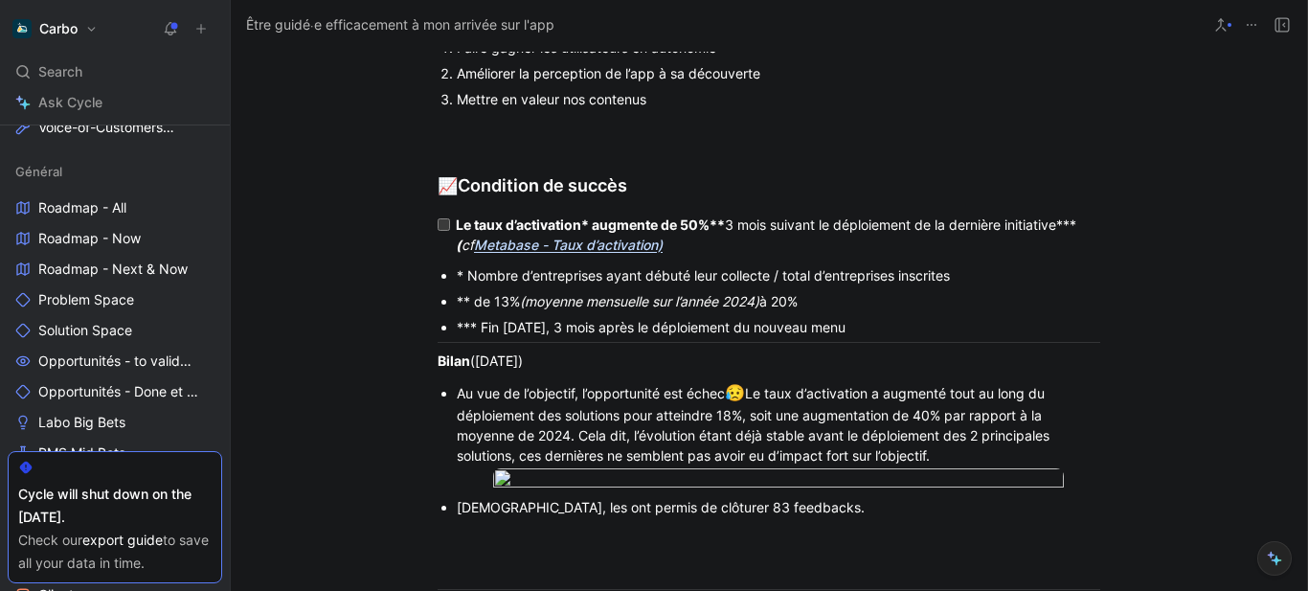
click at [571, 400] on p "Au vue de l’objectif, l’opportunité est échec 😥 Le taux d’activation a augmenté…" at bounding box center [778, 423] width 643 height 91
click at [464, 369] on strong "Bilan" at bounding box center [453, 360] width 33 height 16
click at [550, 370] on div "Bilan (9/09/2025)" at bounding box center [768, 360] width 662 height 20
click at [588, 436] on div "Au vue de l’objectif, l’opportunité est échec 😥 Le taux d’activation a augmenté…" at bounding box center [778, 423] width 643 height 85
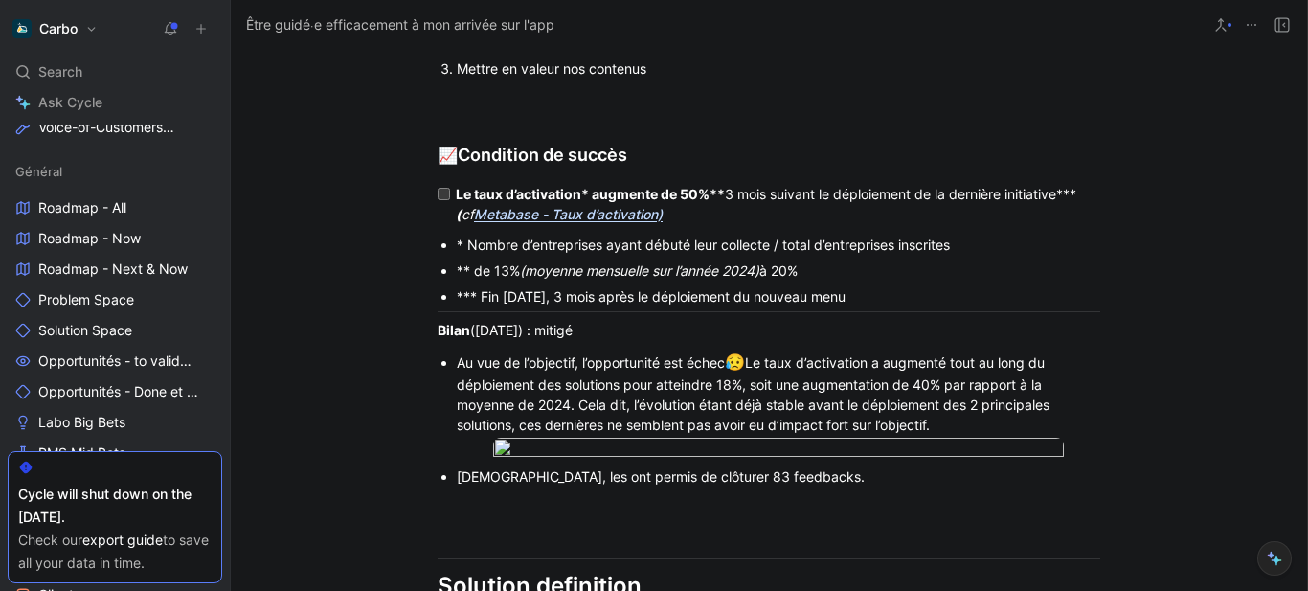
click at [468, 390] on div "Au vue de l’objectif, l’opportunité est échec 😥 Le taux d’activation a augmenté…" at bounding box center [778, 392] width 643 height 85
click at [457, 385] on div "Au seul regard de vue de l’objectif, l’opportunité est échec 😥 Le taux d’activa…" at bounding box center [778, 392] width 643 height 85
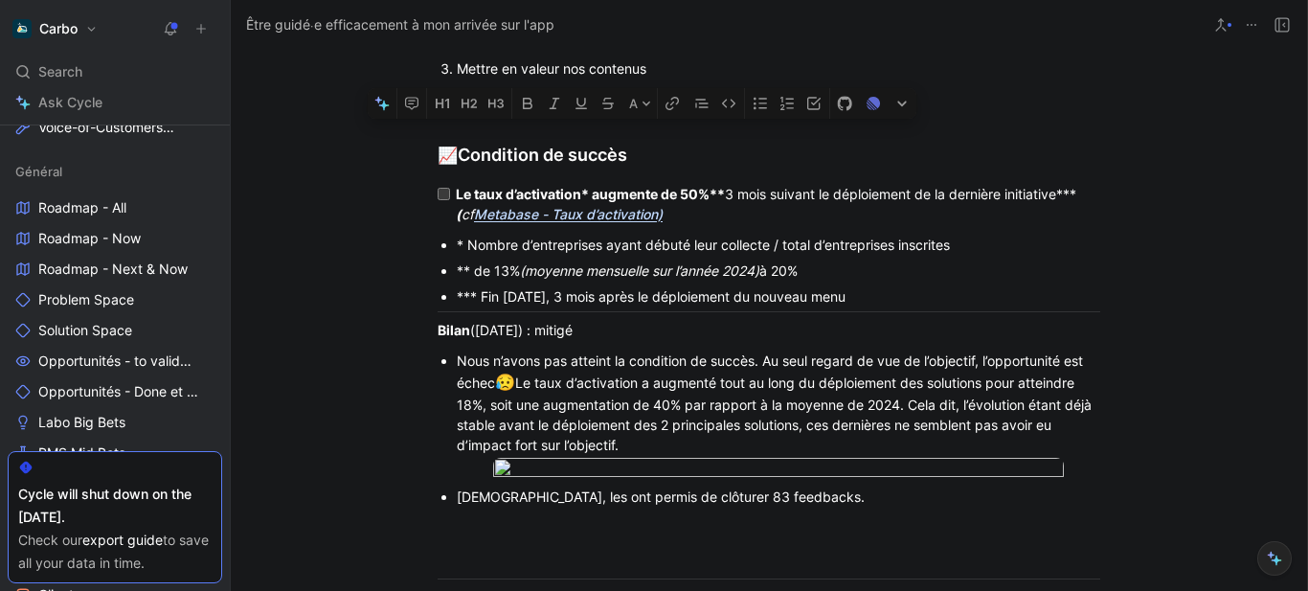
drag, startPoint x: 517, startPoint y: 407, endPoint x: 765, endPoint y: 384, distance: 249.0
click at [765, 384] on div "Nous n’avons pas atteint la condition de succès. Au seul regard de vue de l’obj…" at bounding box center [778, 402] width 643 height 105
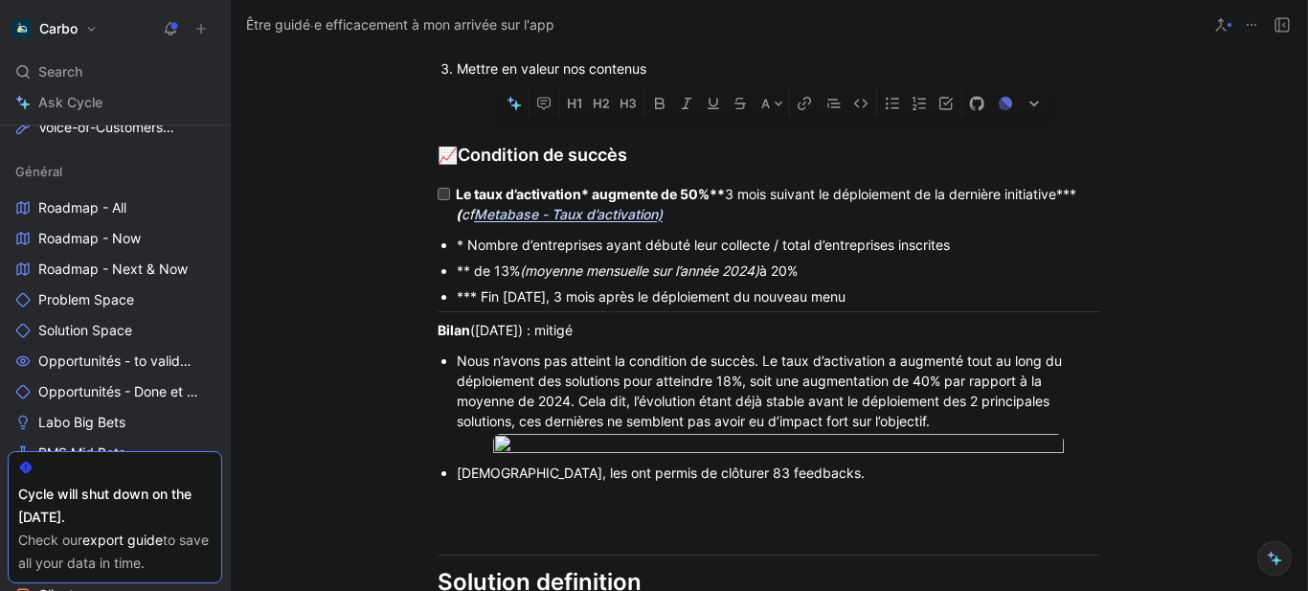
drag, startPoint x: 884, startPoint y: 384, endPoint x: 662, endPoint y: 402, distance: 221.9
click at [662, 402] on div "Nous n’avons pas atteint la condition de succès. Le taux d’activation a augment…" at bounding box center [778, 390] width 643 height 80
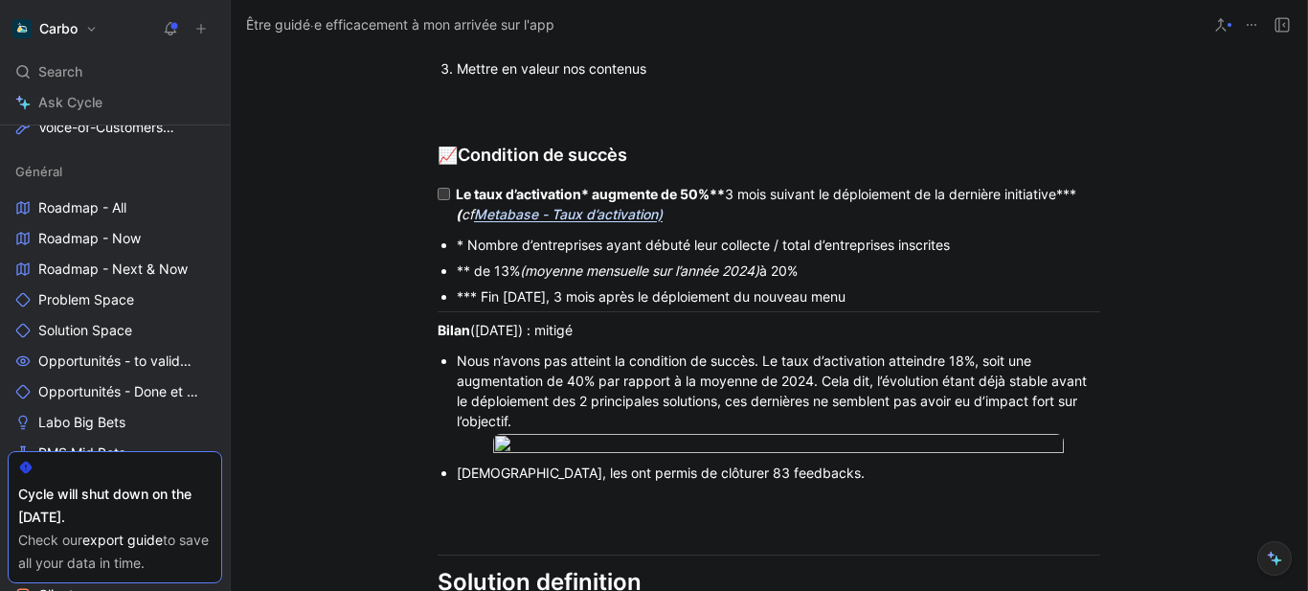
click at [936, 381] on div "Nous n’avons pas atteint la condition de succès. Le taux d’activation atteindre…" at bounding box center [778, 390] width 643 height 80
click at [636, 431] on div "Nous n’avons pas atteint la condition de succès. Le taux d’activation atteint 1…" at bounding box center [778, 390] width 643 height 80
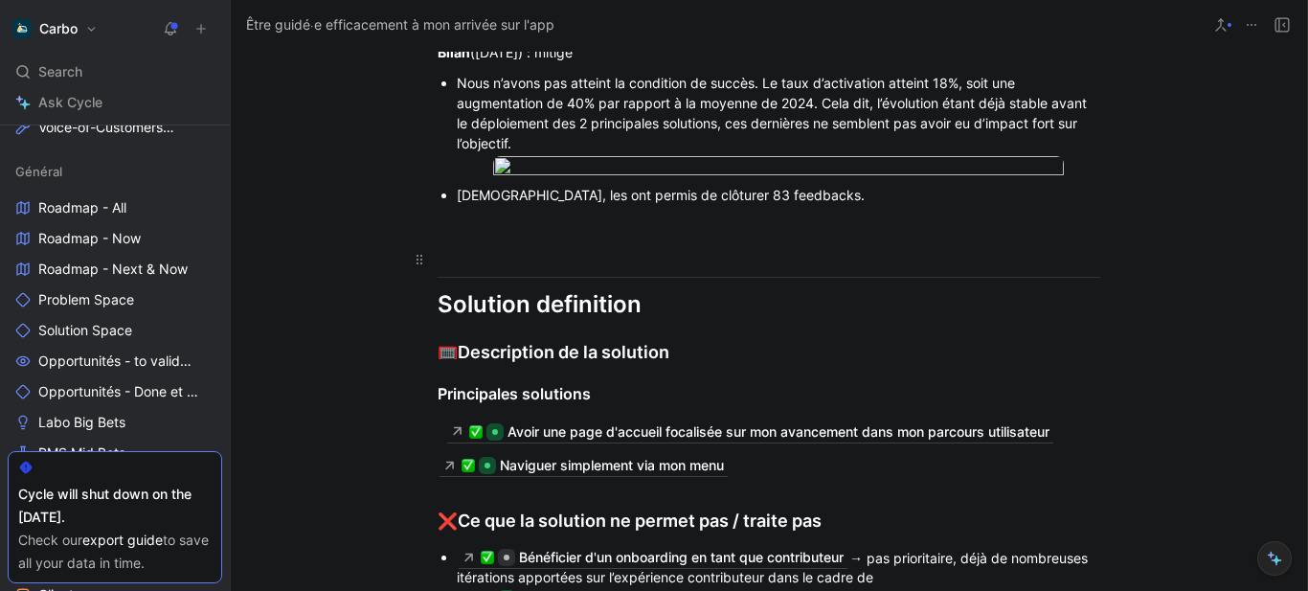
scroll to position [14725, 0]
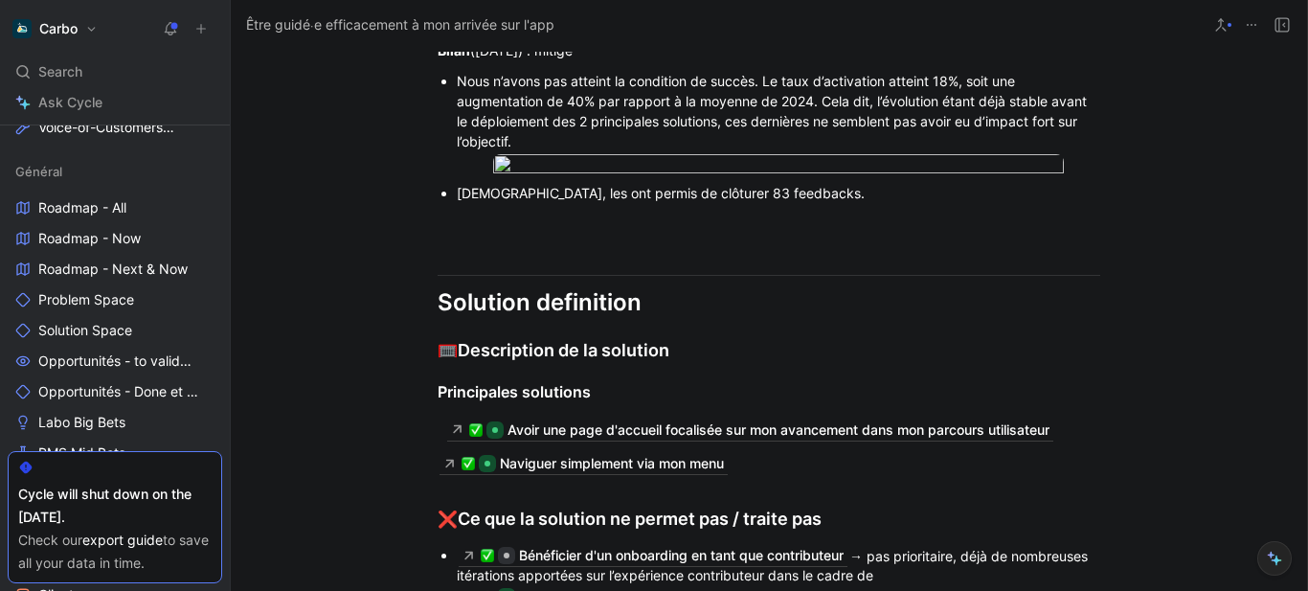
click at [829, 203] on div "Néanmoins, les ont permis de clôturer 83 feedbacks." at bounding box center [778, 193] width 643 height 20
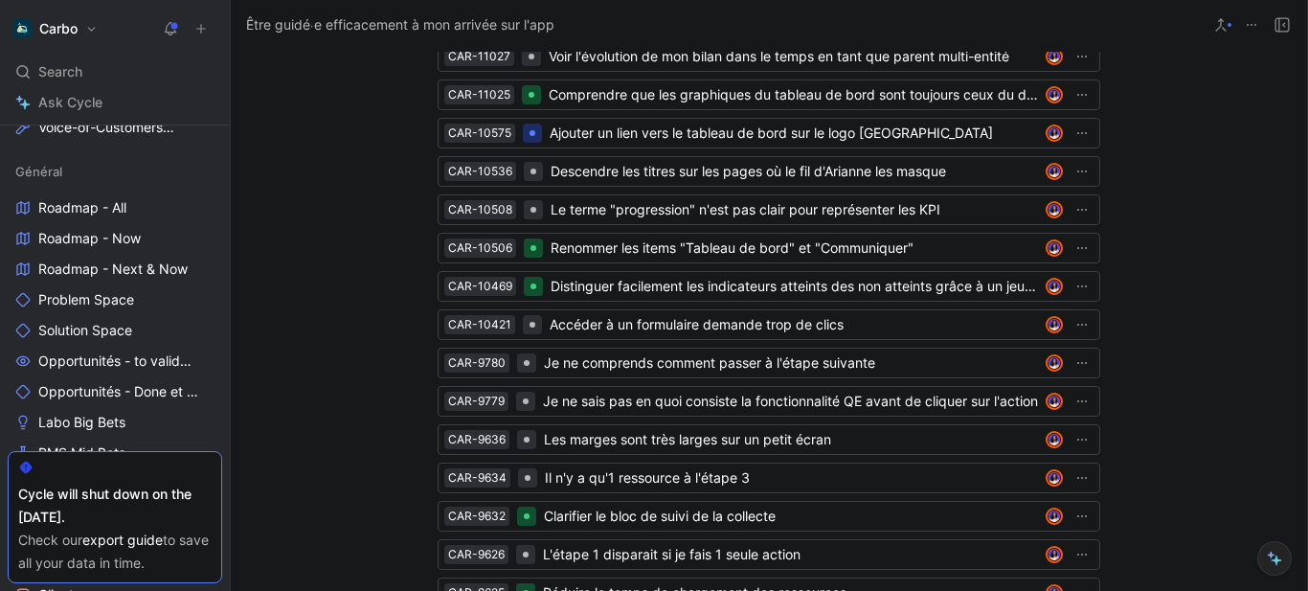
scroll to position [16430, 0]
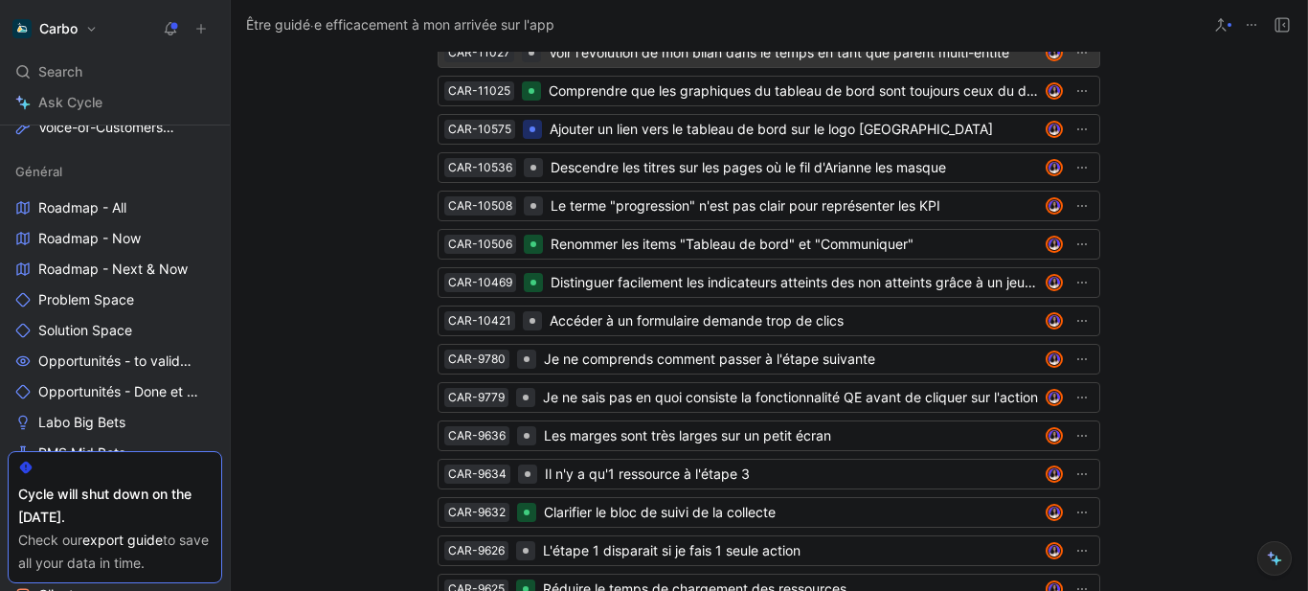
click at [752, 64] on div "Voir l'évolution de mon bilan dans le temps en tant que parent multi-entité" at bounding box center [792, 52] width 489 height 23
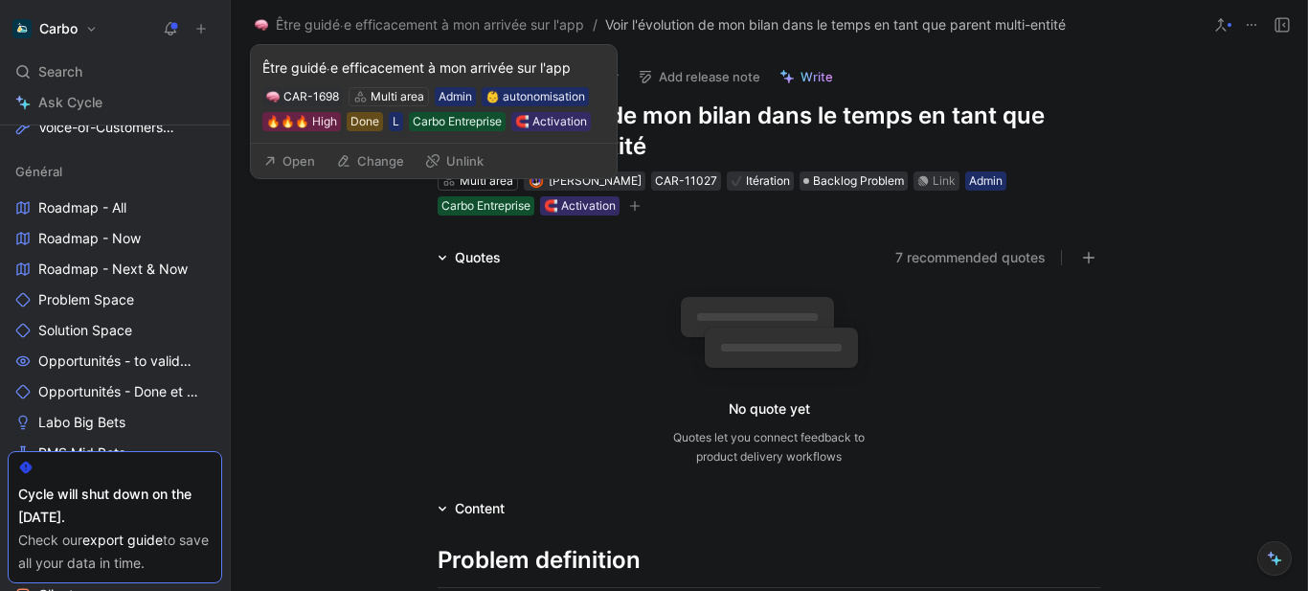
click at [385, 165] on button "Change" at bounding box center [369, 160] width 85 height 27
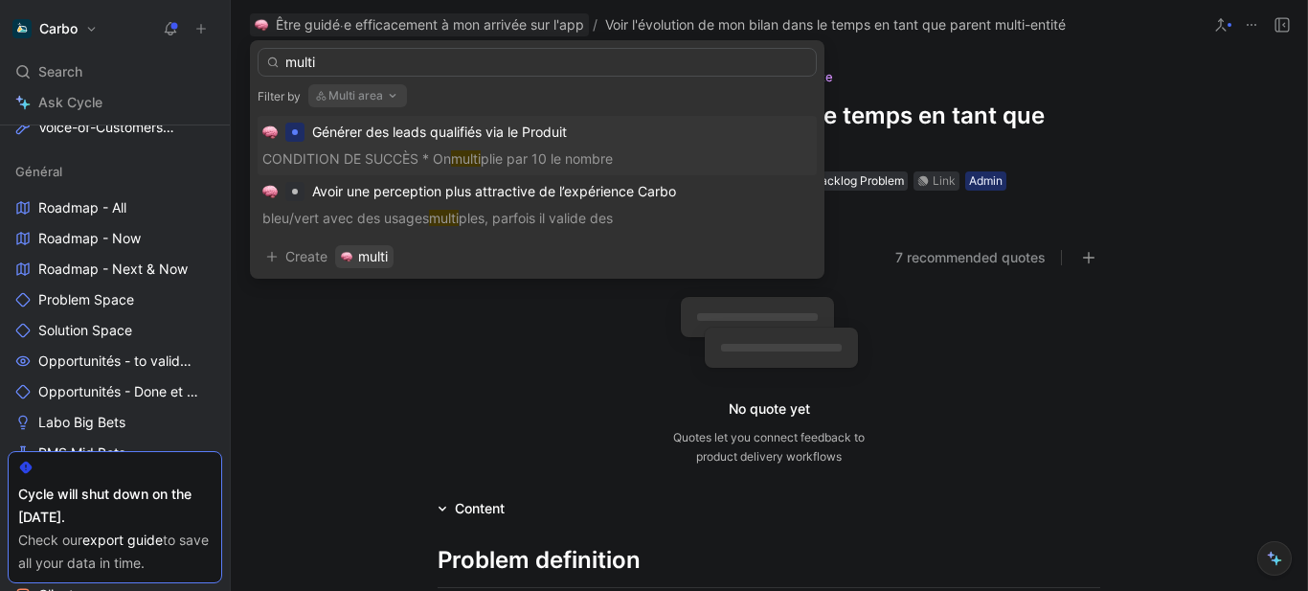
type input "multi"
click at [352, 94] on button "Multi area" at bounding box center [357, 95] width 99 height 23
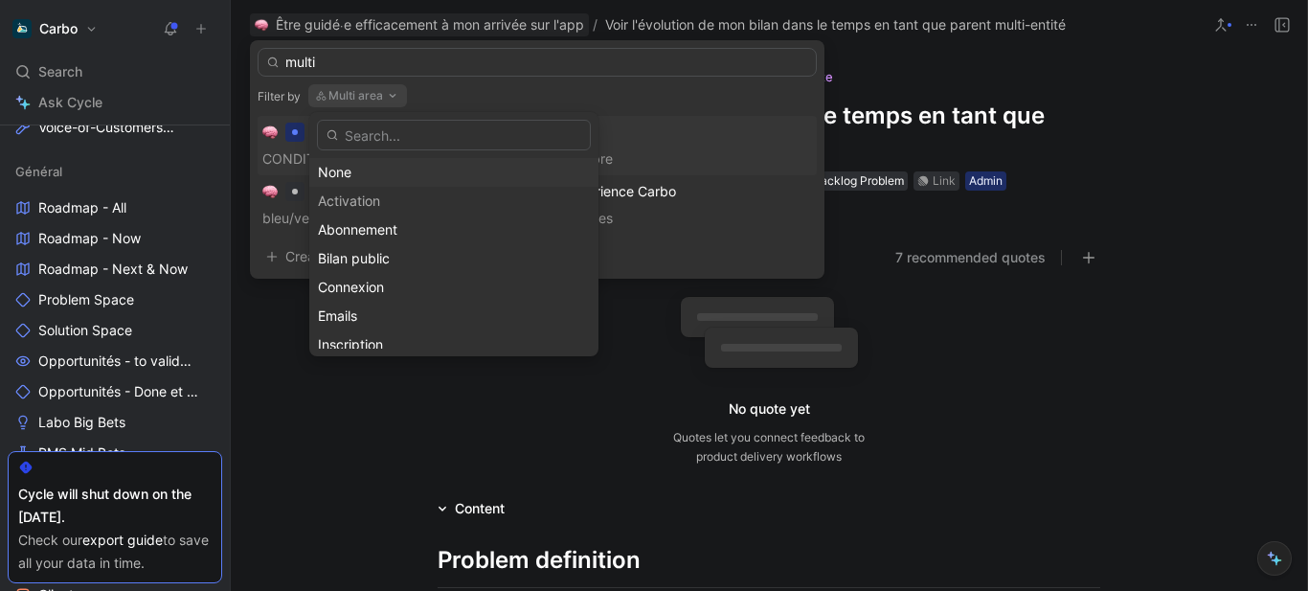
click at [385, 174] on div "None" at bounding box center [454, 172] width 272 height 23
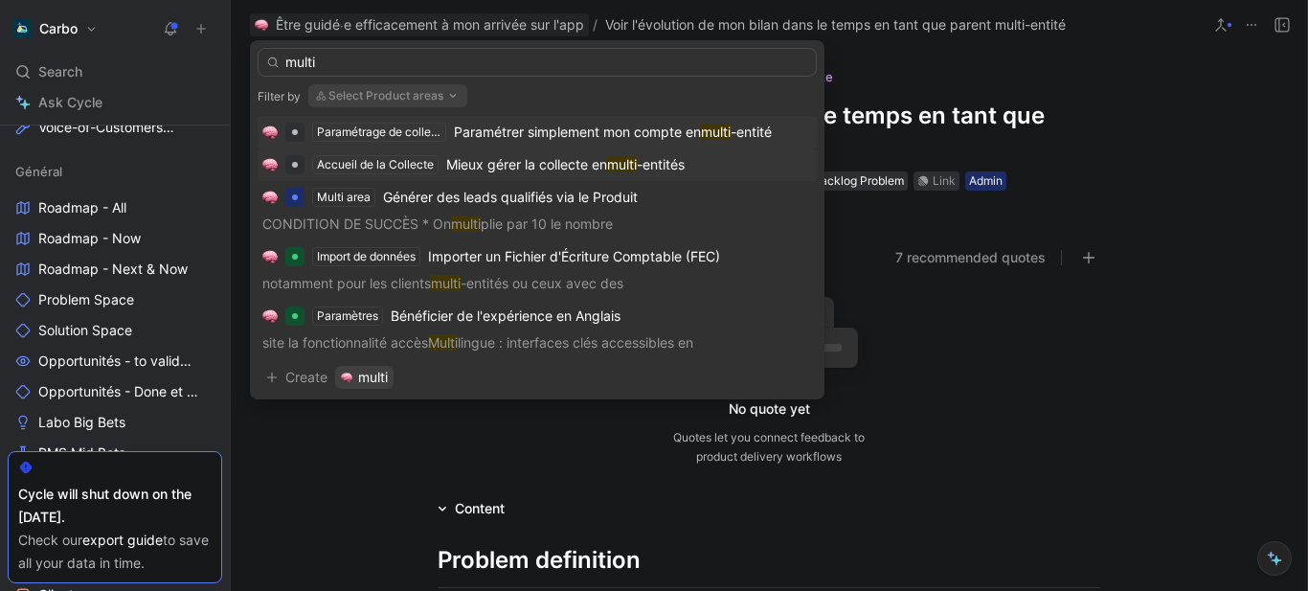
click at [528, 165] on span "Mieux gérer la collecte en" at bounding box center [526, 164] width 161 height 16
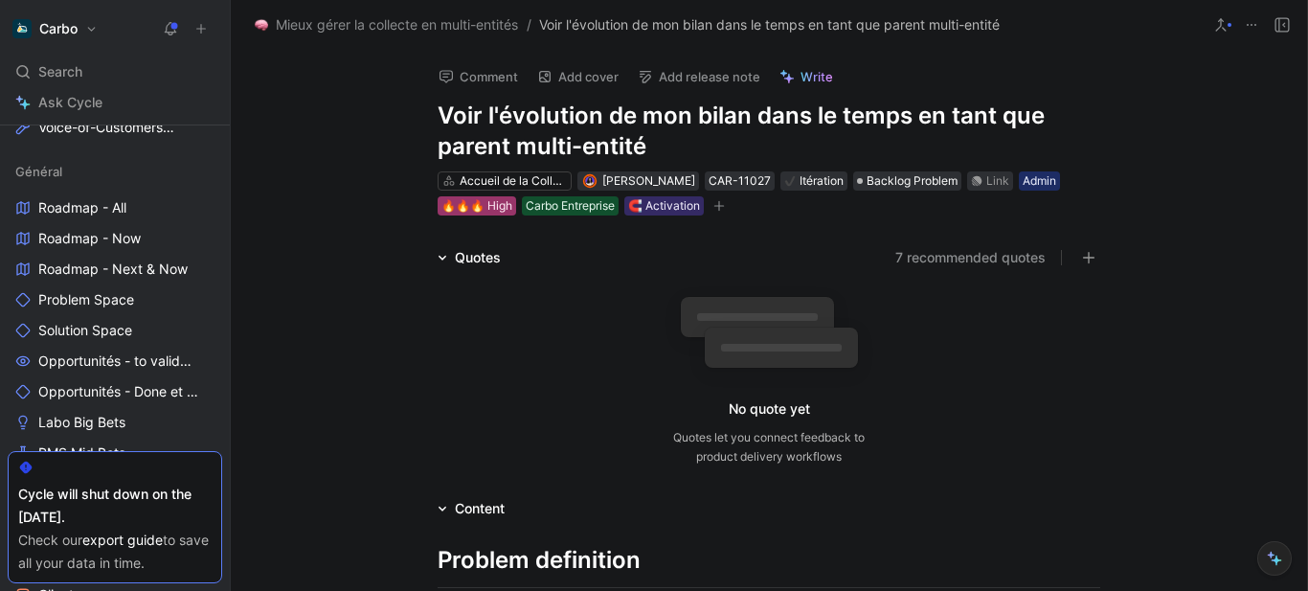
click at [471, 209] on div "🔥🔥🔥 High" at bounding box center [476, 205] width 71 height 19
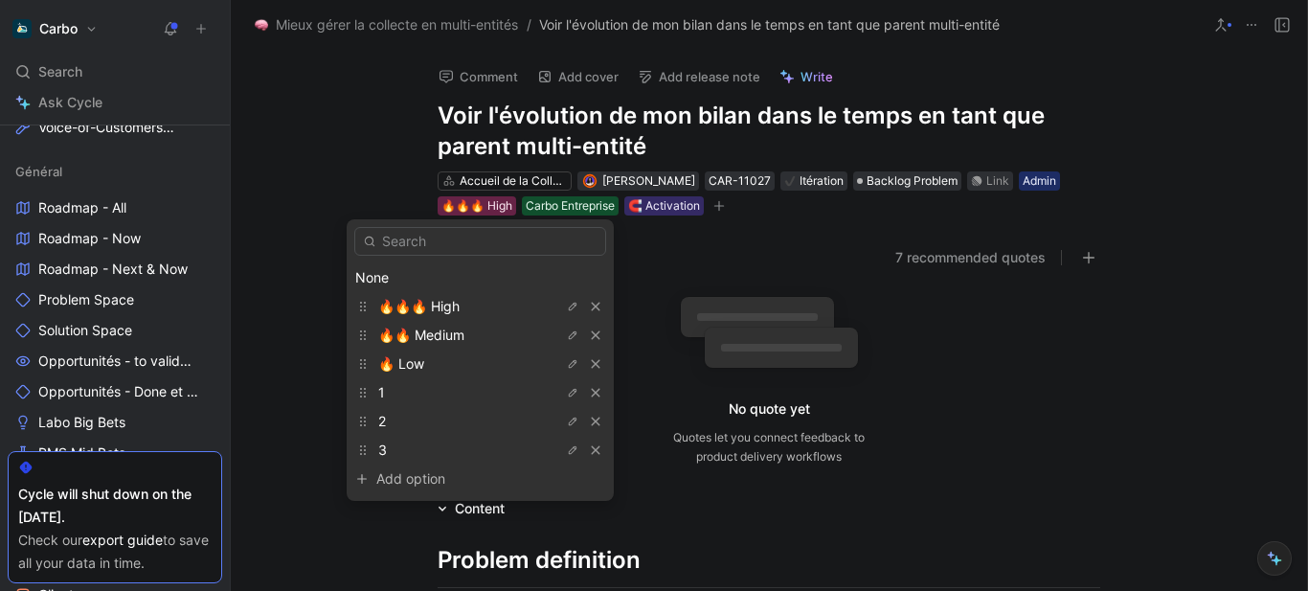
click at [444, 275] on div "None" at bounding box center [480, 277] width 250 height 23
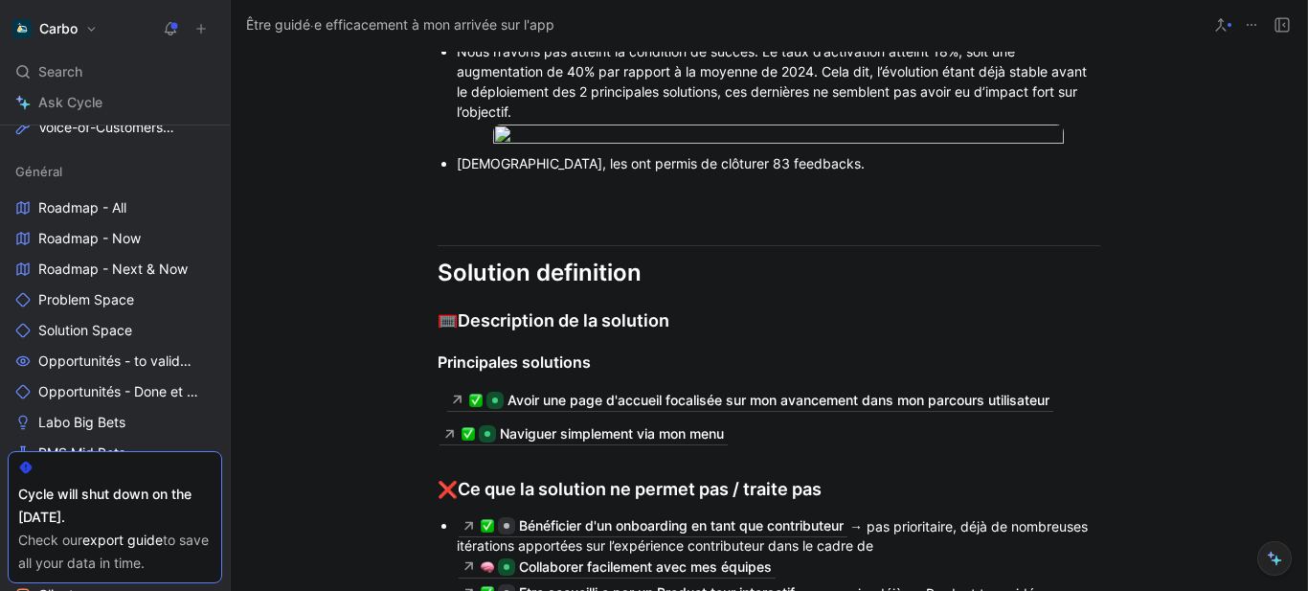
scroll to position [14705, 0]
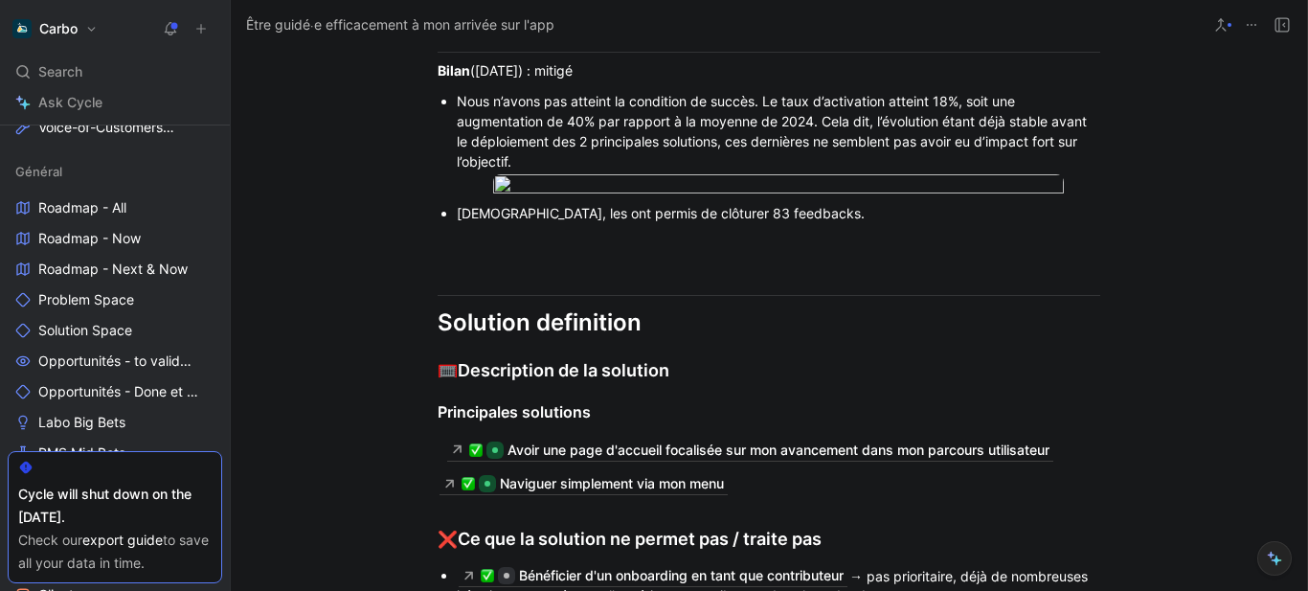
click at [693, 223] on div "Néanmoins, les ont permis de clôturer 83 feedbacks." at bounding box center [778, 213] width 643 height 20
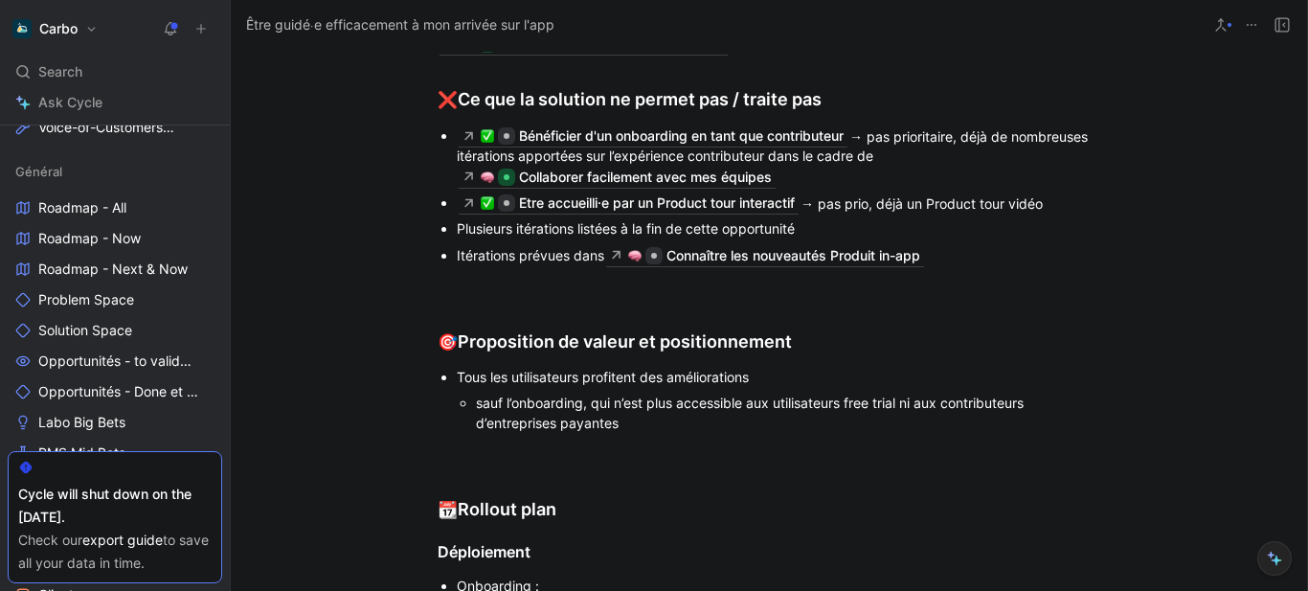
scroll to position [14978, 0]
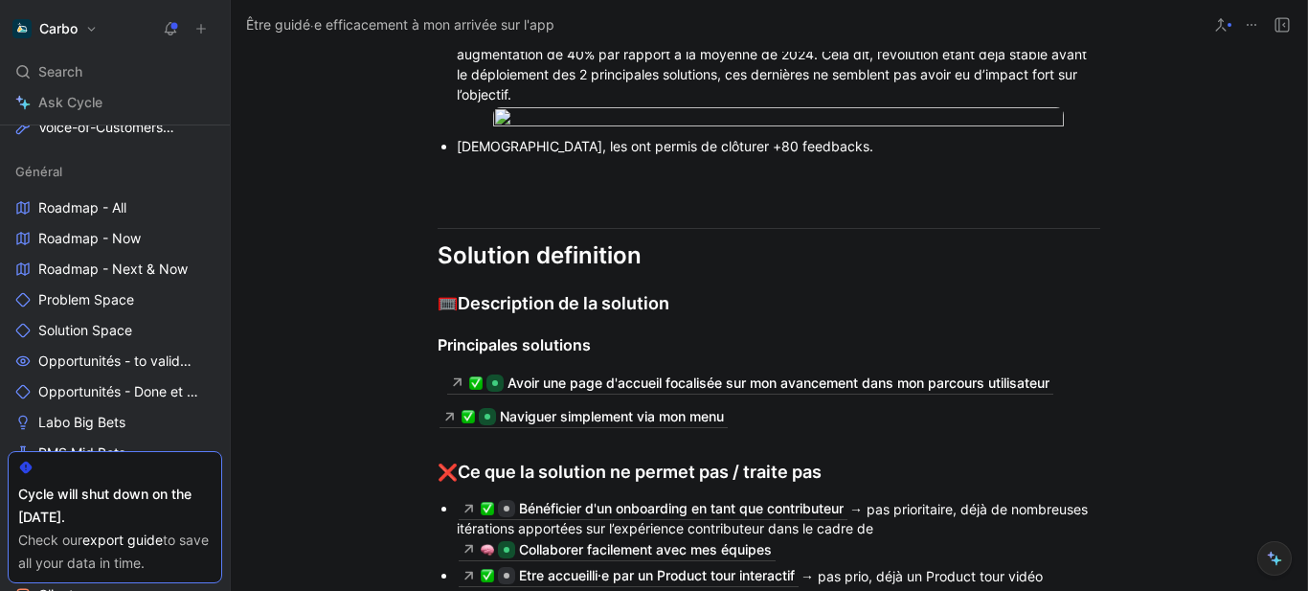
scroll to position [14694, 0]
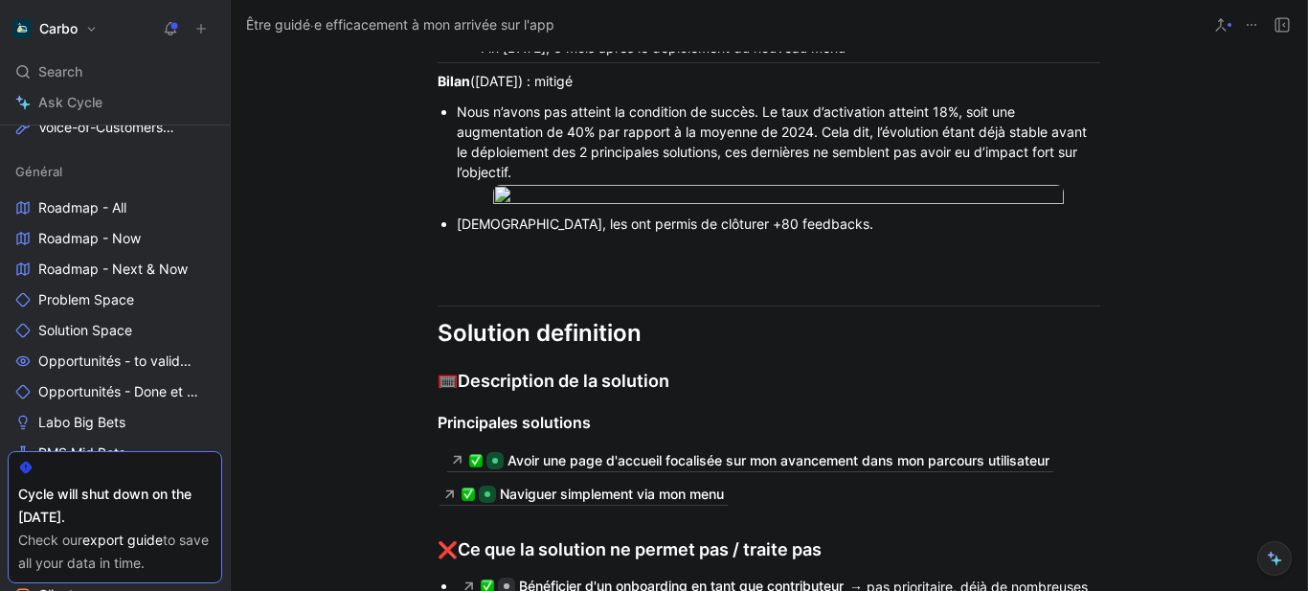
click at [755, 130] on div "Nous n’avons pas atteint la condition de succès. Le taux d’activation atteint 1…" at bounding box center [778, 141] width 643 height 80
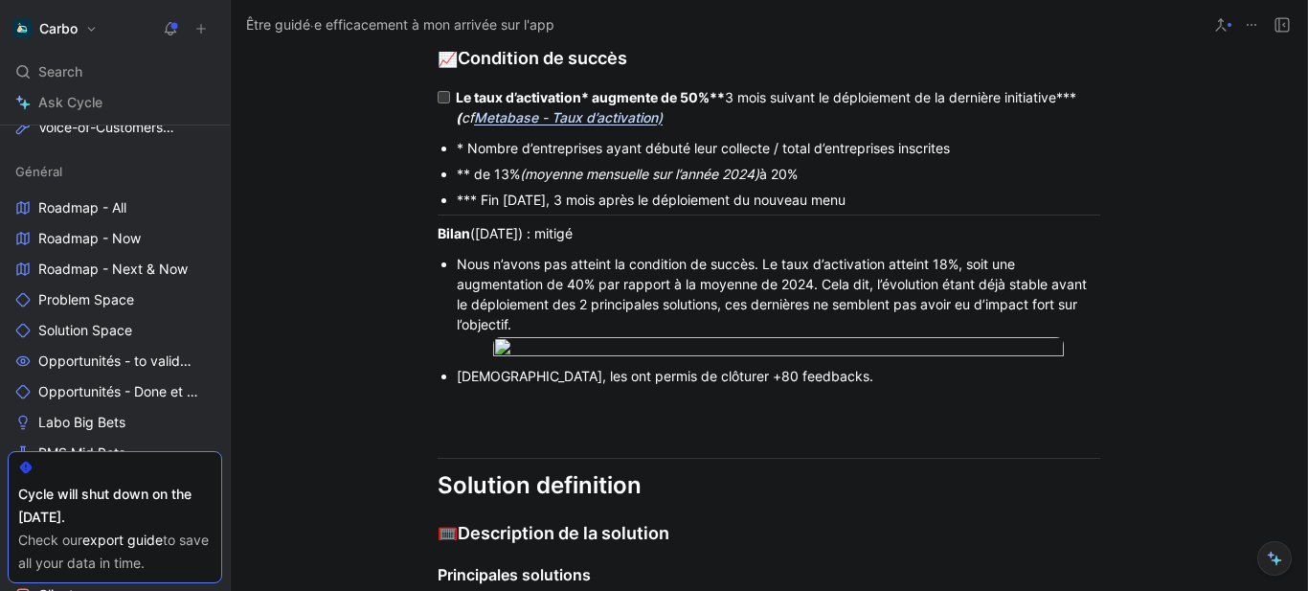
click at [736, 334] on div "Nous n’avons pas atteint la condition de succès. Le taux d’activation atteint 1…" at bounding box center [778, 294] width 643 height 80
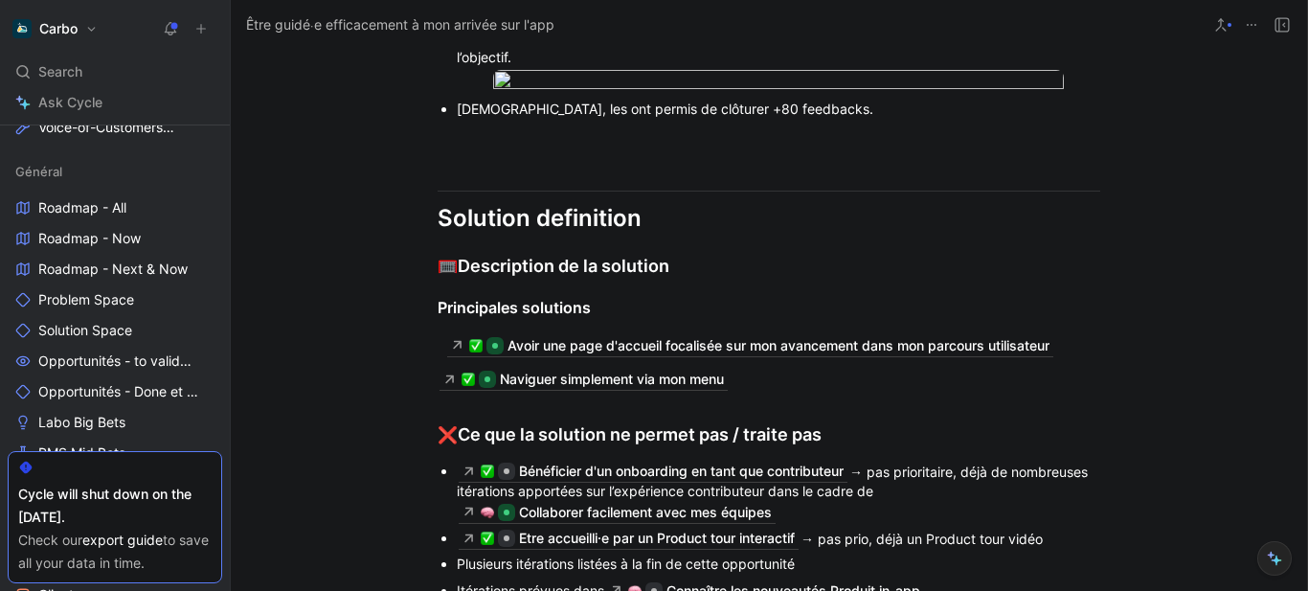
scroll to position [14829, 0]
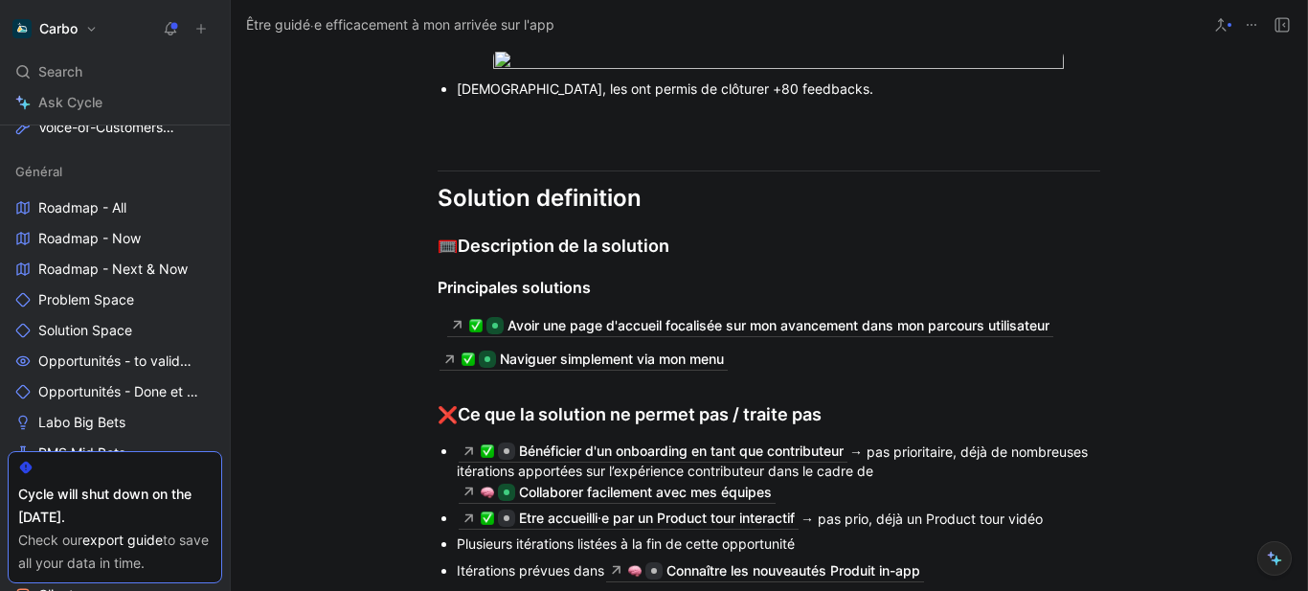
click at [551, 99] on div "Néanmoins, les ont permis de clôturer +80 feedbacks." at bounding box center [778, 88] width 643 height 20
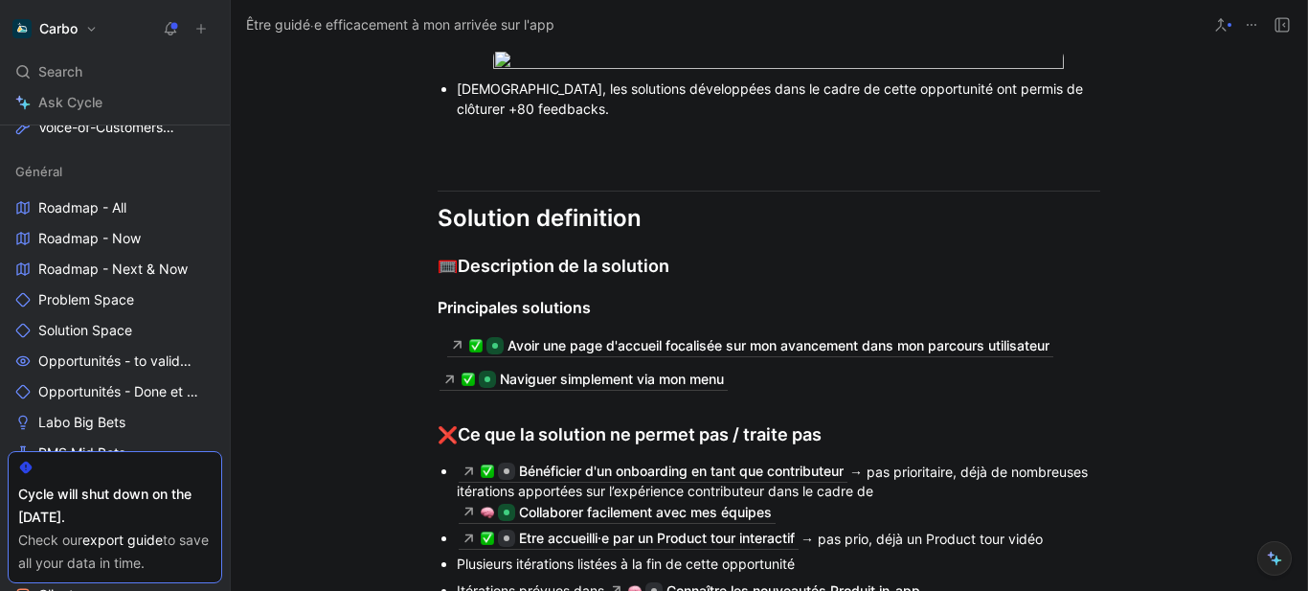
click at [555, 119] on div "Néanmoins, les solutions développées dans le cadre de cette opportunité ont per…" at bounding box center [778, 98] width 643 height 40
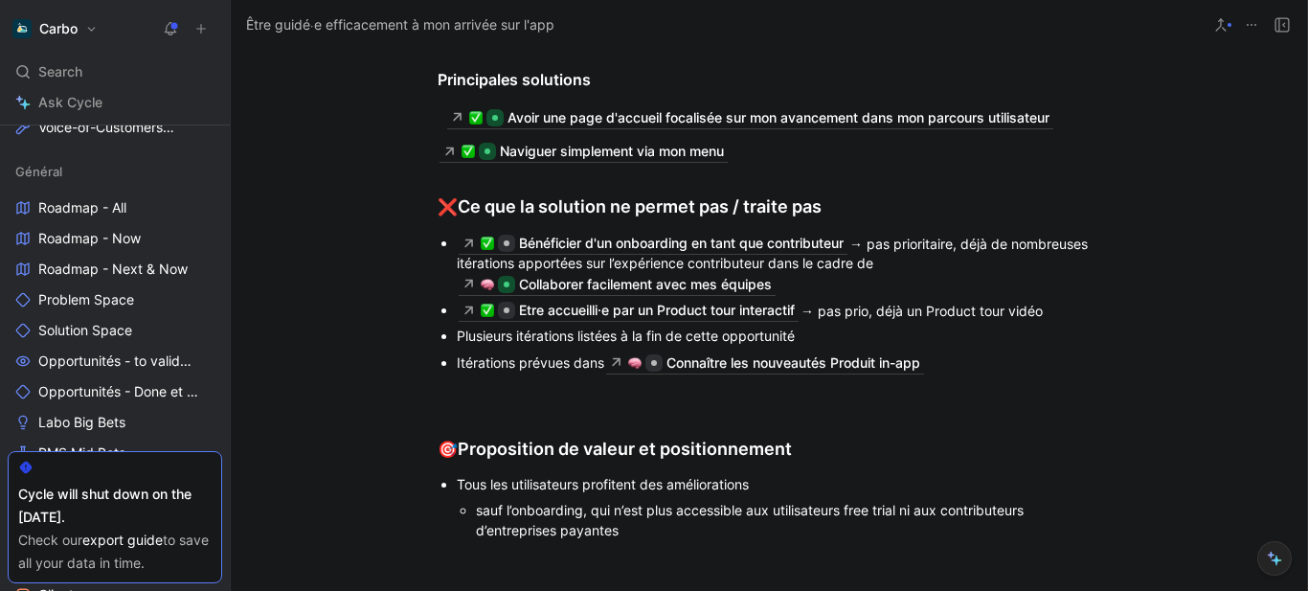
scroll to position [15042, 0]
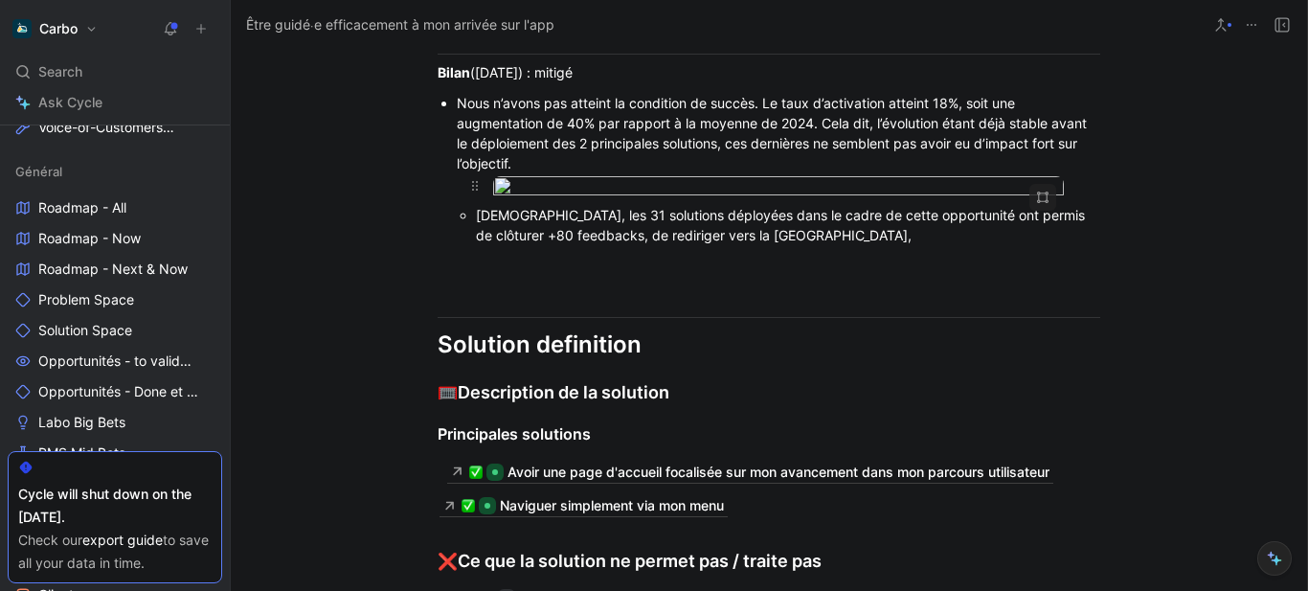
scroll to position [14704, 0]
click at [598, 244] on div "Néanmoins, les 31 solutions déployées dans le cadre de cette opportunité ont pe…" at bounding box center [788, 224] width 624 height 40
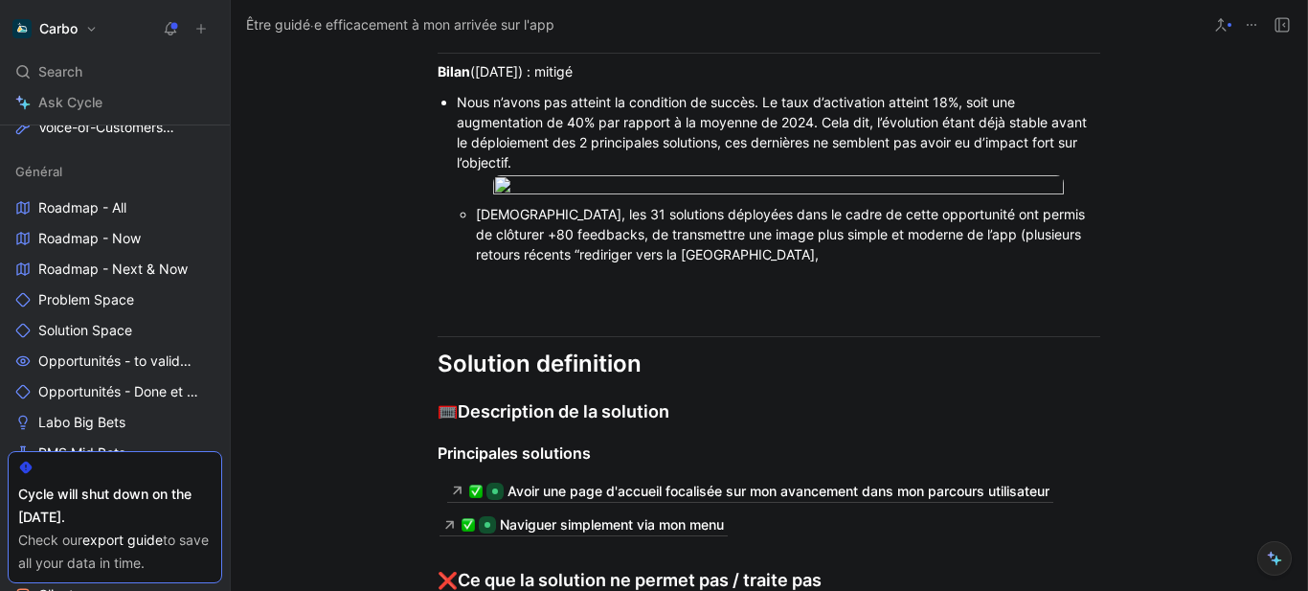
click at [753, 264] on div "Néanmoins, les 31 solutions déployées dans le cadre de cette opportunité ont pe…" at bounding box center [788, 234] width 624 height 60
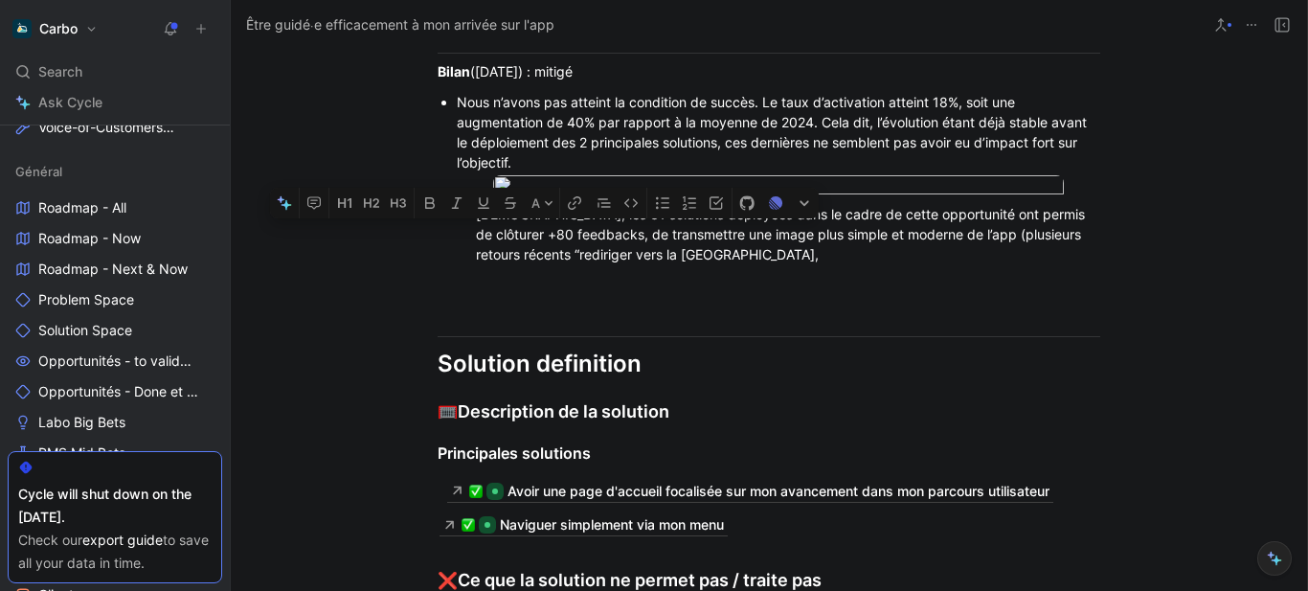
drag, startPoint x: 902, startPoint y: 477, endPoint x: 520, endPoint y: 499, distance: 382.6
click at [520, 264] on div "Néanmoins, les 31 solutions déployées dans le cadre de cette opportunité ont pe…" at bounding box center [788, 234] width 624 height 60
click at [792, 264] on div "Néanmoins, les 31 solutions déployées dans le cadre de cette opportunité ont pe…" at bounding box center [788, 234] width 624 height 60
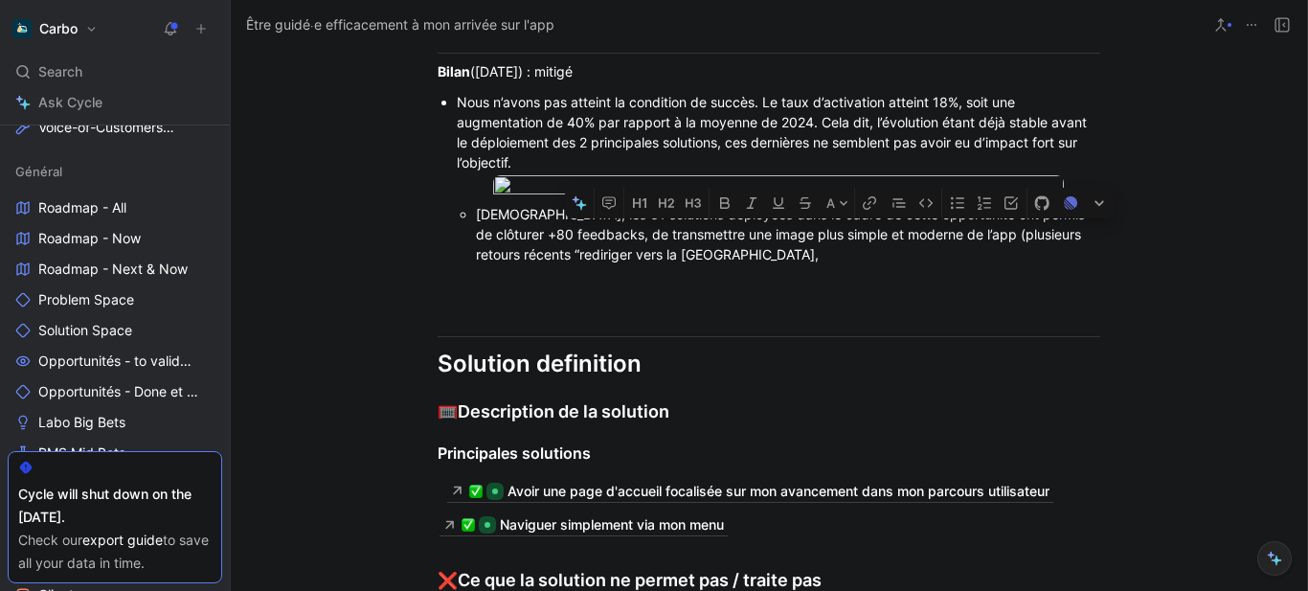
drag, startPoint x: 944, startPoint y: 480, endPoint x: 794, endPoint y: 494, distance: 151.0
click at [794, 264] on div "Néanmoins, les 31 solutions déployées dans le cadre de cette opportunité ont pe…" at bounding box center [788, 234] width 624 height 60
click at [595, 264] on div "Néanmoins, les 31 solutions déployées dans le cadre de cette opportunité ont pe…" at bounding box center [788, 234] width 624 height 60
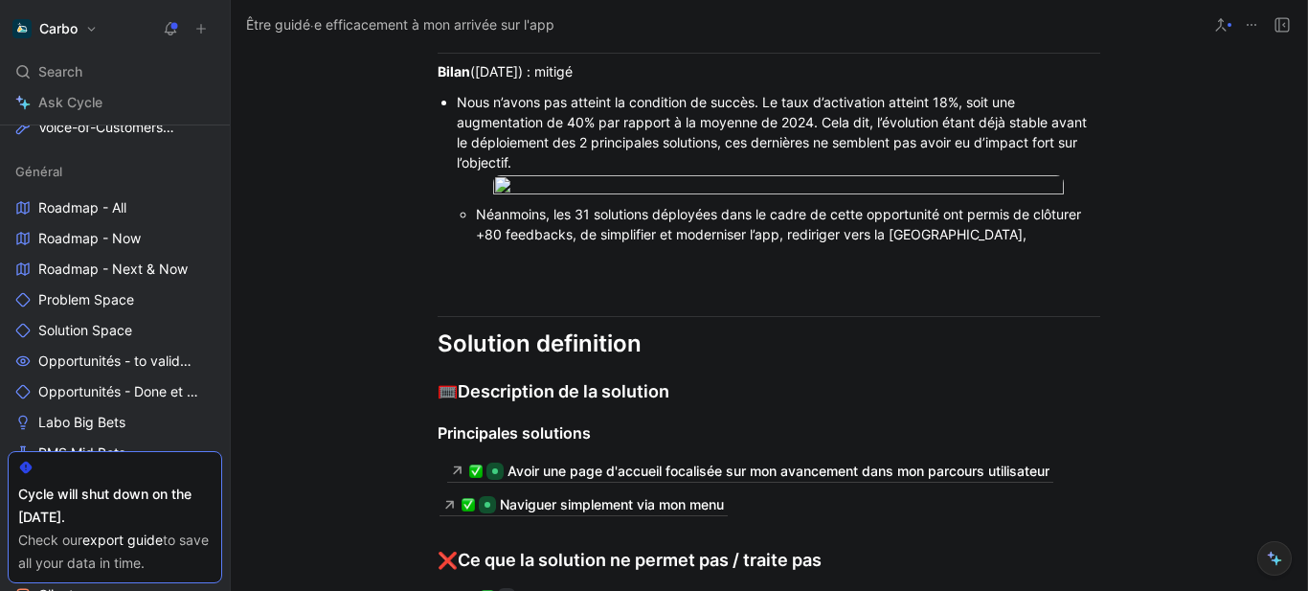
click at [1009, 244] on div "Néanmoins, les 31 solutions déployées dans le cadre de cette opportunité ont pe…" at bounding box center [788, 224] width 624 height 40
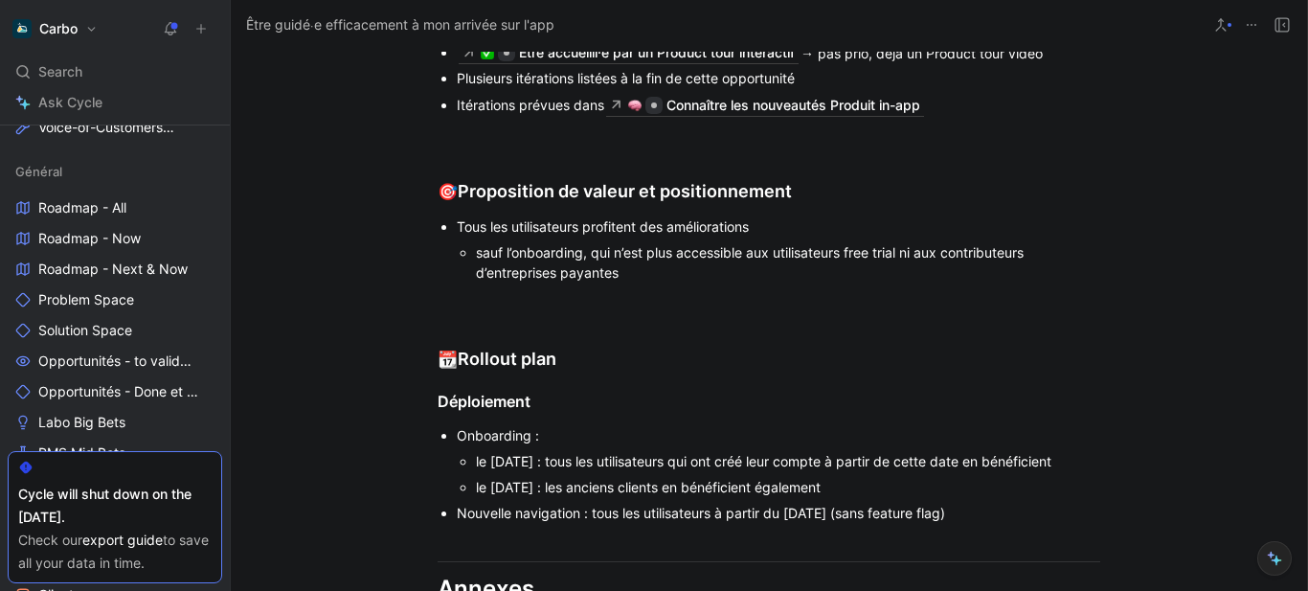
scroll to position [15032, 0]
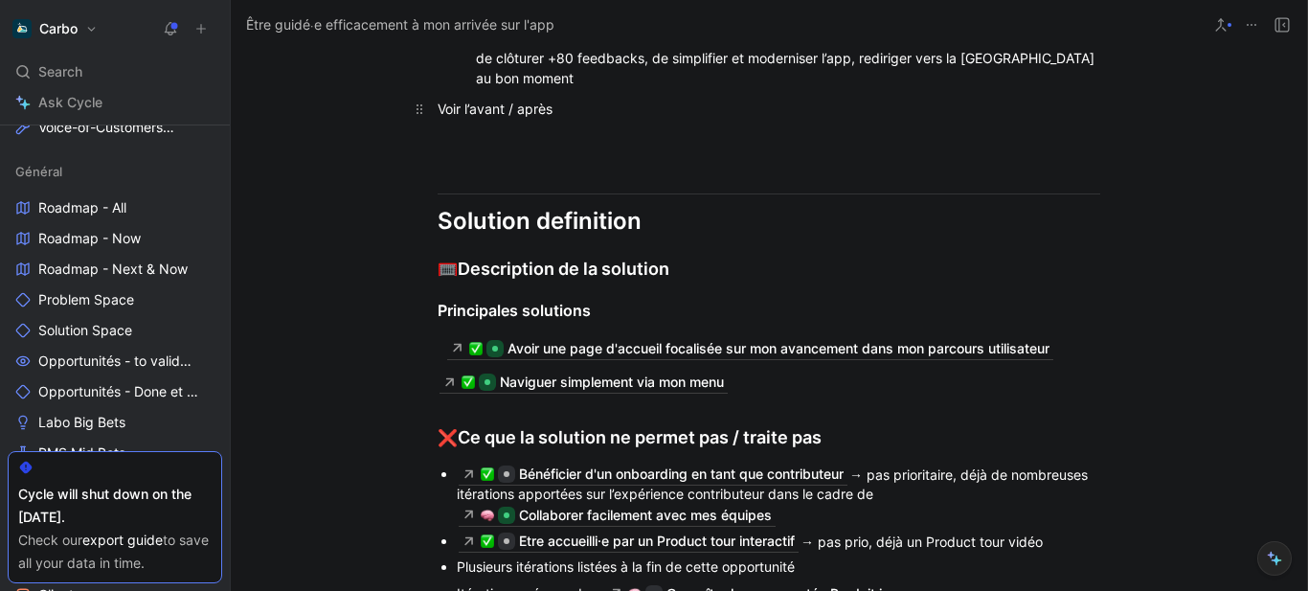
scroll to position [14879, 0]
click at [501, 153] on div at bounding box center [768, 143] width 662 height 20
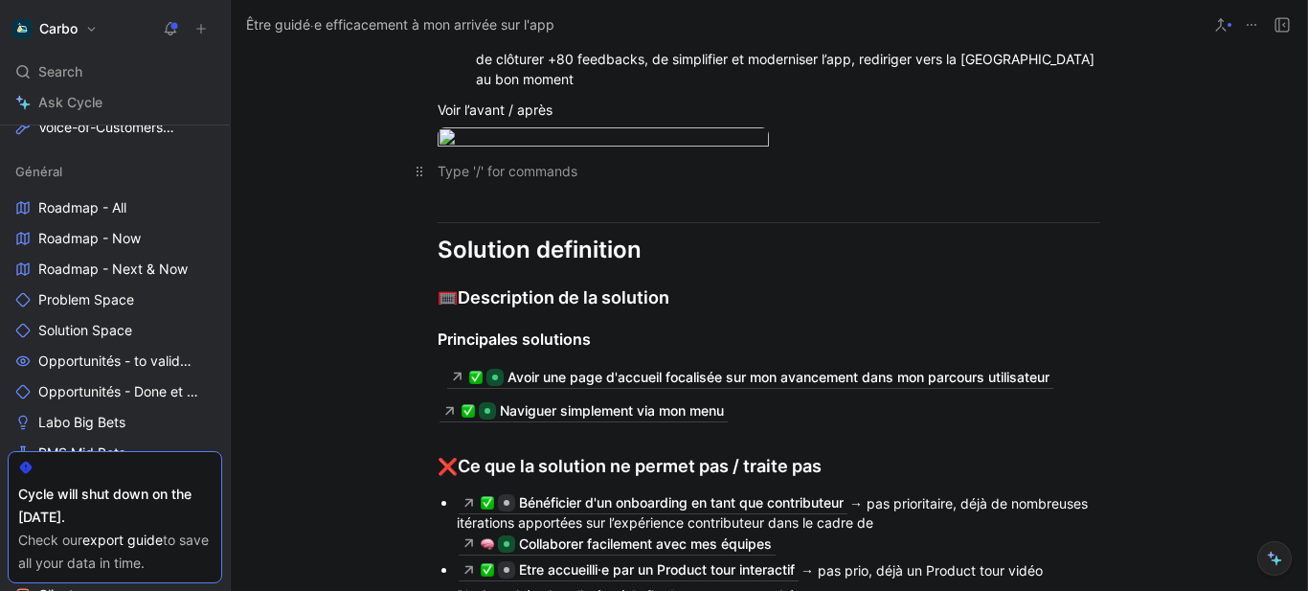
click at [489, 181] on div at bounding box center [768, 171] width 662 height 20
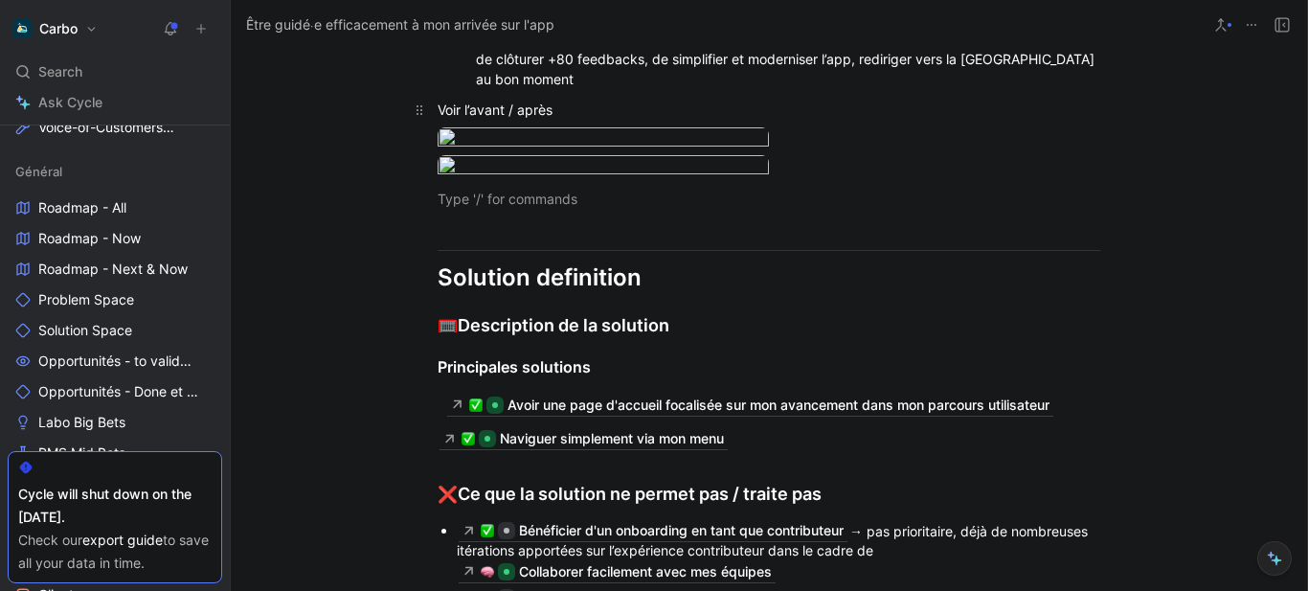
click at [469, 120] on div "Voir l’avant / après" at bounding box center [768, 110] width 662 height 20
click at [558, 120] on div "Voir l’avant / après" at bounding box center [768, 110] width 662 height 20
click at [452, 120] on div "Voir l’avant / après" at bounding box center [768, 110] width 662 height 20
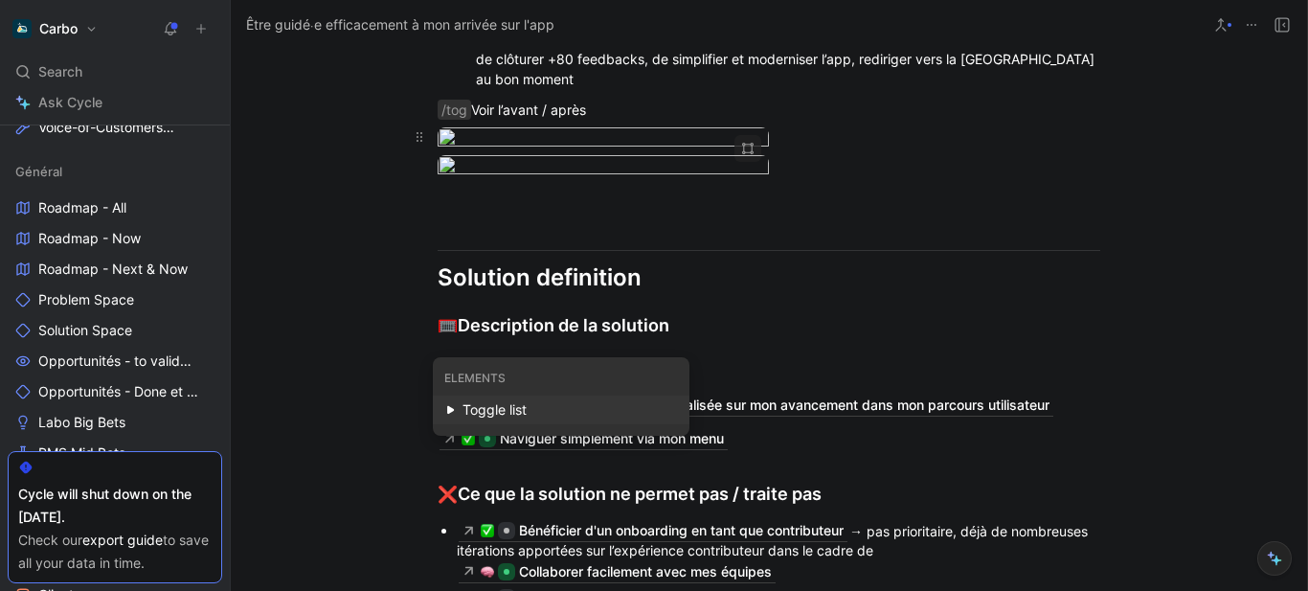
click at [523, 410] on div "Toggle list" at bounding box center [569, 409] width 214 height 23
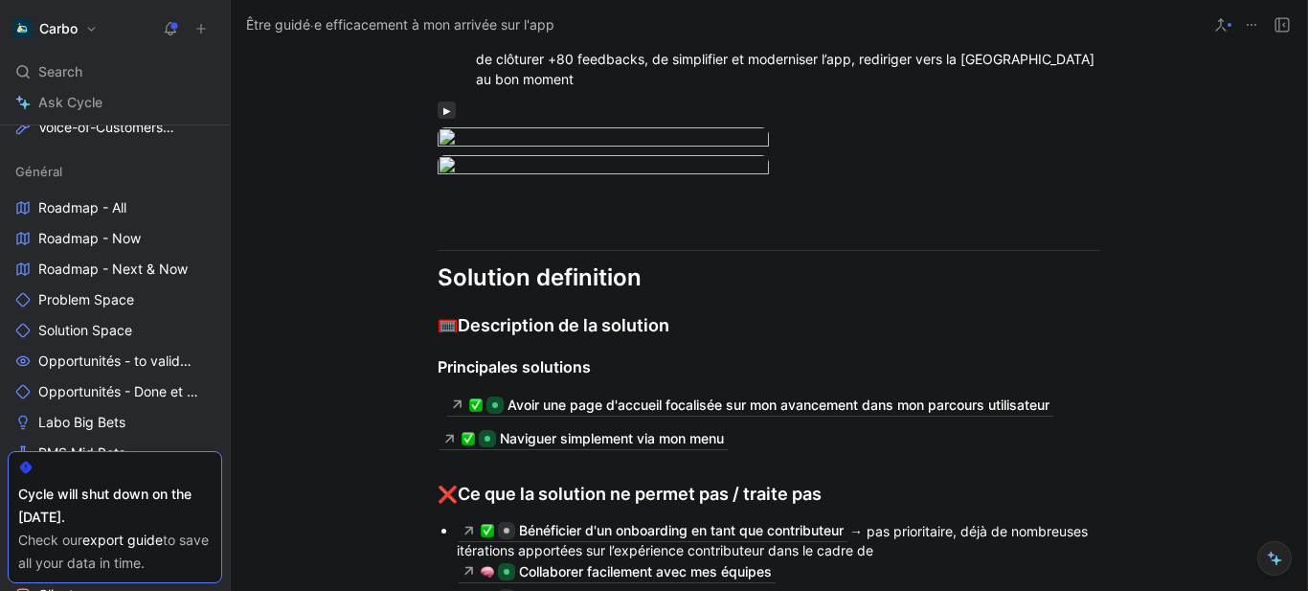
click at [440, 119] on button "button" at bounding box center [446, 109] width 18 height 17
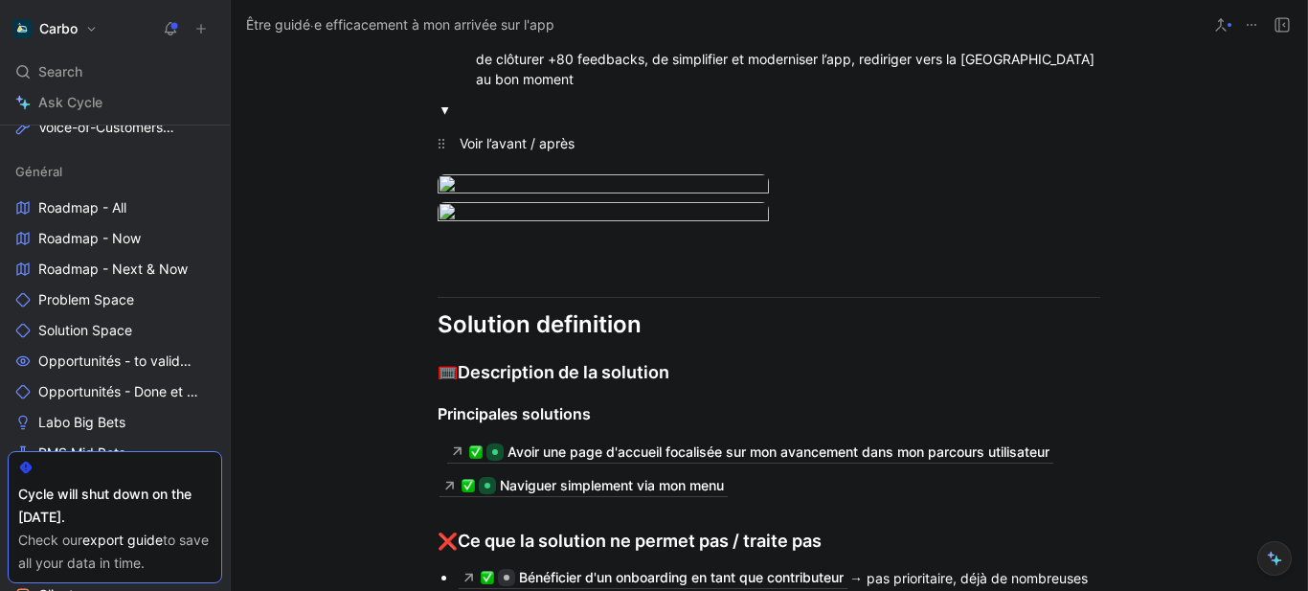
click at [553, 153] on div "Voir l’avant / après" at bounding box center [761, 143] width 604 height 20
click at [502, 120] on summary at bounding box center [779, 110] width 640 height 20
drag, startPoint x: 564, startPoint y: 305, endPoint x: 780, endPoint y: 306, distance: 216.3
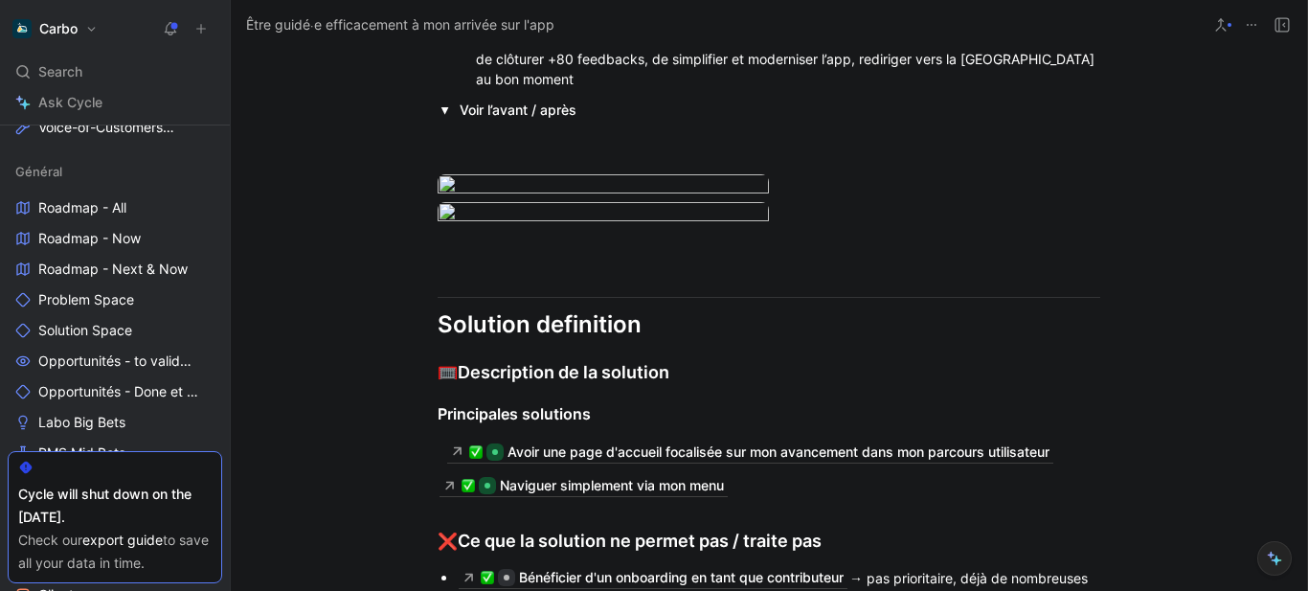
click at [780, 89] on div "Néanmoins, les 31 solutions déployées dans le cadre de cette opportunité ont pe…" at bounding box center [788, 59] width 624 height 60
click at [725, 89] on div "Néanmoins, les 31 solutions déployées dans le cadre de cette opportunité ont pe…" at bounding box center [788, 59] width 624 height 60
click at [477, 89] on div "Néanmoins, les 31 solutions déployées dans le cadre de cette opportunité ont pe…" at bounding box center [788, 59] width 624 height 60
click at [609, 120] on summary "Voir l’avant / après" at bounding box center [779, 110] width 640 height 20
click at [604, 89] on div "Néanmoins, les 31 solutions déployées dans le cadre de cette opportunité ont pe…" at bounding box center [788, 59] width 624 height 60
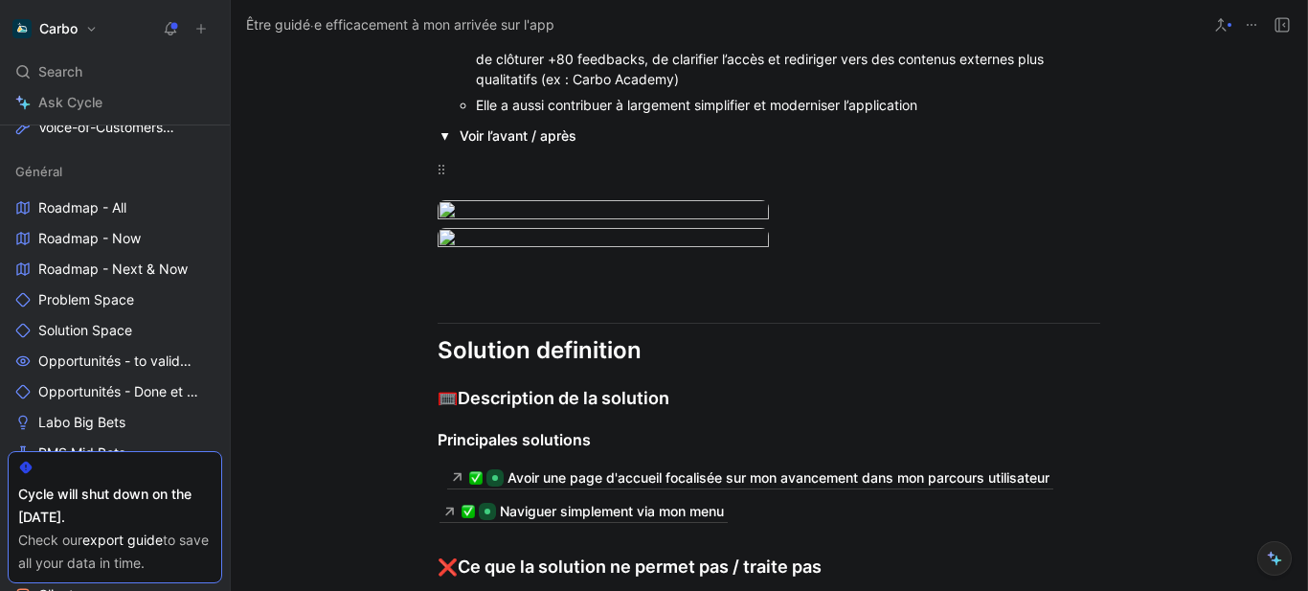
click at [571, 179] on div at bounding box center [761, 169] width 604 height 20
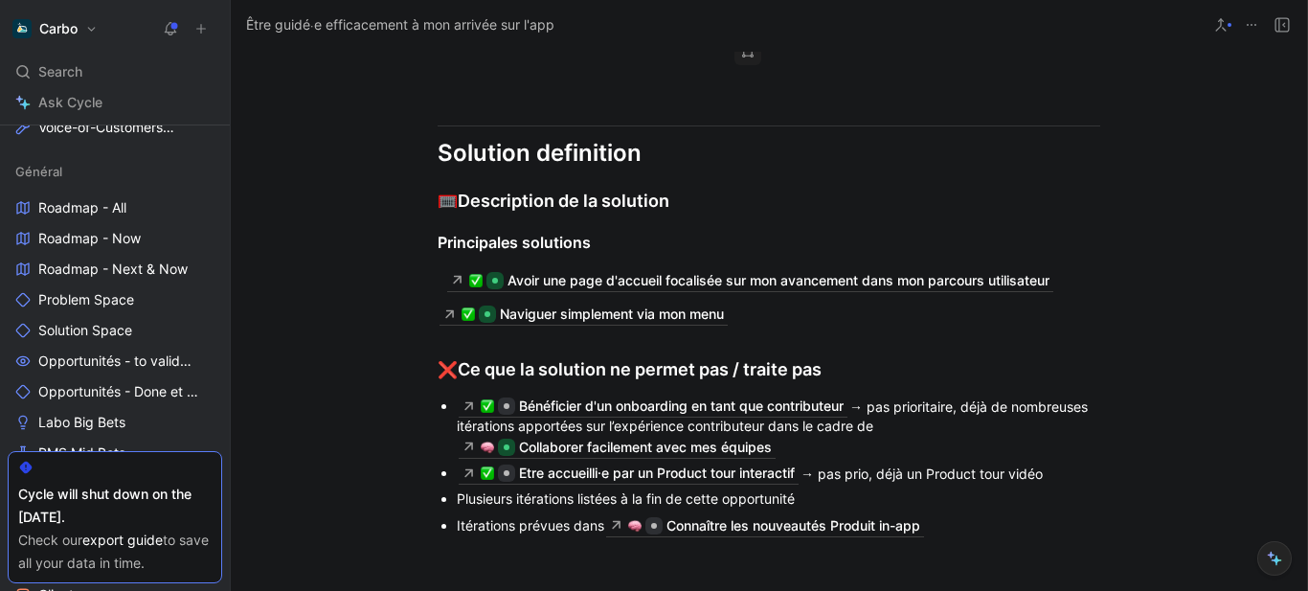
scroll to position [15075, 0]
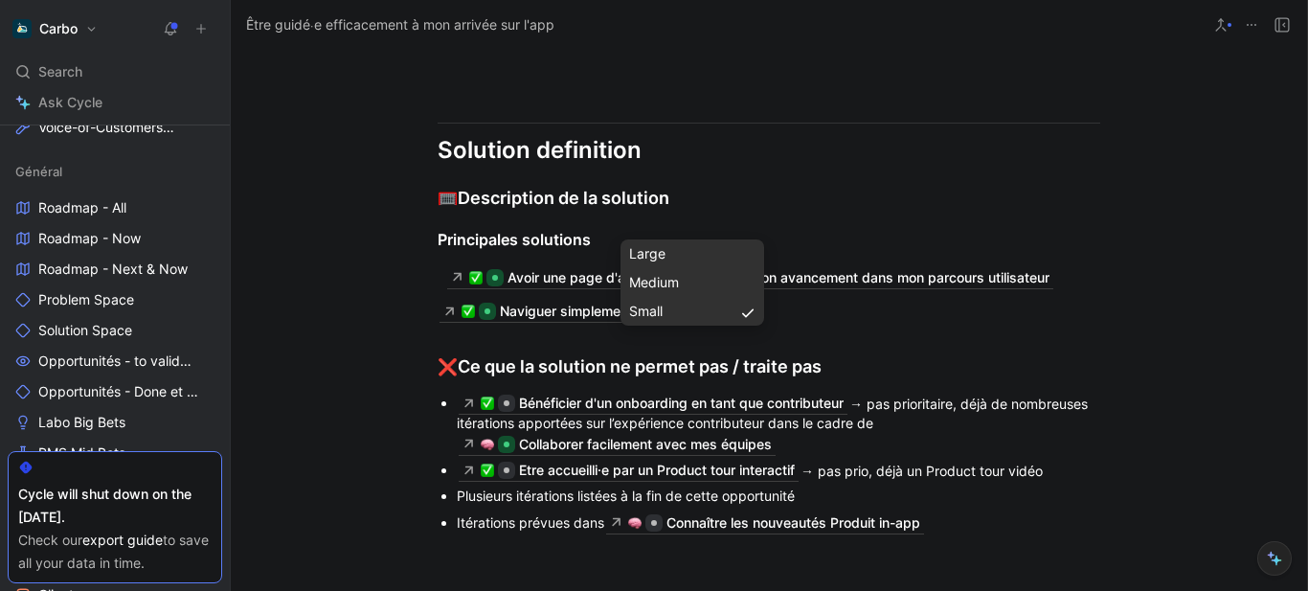
click at [690, 254] on div "Large" at bounding box center [692, 253] width 126 height 23
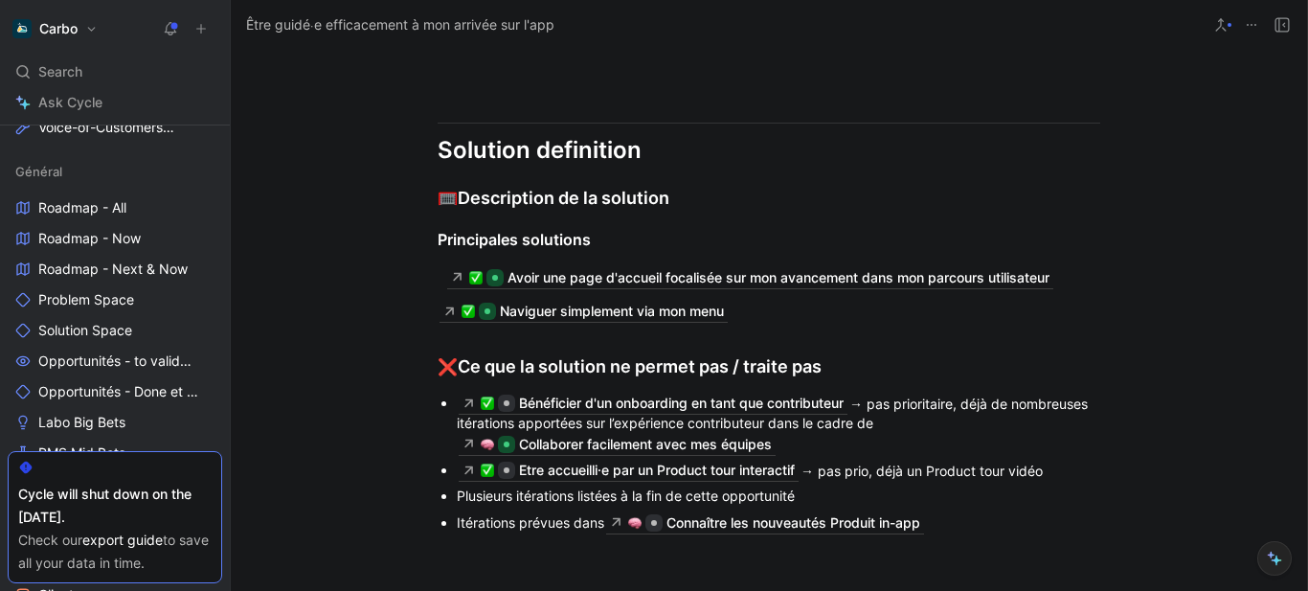
click at [755, 8] on icon "button" at bounding box center [758, 7] width 7 height 1
click at [711, 504] on div "Large" at bounding box center [692, 510] width 126 height 23
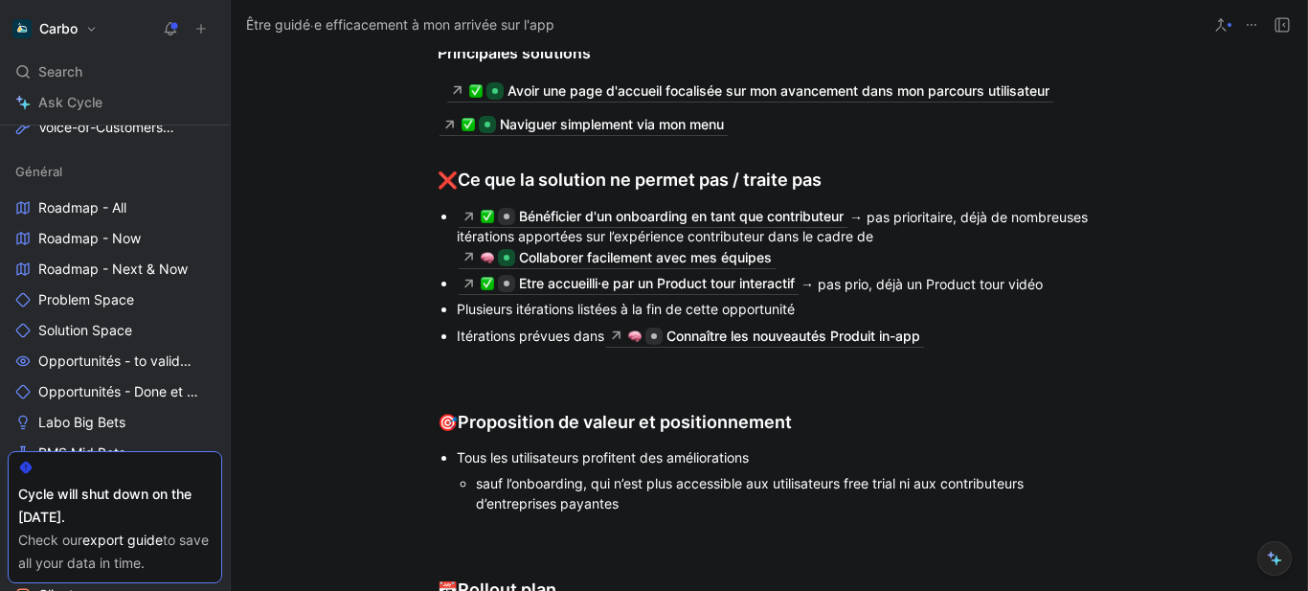
scroll to position [15263, 0]
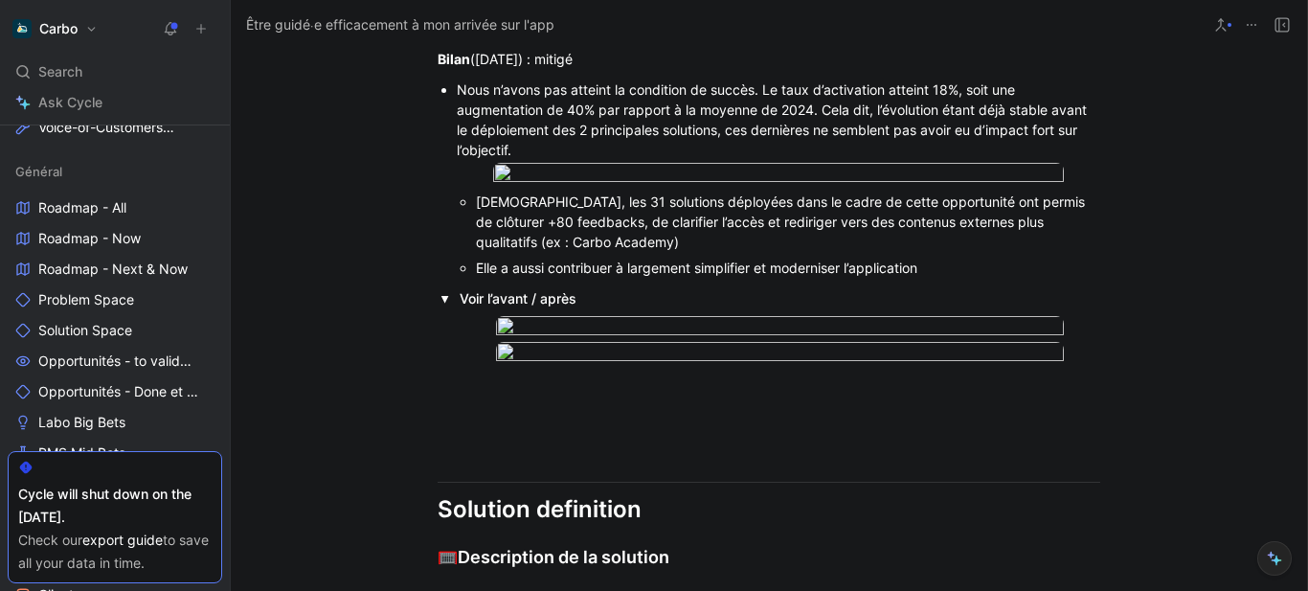
scroll to position [14794, 0]
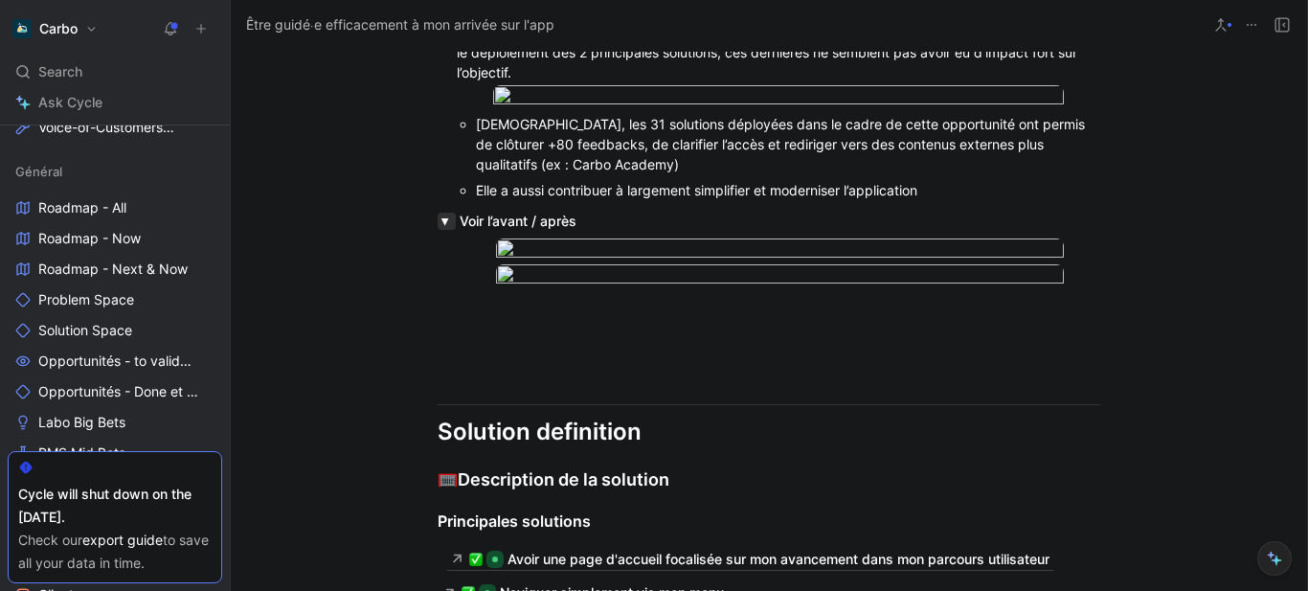
click at [439, 230] on button "button" at bounding box center [446, 221] width 18 height 17
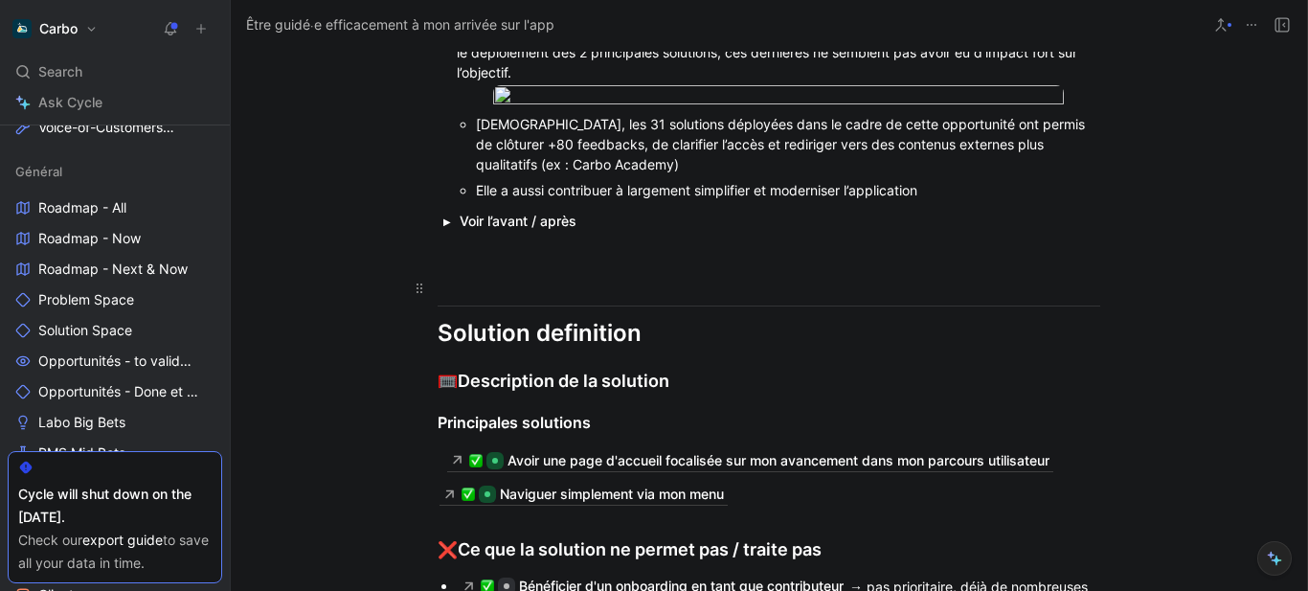
scroll to position [14816, 0]
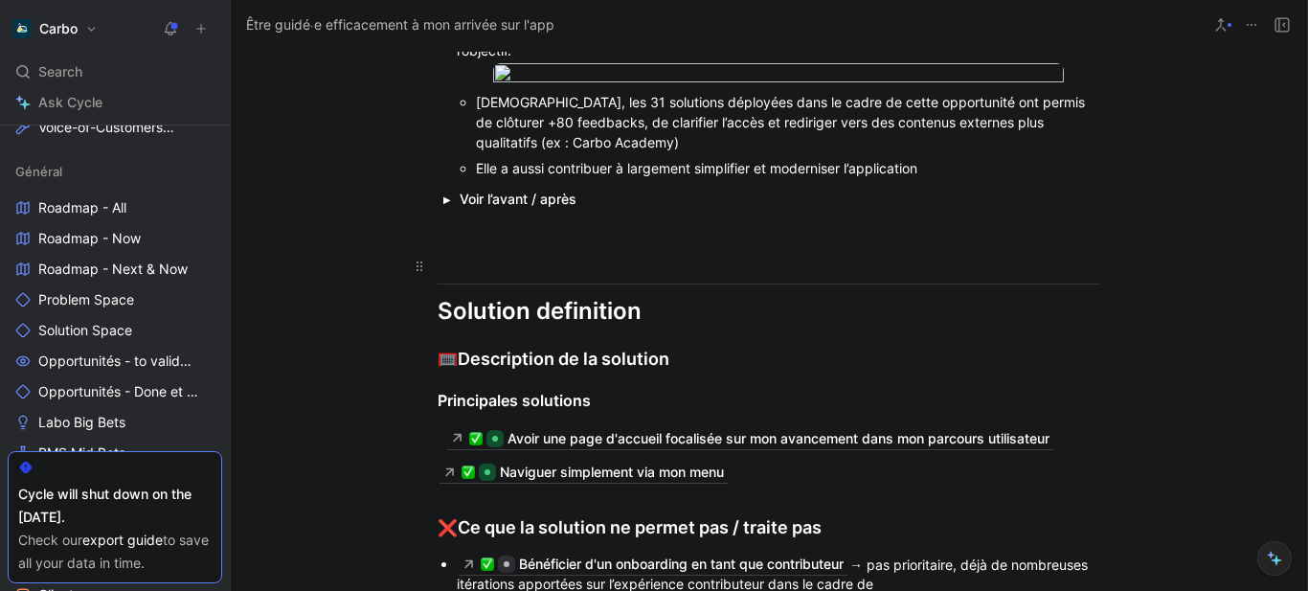
click at [595, 276] on div at bounding box center [768, 266] width 662 height 20
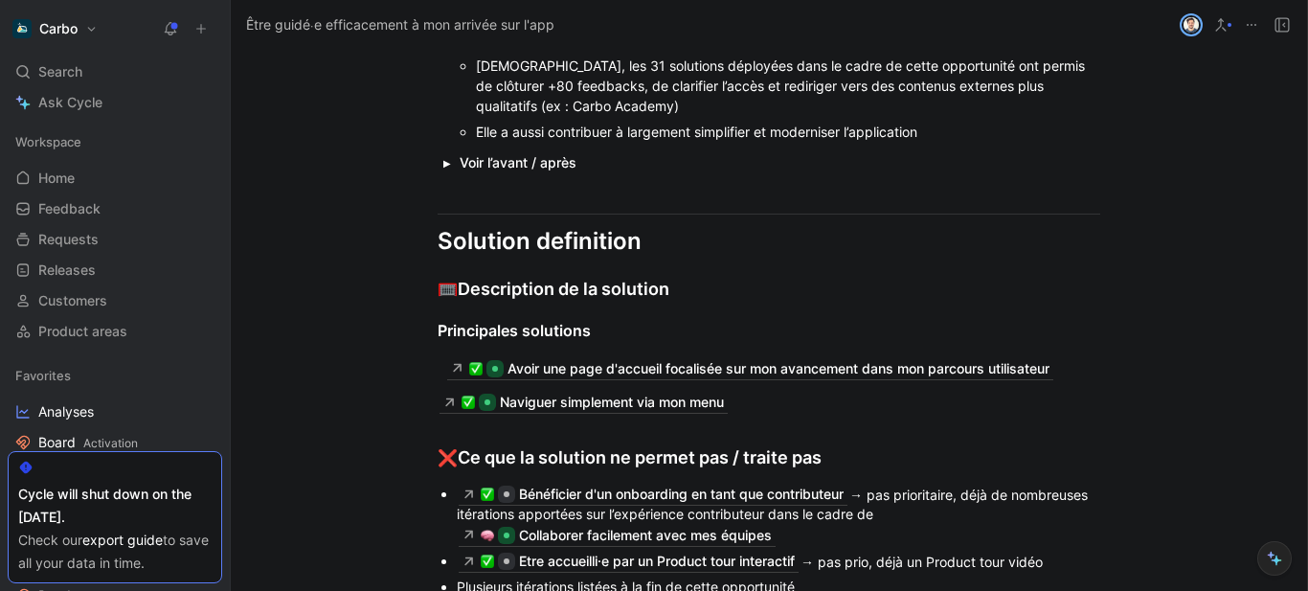
scroll to position [2820, 0]
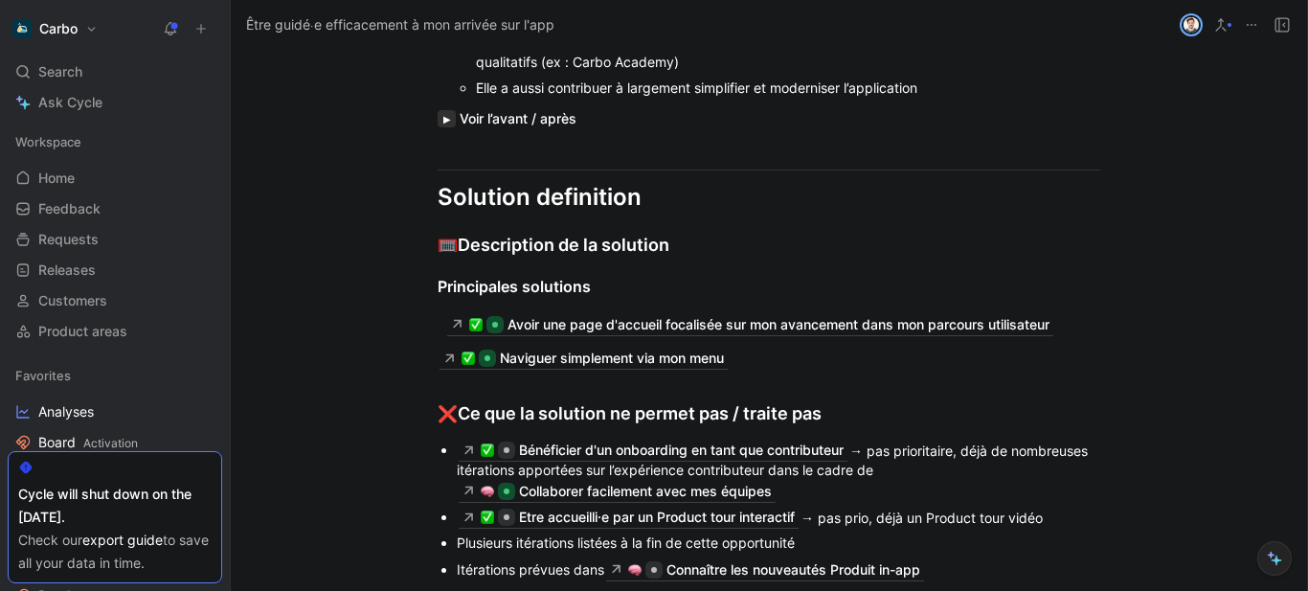
click at [437, 127] on button "button" at bounding box center [446, 118] width 18 height 17
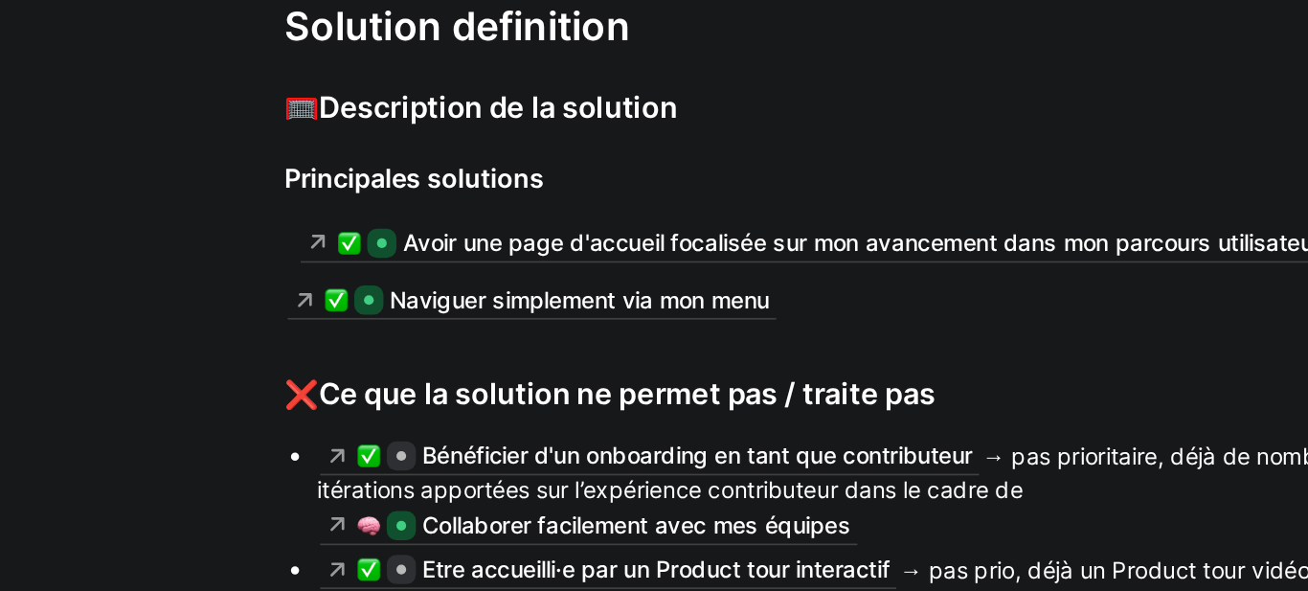
scroll to position [2955, 0]
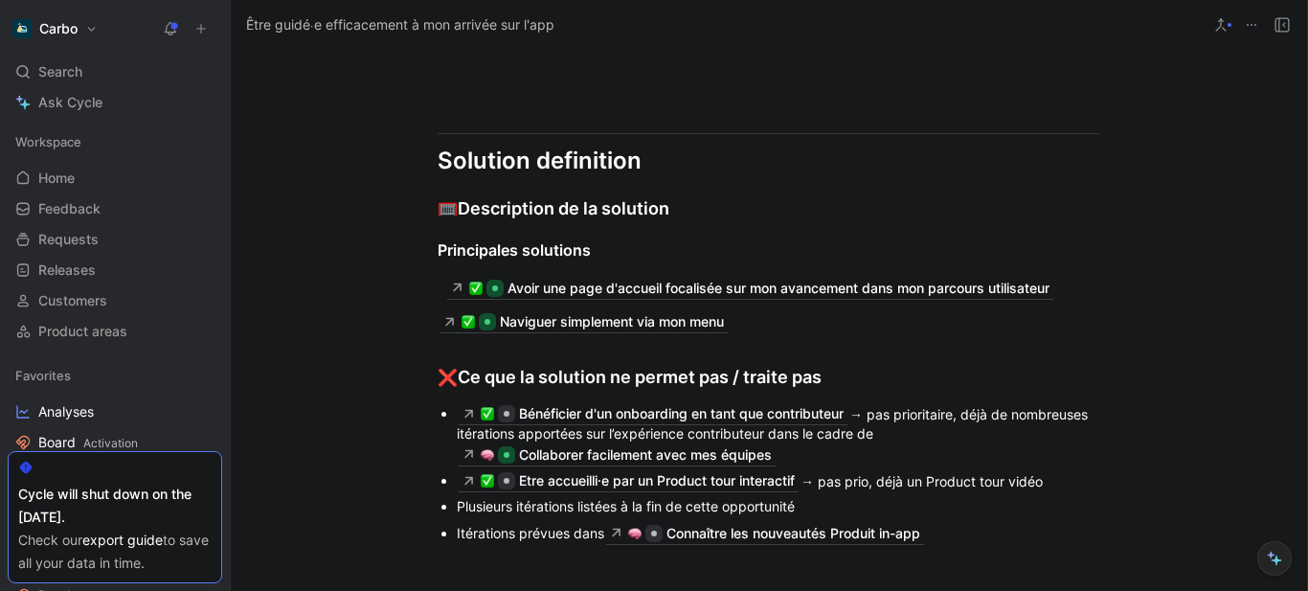
click at [168, 30] on icon at bounding box center [170, 28] width 15 height 15
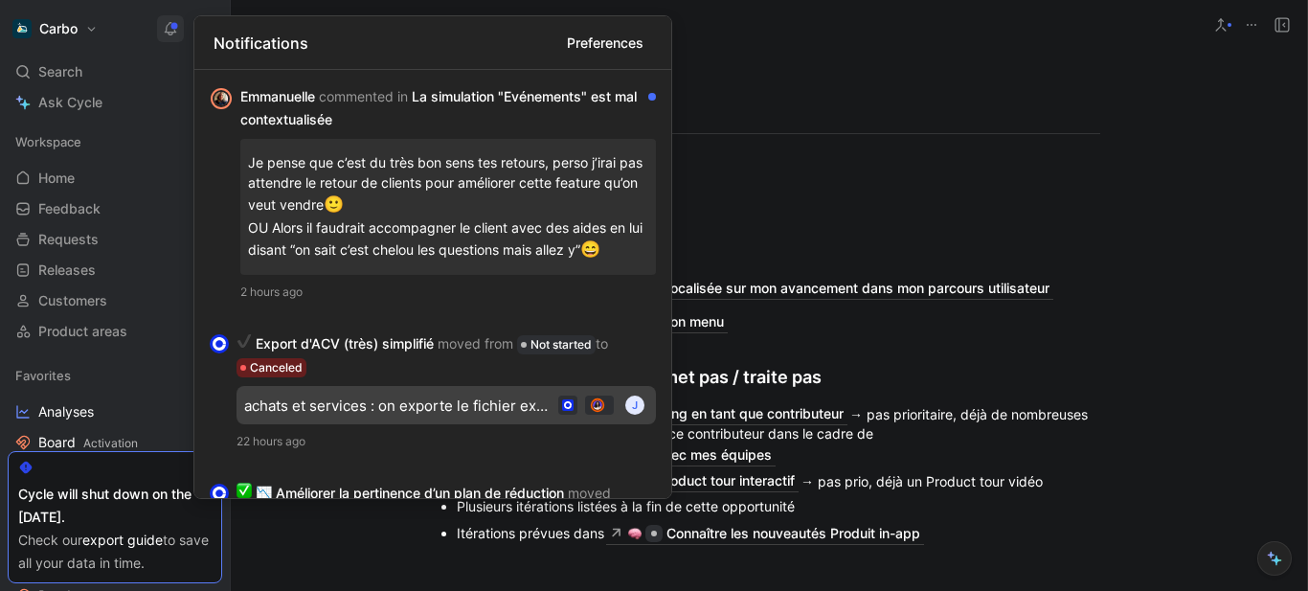
click at [72, 31] on h1 "Carbo" at bounding box center [58, 28] width 38 height 17
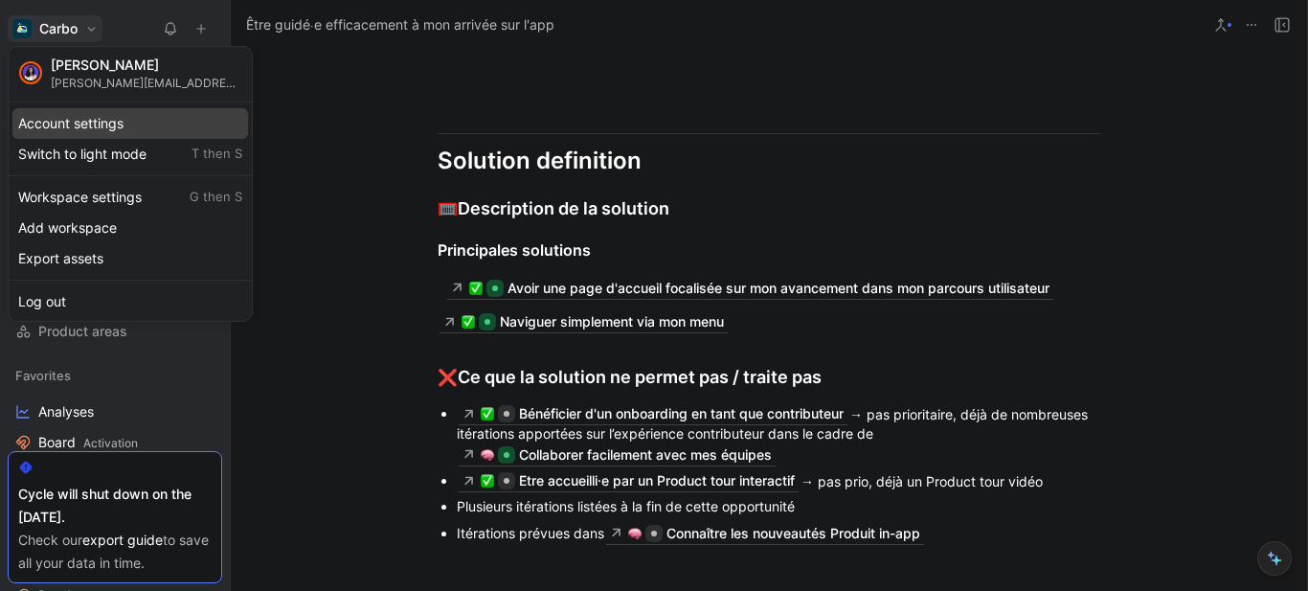
click at [100, 124] on div "Account settings" at bounding box center [129, 123] width 235 height 31
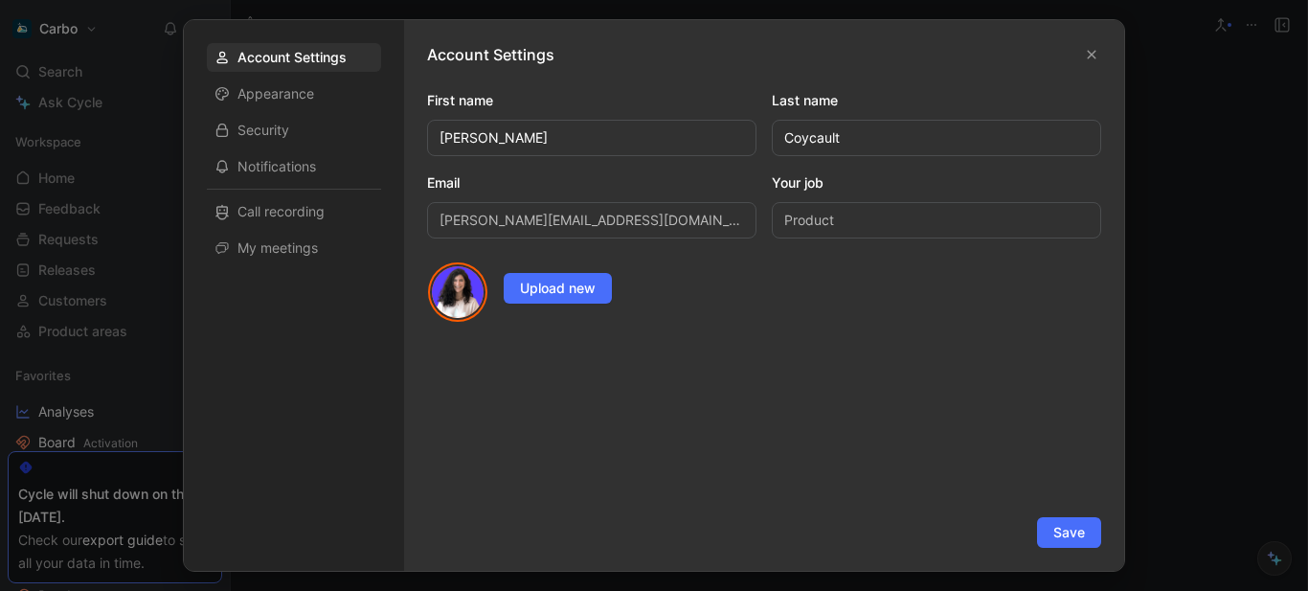
click at [48, 27] on div at bounding box center [654, 295] width 1308 height 591
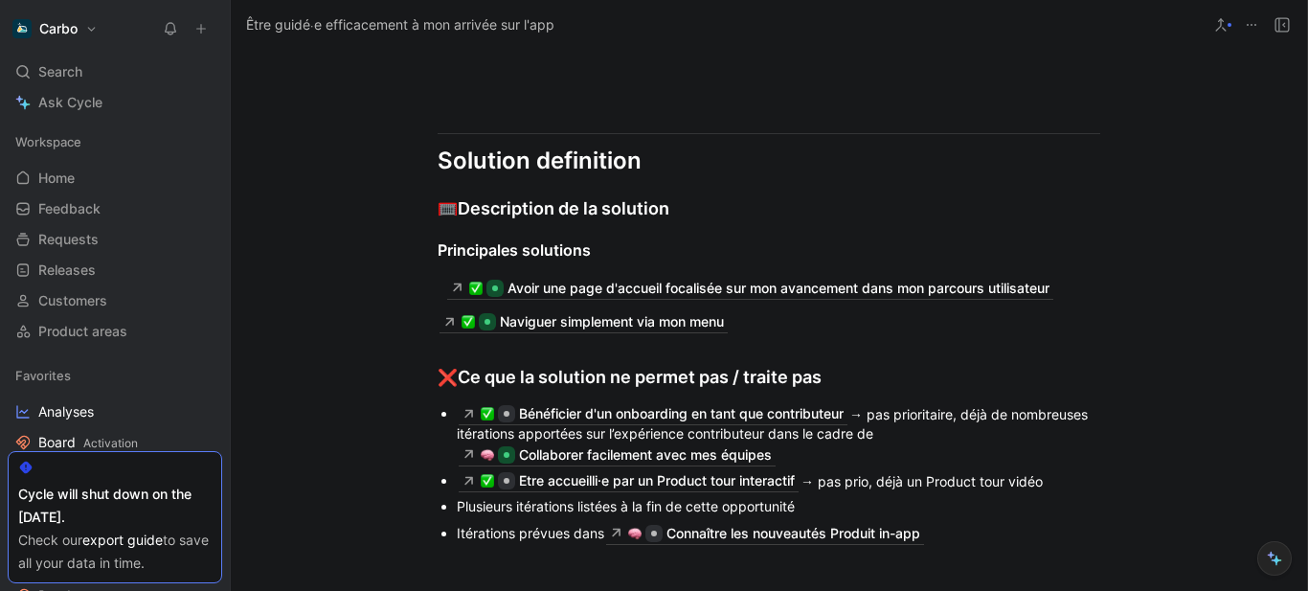
click at [48, 27] on h1 "Carbo" at bounding box center [58, 28] width 38 height 17
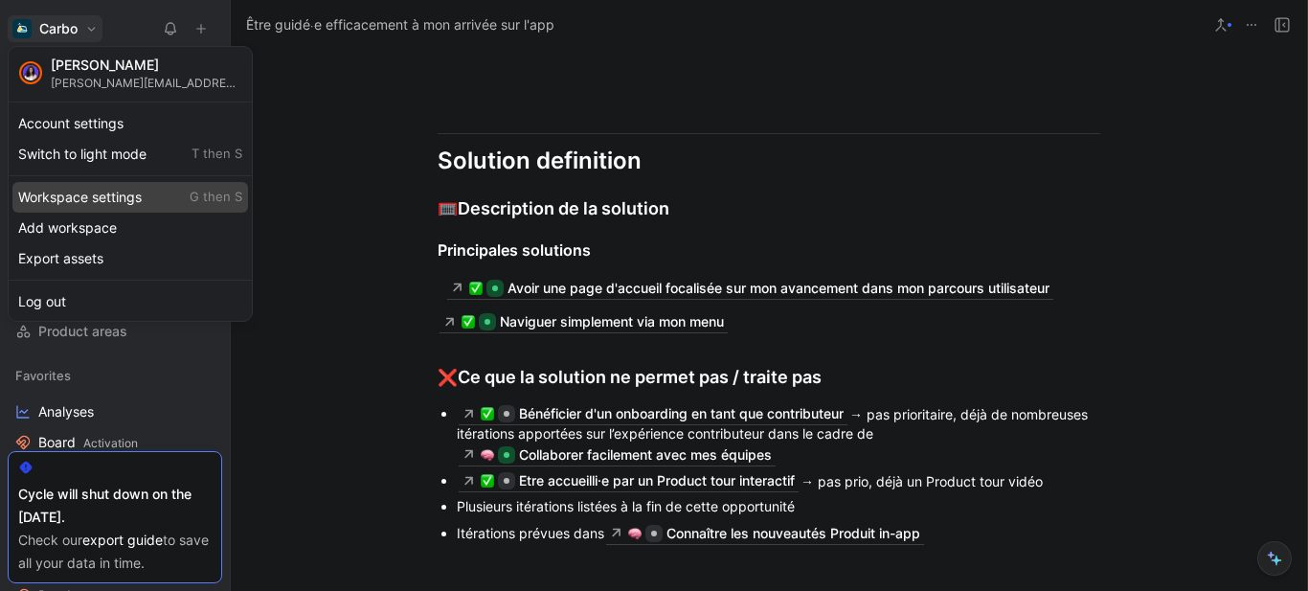
click at [167, 190] on div "Workspace settings G then S" at bounding box center [129, 197] width 235 height 31
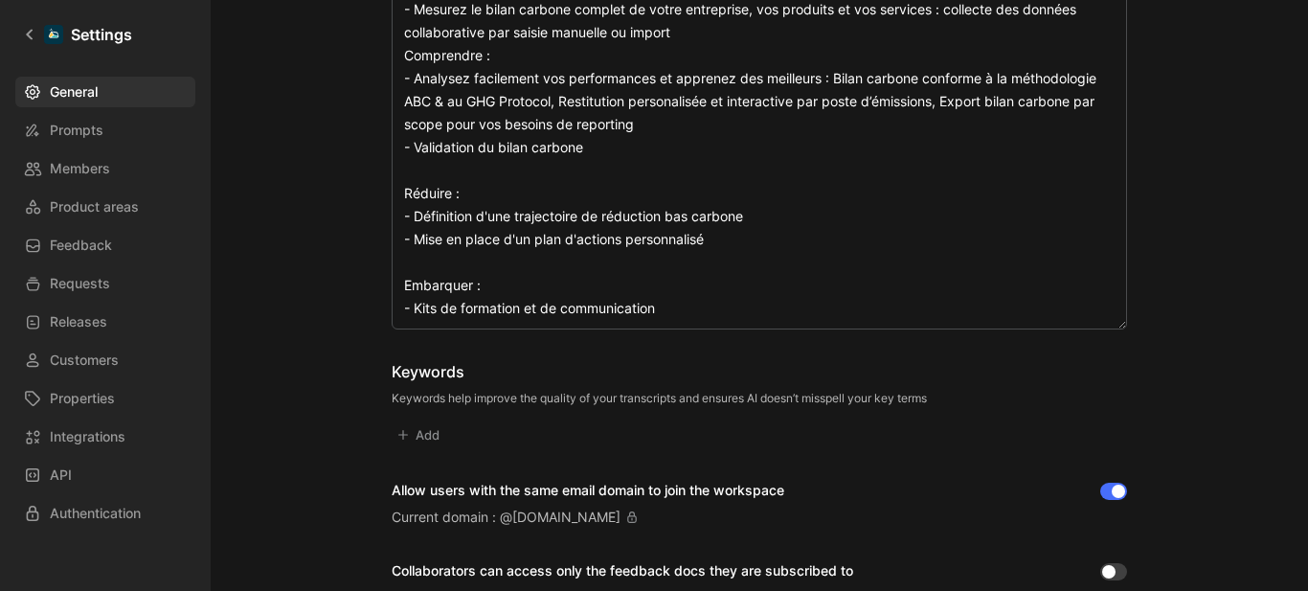
scroll to position [559, 0]
click at [130, 166] on link "Members" at bounding box center [105, 168] width 180 height 31
